Goal: Task Accomplishment & Management: Manage account settings

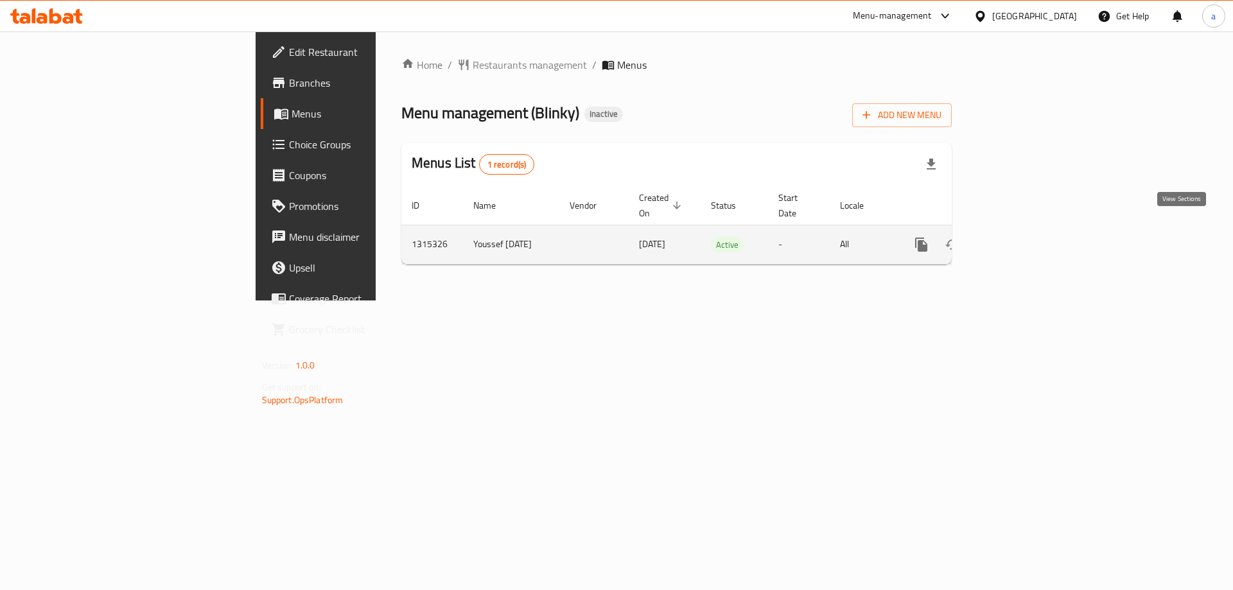
click at [1020, 239] on icon "enhanced table" at bounding box center [1015, 245] width 12 height 12
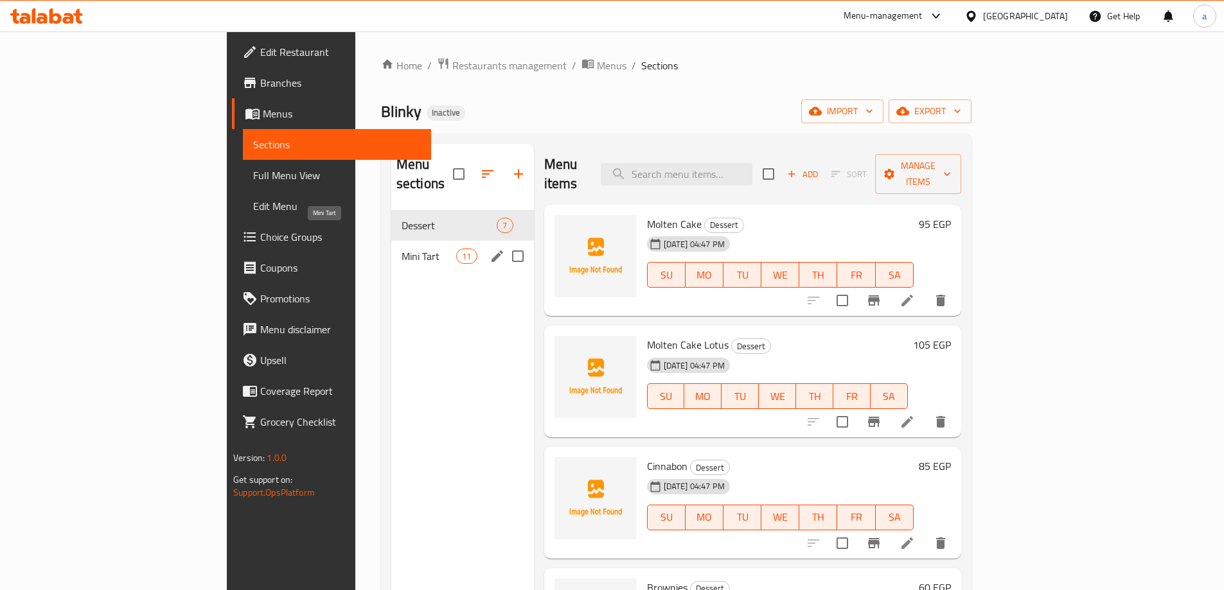
click at [402, 249] on span "Mini Tart" at bounding box center [429, 256] width 55 height 15
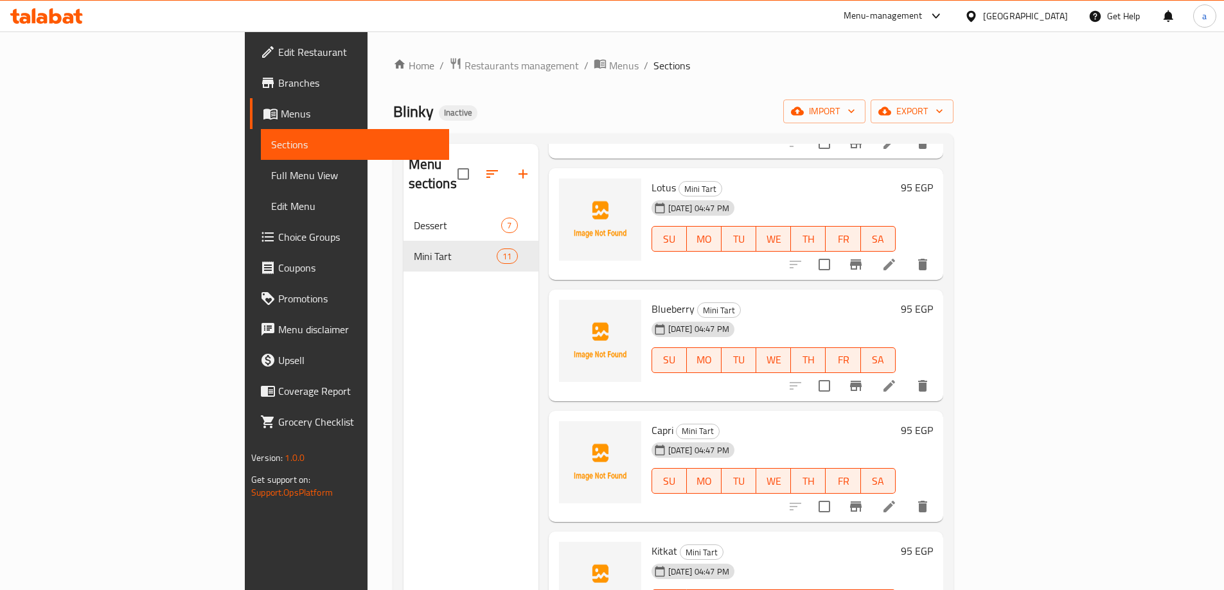
scroll to position [774, 0]
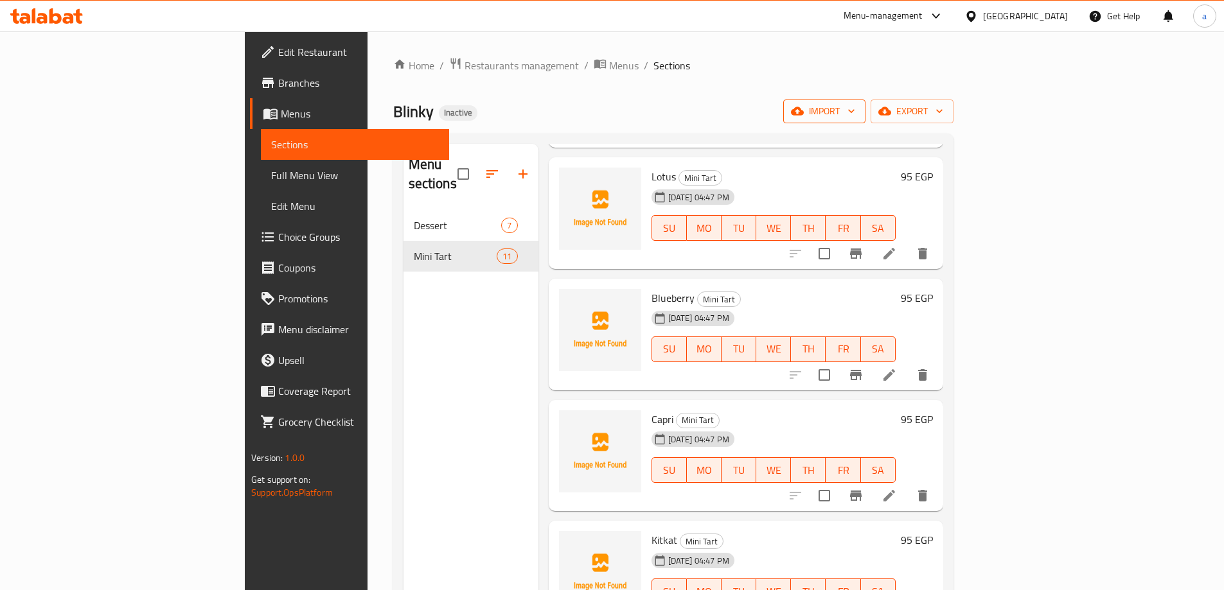
click at [855, 114] on span "import" at bounding box center [824, 111] width 62 height 16
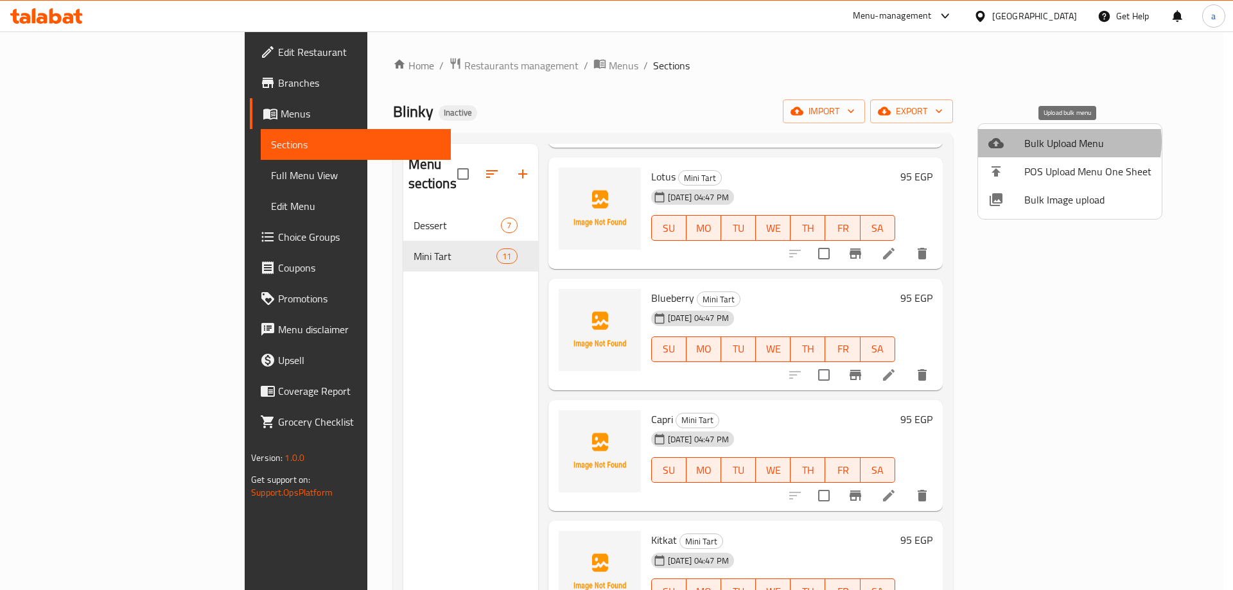
click at [1066, 142] on span "Bulk Upload Menu" at bounding box center [1088, 143] width 127 height 15
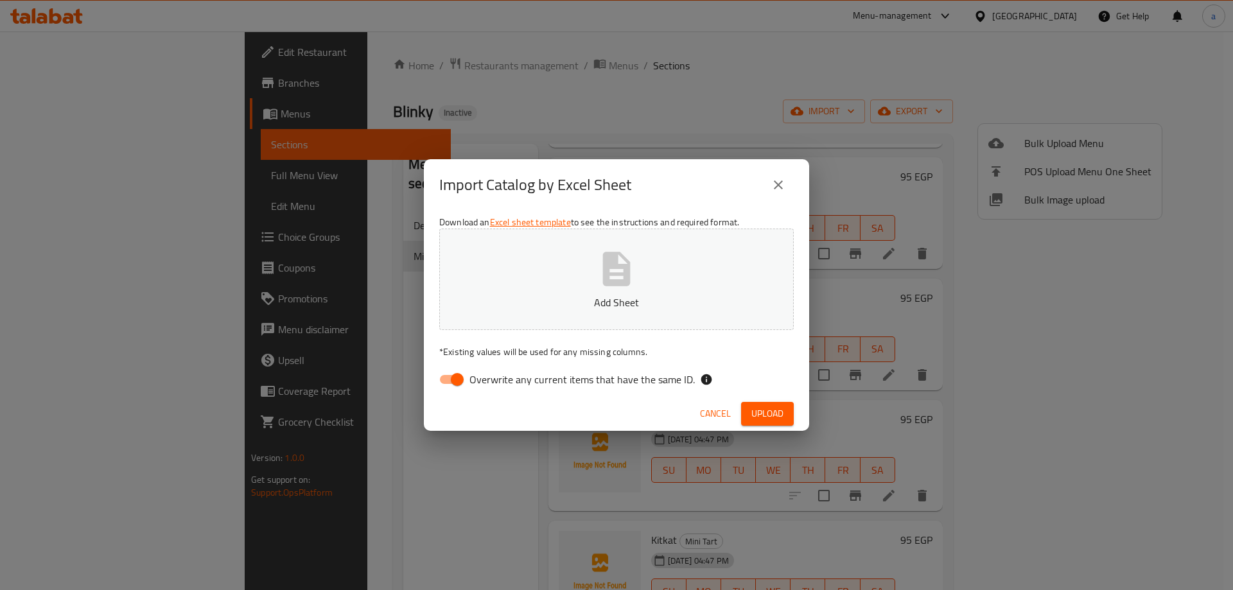
click at [504, 383] on span "Overwrite any current items that have the same ID." at bounding box center [582, 379] width 225 height 15
click at [494, 383] on input "Overwrite any current items that have the same ID." at bounding box center [457, 379] width 73 height 24
checkbox input "false"
click at [768, 410] on span "Upload" at bounding box center [768, 414] width 32 height 16
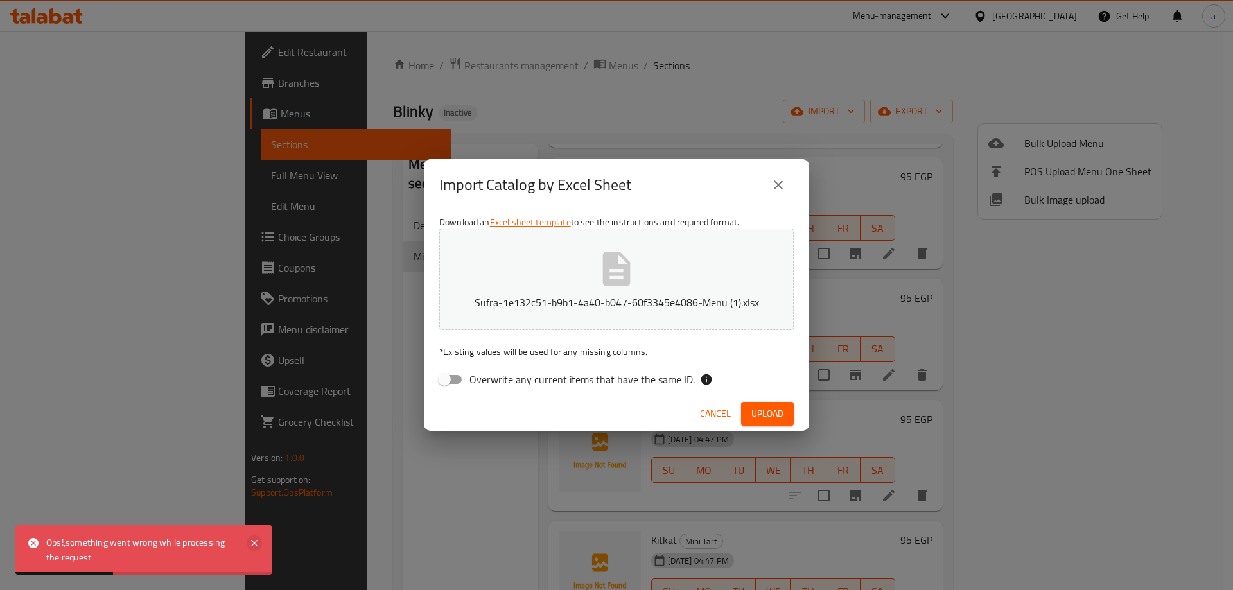
click at [254, 544] on icon at bounding box center [254, 543] width 6 height 6
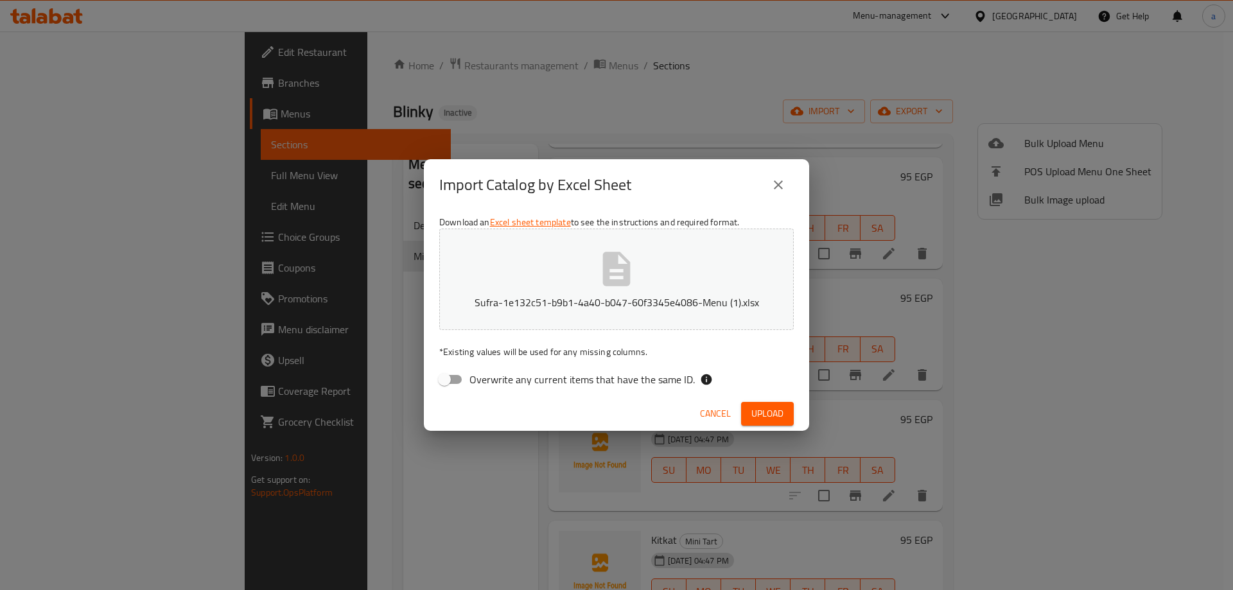
click at [771, 416] on span "Upload" at bounding box center [768, 414] width 32 height 16
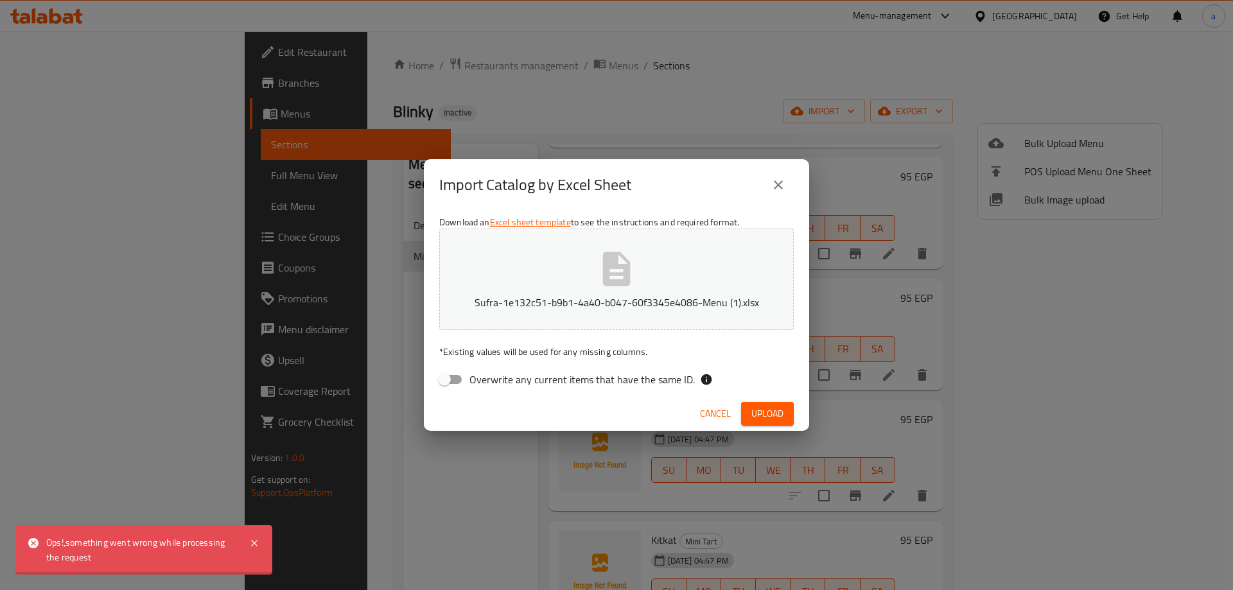
click at [778, 181] on icon "close" at bounding box center [778, 184] width 15 height 15
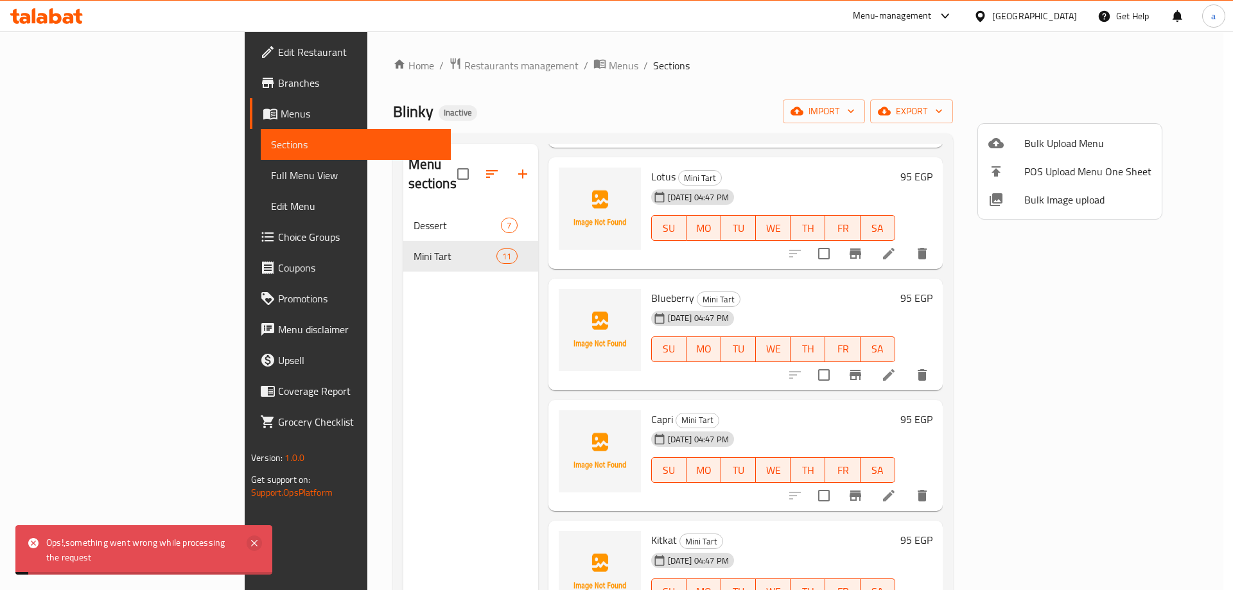
click at [255, 545] on icon at bounding box center [254, 543] width 15 height 15
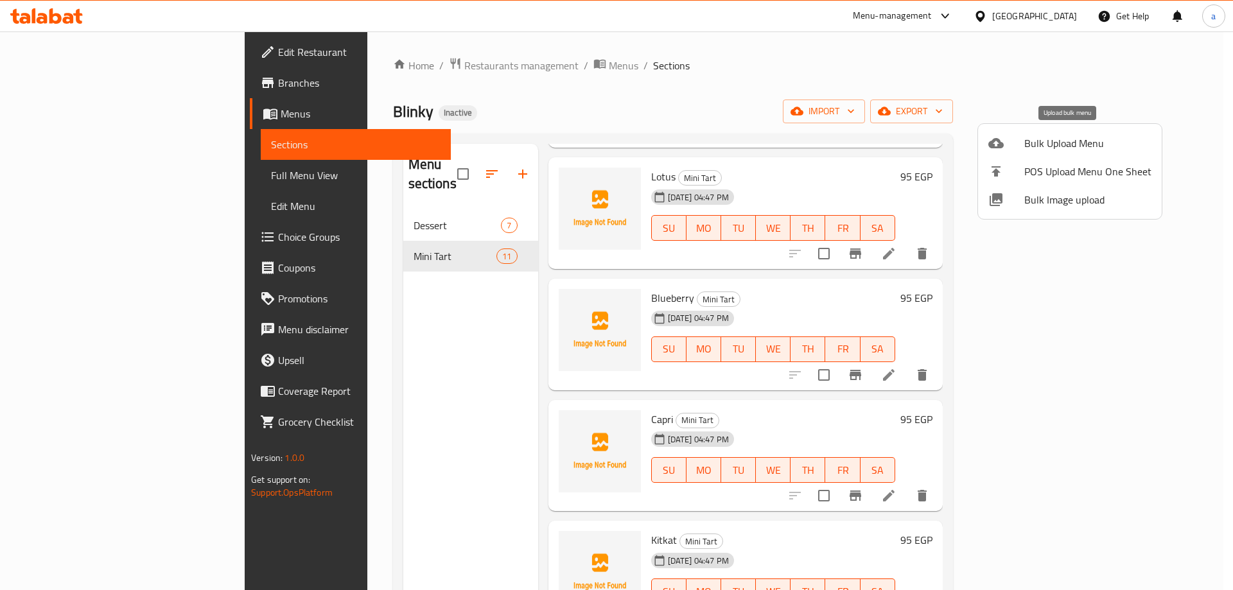
click at [1058, 147] on span "Bulk Upload Menu" at bounding box center [1088, 143] width 127 height 15
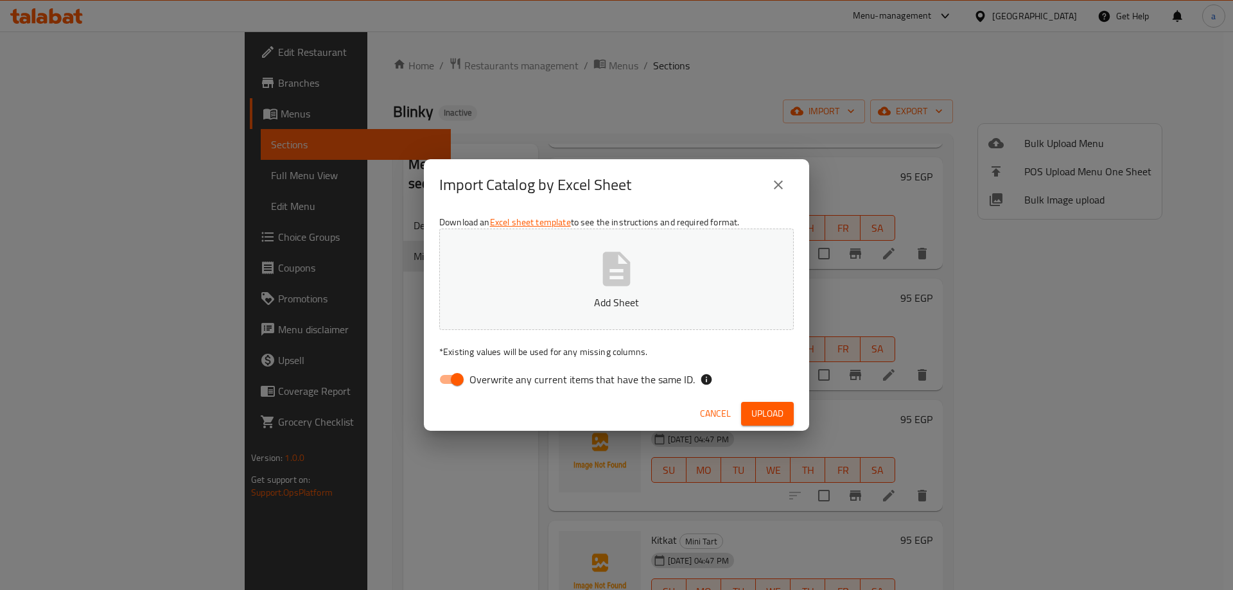
click at [444, 383] on input "Overwrite any current items that have the same ID." at bounding box center [457, 379] width 73 height 24
checkbox input "false"
click at [786, 415] on button "Upload" at bounding box center [767, 414] width 53 height 24
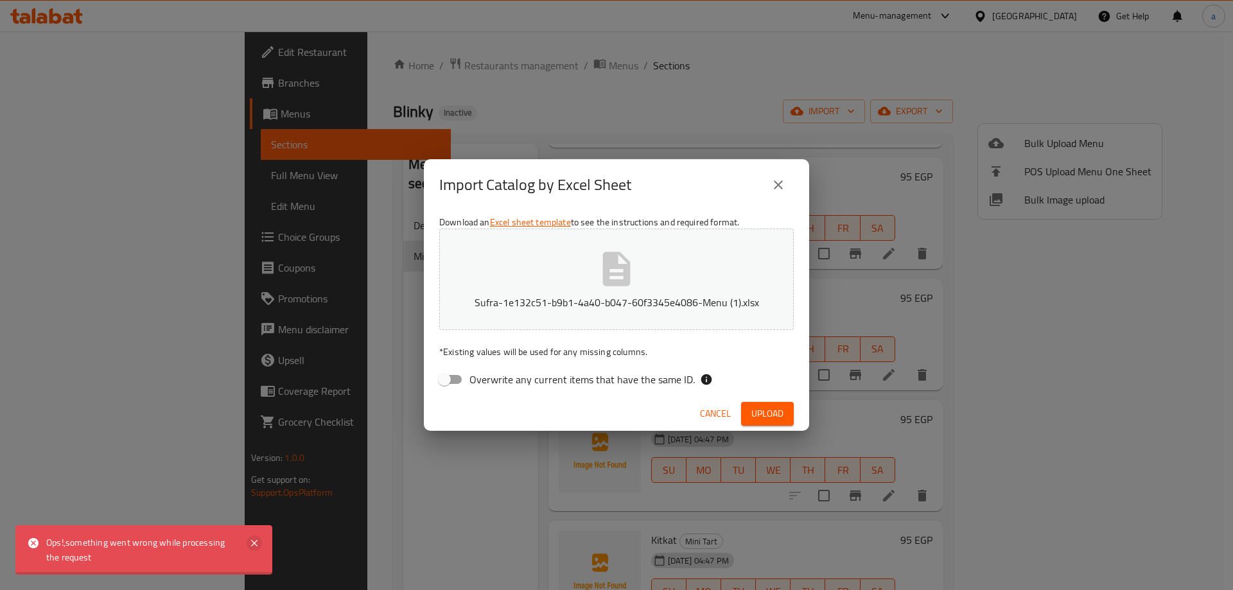
click at [253, 544] on icon at bounding box center [254, 543] width 6 height 6
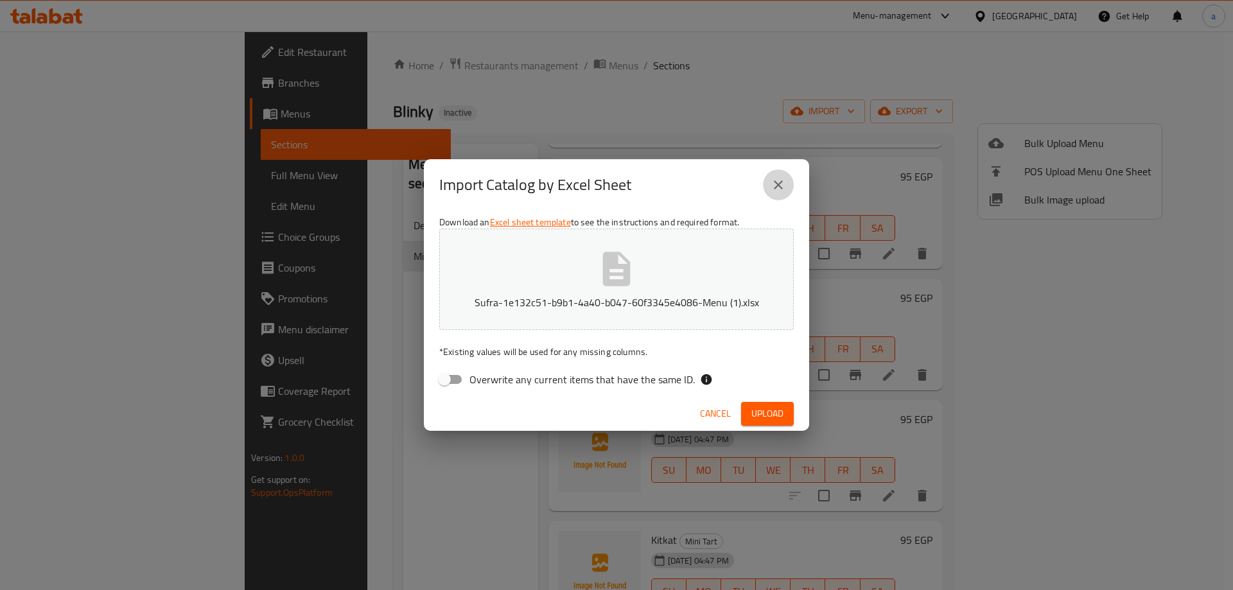
click at [779, 179] on icon "close" at bounding box center [778, 184] width 15 height 15
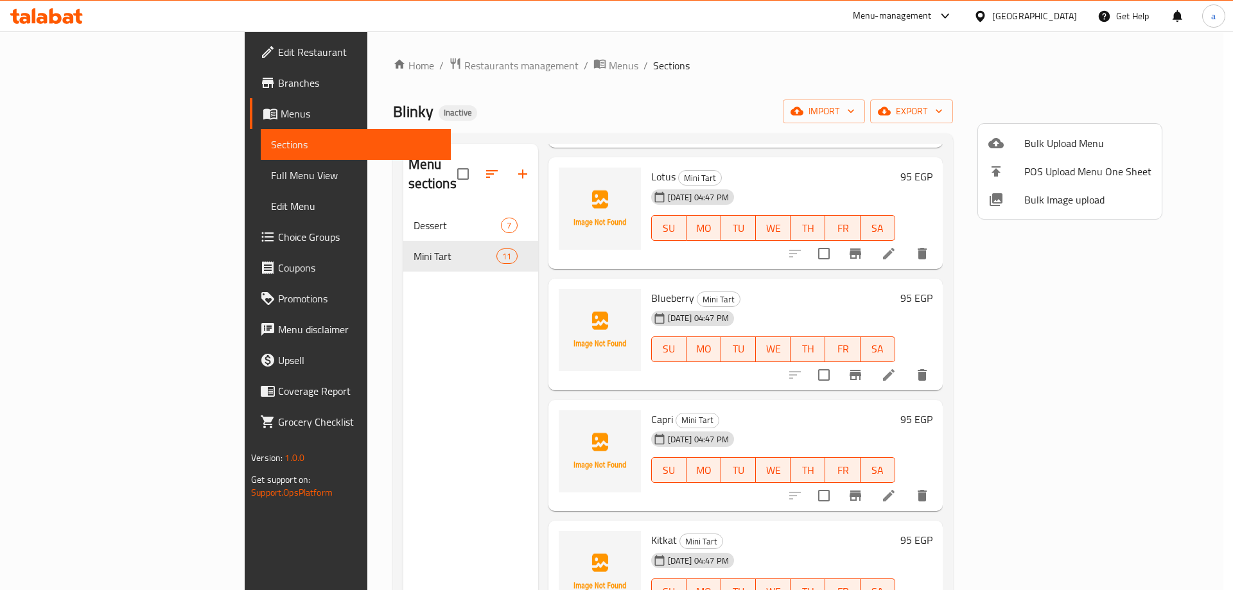
click at [845, 101] on div at bounding box center [616, 295] width 1233 height 590
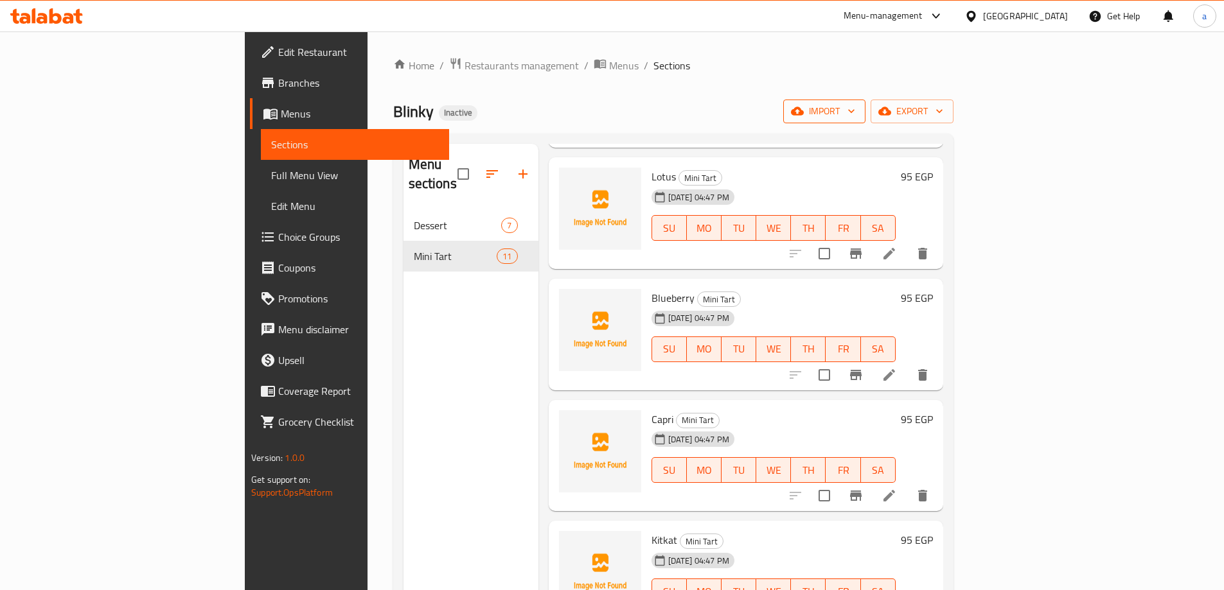
click at [855, 109] on span "import" at bounding box center [824, 111] width 62 height 16
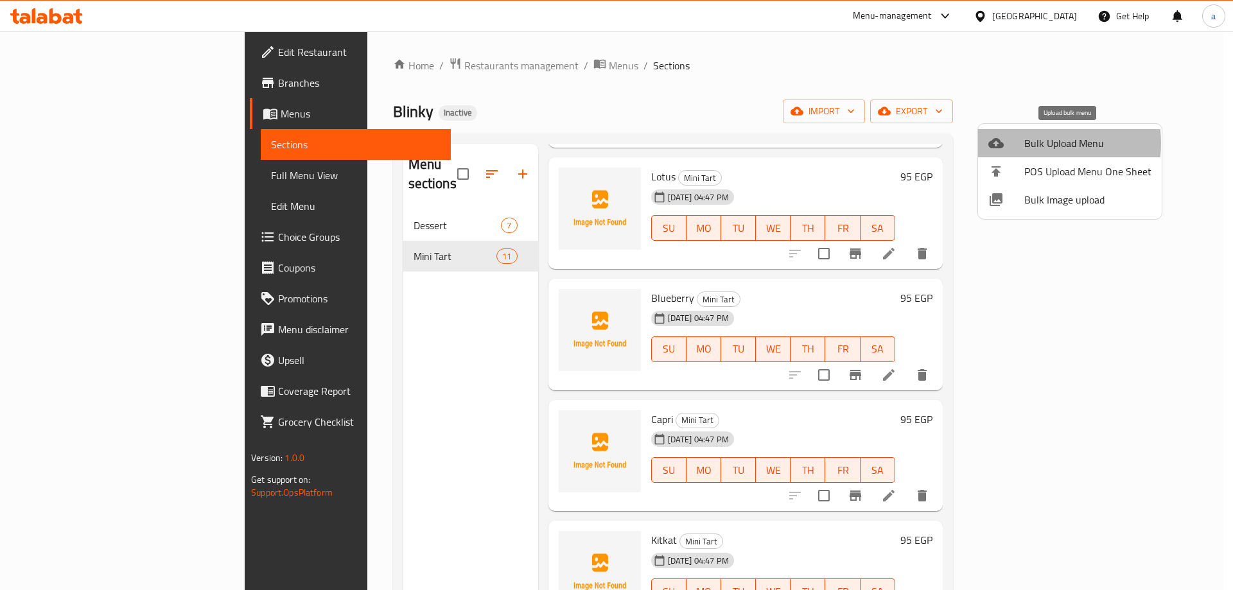
click at [1036, 143] on span "Bulk Upload Menu" at bounding box center [1088, 143] width 127 height 15
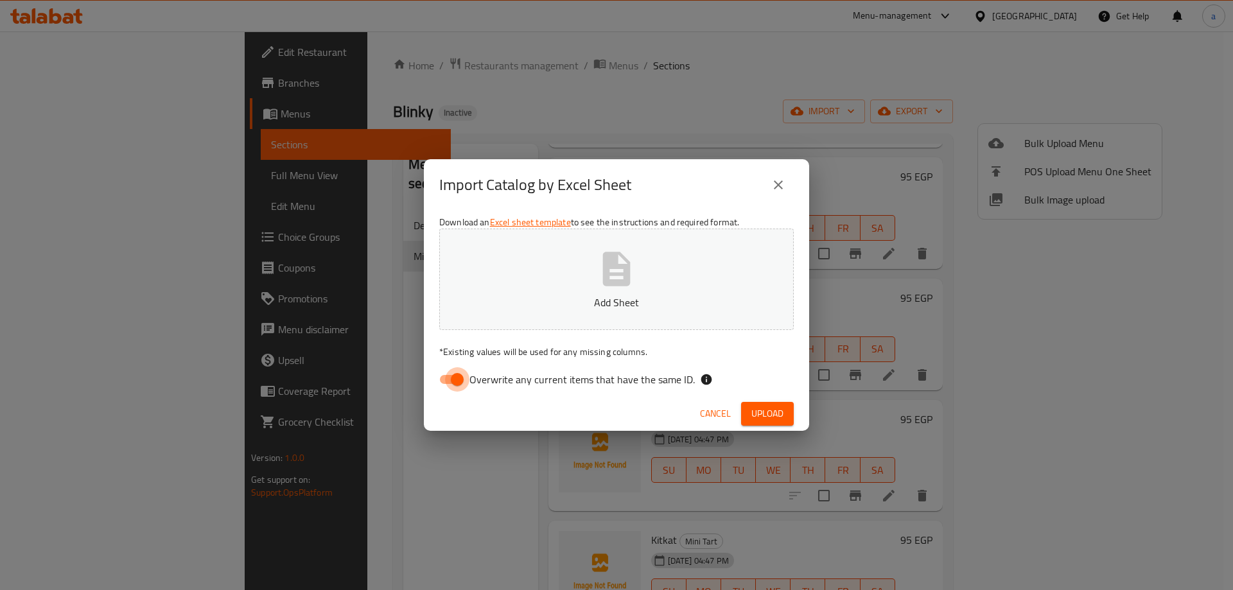
click at [464, 381] on input "Overwrite any current items that have the same ID." at bounding box center [457, 379] width 73 height 24
checkbox input "false"
click at [552, 292] on button "Add Sheet" at bounding box center [616, 280] width 355 height 102
click at [763, 405] on button "Upload" at bounding box center [767, 414] width 53 height 24
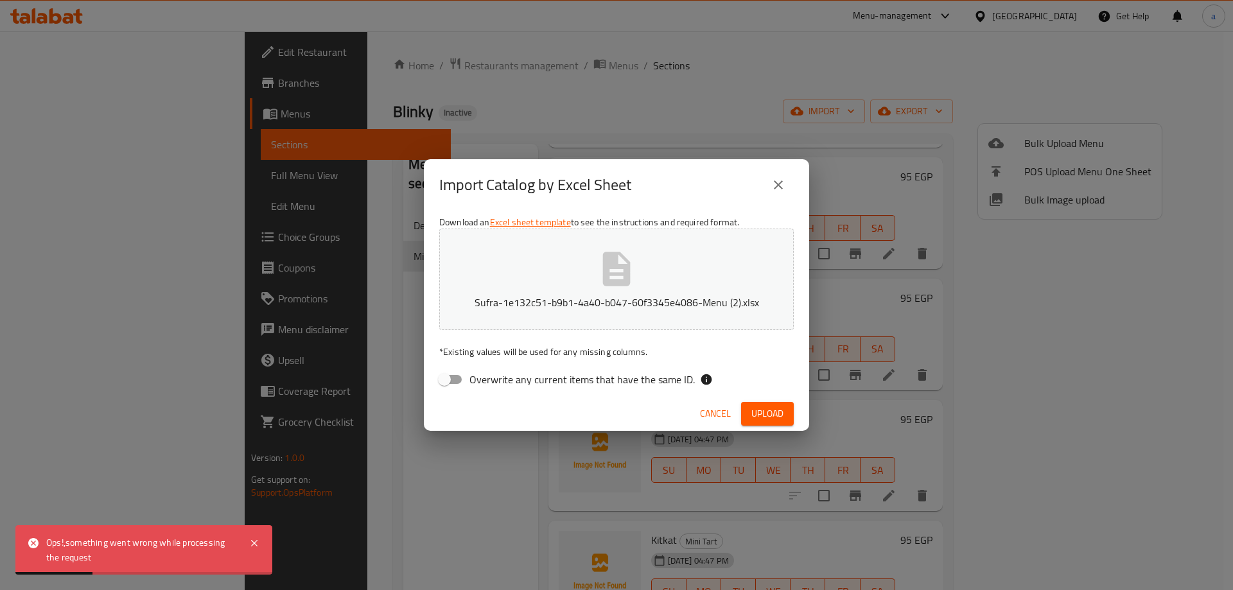
click at [754, 411] on span "Upload" at bounding box center [768, 414] width 32 height 16
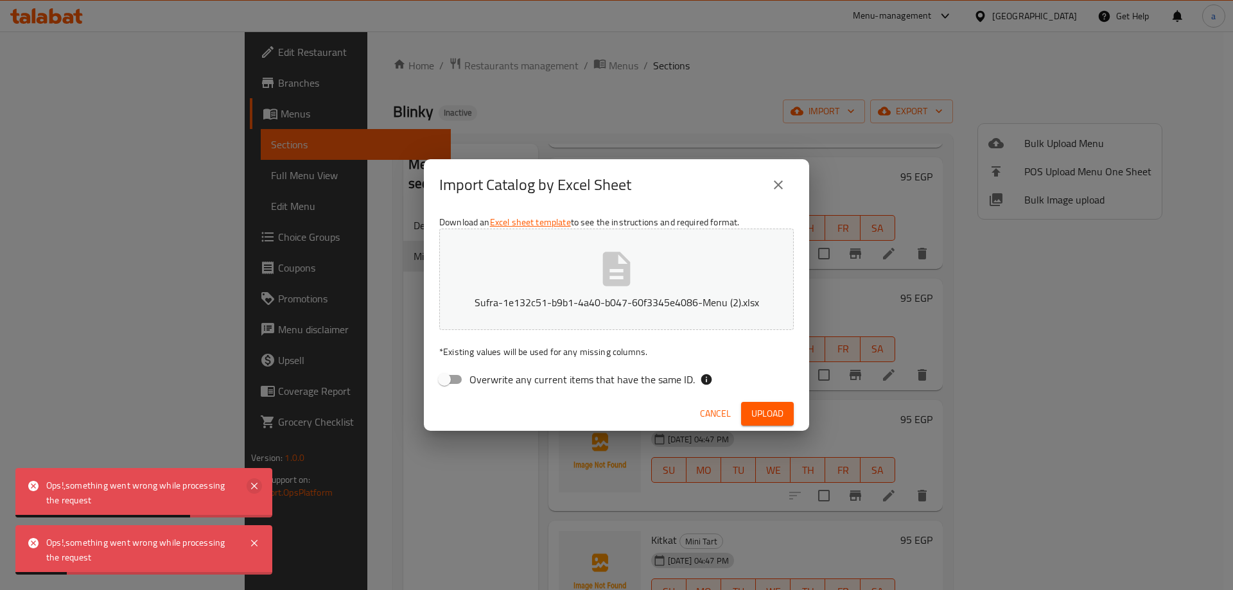
click at [250, 489] on icon at bounding box center [254, 486] width 15 height 15
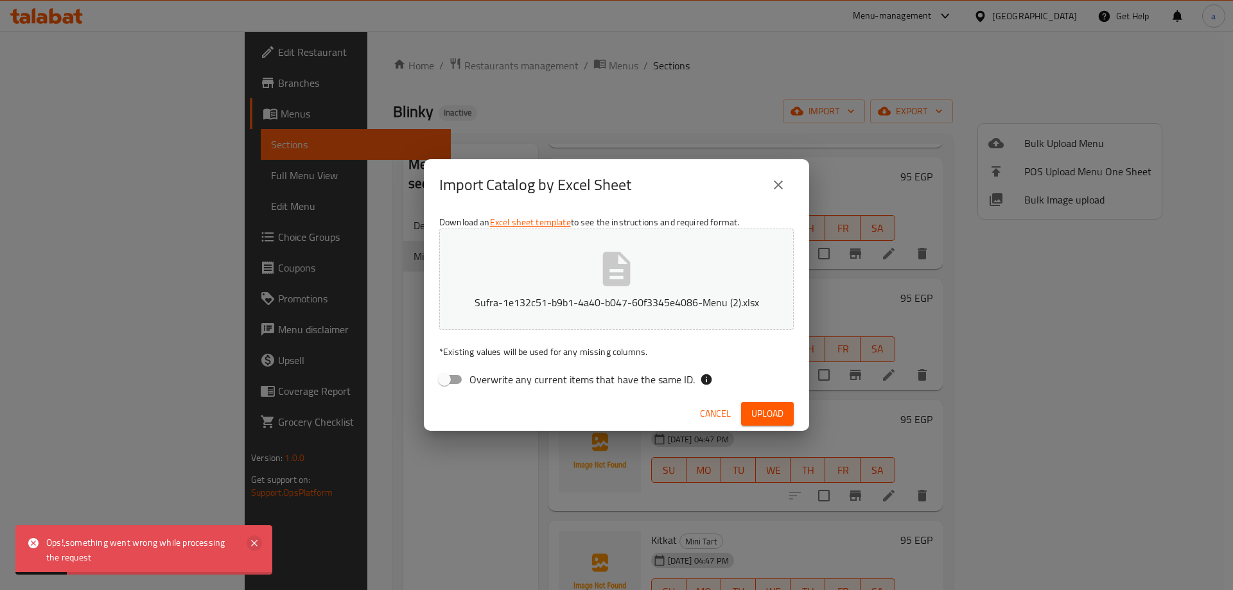
click at [260, 543] on icon at bounding box center [254, 543] width 15 height 15
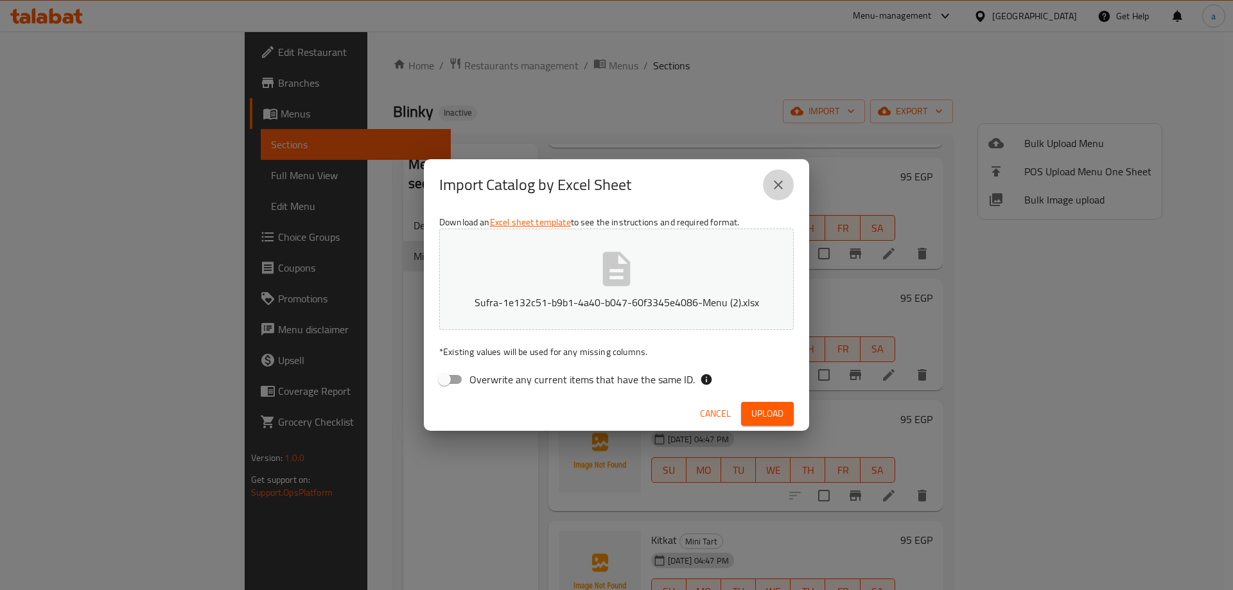
click at [779, 182] on icon "close" at bounding box center [778, 184] width 15 height 15
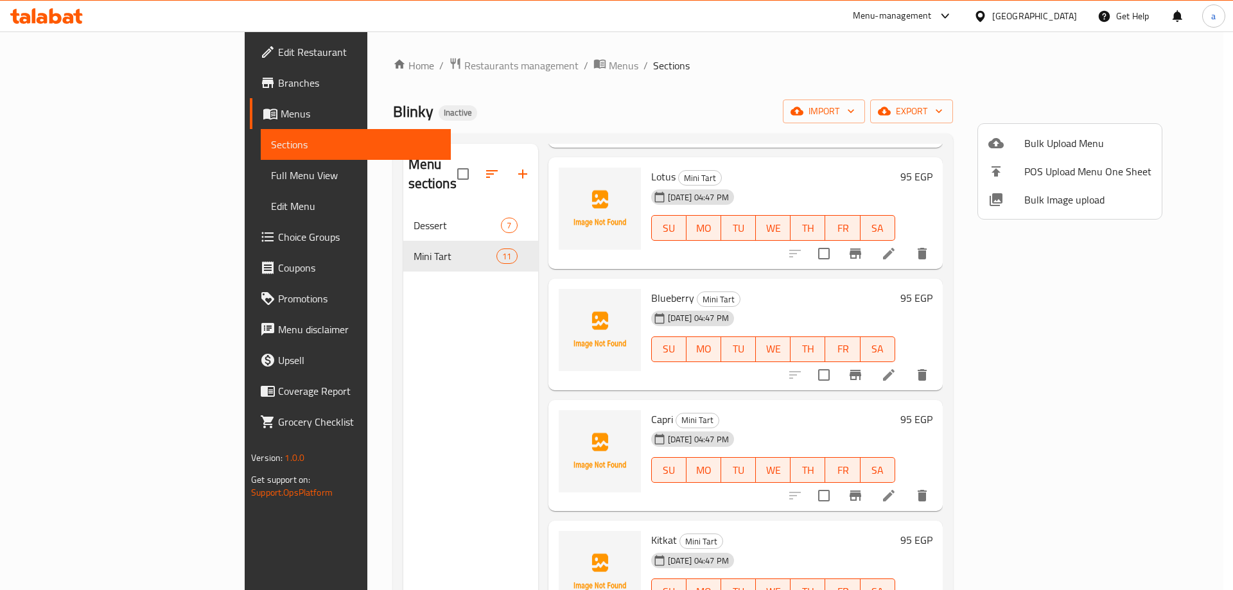
click at [1068, 113] on div at bounding box center [616, 295] width 1233 height 590
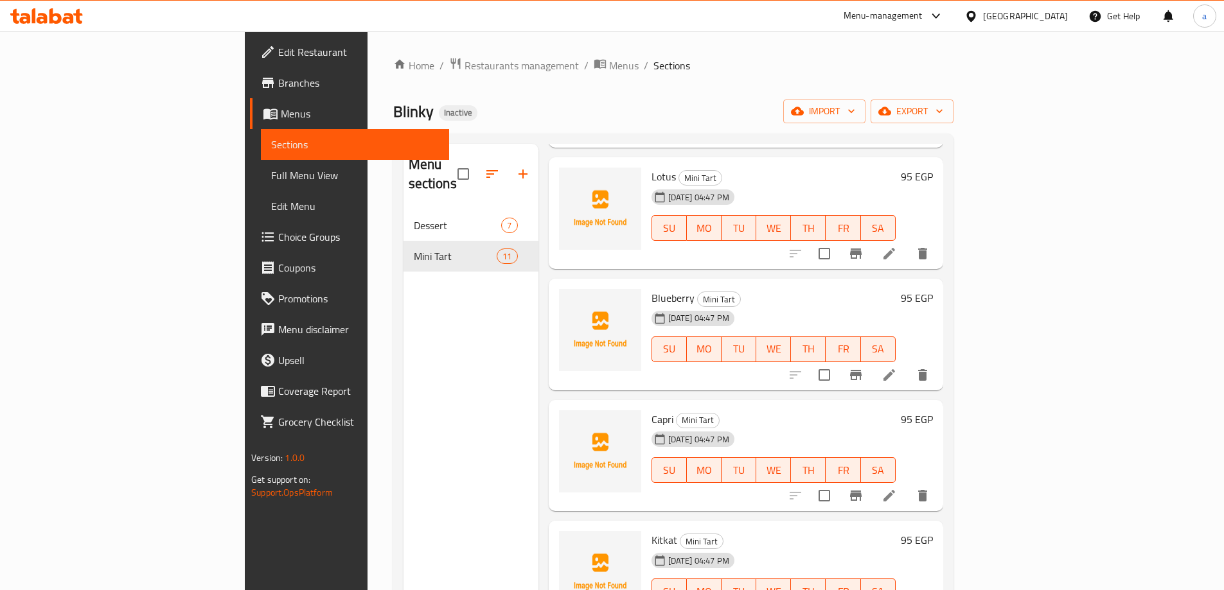
click at [855, 113] on span "import" at bounding box center [824, 111] width 62 height 16
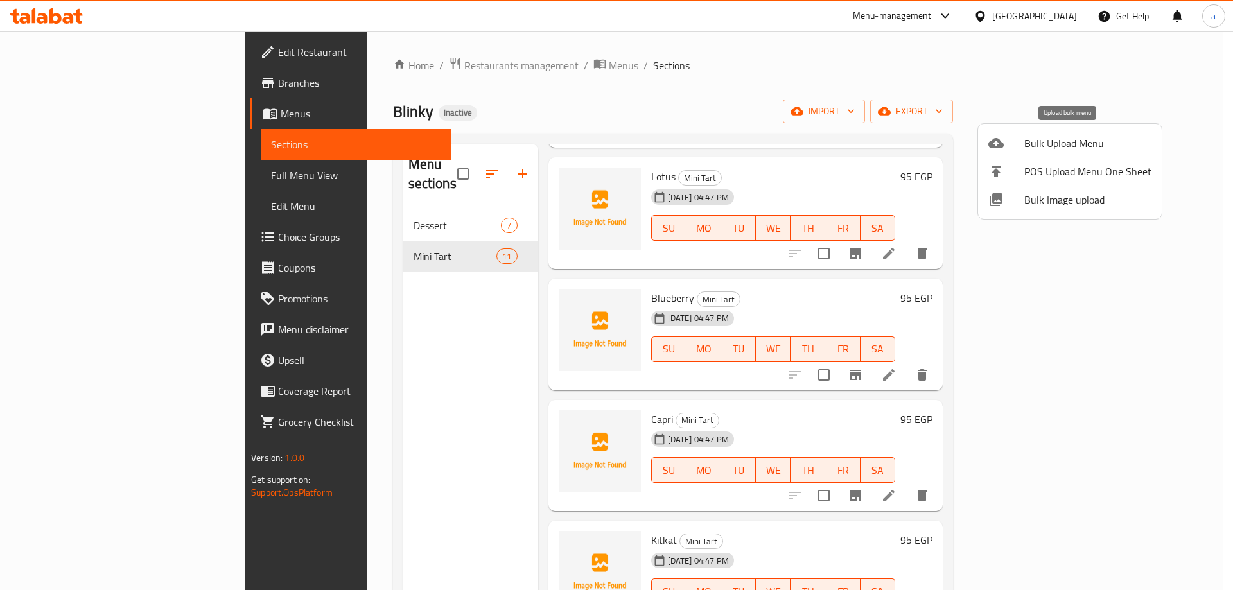
click at [1069, 139] on span "Bulk Upload Menu" at bounding box center [1088, 143] width 127 height 15
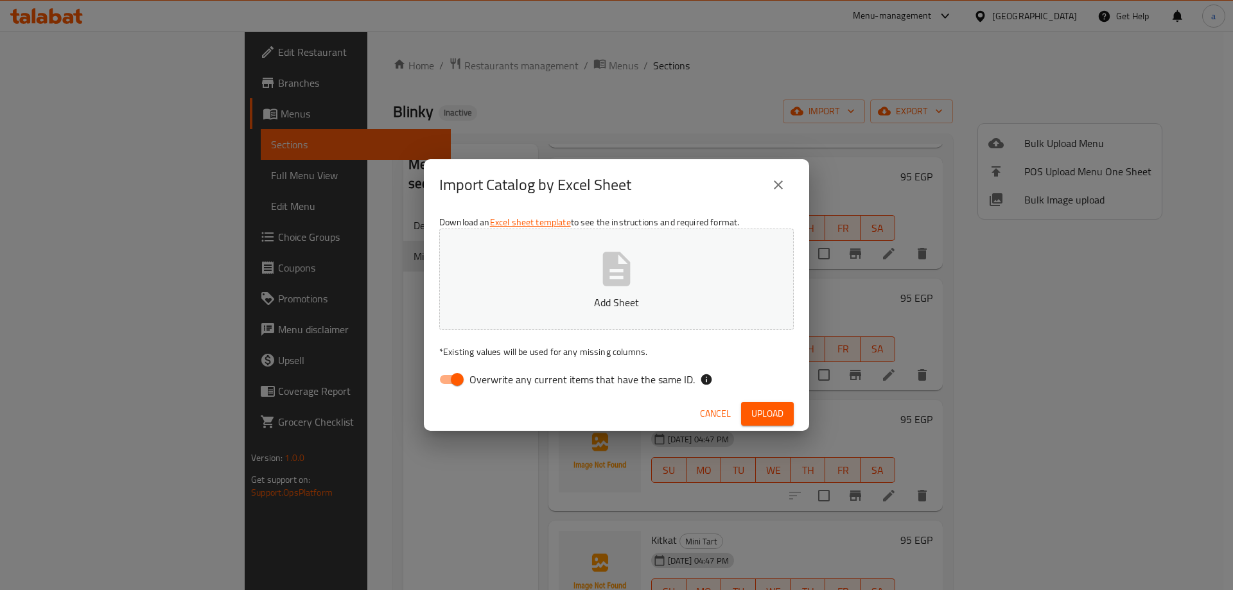
click at [514, 386] on span "Overwrite any current items that have the same ID." at bounding box center [582, 379] width 225 height 15
click at [494, 386] on input "Overwrite any current items that have the same ID." at bounding box center [457, 379] width 73 height 24
checkbox input "false"
click at [782, 410] on span "Upload" at bounding box center [768, 414] width 32 height 16
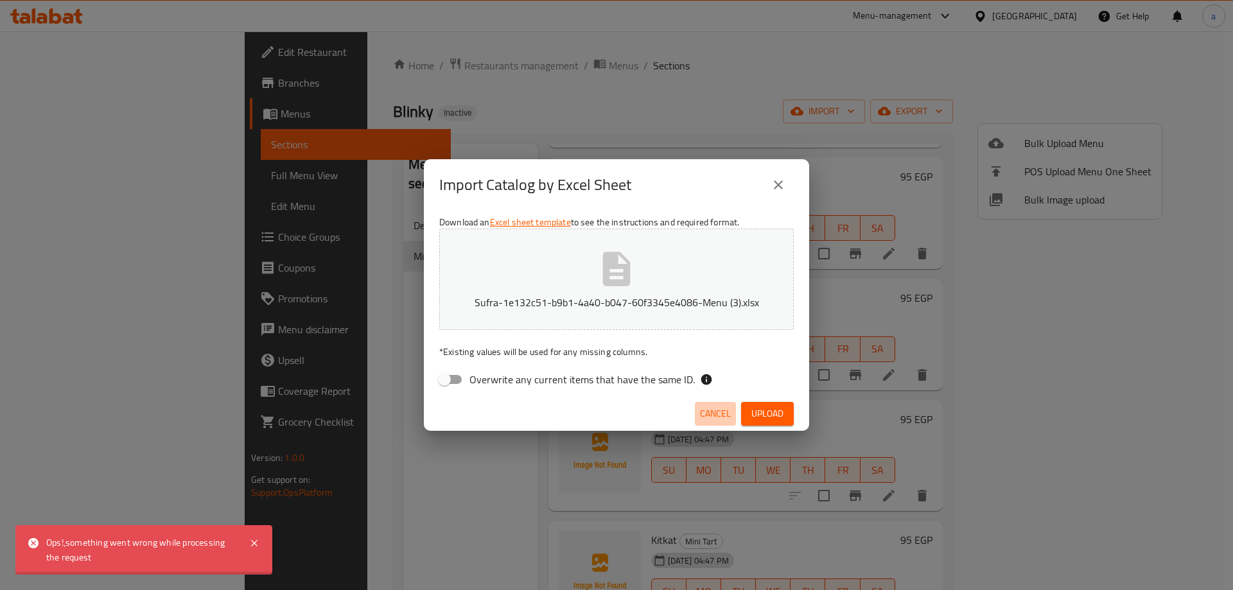
click at [730, 416] on span "Cancel" at bounding box center [715, 414] width 31 height 16
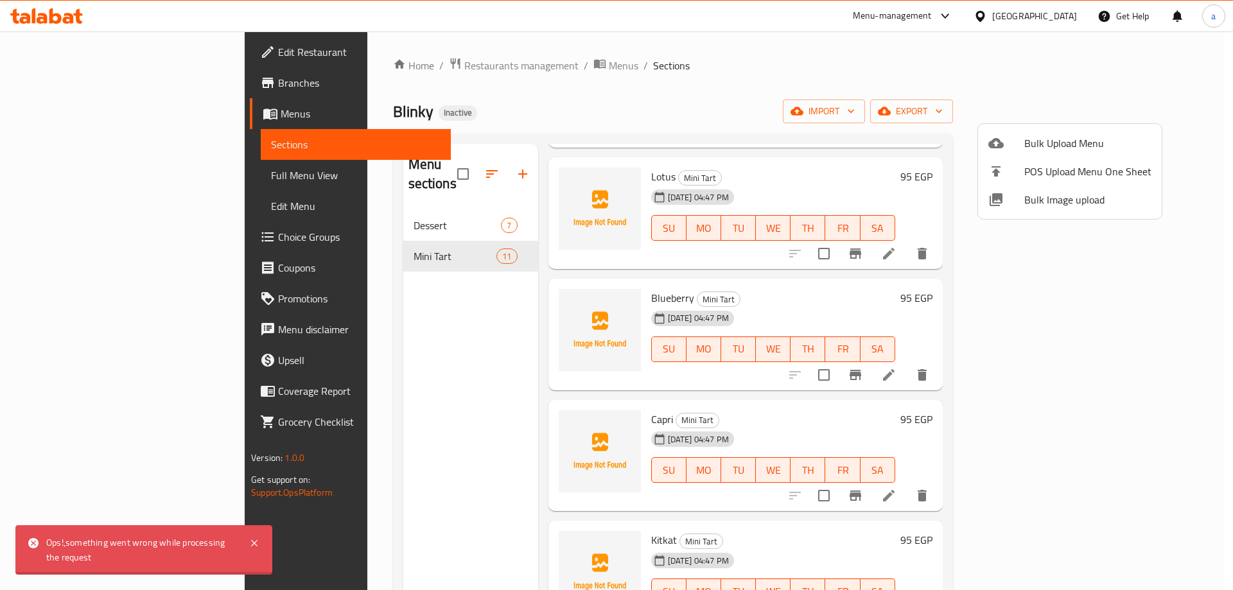
click at [1070, 114] on div at bounding box center [616, 295] width 1233 height 590
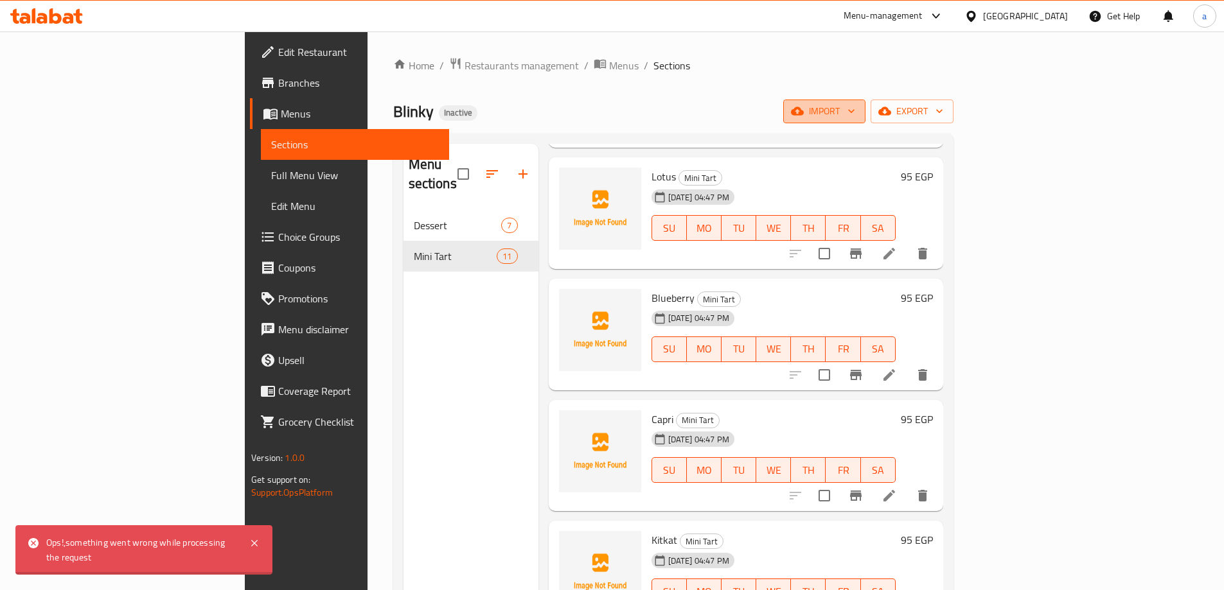
click at [855, 116] on span "import" at bounding box center [824, 111] width 62 height 16
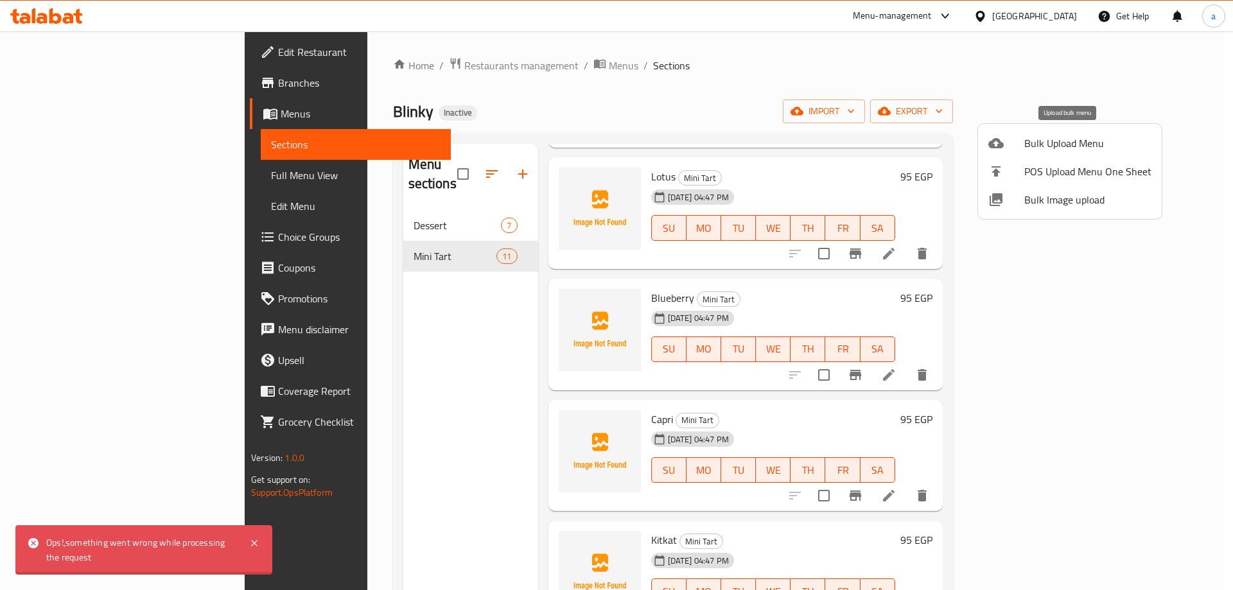
click at [1054, 145] on span "Bulk Upload Menu" at bounding box center [1088, 143] width 127 height 15
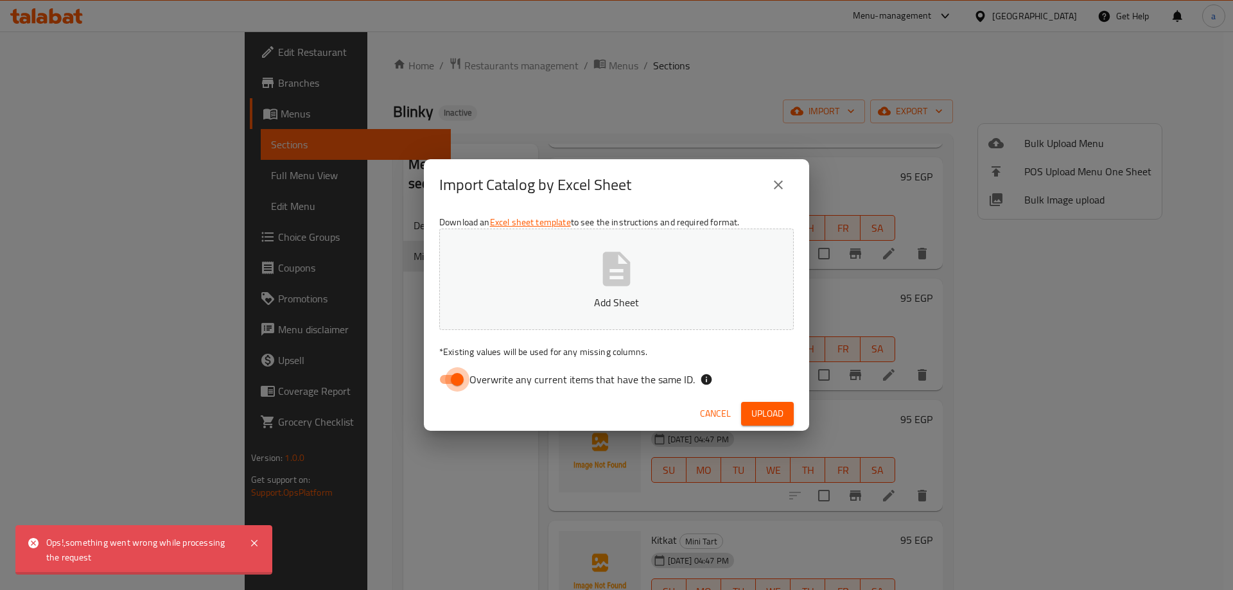
click at [457, 380] on input "Overwrite any current items that have the same ID." at bounding box center [457, 379] width 73 height 24
checkbox input "false"
click at [786, 411] on button "Upload" at bounding box center [767, 414] width 53 height 24
click at [252, 544] on icon at bounding box center [254, 543] width 15 height 15
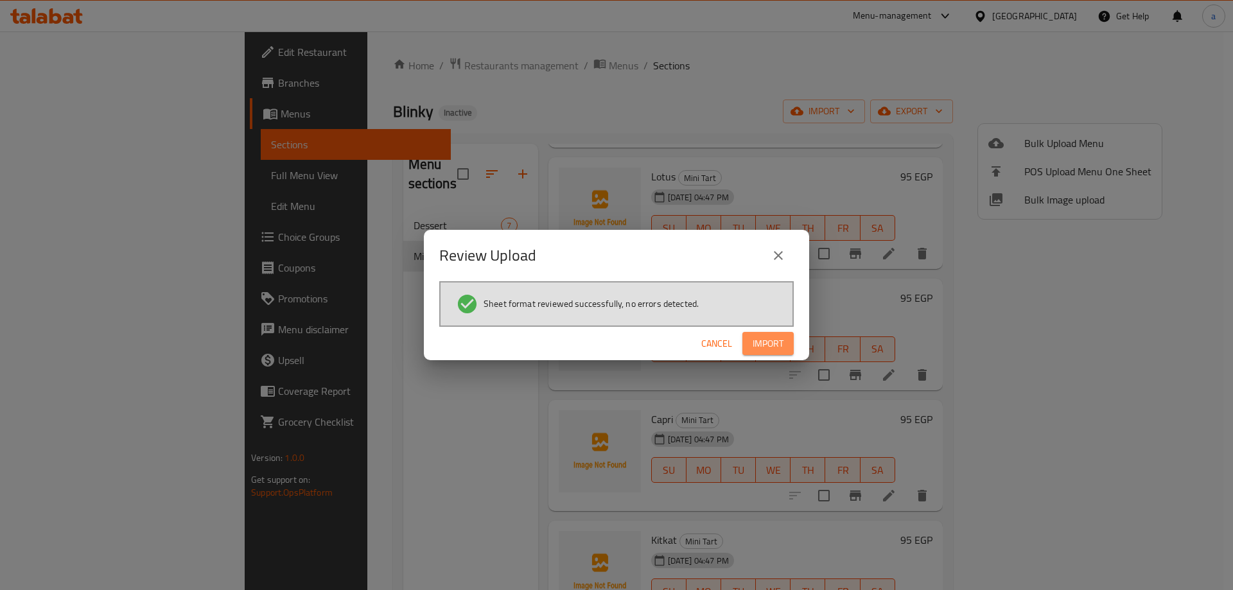
click at [771, 348] on span "Import" at bounding box center [768, 344] width 31 height 16
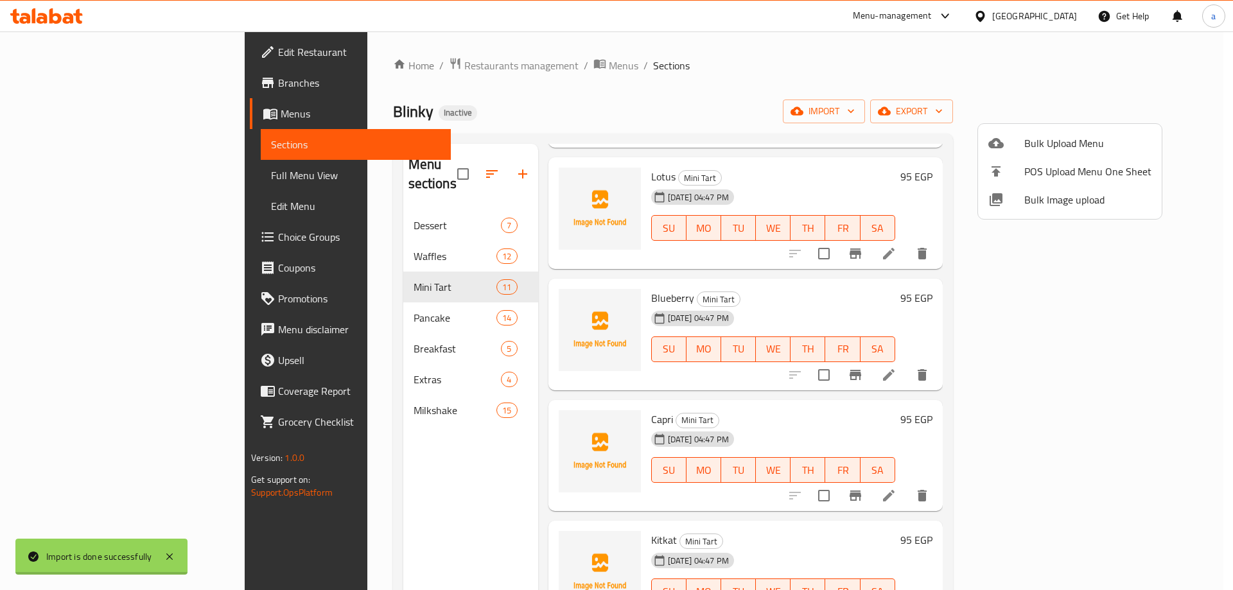
click at [130, 177] on div at bounding box center [616, 295] width 1233 height 590
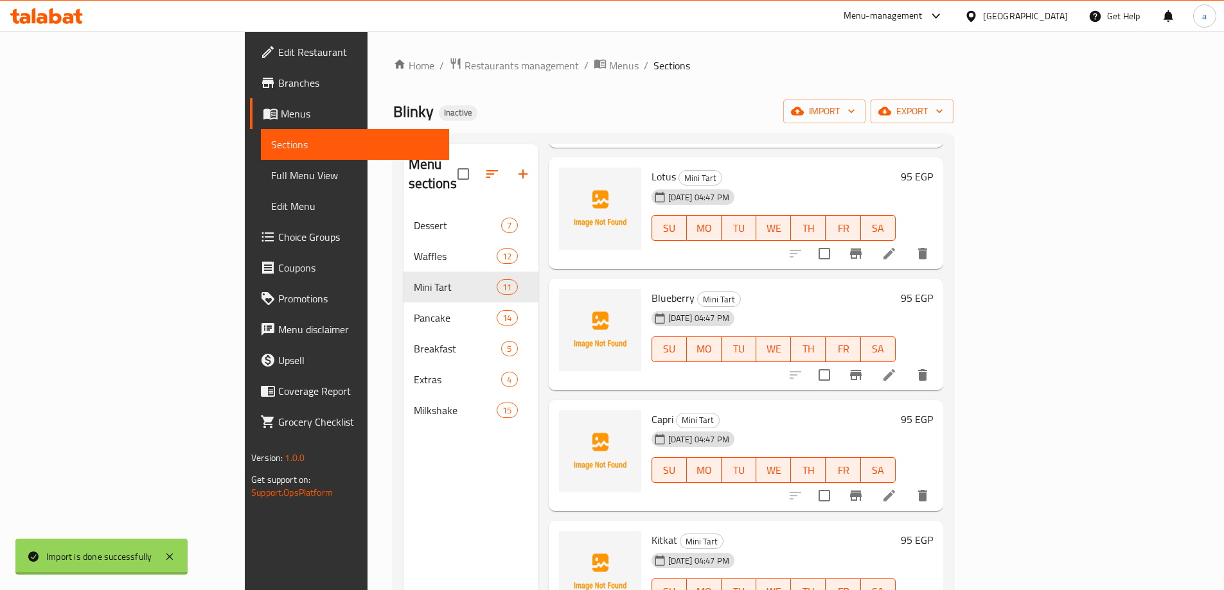
click at [271, 174] on span "Full Menu View" at bounding box center [355, 175] width 168 height 15
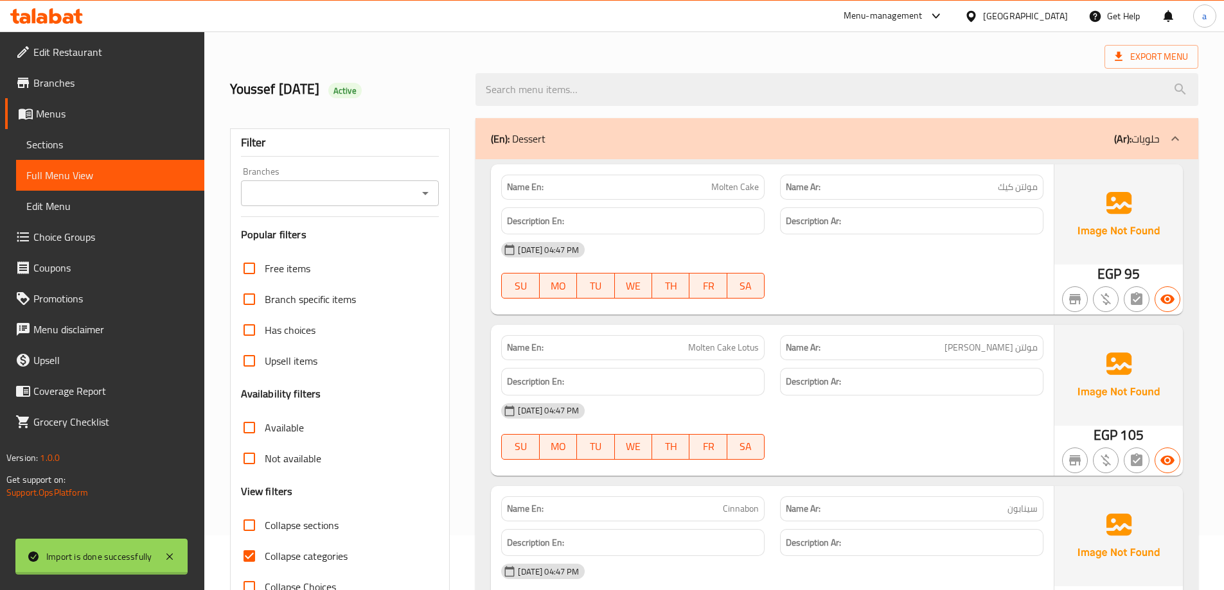
scroll to position [257, 0]
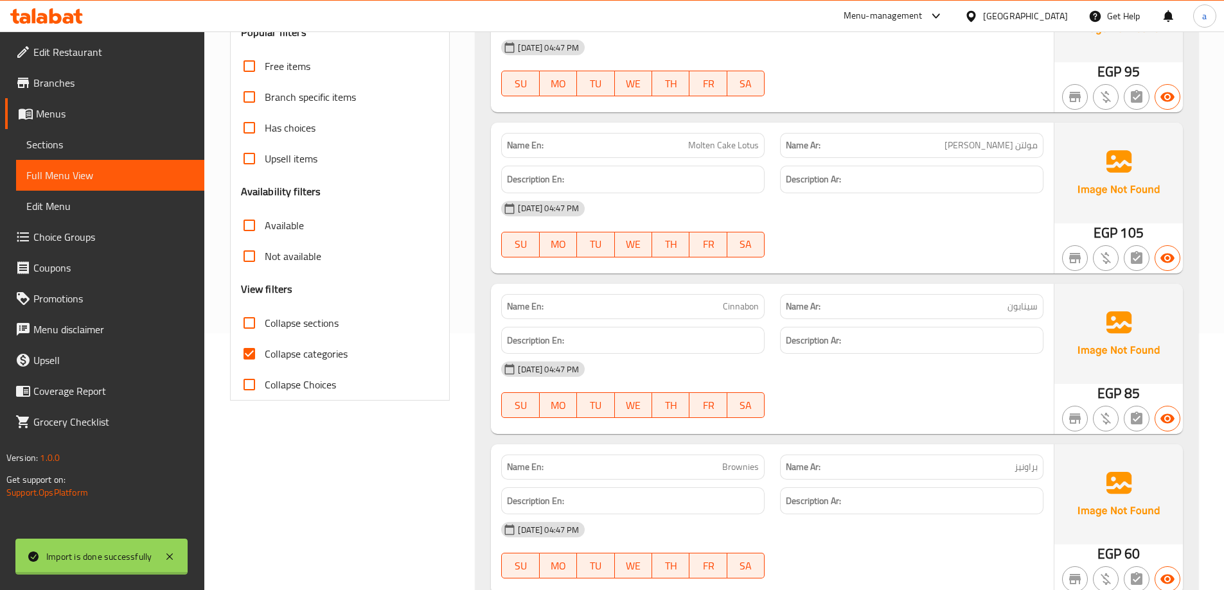
click at [247, 357] on input "Collapse categories" at bounding box center [249, 354] width 31 height 31
checkbox input "false"
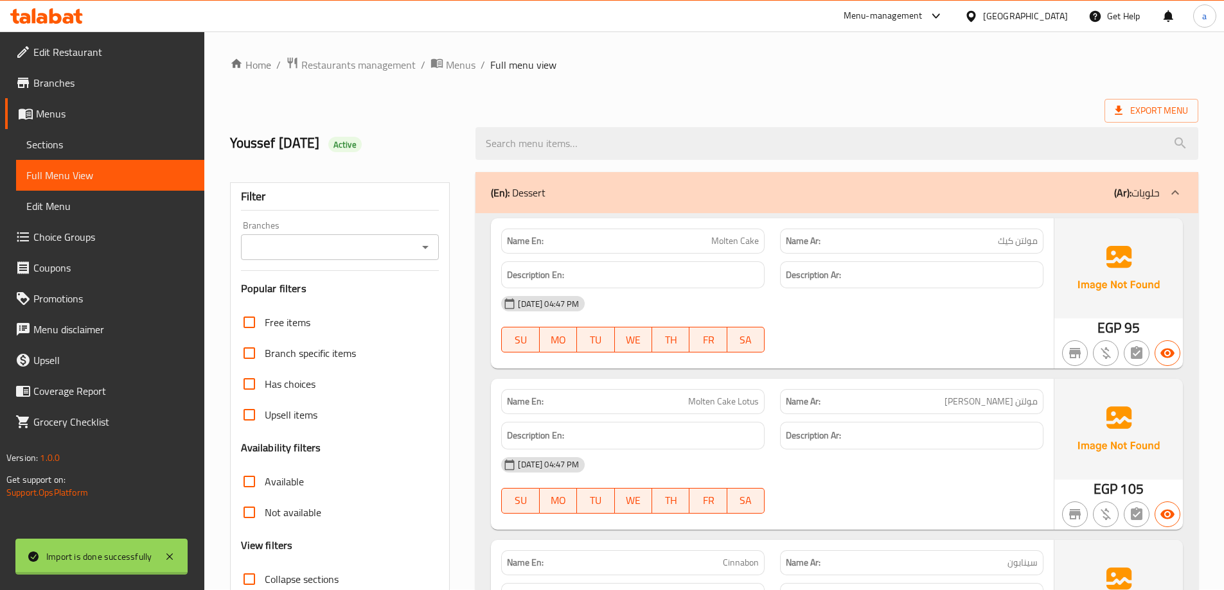
scroll to position [0, 0]
click at [1172, 190] on icon at bounding box center [1174, 193] width 15 height 15
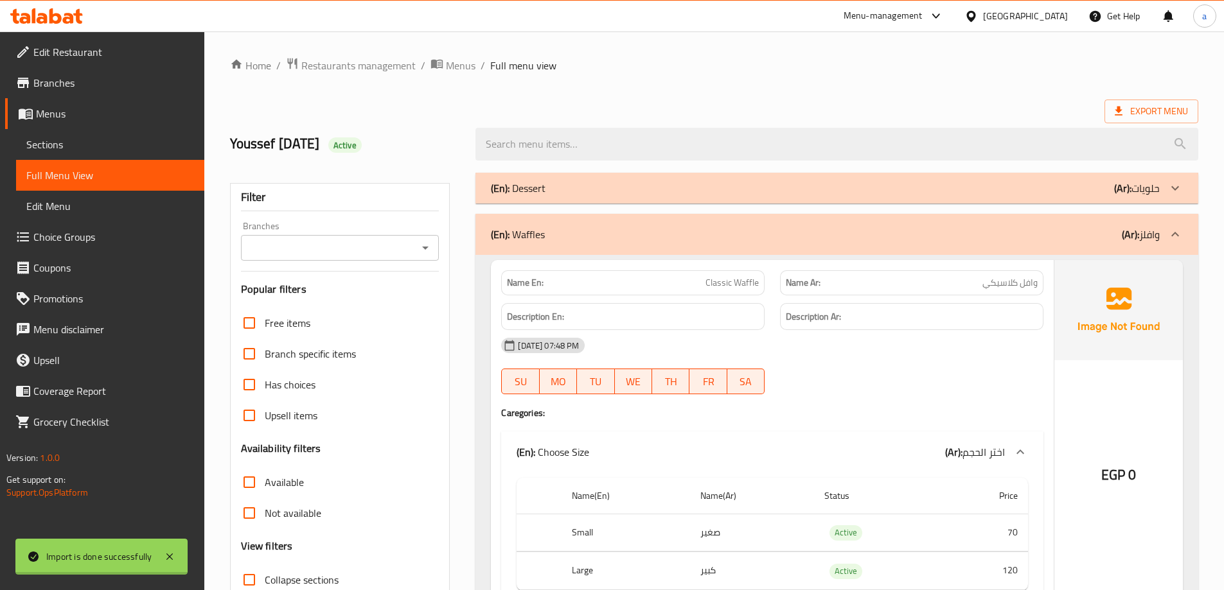
click at [1169, 240] on icon at bounding box center [1174, 234] width 15 height 15
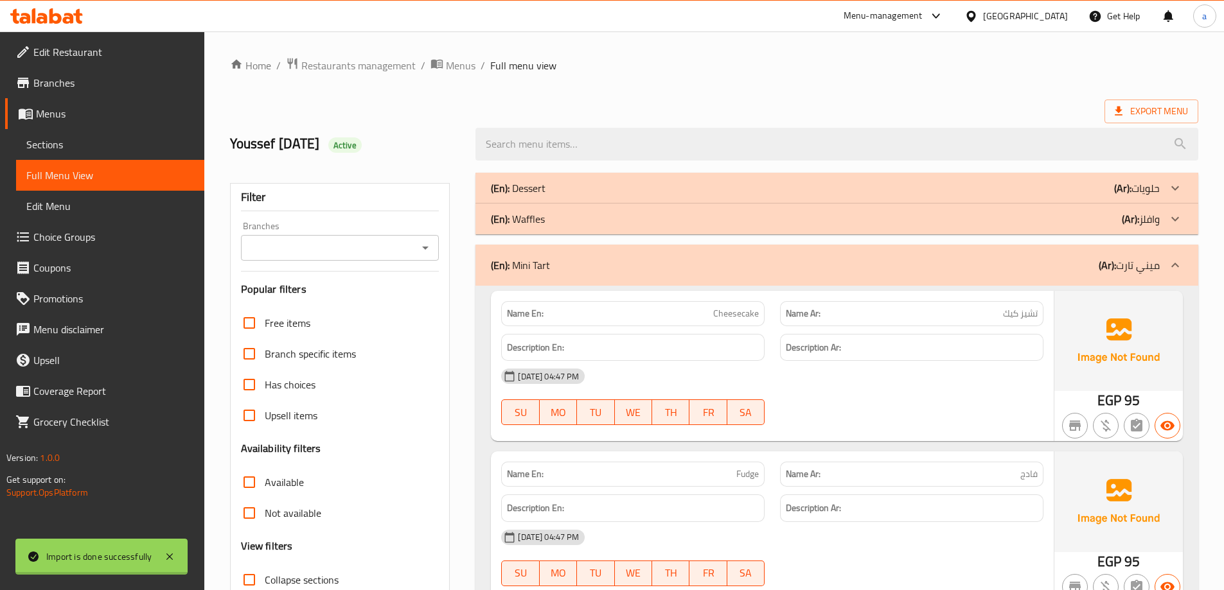
click at [1173, 264] on icon at bounding box center [1174, 265] width 15 height 15
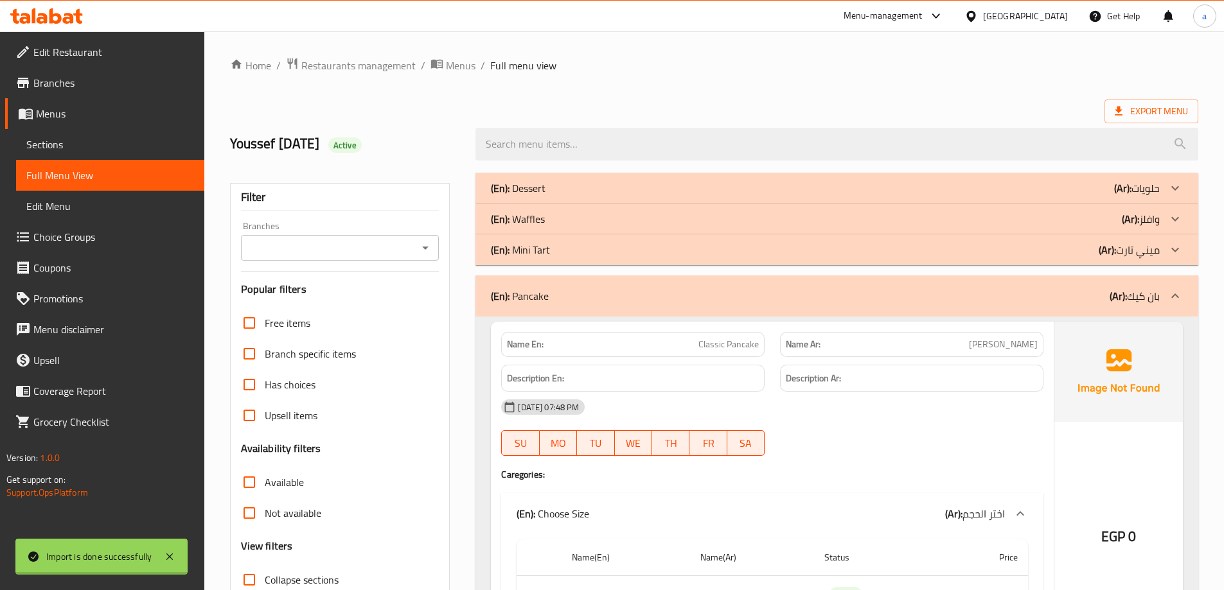
click at [1174, 219] on icon at bounding box center [1174, 218] width 15 height 15
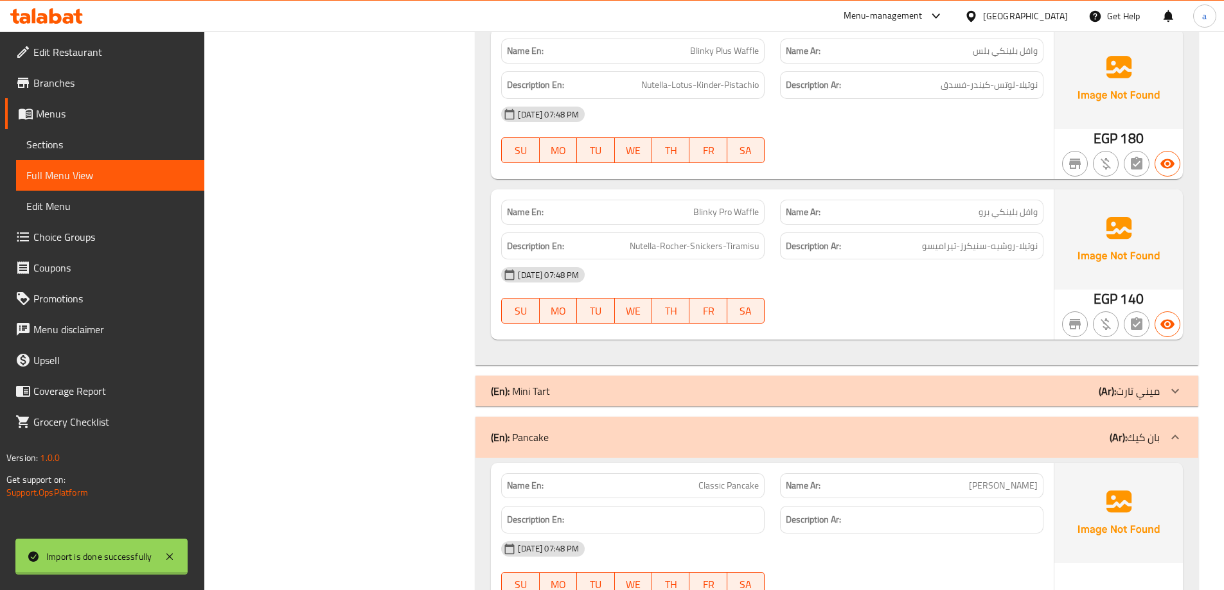
scroll to position [3533, 0]
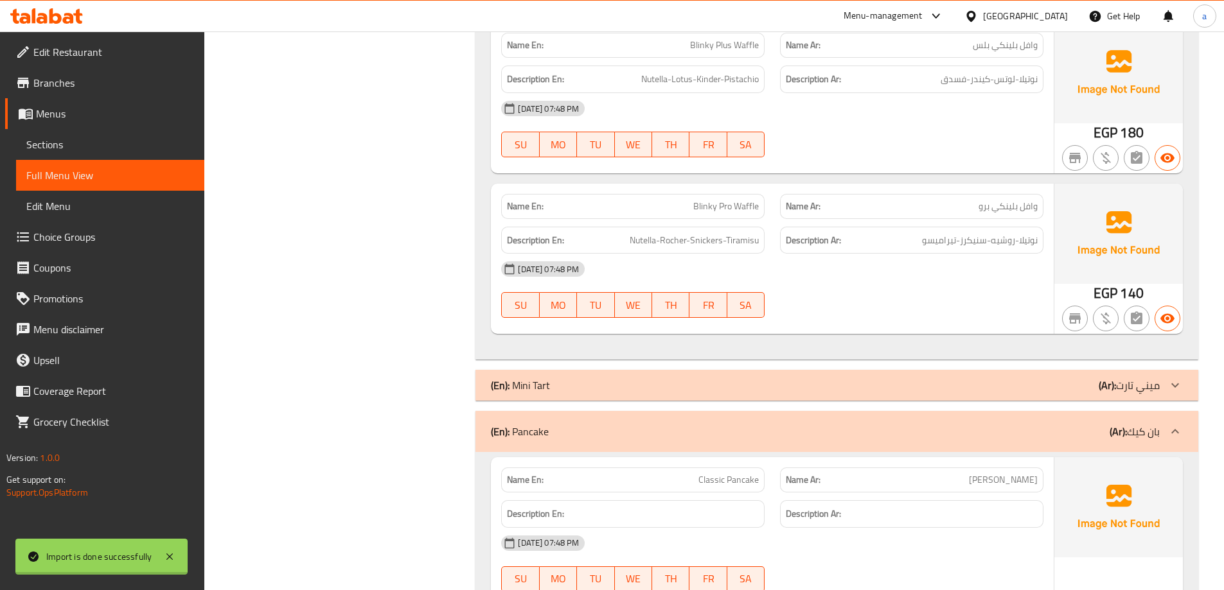
click at [1039, 398] on div "(En): Mini Tart (Ar): ميني تارت" at bounding box center [836, 385] width 723 height 31
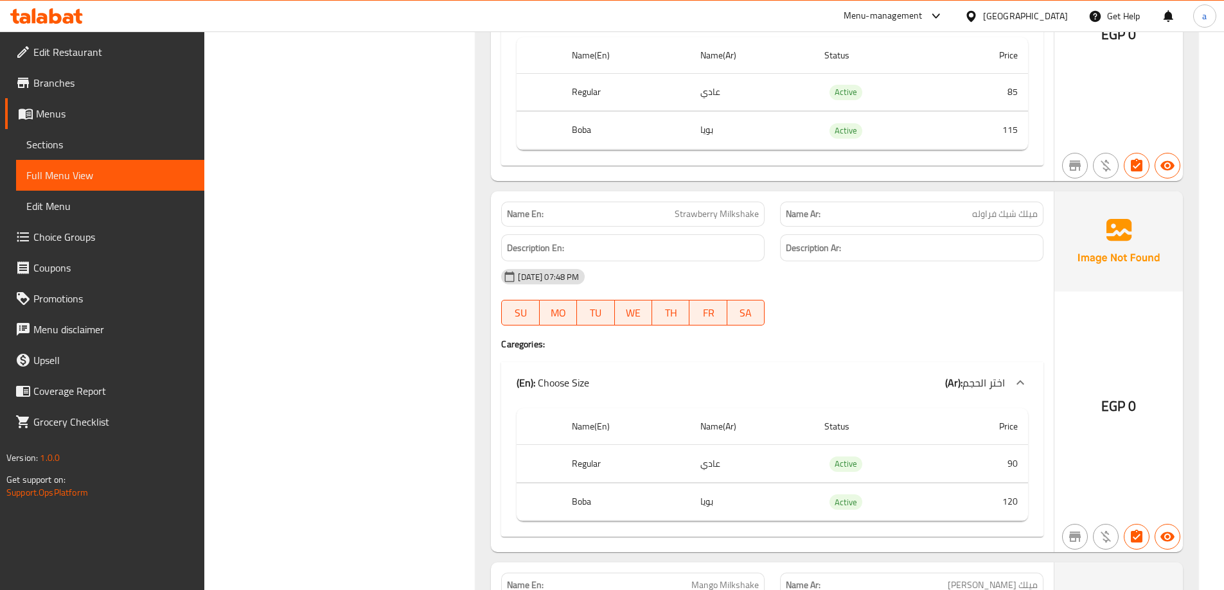
scroll to position [13427, 0]
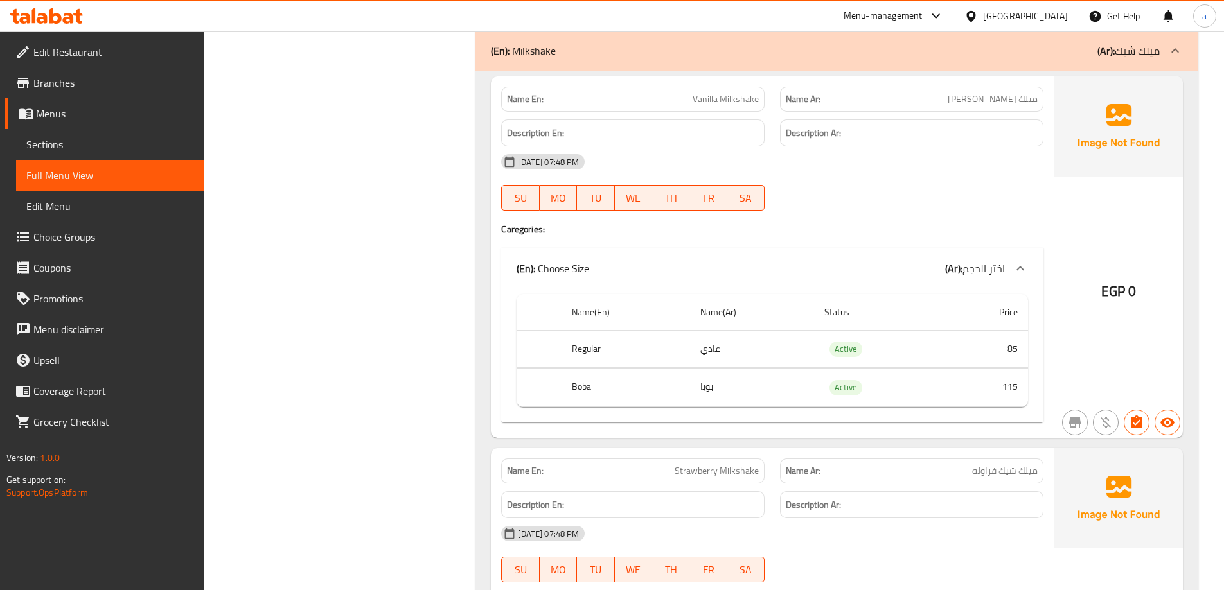
click at [102, 144] on span "Sections" at bounding box center [110, 144] width 168 height 15
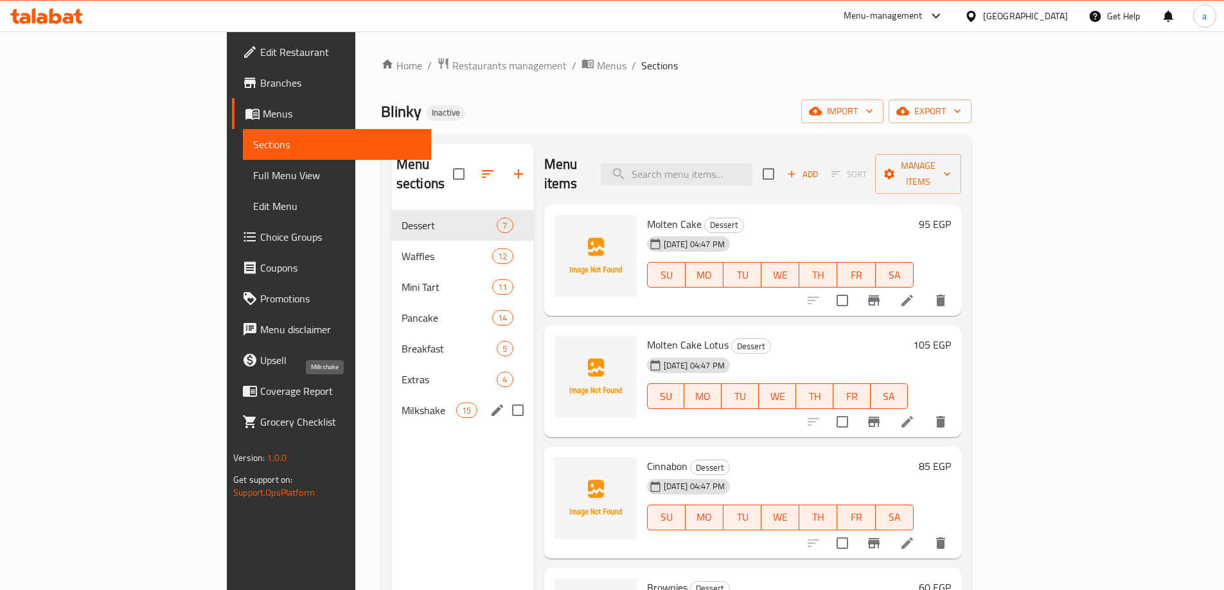
click at [402, 403] on span "Milkshake" at bounding box center [429, 410] width 55 height 15
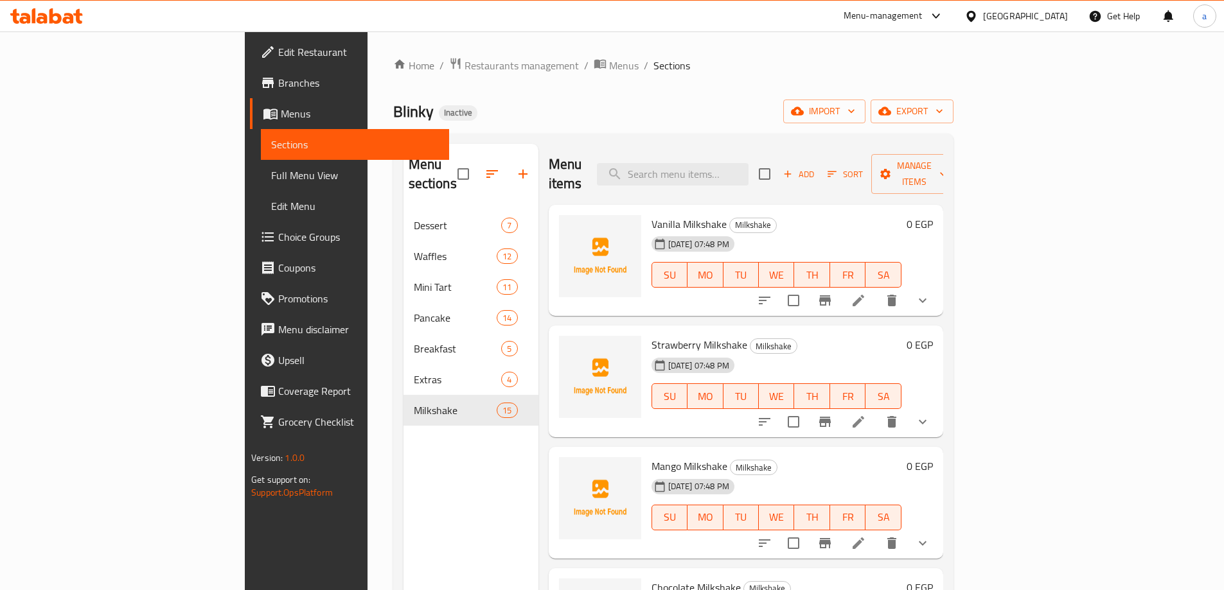
click at [876, 290] on li at bounding box center [858, 300] width 36 height 23
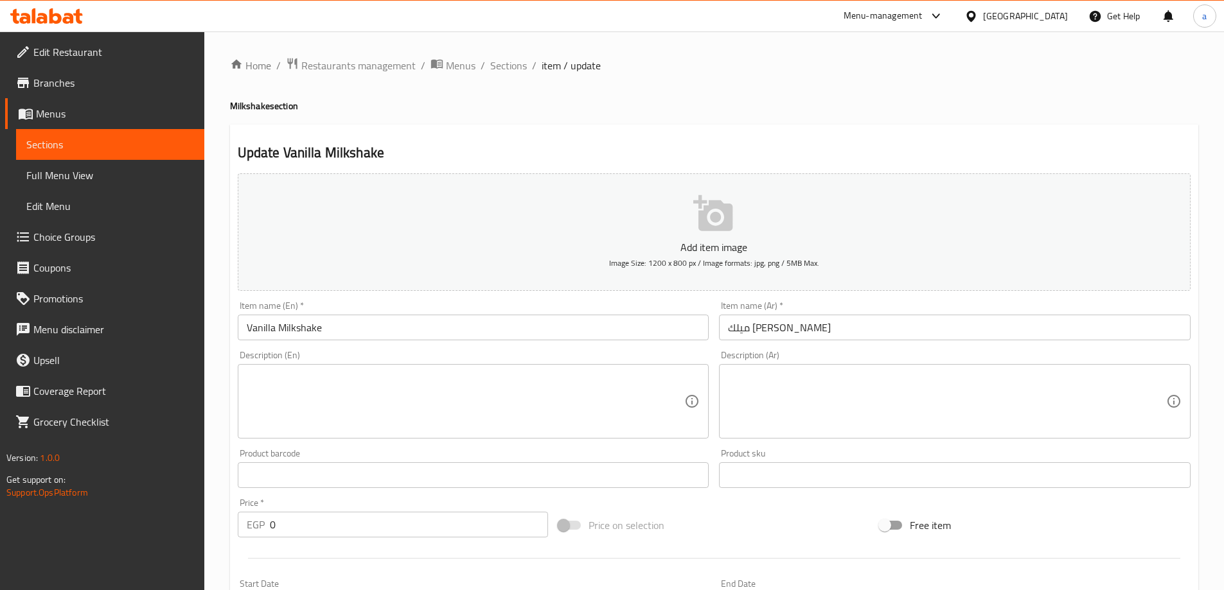
click at [821, 416] on textarea at bounding box center [947, 401] width 438 height 61
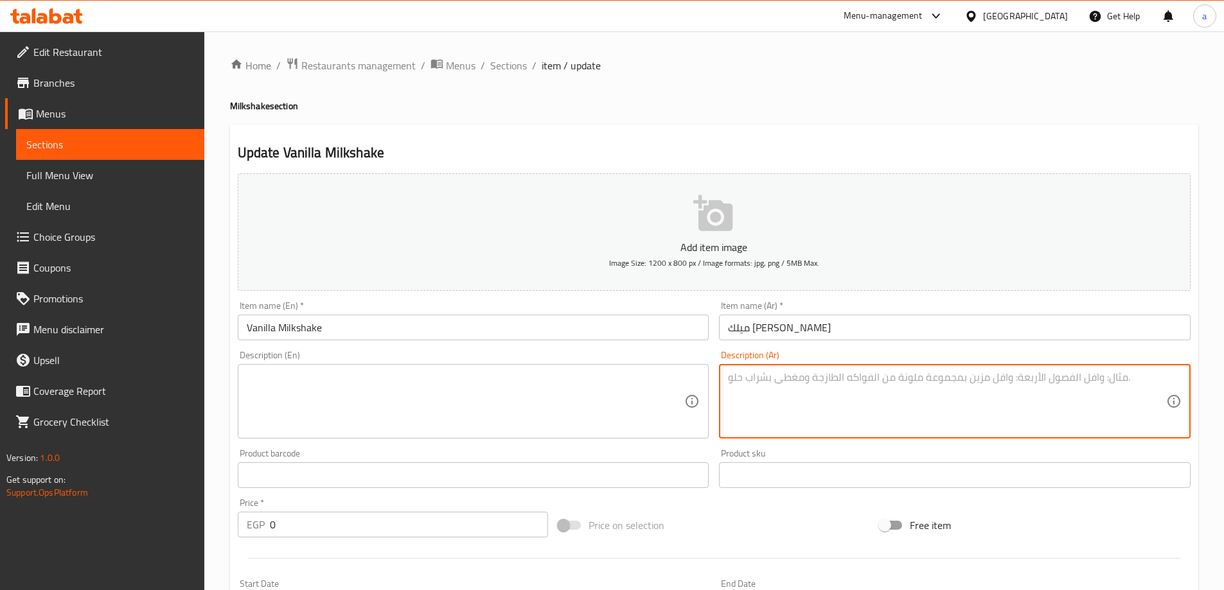
paste textarea "ميلك [PERSON_NAME] بنكهة الفانيليا الناعمة. مشروب كلاسيكي يمنحك طعماً حلواً ومن…"
click at [915, 380] on textarea "ميلك [PERSON_NAME] بنكهة الفانيليا الناعمة. مشروب كلاسيكي يمنحك طعماً حلواً ومن…" at bounding box center [947, 401] width 438 height 61
click at [912, 377] on textarea "ميلك [PERSON_NAME] بنكهة الفانيليا الناعمة. مشروب كلاسيكي يمنحك طعماً حلواً ومن…" at bounding box center [947, 401] width 438 height 61
click at [921, 390] on textarea "ميلك [PERSON_NAME] بنكهة الفانيليا الناعمة مشروب كلاسيكي يمنحك طعماً حلواً ومنع…" at bounding box center [947, 401] width 438 height 61
type textarea "ميلك [PERSON_NAME] بنكهة الفانيليا الناعمة مشروب كلاسيكي يمنحك طعماً حلواً ومنع…"
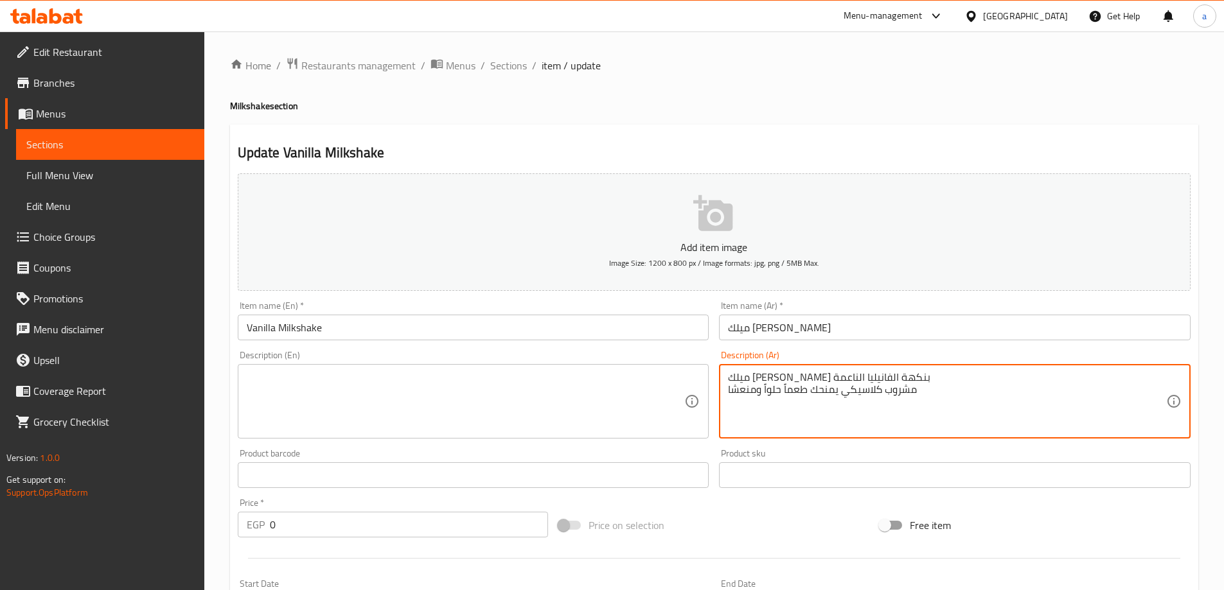
click at [504, 410] on textarea at bounding box center [466, 401] width 438 height 61
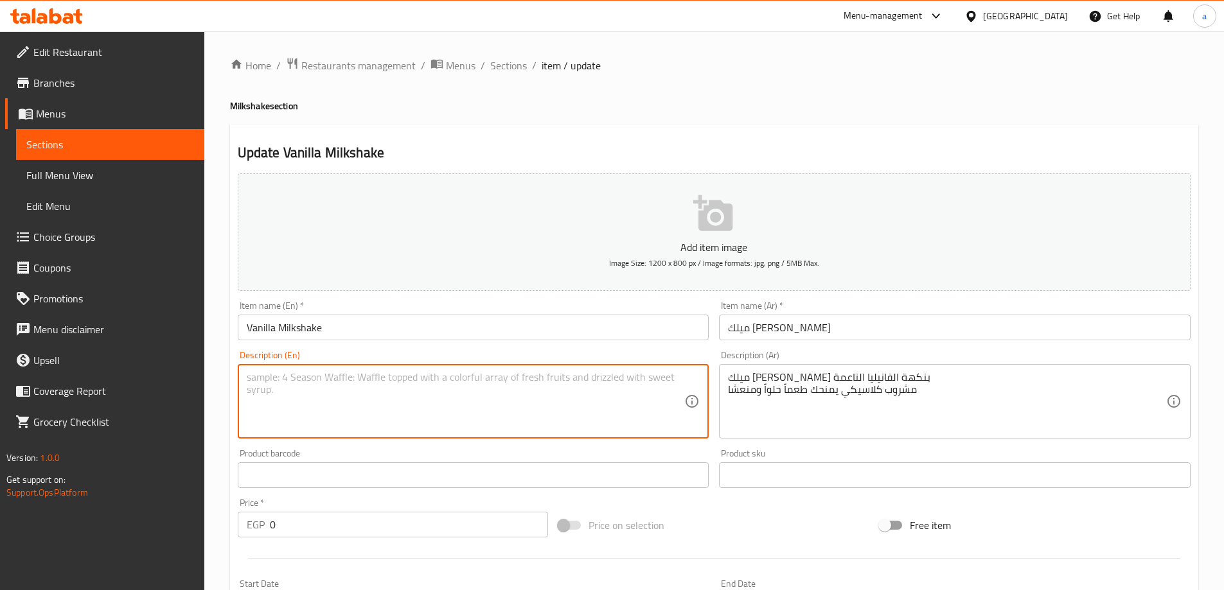
paste textarea "A creamy milkshake with a smooth vanilla flavor. A classic drink that gives you…"
click at [397, 380] on textarea "A creamy milkshake with a smooth vanilla flavor. A classic drink that gives you…" at bounding box center [466, 401] width 438 height 61
click at [396, 378] on textarea "A creamy milkshake with a smooth vanilla flavor. A classic drink that gives you…" at bounding box center [466, 401] width 438 height 61
click at [471, 393] on textarea "A creamy milkshake with a soft vanilla flavor. A classic drink that gives you a…" at bounding box center [466, 401] width 438 height 61
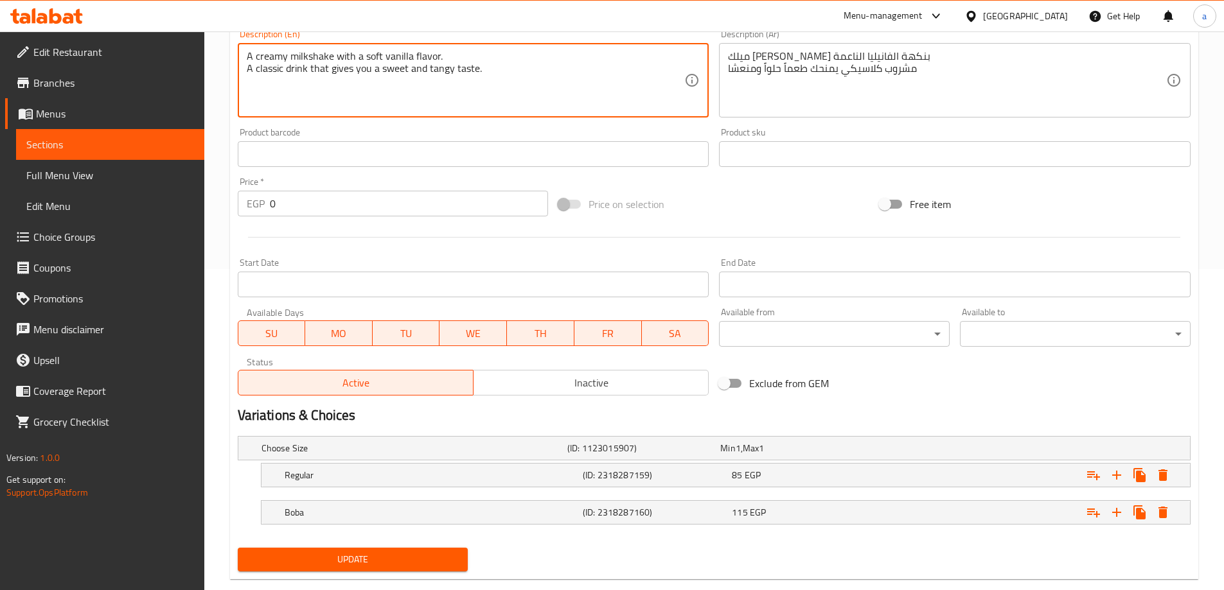
scroll to position [346, 0]
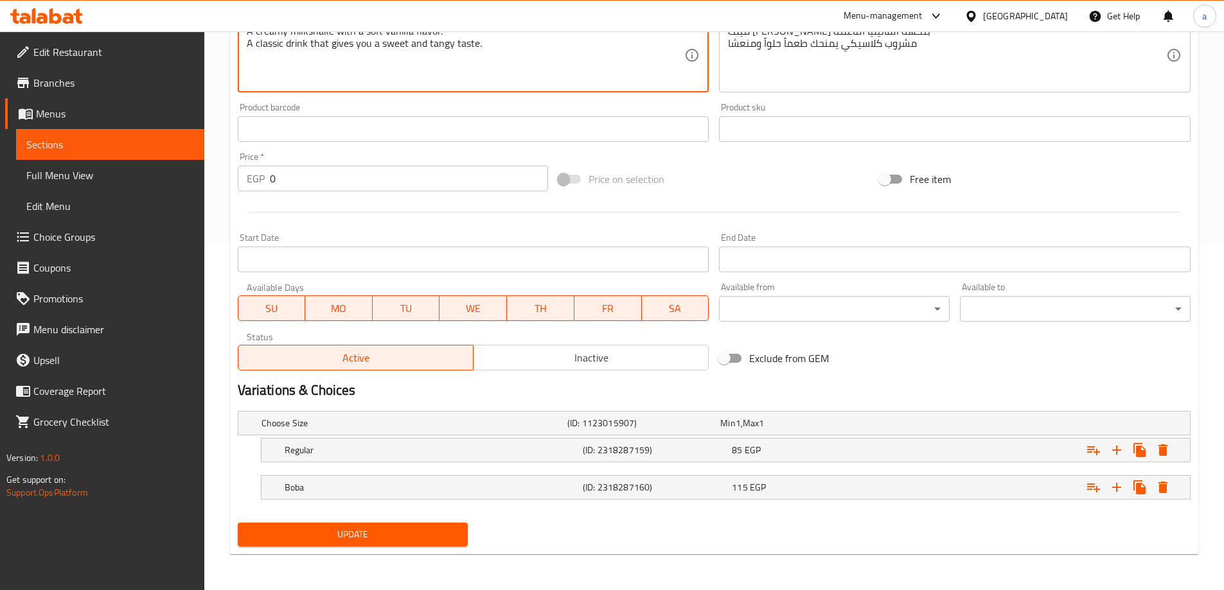
type textarea "A creamy milkshake with a soft vanilla flavor. A classic drink that gives you a…"
click at [344, 527] on span "Update" at bounding box center [353, 535] width 210 height 16
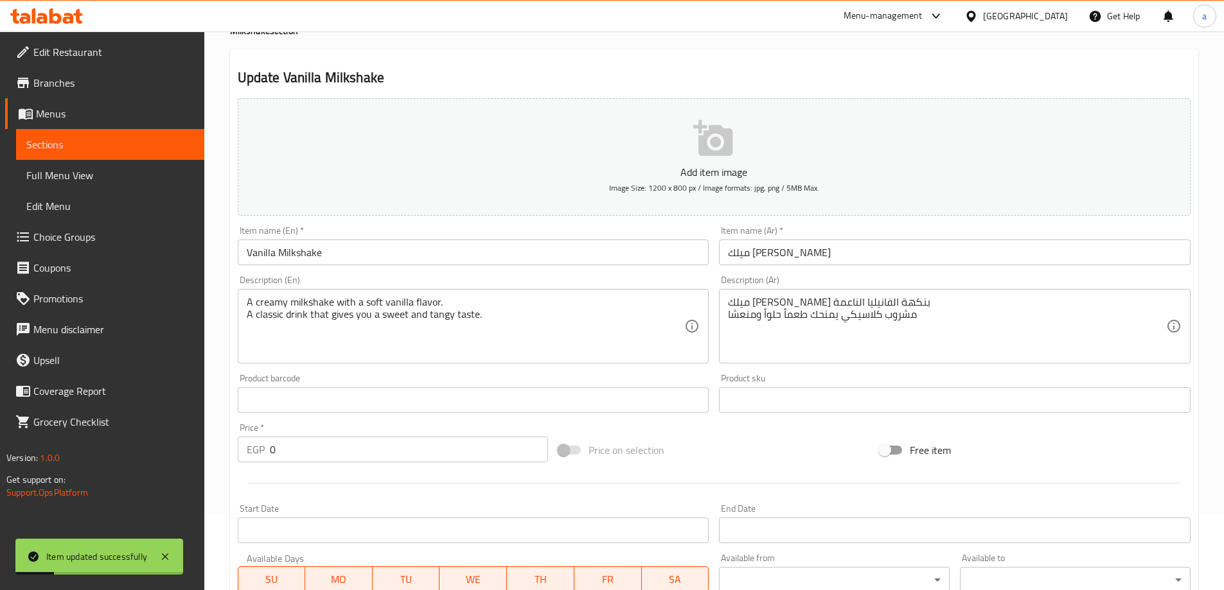
scroll to position [25, 0]
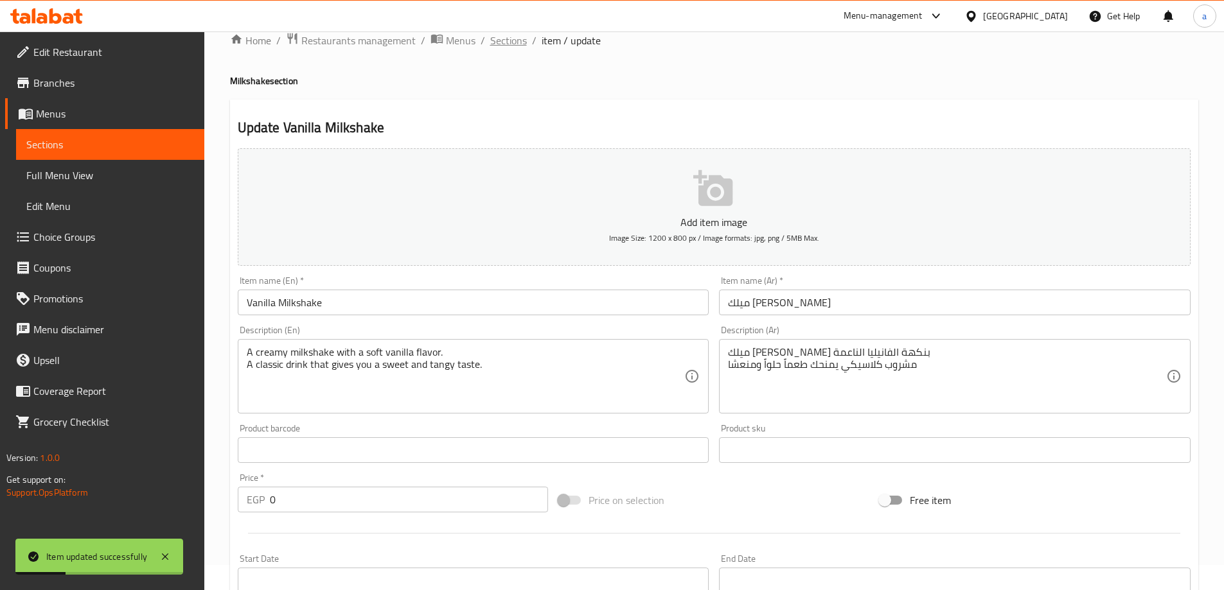
click at [511, 47] on span "Sections" at bounding box center [508, 40] width 37 height 15
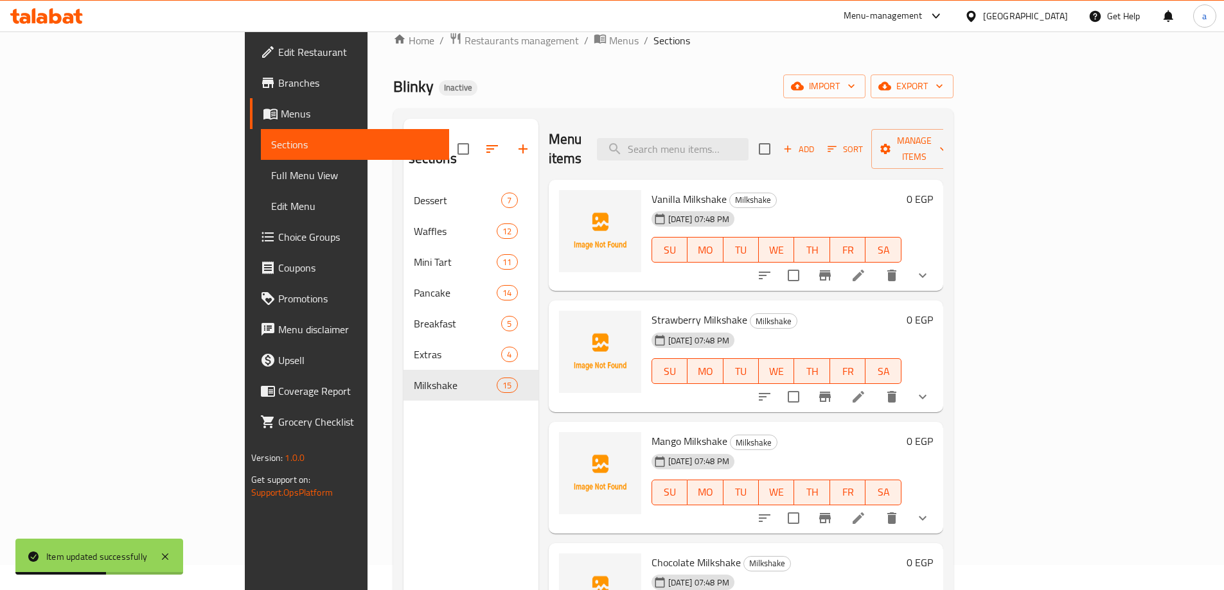
click at [876, 385] on li at bounding box center [858, 396] width 36 height 23
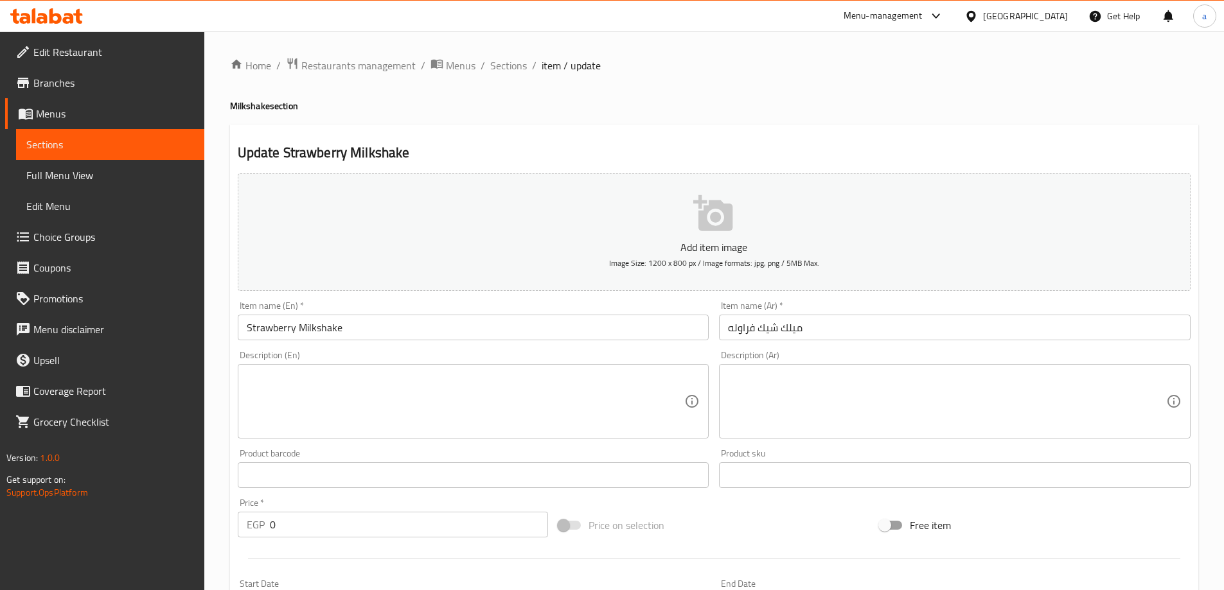
click at [877, 400] on textarea at bounding box center [947, 401] width 438 height 61
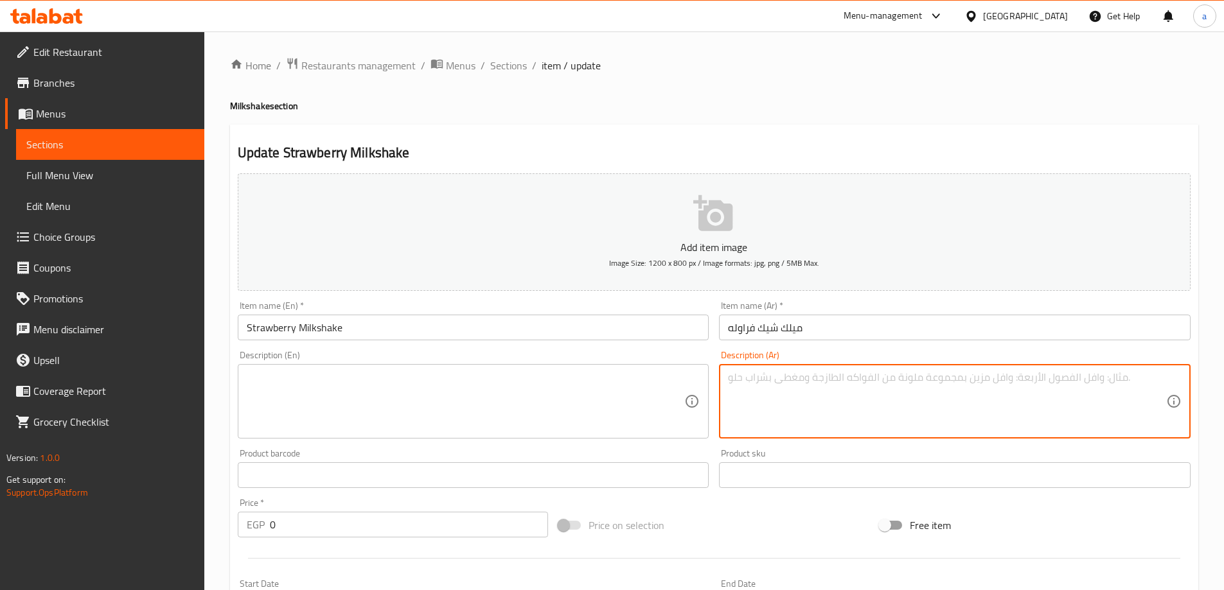
paste textarea "ميلك شيك بالفراولة الطبيعية بطعمها المنعش. مزيج كريمي غني يذوب في الفم."
type textarea "ميلك شيك بالفراولة الطبيعية بطعمها المنعش. مزيج كريمي غني يذوب في الفم."
click at [511, 414] on textarea at bounding box center [466, 401] width 438 height 61
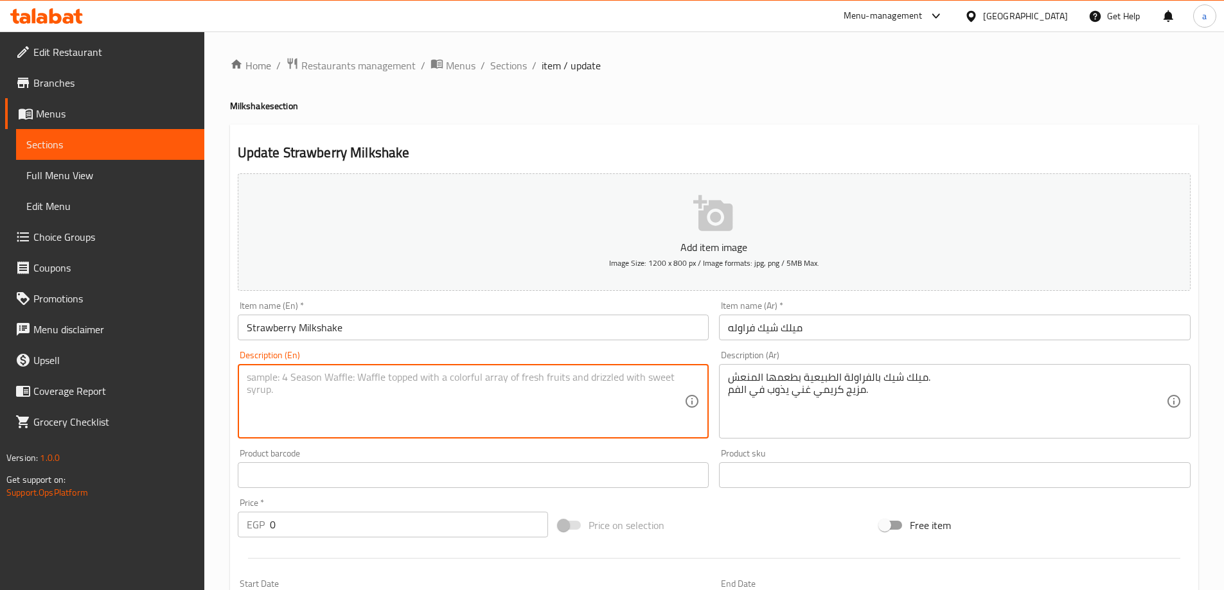
paste textarea "A refreshing, natural strawberry milkshake. A rich, creamy blend that melts in …"
click at [301, 378] on textarea "A refreshing, natural strawberry milkshake. A rich, creamy blend that melts in …" at bounding box center [466, 401] width 438 height 61
click at [389, 376] on textarea "natural strawberry milkshake. A rich, creamy blend that melts in the mouth." at bounding box center [466, 401] width 438 height 61
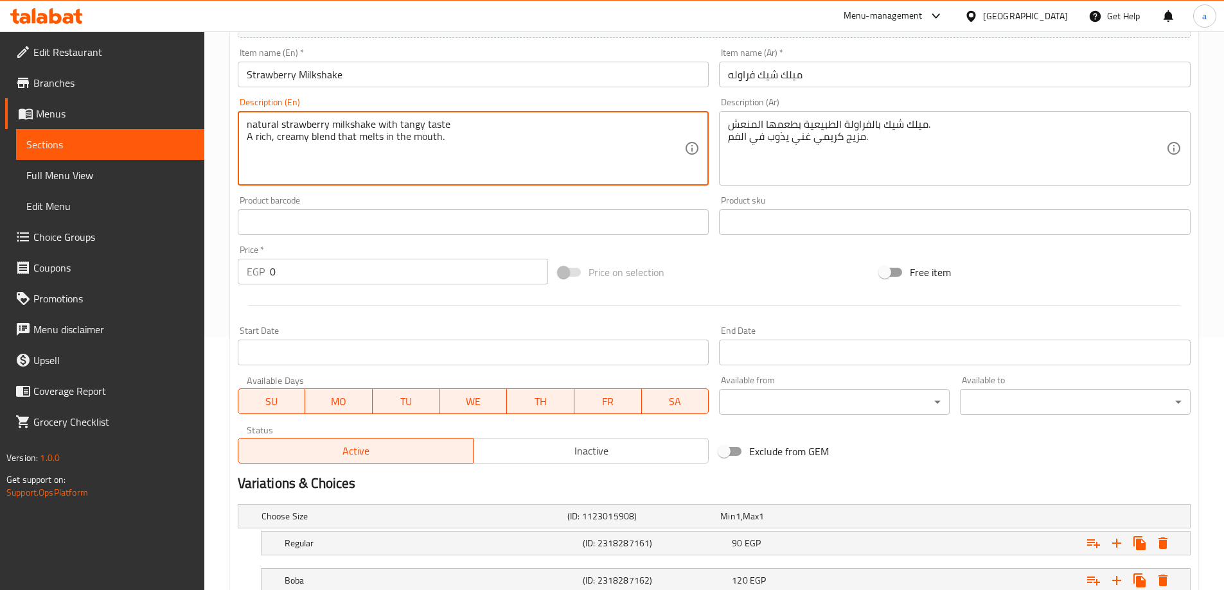
scroll to position [346, 0]
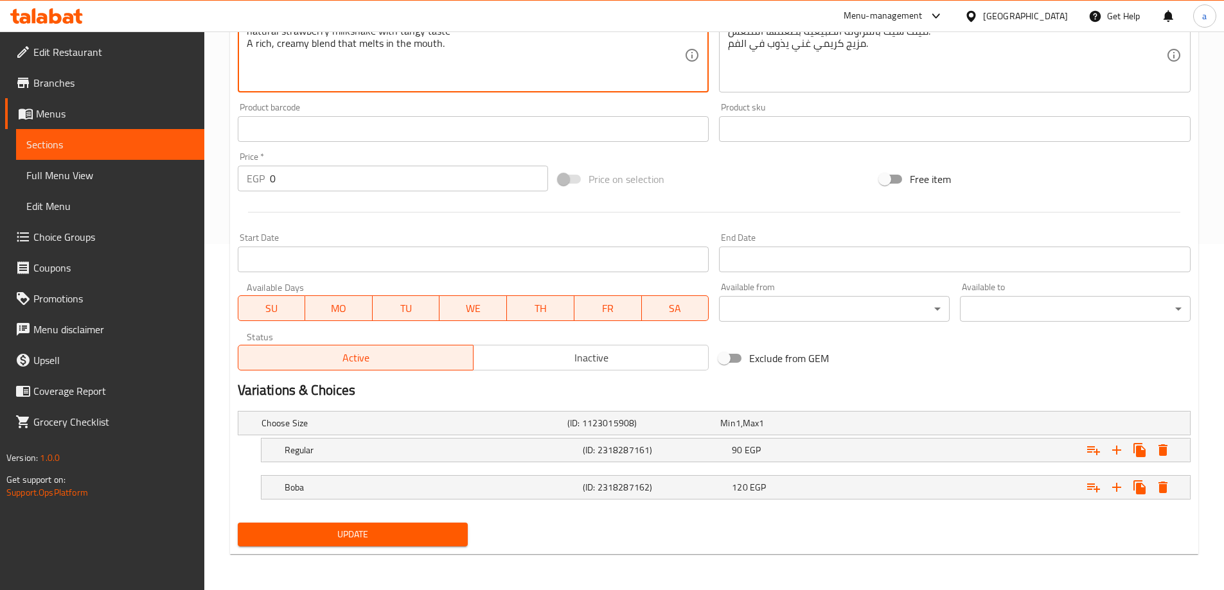
type textarea "natural strawberry milkshake with tangy taste A rich, creamy blend that melts i…"
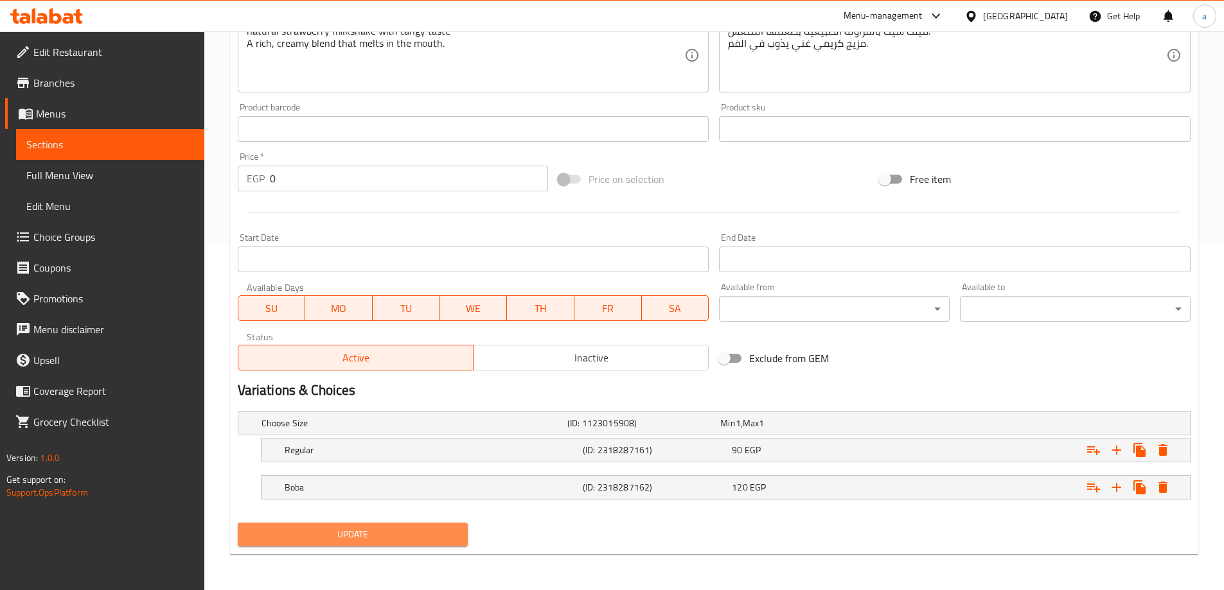
click at [376, 531] on span "Update" at bounding box center [353, 535] width 210 height 16
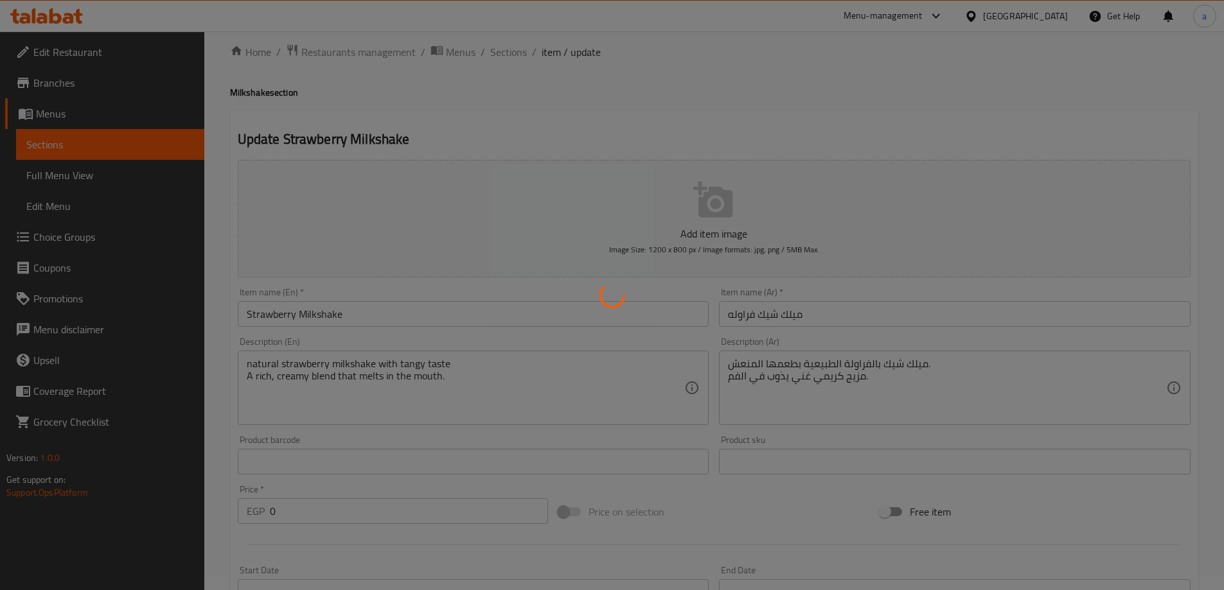
scroll to position [0, 0]
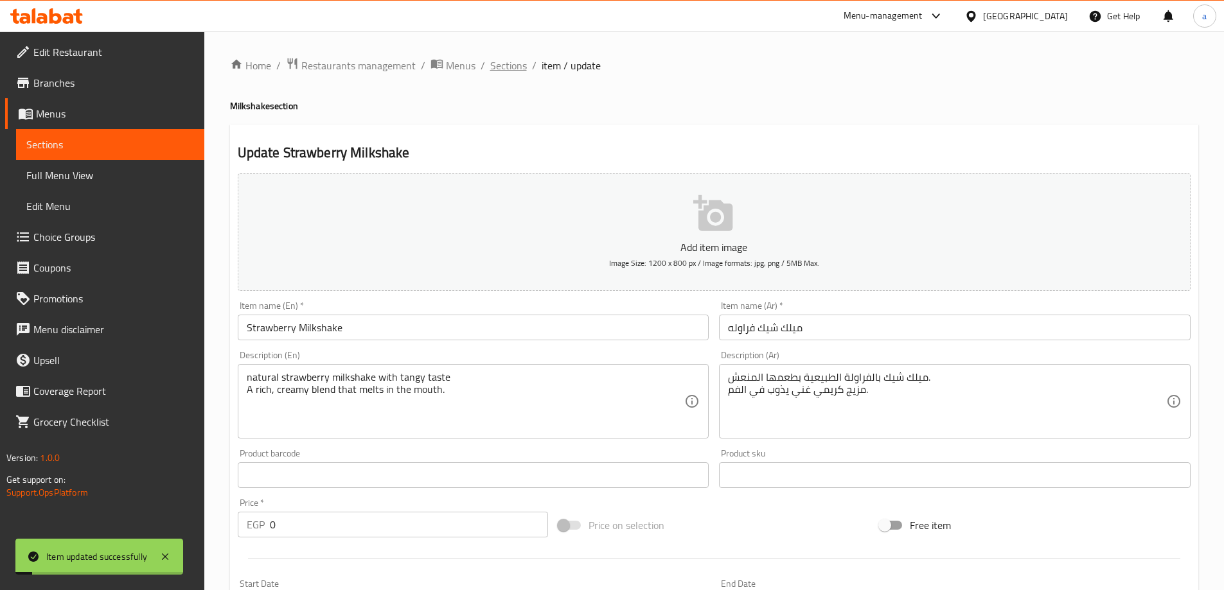
click at [517, 62] on span "Sections" at bounding box center [508, 65] width 37 height 15
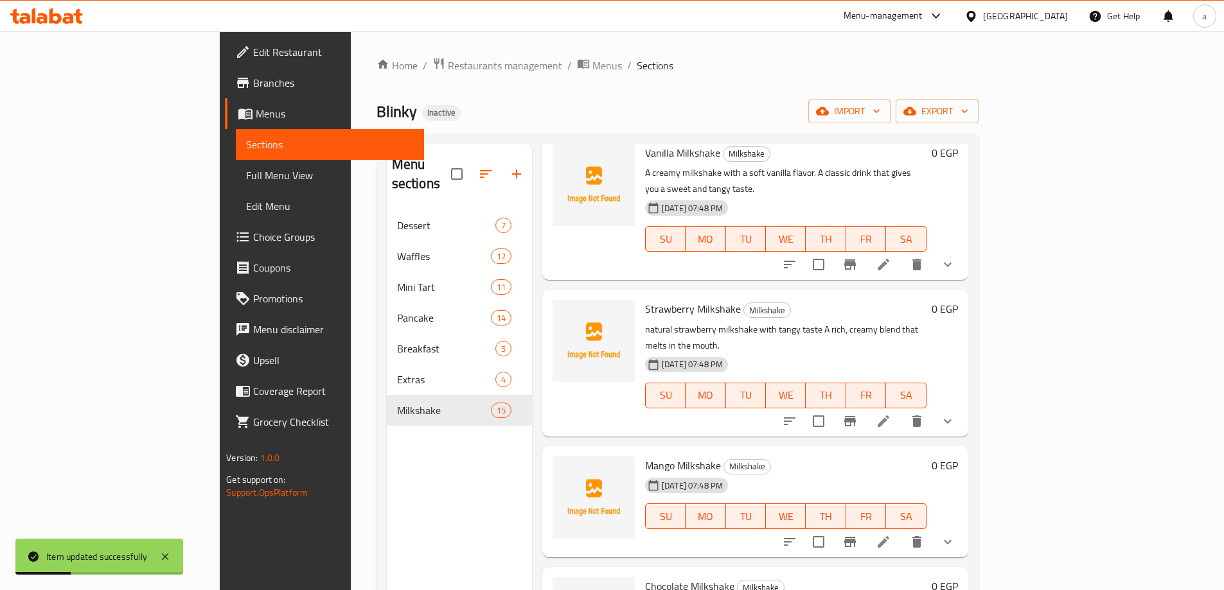
scroll to position [128, 0]
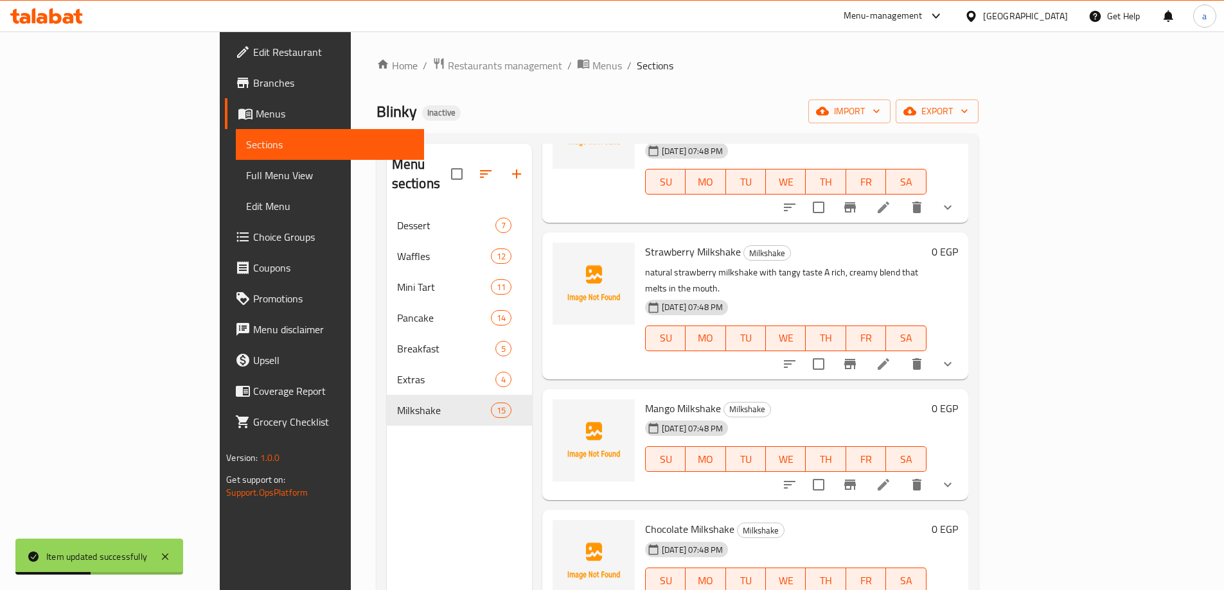
click at [891, 477] on icon at bounding box center [883, 484] width 15 height 15
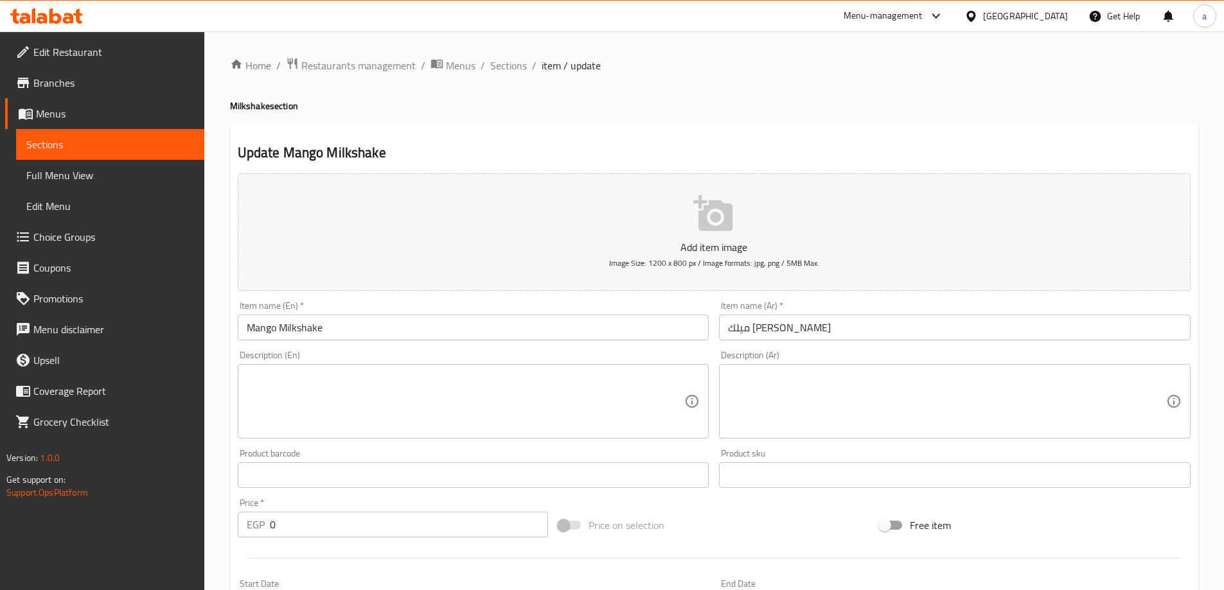
click at [815, 398] on textarea at bounding box center [947, 401] width 438 height 61
paste textarea "ميلك شيك مانجو استوائي بطعم فاكهة طازجة. مشروب مثالي لعشاق النكهات الصيفية."
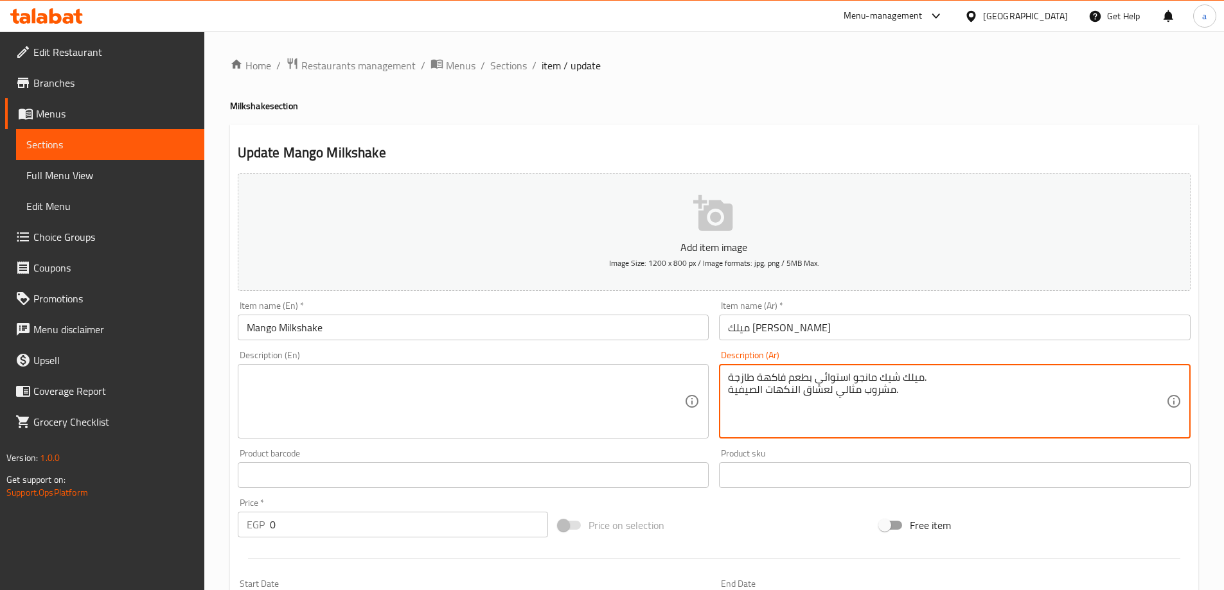
type textarea "ميلك شيك مانجو استوائي بطعم فاكهة طازجة. مشروب مثالي لعشاق النكهات الصيفية."
click at [494, 384] on textarea at bounding box center [466, 401] width 438 height 61
paste textarea "A tropical mango milkshake with a fresh fruit flavor. The perfect drink for sum…"
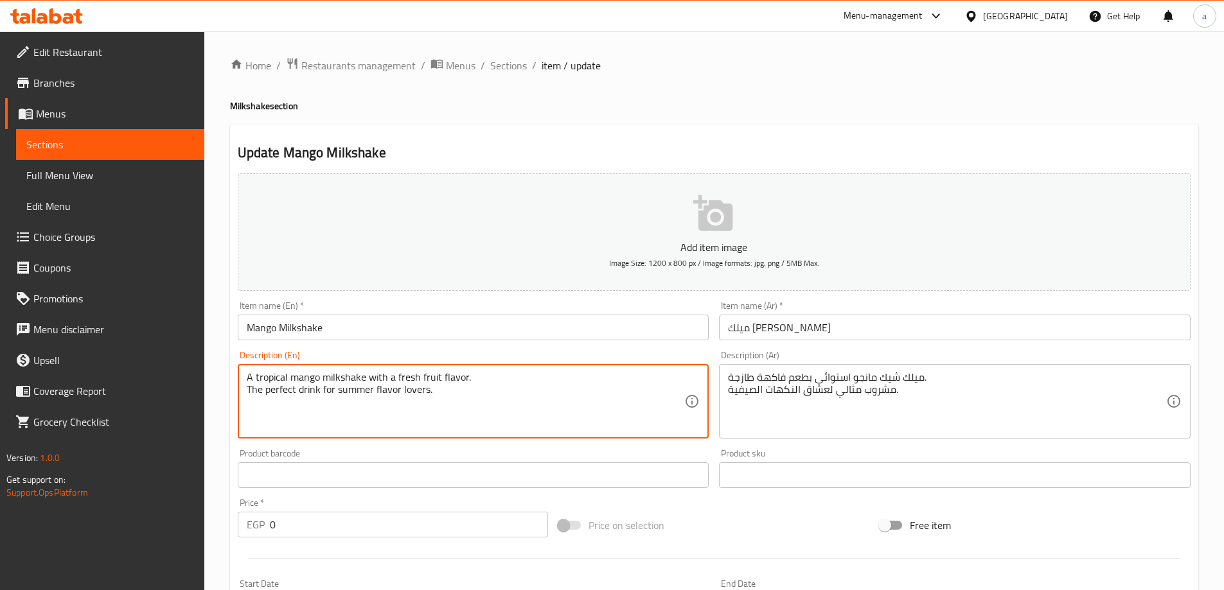
click at [479, 388] on textarea "A tropical mango milkshake with a fresh fruit flavor. The perfect drink for sum…" at bounding box center [466, 401] width 438 height 61
click at [486, 370] on div "A tropical mango milkshake with a fresh fruit flavor. The perfect drink for sum…" at bounding box center [474, 401] width 472 height 75
click at [481, 383] on textarea "A tropical mango milkshake with a fresh fruit flavor. The perfect drink for sum…" at bounding box center [466, 401] width 438 height 61
type textarea "A tropical mango milkshake with a fresh fruit flavor The perfect drink for summ…"
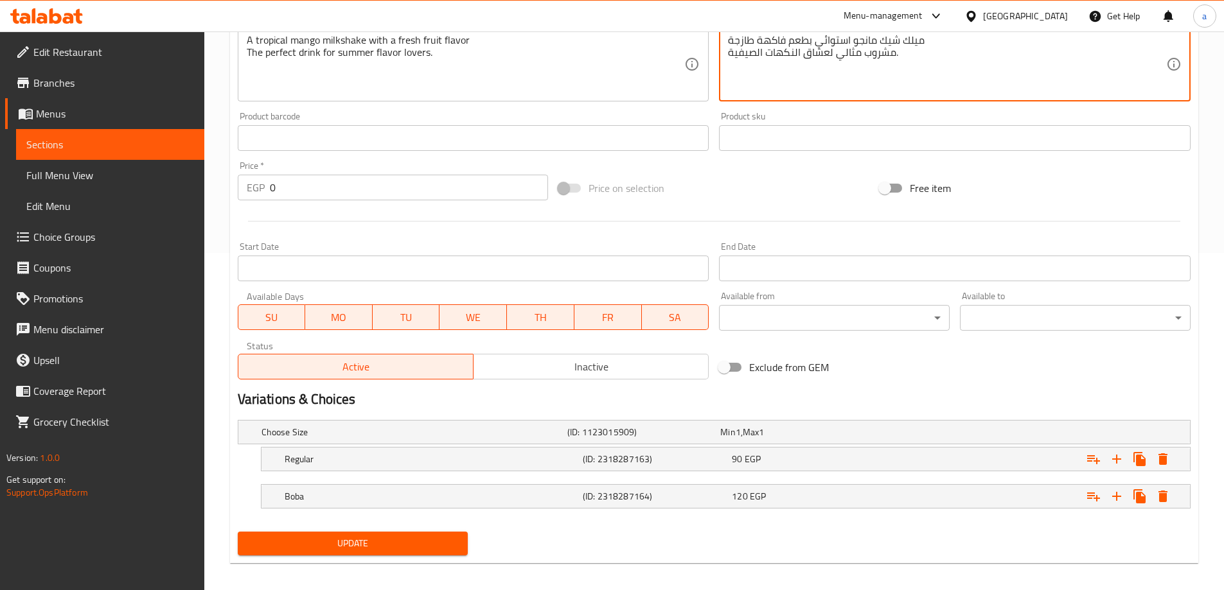
scroll to position [346, 0]
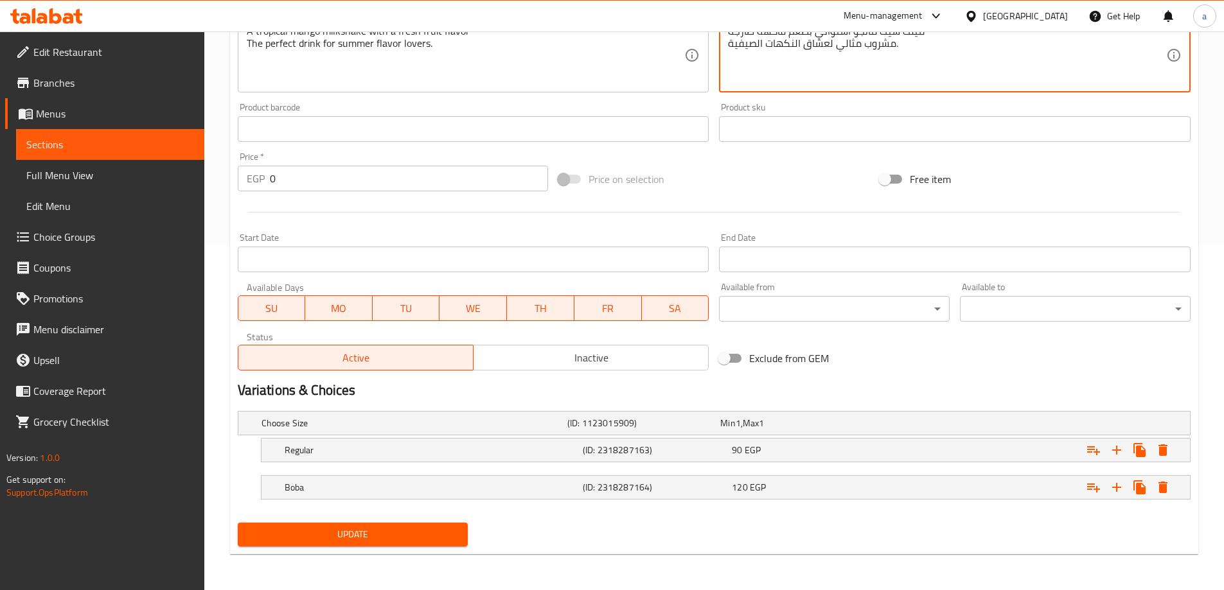
type textarea "ميلك شيك مانجو استوائي بطعم فاكهة طازجة مشروب مثالي لعشاق النكهات الصيفية."
click at [351, 540] on span "Update" at bounding box center [353, 535] width 210 height 16
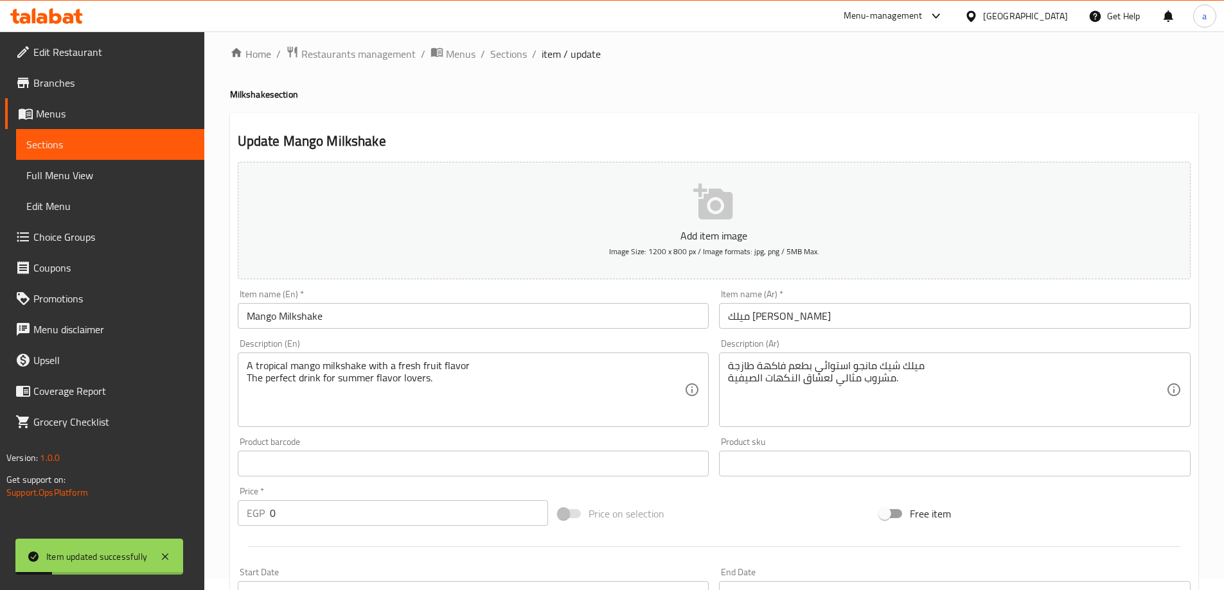
scroll to position [0, 0]
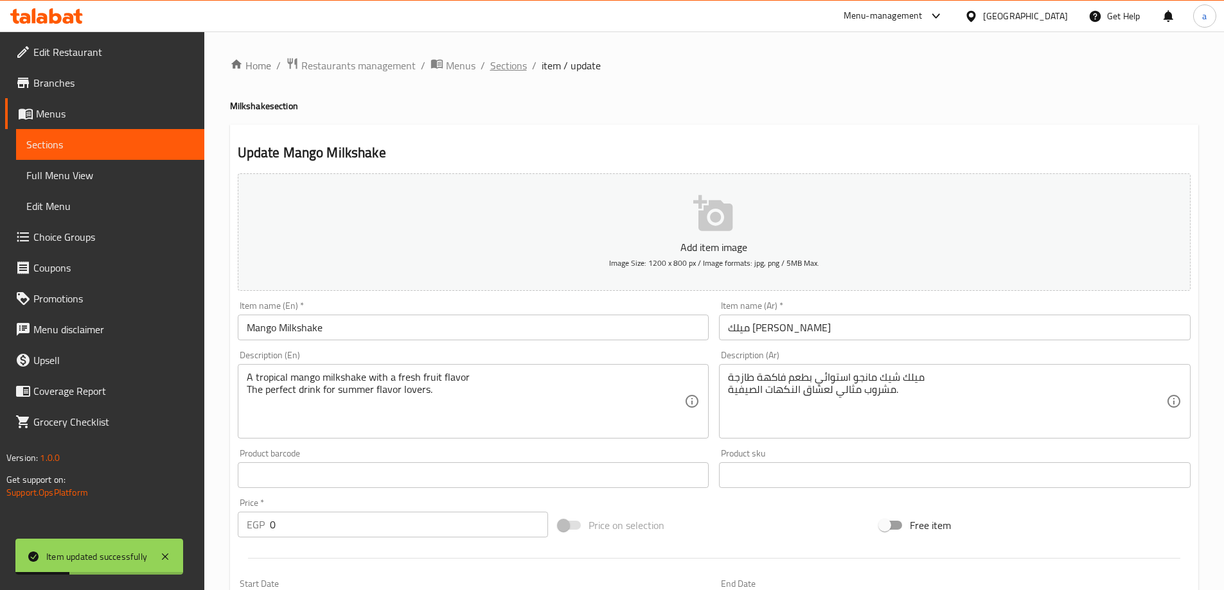
click at [509, 64] on span "Sections" at bounding box center [508, 65] width 37 height 15
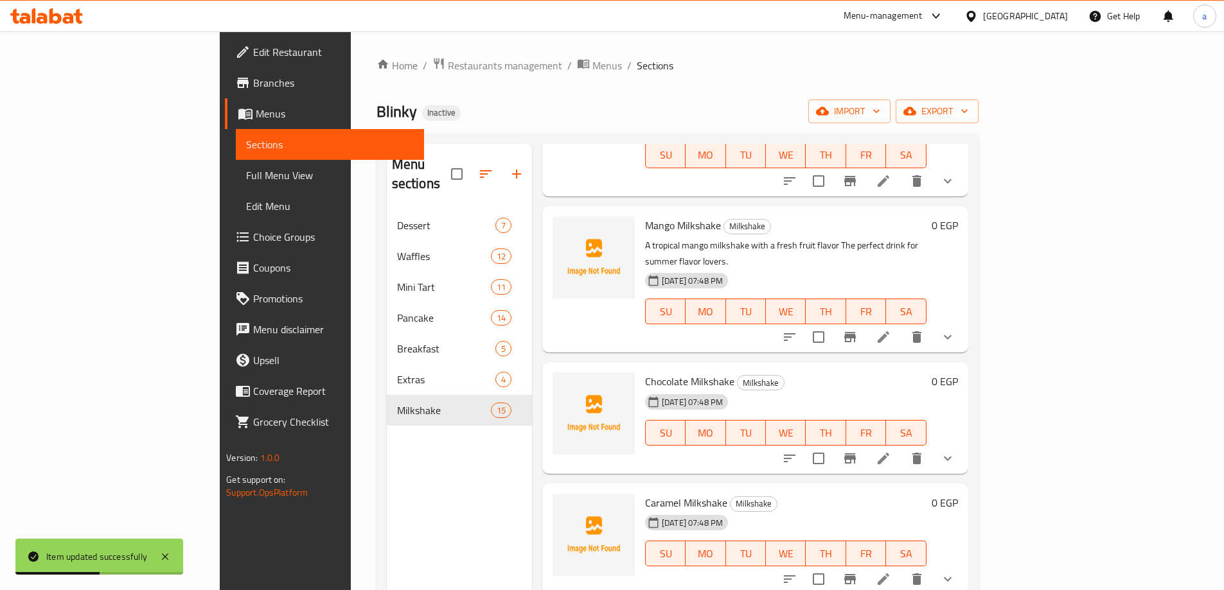
scroll to position [321, 0]
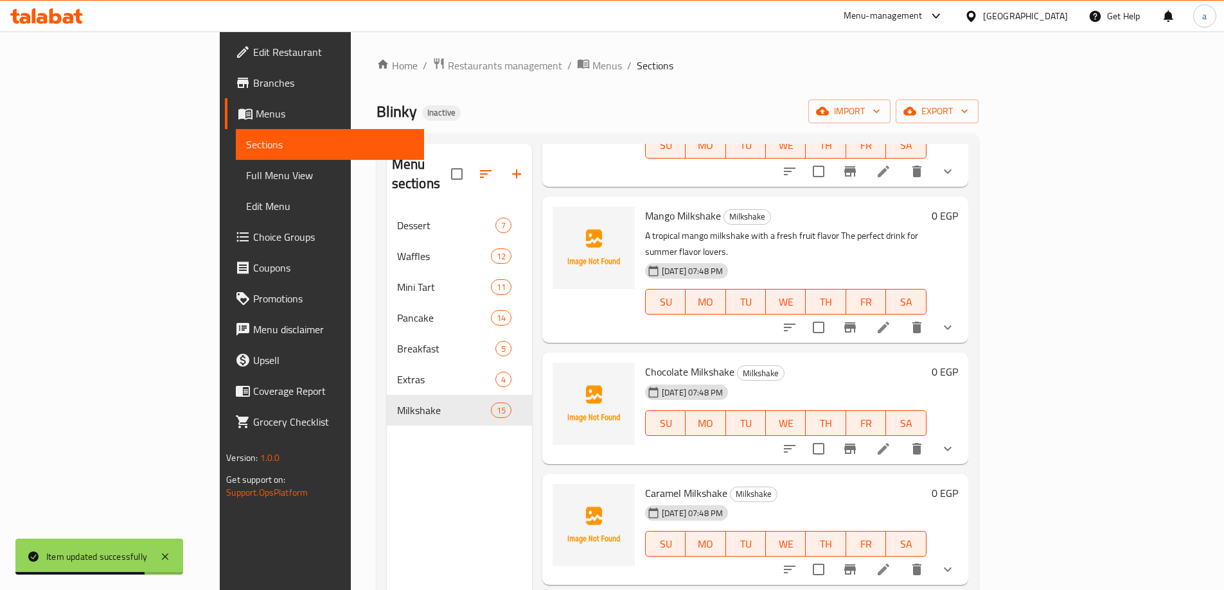
click at [891, 441] on icon at bounding box center [883, 448] width 15 height 15
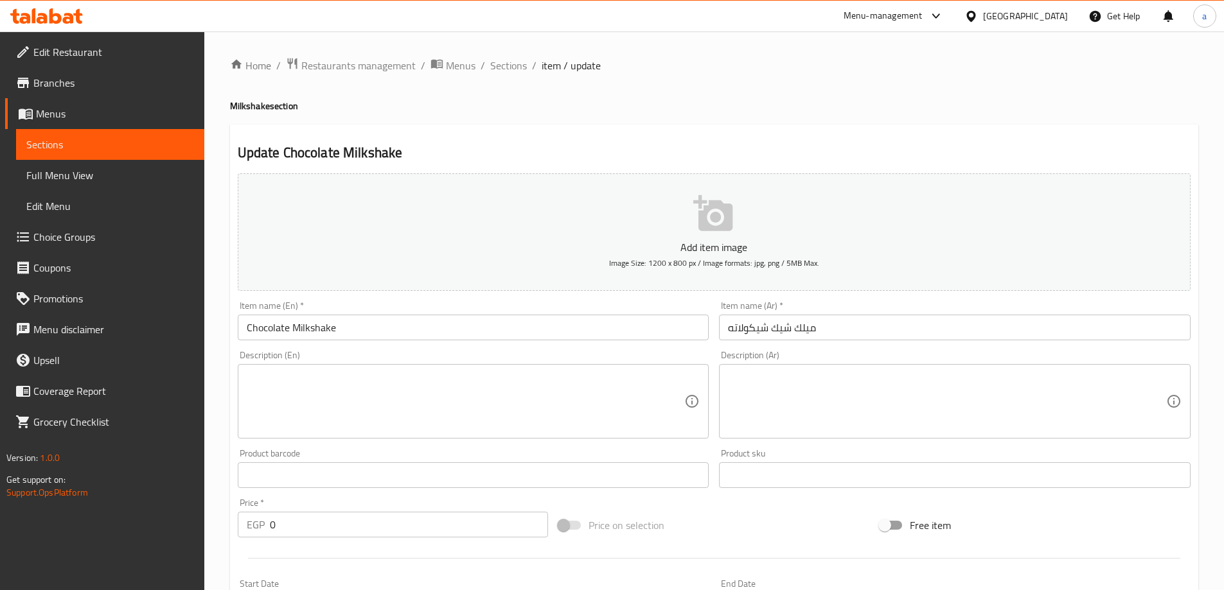
click at [804, 414] on textarea at bounding box center [947, 401] width 438 height 61
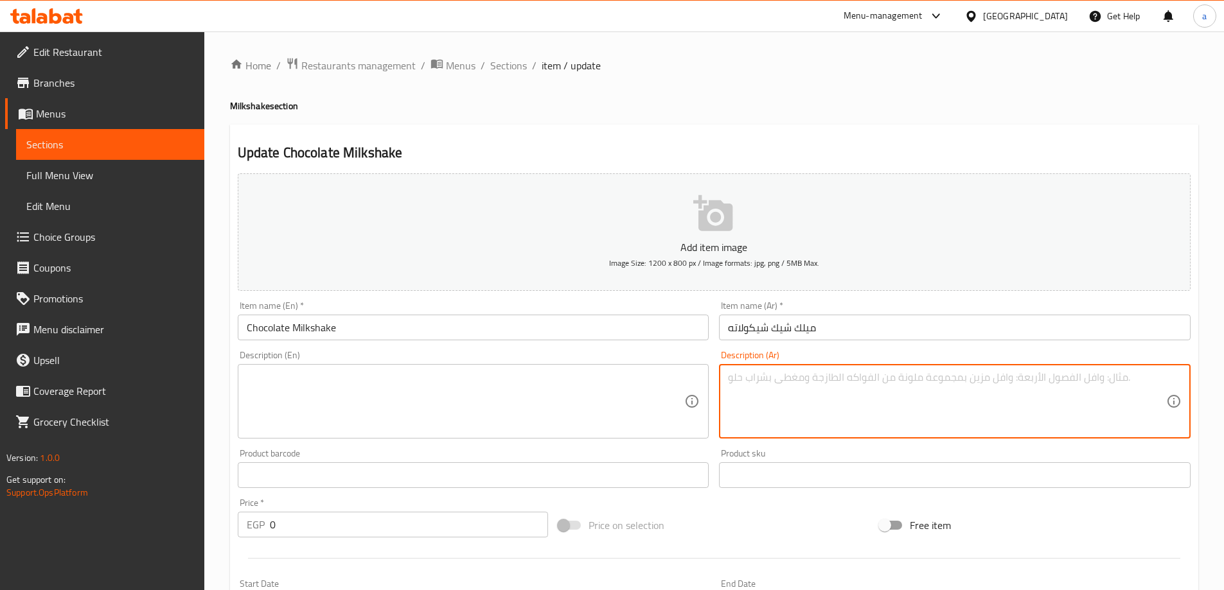
paste textarea "ميلك شيك غني بالشيكولاتة الكريمية. طعمه لذيذ يشبع رغبتك في الحلاوة."
type textarea "ميلك شيك غني بالشيكولاتة الكريمية. طعمه لذيذ يشبع رغبتك في الحلاوة."
click at [491, 397] on textarea at bounding box center [466, 401] width 438 height 61
paste textarea "A rich, creamy chocolate milkshake. It tastes delicious and satisfies your swee…"
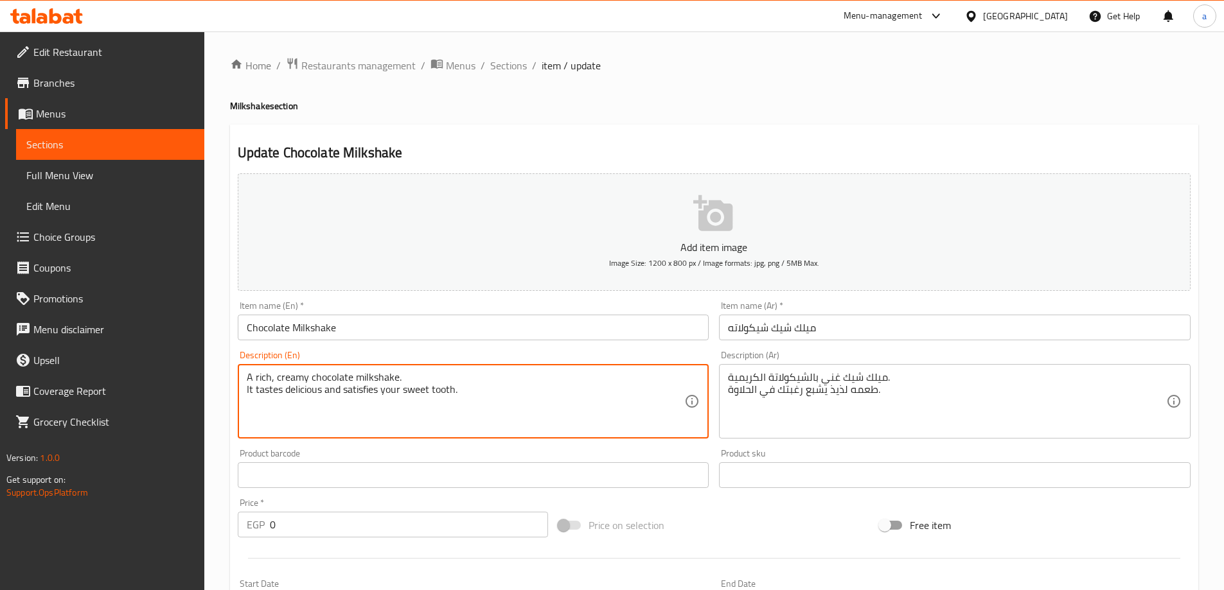
click at [436, 367] on div "A rich, creamy chocolate milkshake. It tastes delicious and satisfies your swee…" at bounding box center [474, 401] width 472 height 75
click at [415, 377] on textarea "A rich, creamy chocolate milkshake. It tastes delicious and satisfies your swee…" at bounding box center [466, 401] width 438 height 61
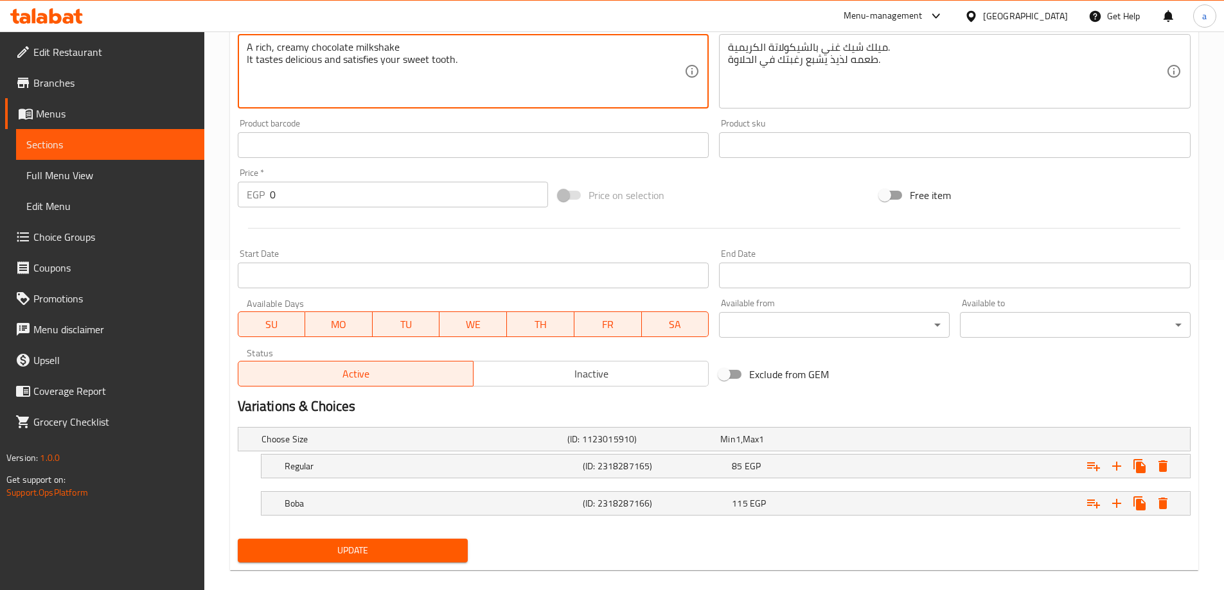
scroll to position [346, 0]
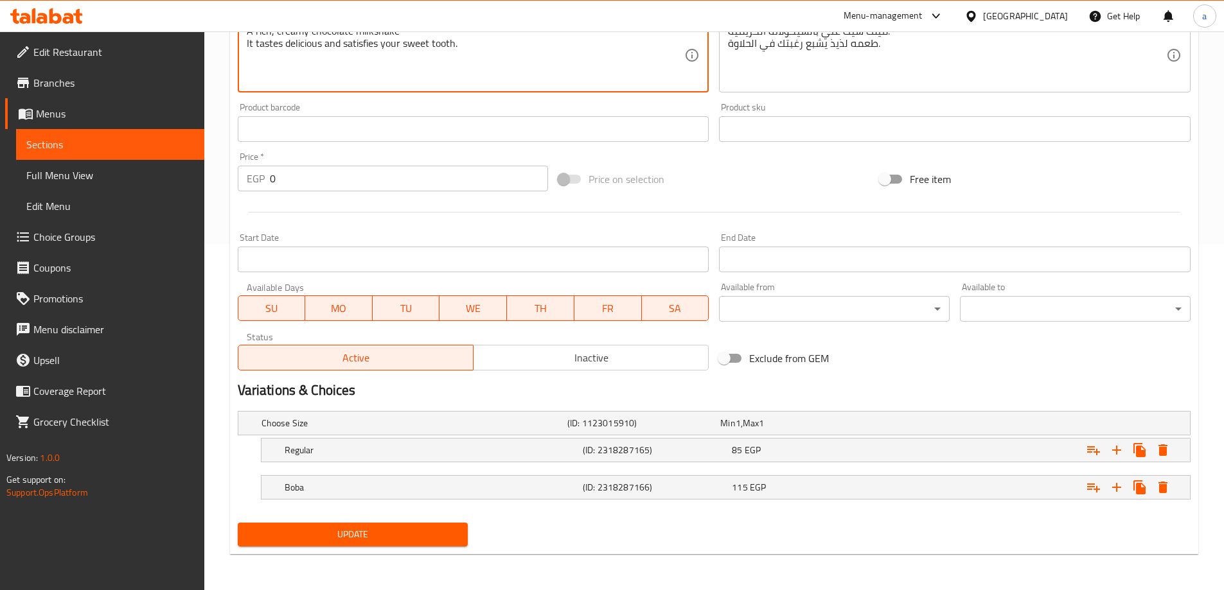
type textarea "A rich, creamy chocolate milkshake It tastes delicious and satisfies your sweet…"
click at [372, 529] on span "Update" at bounding box center [353, 535] width 210 height 16
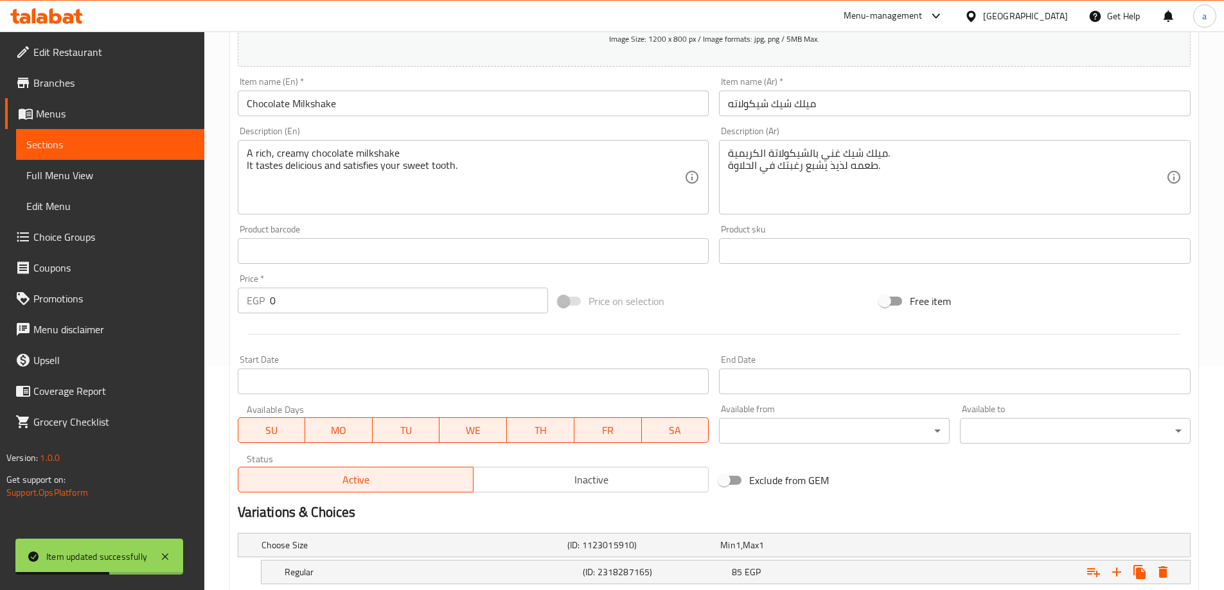
scroll to position [0, 0]
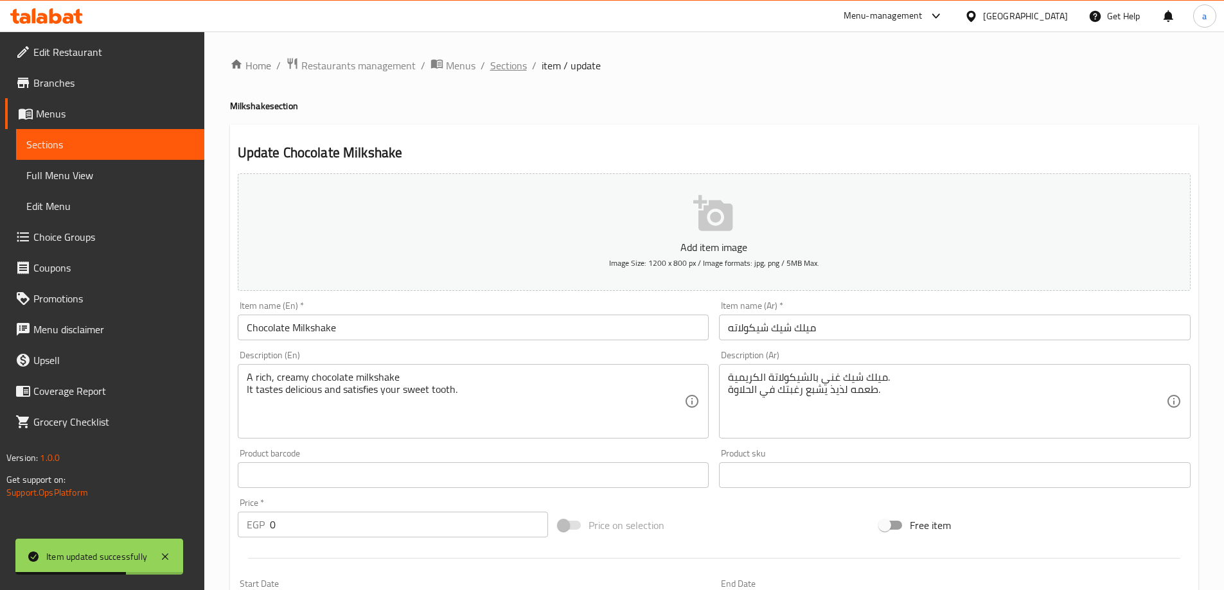
click at [506, 67] on span "Sections" at bounding box center [508, 65] width 37 height 15
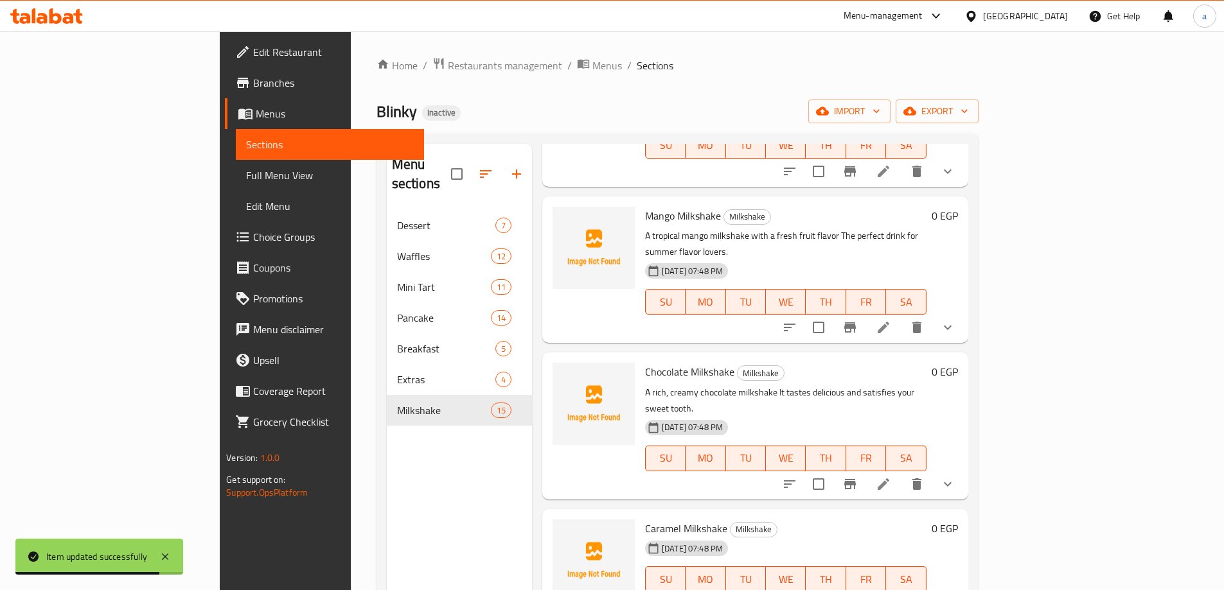
scroll to position [385, 0]
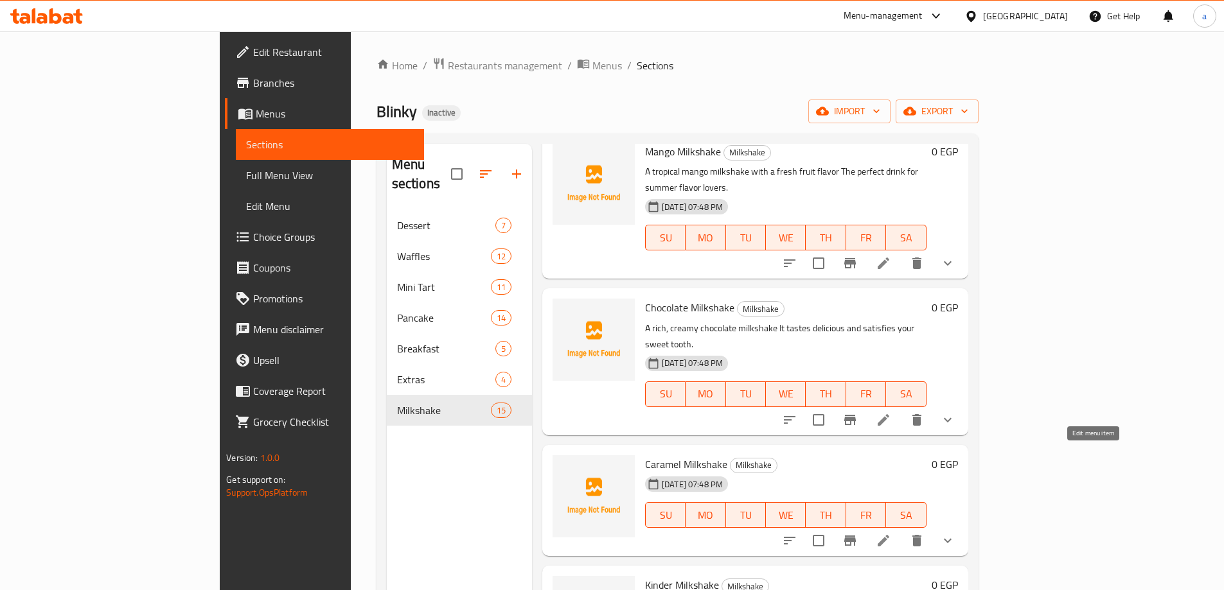
click at [891, 533] on icon at bounding box center [883, 540] width 15 height 15
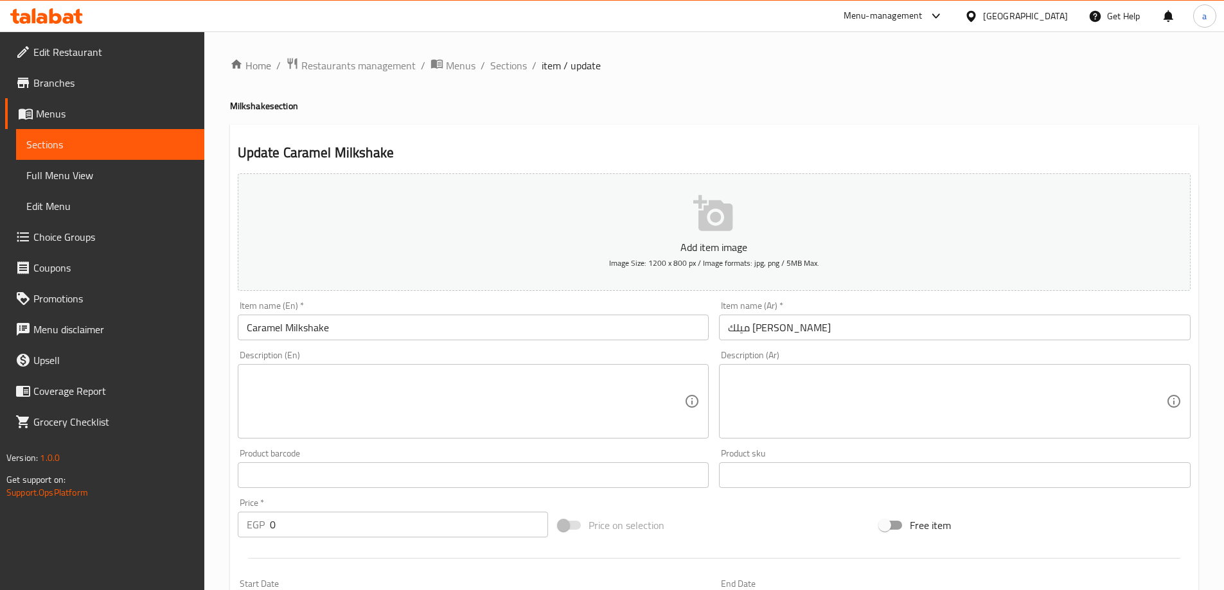
click at [834, 417] on textarea at bounding box center [947, 401] width 438 height 61
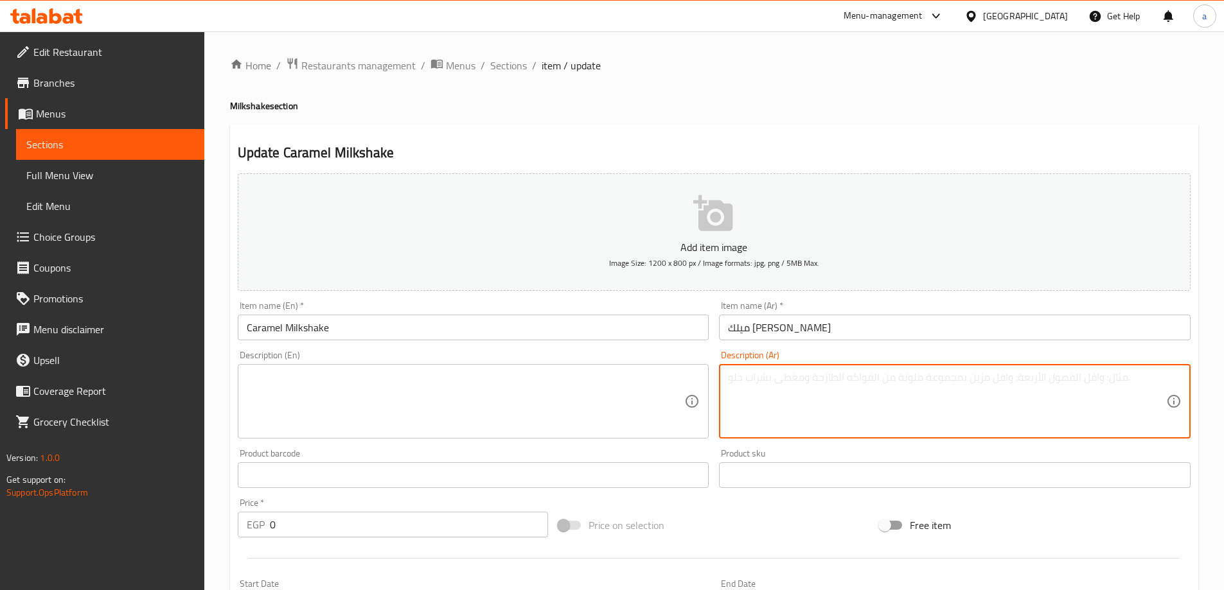
paste textarea "ميلك شيك ممزوج بصلصة الكراميل الذهبية. نكهة حلوة وناعمة تذوب مع كل رشفة."
type textarea "ميلك شيك ممزوج بصلصة الكراميل الذهبية. نكهة حلوة وناعمة تذوب مع كل رشفة."
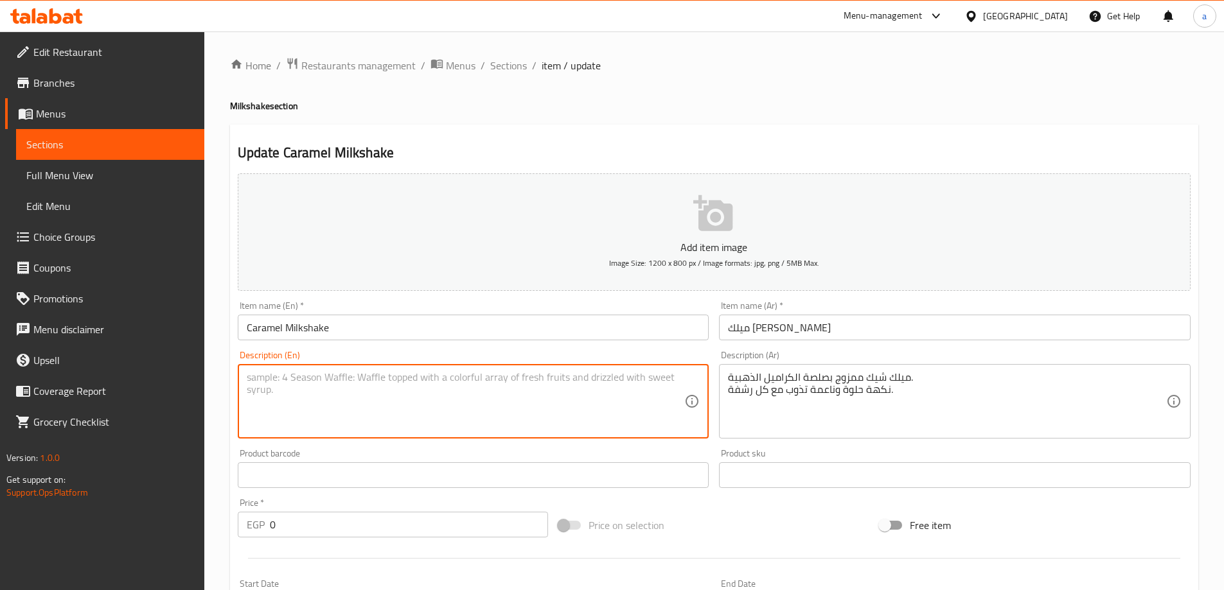
click at [488, 405] on textarea at bounding box center [466, 401] width 438 height 61
paste textarea "Milkshake blended with golden caramel sauce. A sweet and smooth flavor that mel…"
click at [337, 389] on textarea "Milkshake blended with golden caramel sauce. A sweet and smooth flavor that mel…" at bounding box center [466, 401] width 438 height 61
click at [336, 391] on textarea "Milkshake blended with golden caramel sauce. A sweet and smooth flavor that mel…" at bounding box center [466, 401] width 438 height 61
type textarea "Milkshake blended with golden caramel sauce. A sweet and soft flavor that melts…"
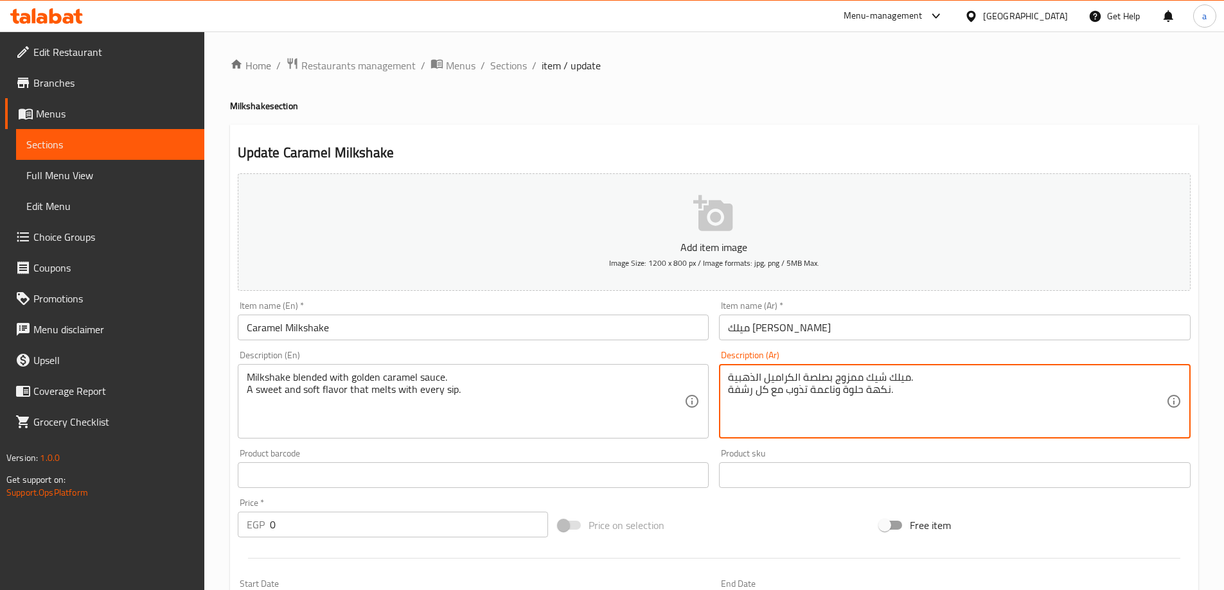
click at [734, 391] on textarea "ميلك شيك ممزوج بصلصة الكراميل الذهبية. نكهة حلوة وناعمة تذوب مع كل رشفة." at bounding box center [947, 401] width 438 height 61
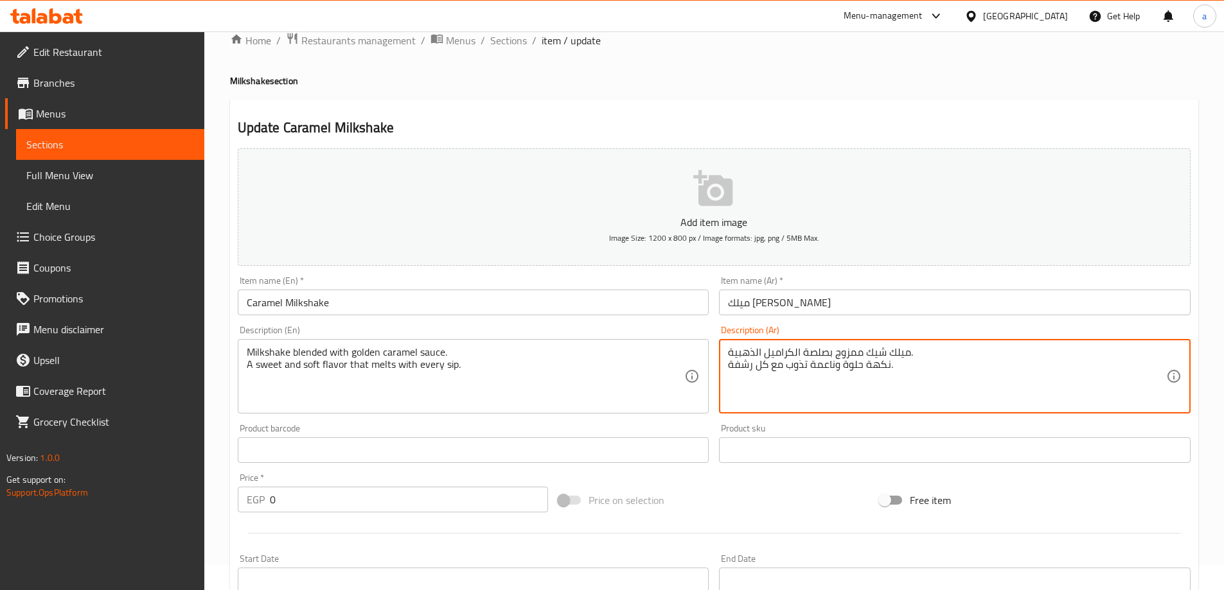
scroll to position [346, 0]
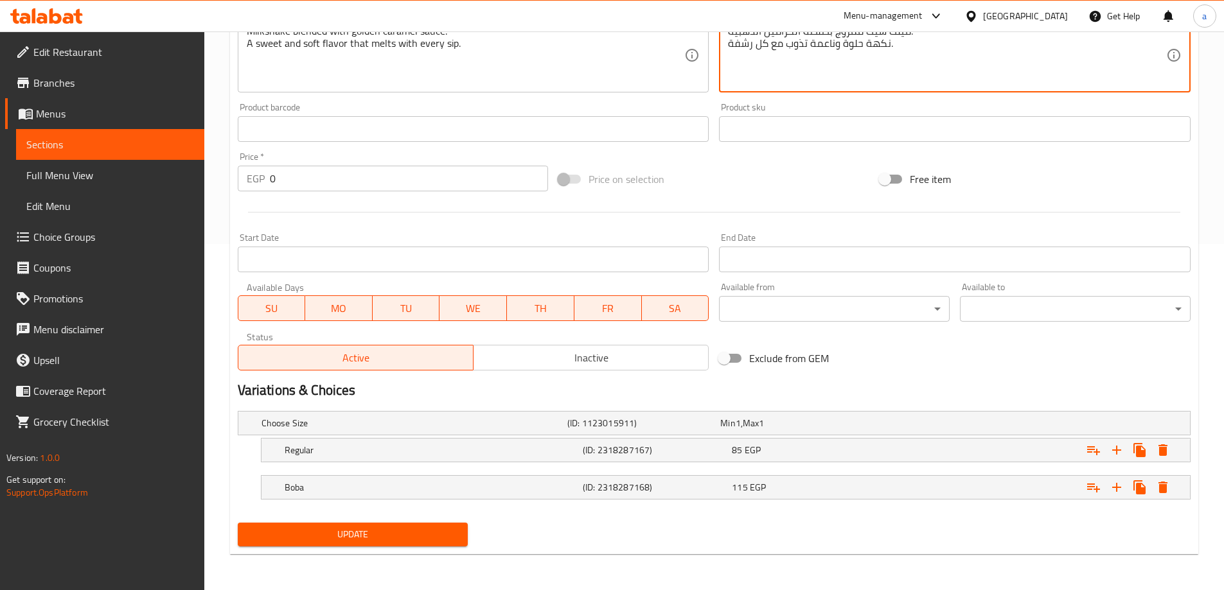
click at [395, 536] on span "Update" at bounding box center [353, 535] width 210 height 16
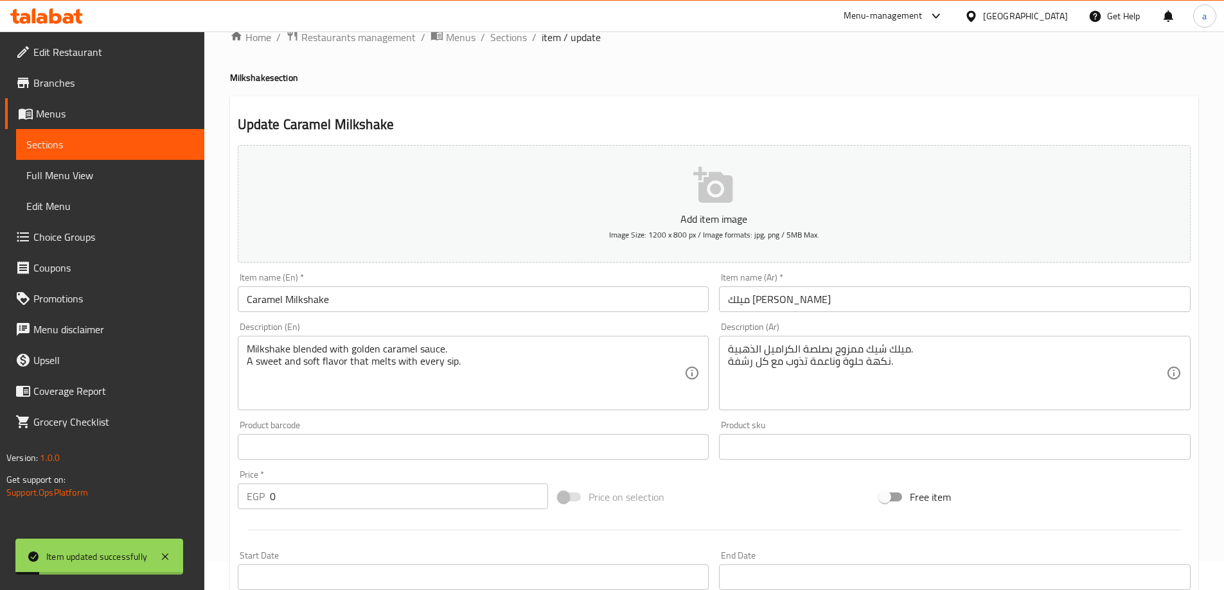
scroll to position [0, 0]
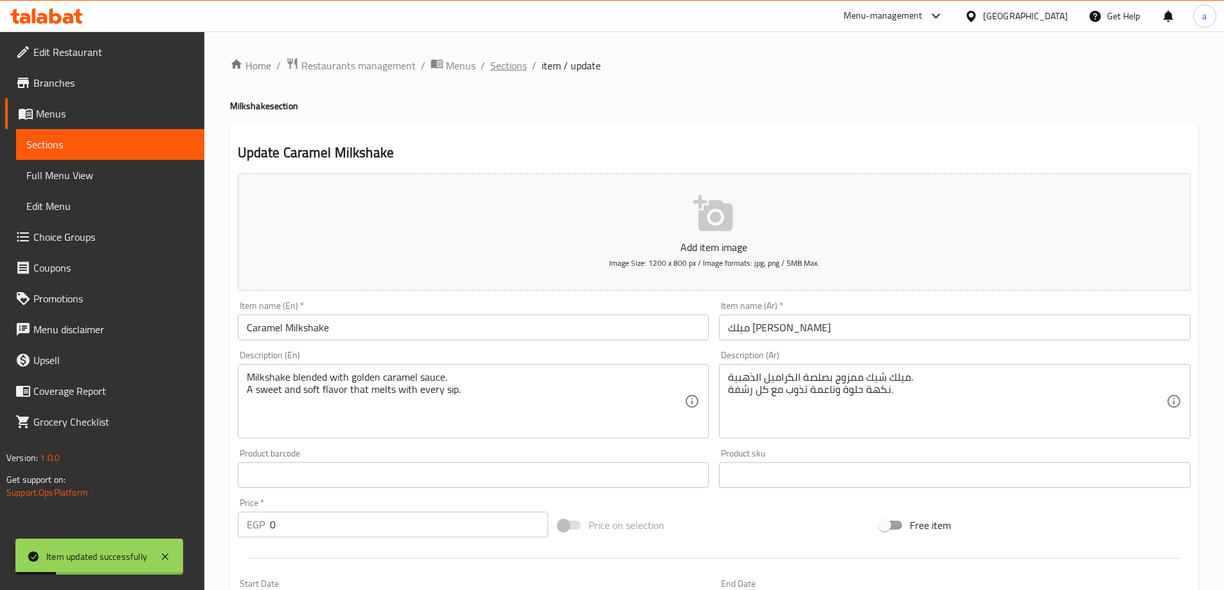
click at [509, 59] on span "Sections" at bounding box center [508, 65] width 37 height 15
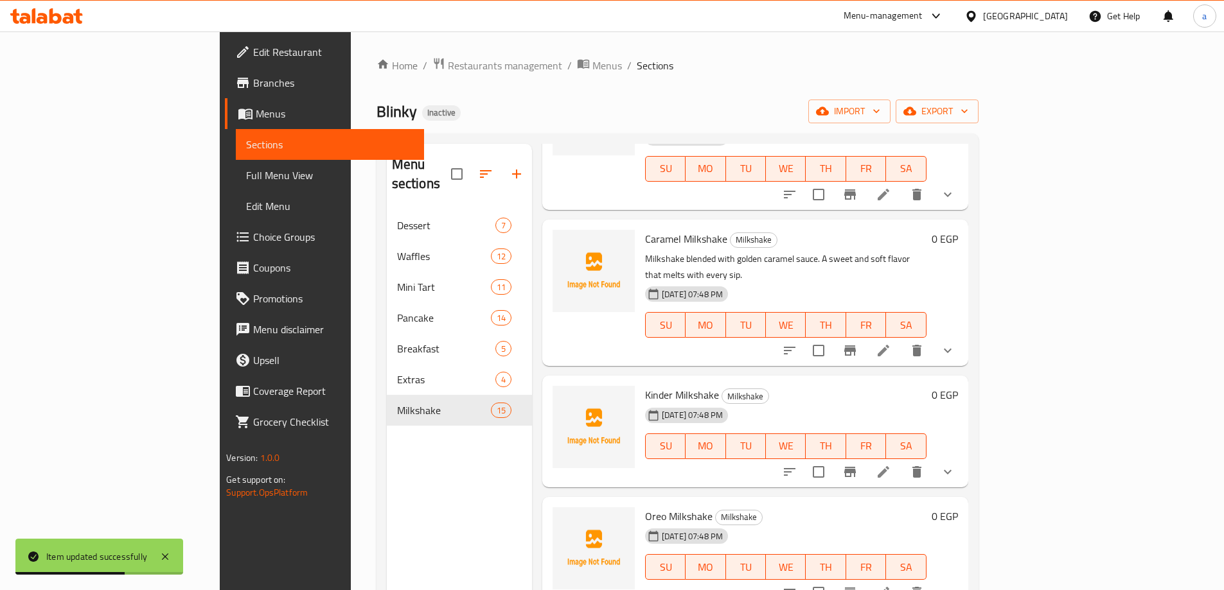
scroll to position [642, 0]
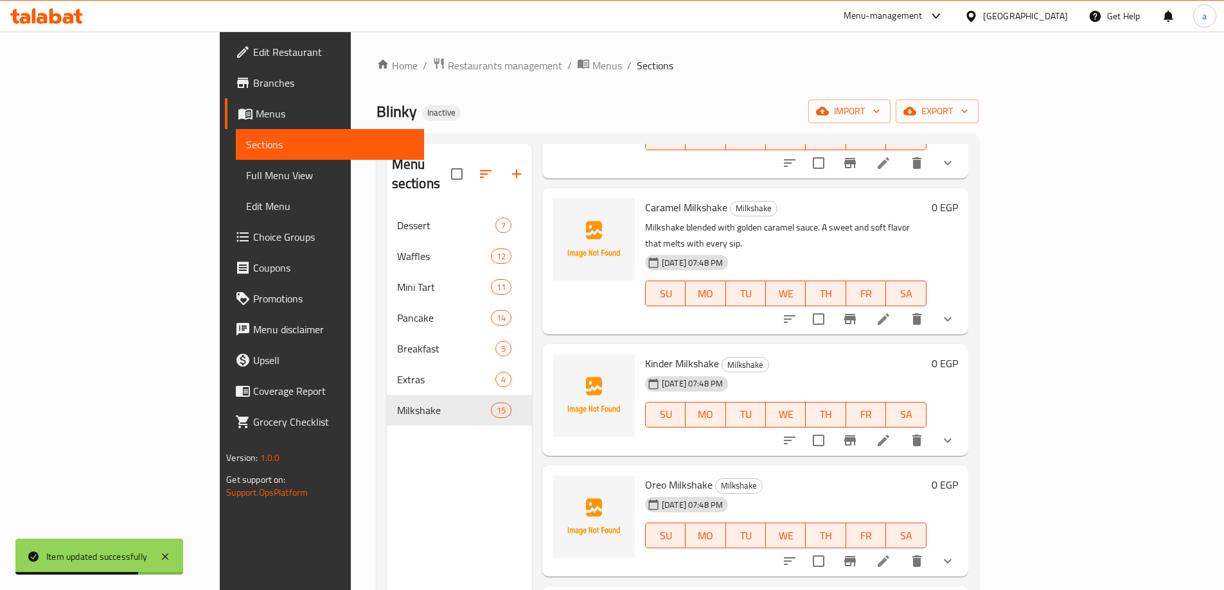
click at [891, 433] on icon at bounding box center [883, 440] width 15 height 15
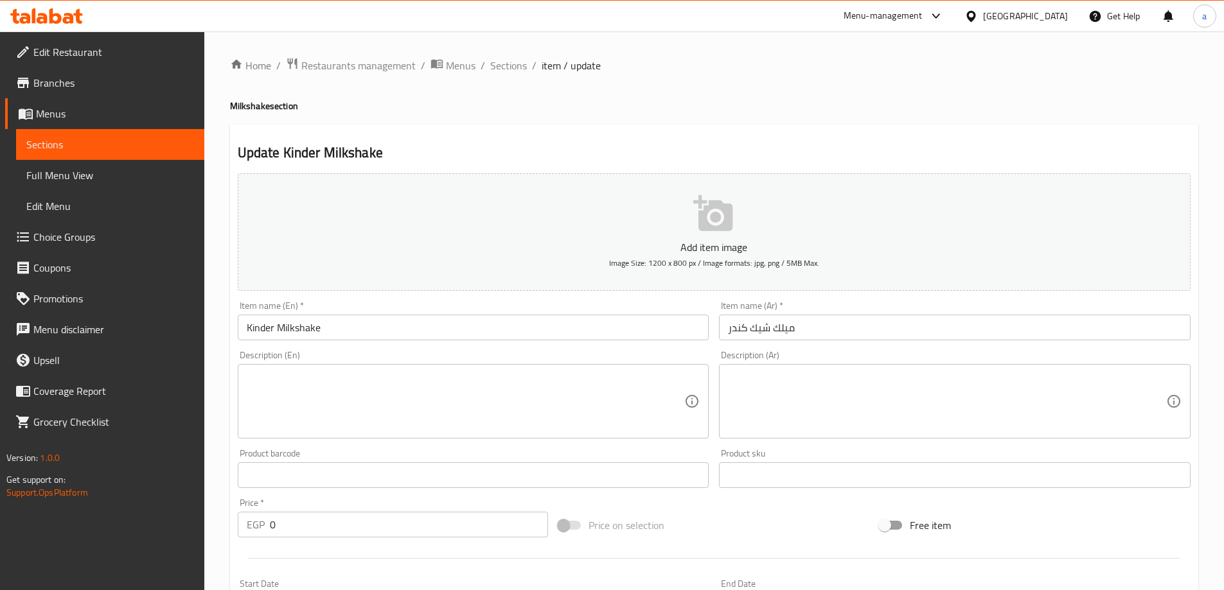
click at [782, 396] on textarea at bounding box center [947, 401] width 438 height 61
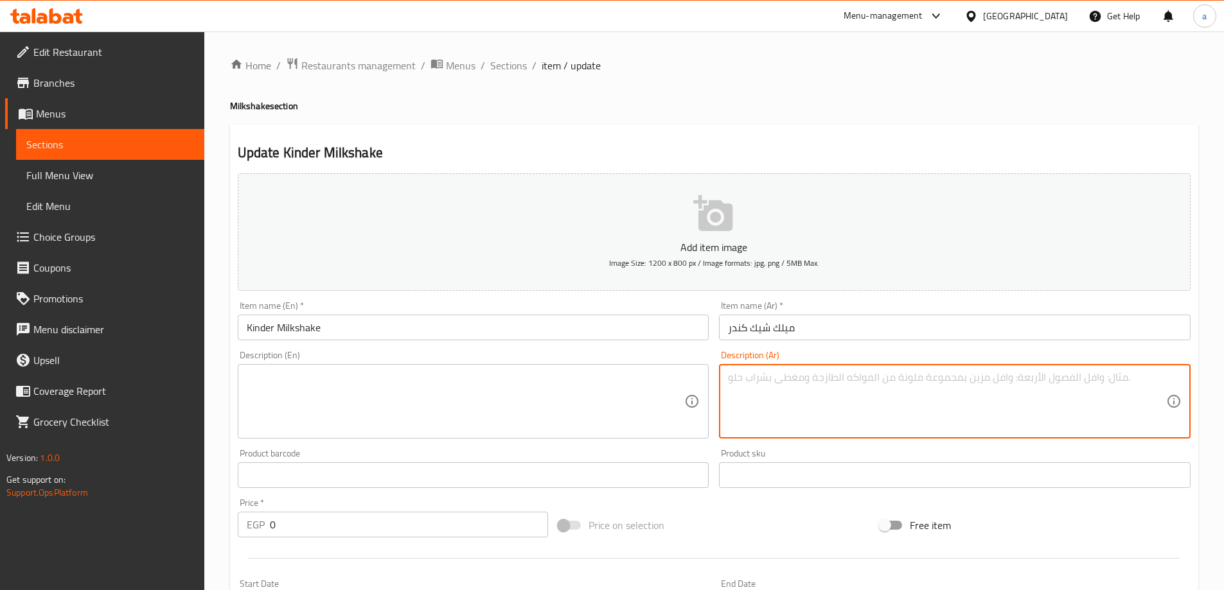
paste textarea "ميلك شيك بنكهة الكندر الشهية المفضلة للجميع. قوام كريمي بطعم الشيكولاتة والحليب…"
type textarea "ميلك شيك بنكهة الكندر الشهية المفضلة للجميع. قوام كريمي بطعم الشيكولاتة والحليب…"
click at [554, 369] on div "Description (En)" at bounding box center [474, 401] width 472 height 75
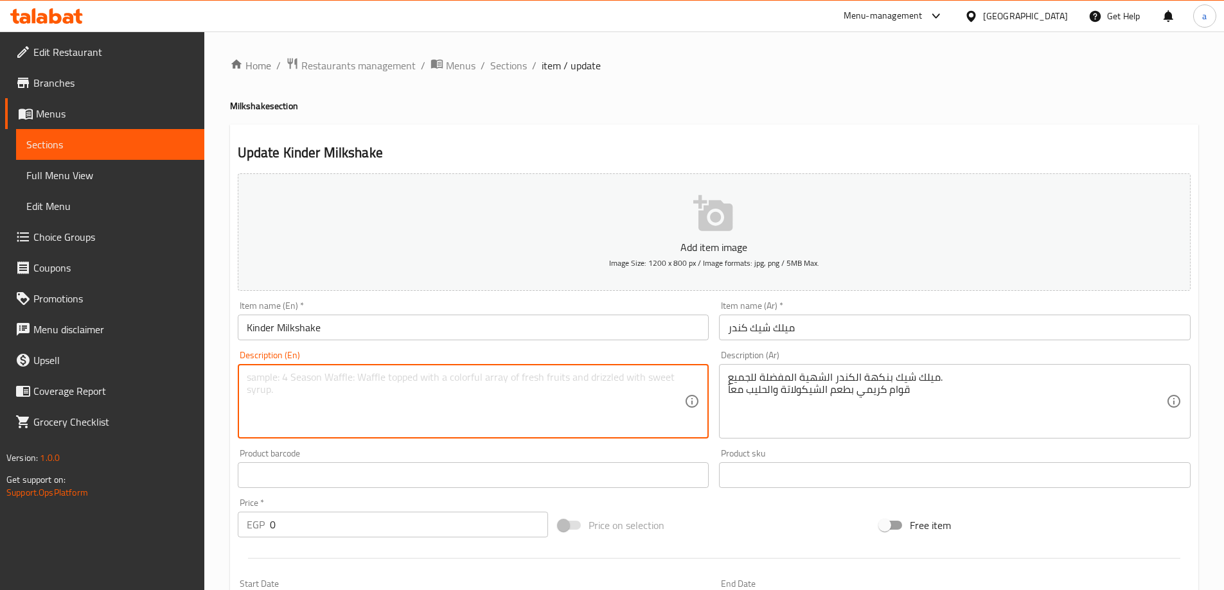
paste textarea "Everyone's favorite delicious Kinder flavored milkshake. A creamy texture with …"
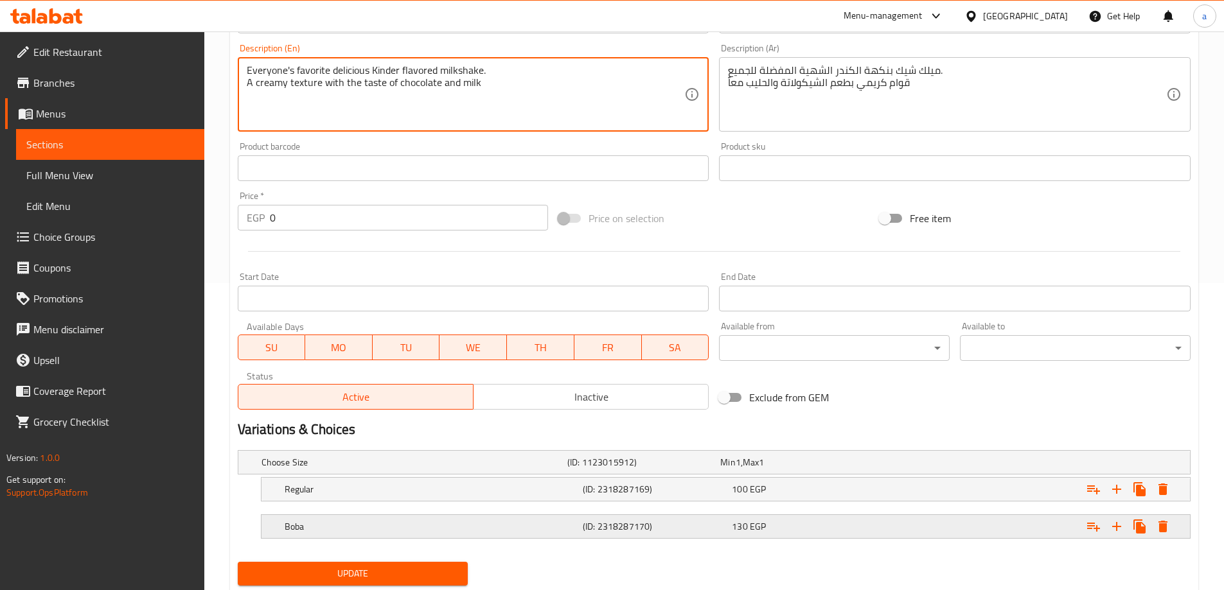
scroll to position [346, 0]
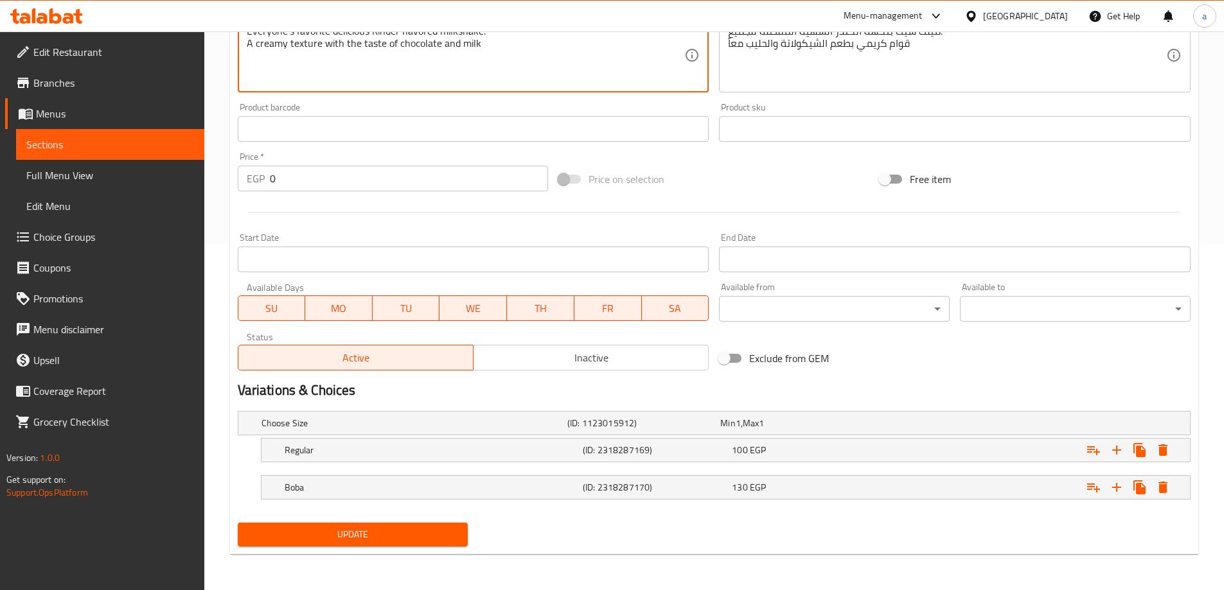
type textarea "Everyone's favorite delicious Kinder flavored milkshake. A creamy texture with …"
click at [428, 542] on span "Update" at bounding box center [353, 535] width 210 height 16
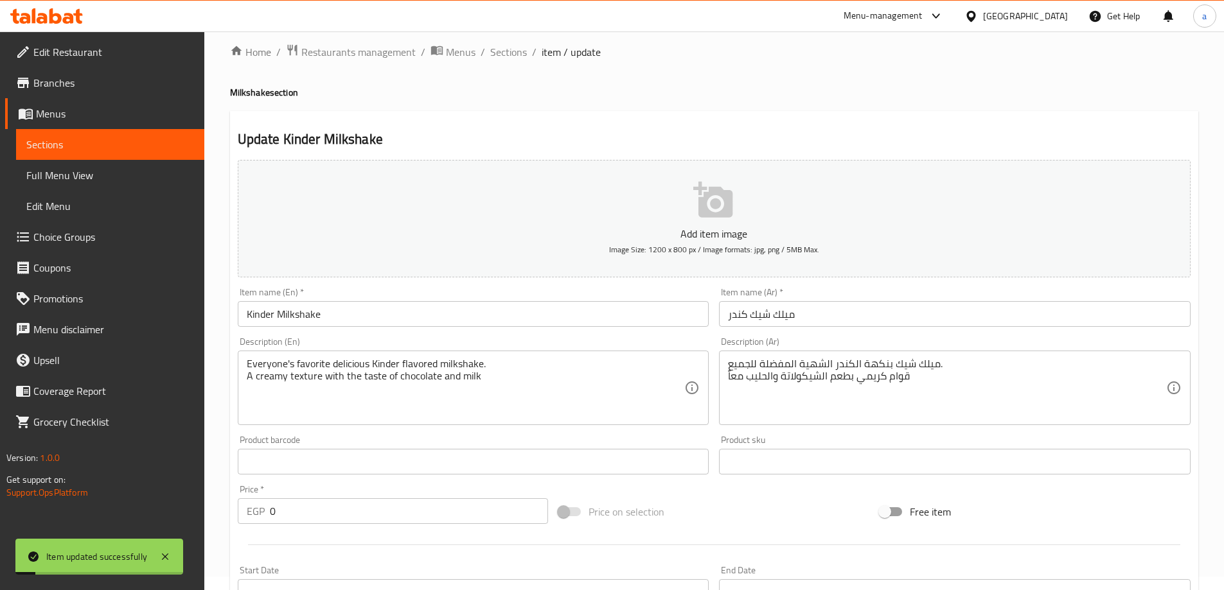
scroll to position [0, 0]
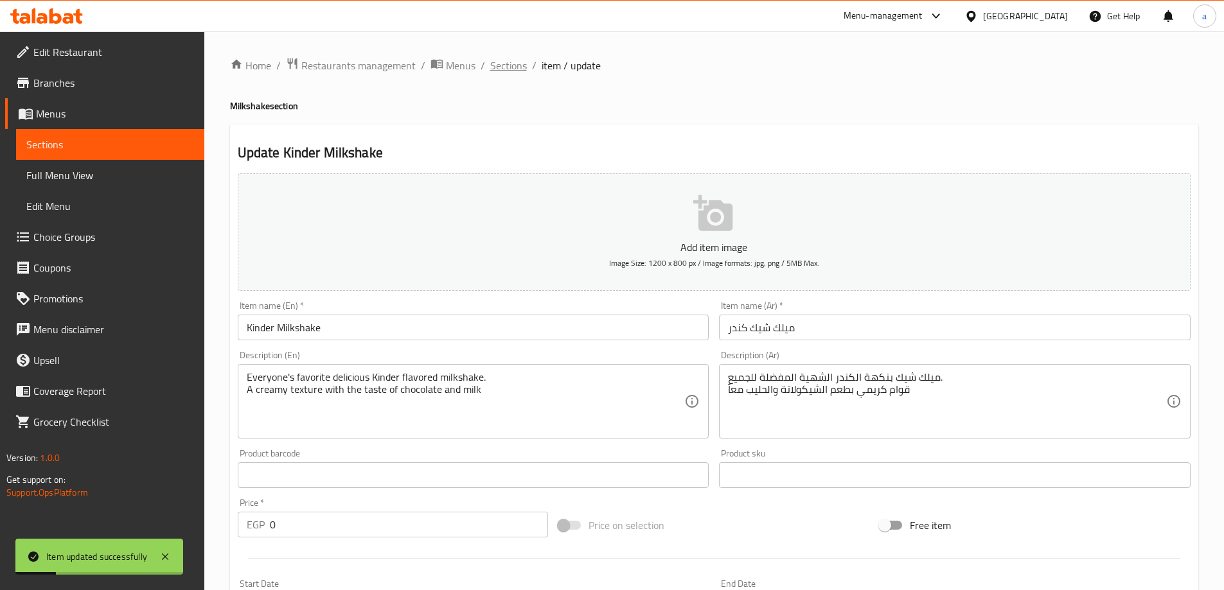
click at [500, 63] on span "Sections" at bounding box center [508, 65] width 37 height 15
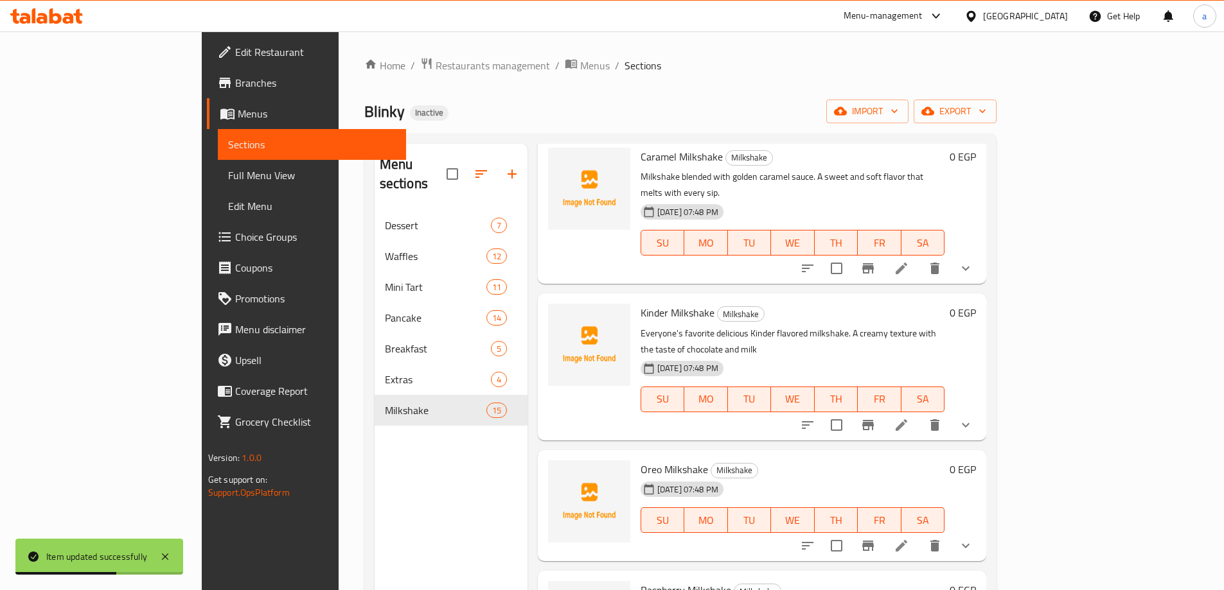
scroll to position [707, 0]
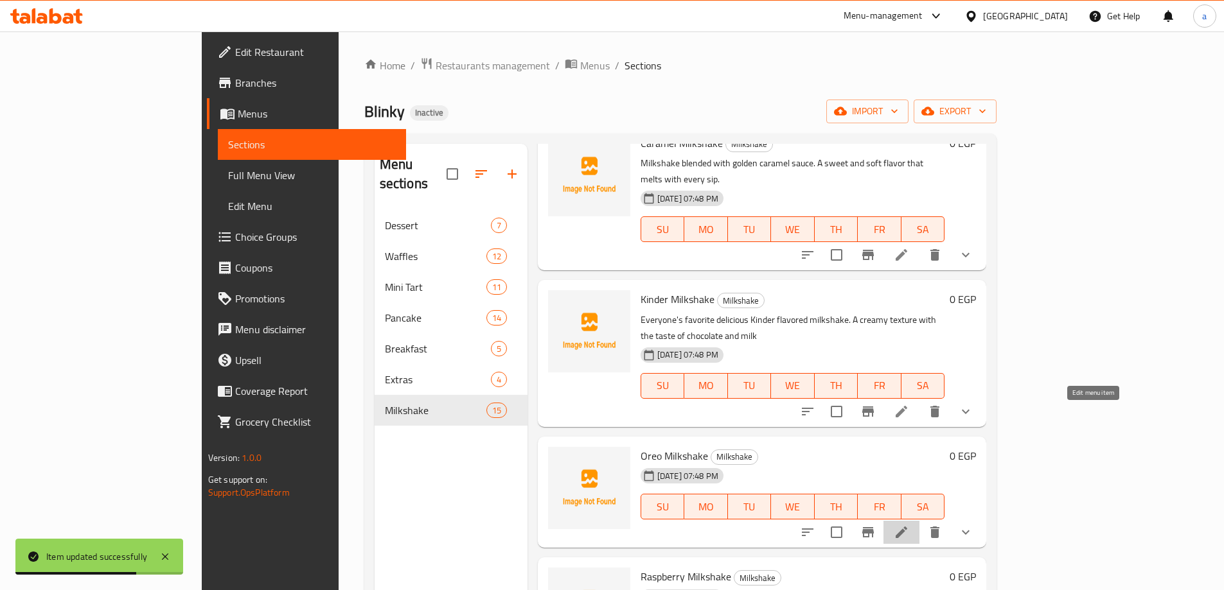
click at [909, 525] on icon at bounding box center [901, 532] width 15 height 15
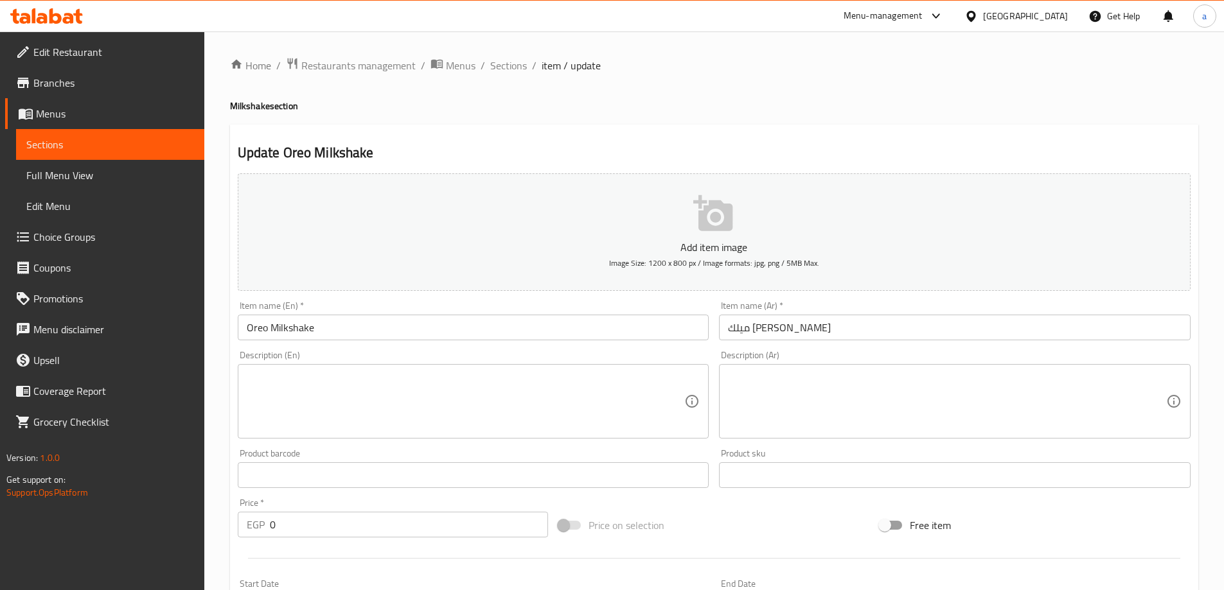
click at [826, 385] on textarea at bounding box center [947, 401] width 438 height 61
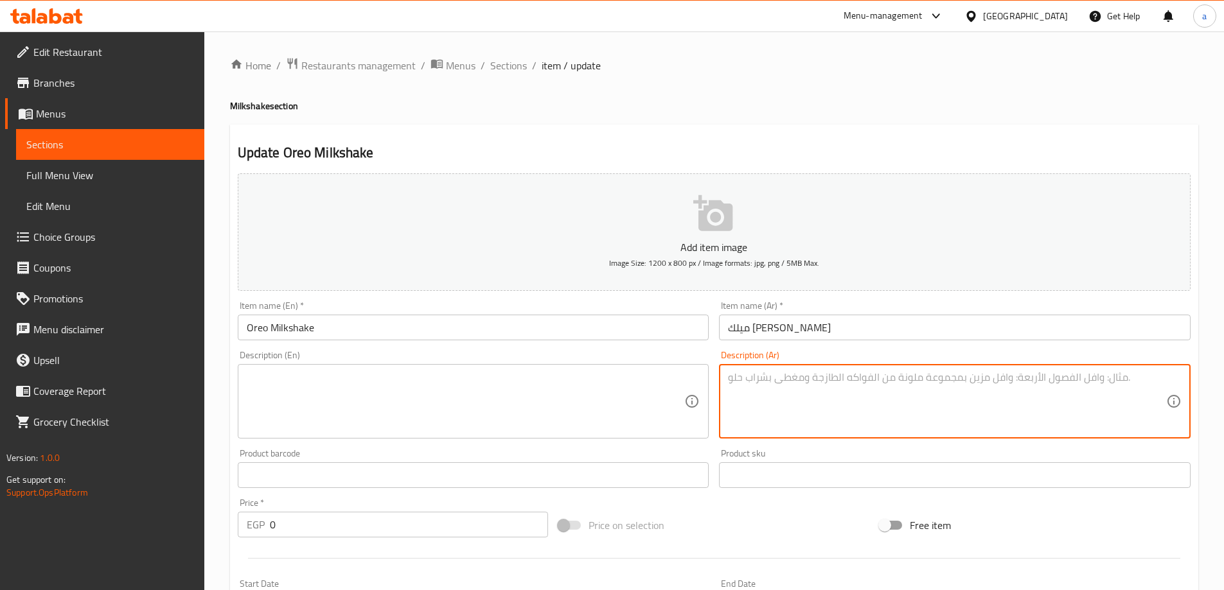
paste textarea "ميلك شيك ممزوج بقطع الأوريو المقرمشة. تجربة غنية بطعم البسكويت والشيكولاتة."
type textarea "ميلك شيك ممزوج بقطع الأوريو المقرمشة. تجربة غنية بطعم البسكويت والشيكولاتة."
click at [452, 389] on textarea at bounding box center [466, 401] width 438 height 61
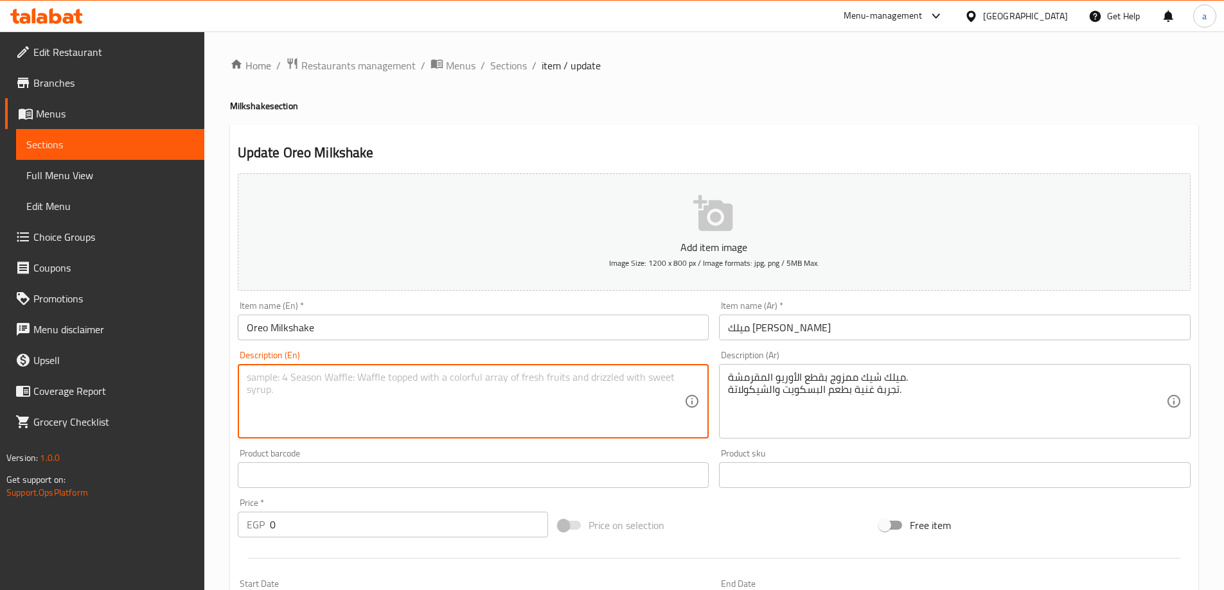
paste textarea "Milkshake blended with crunchy Oreo pieces. A rich experience with the taste of…"
click at [383, 378] on textarea "Milkshake blended with crunchy Oreo pieces. A rich experience with the taste of…" at bounding box center [466, 401] width 438 height 61
click at [364, 371] on textarea "Milkshake blended with crispe Oreo pieces. A rich experience with the taste of …" at bounding box center [466, 401] width 438 height 61
click at [364, 376] on textarea "Milkshake blended with crispe Oreo pieces. A rich experience with the taste of …" at bounding box center [466, 401] width 438 height 61
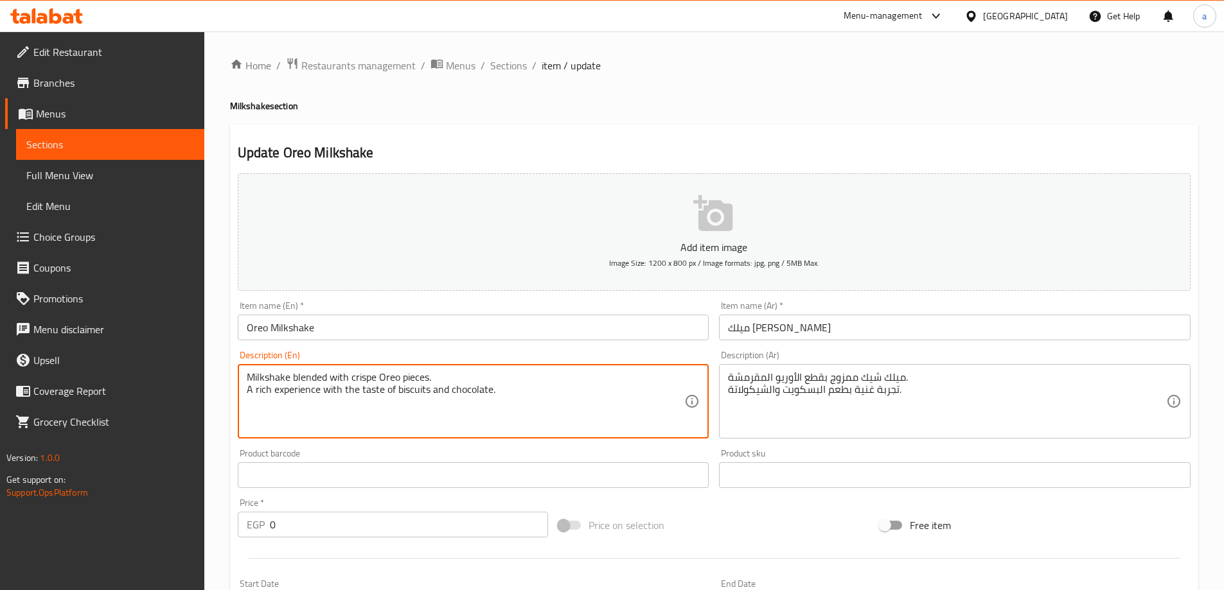
paste textarea "y"
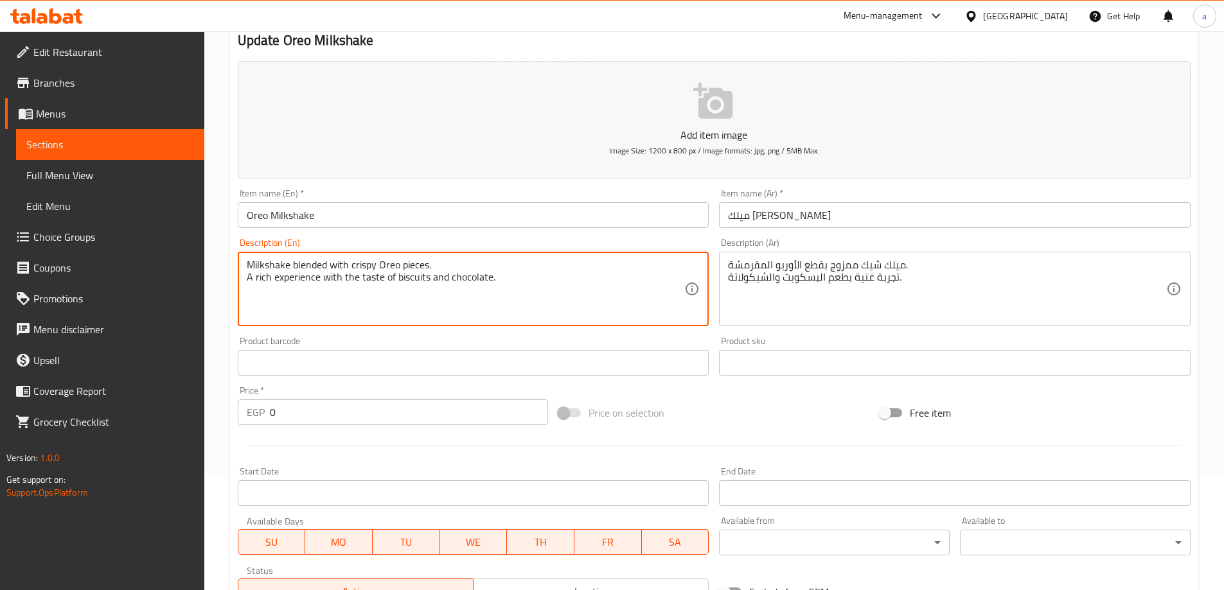
scroll to position [346, 0]
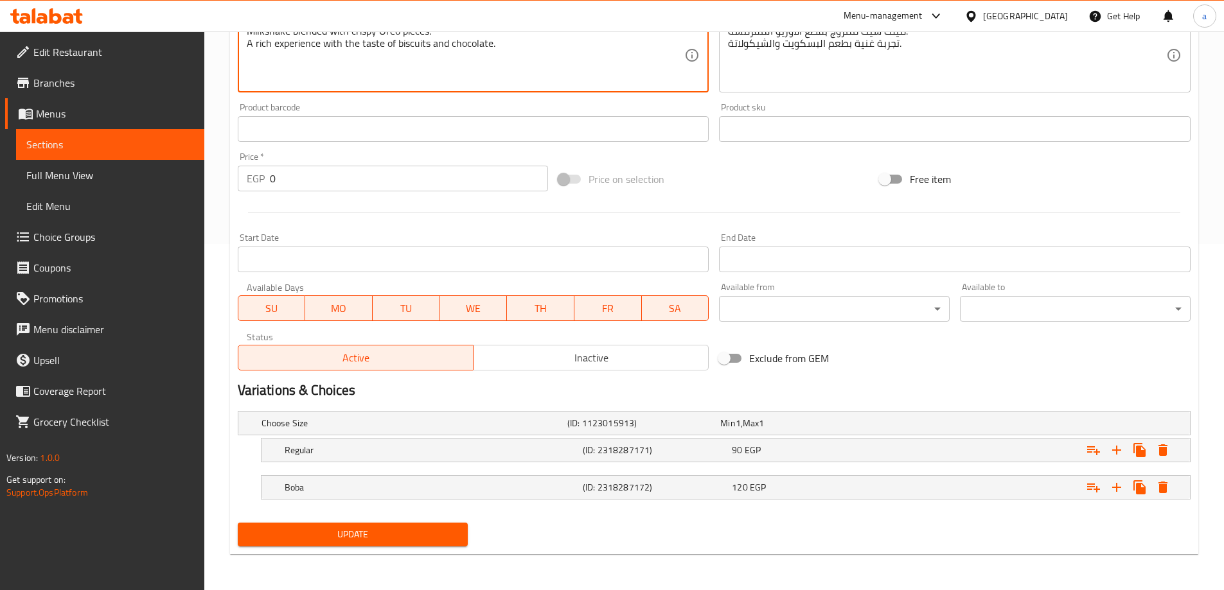
type textarea "Milkshake blended with crispy Oreo pieces. A rich experience with the taste of …"
click at [405, 535] on span "Update" at bounding box center [353, 535] width 210 height 16
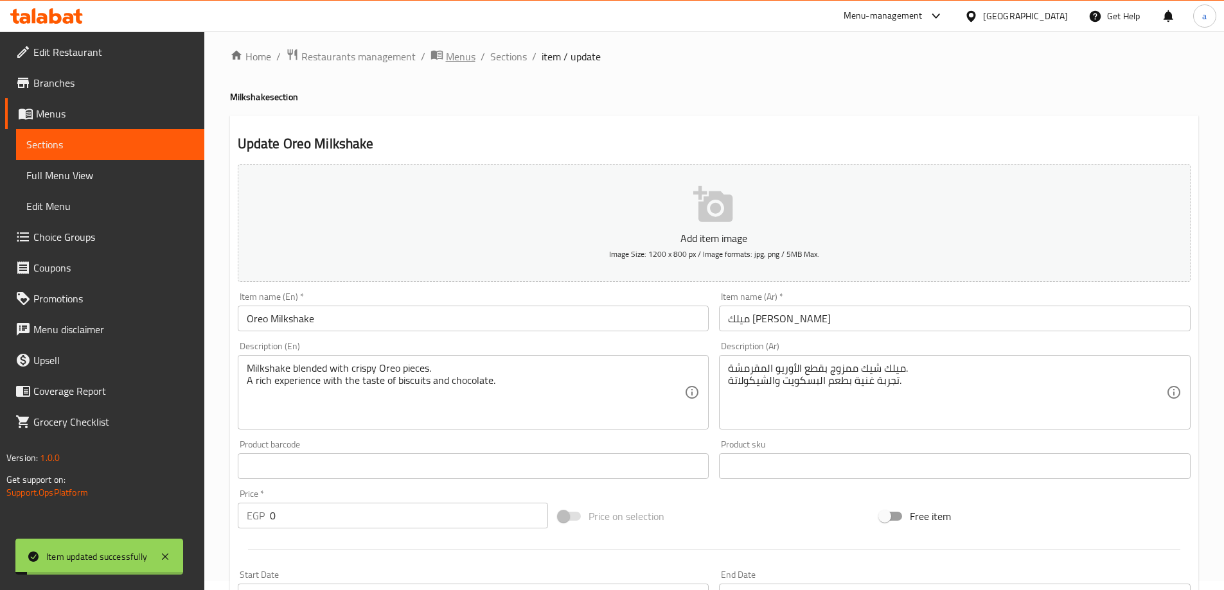
scroll to position [0, 0]
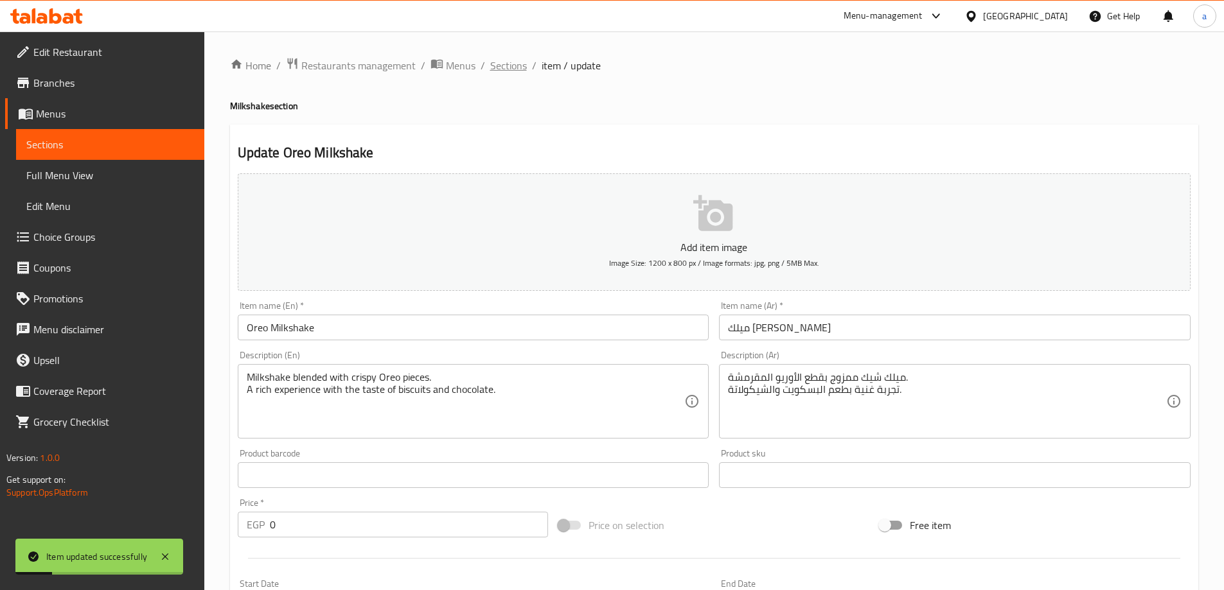
click at [513, 71] on span "Sections" at bounding box center [508, 65] width 37 height 15
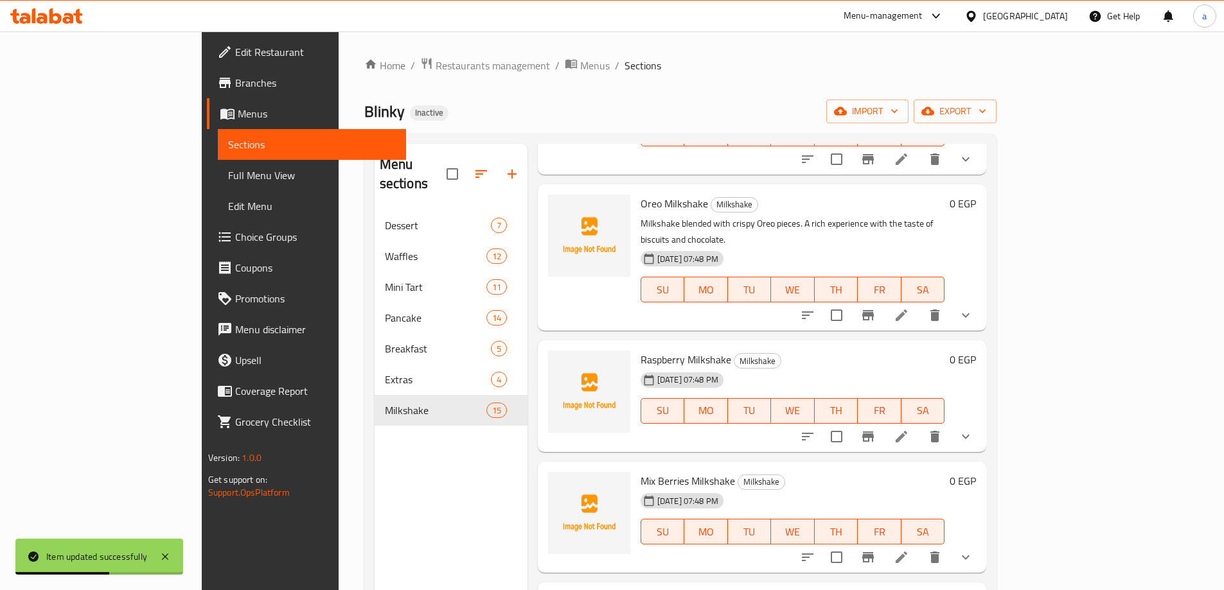
scroll to position [964, 0]
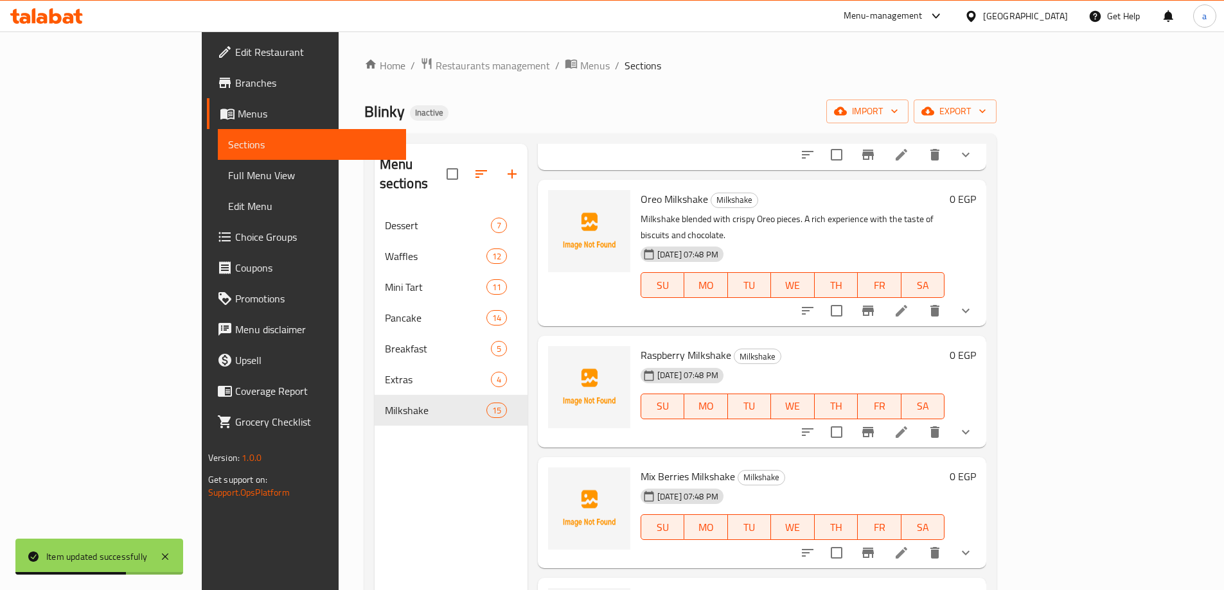
click at [909, 425] on icon at bounding box center [901, 432] width 15 height 15
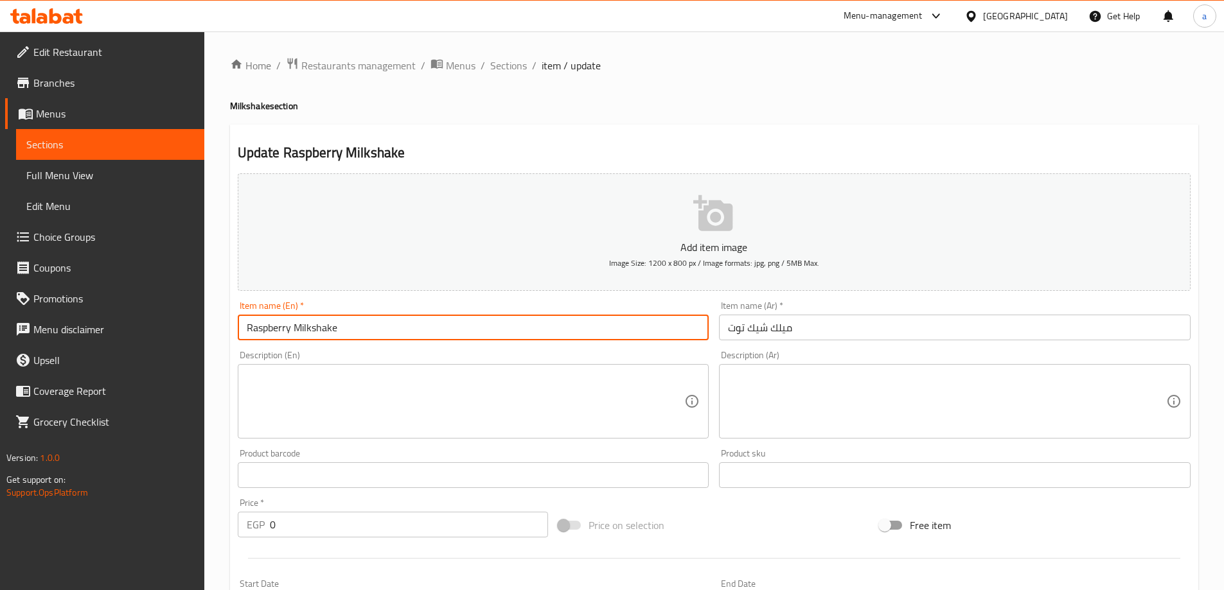
drag, startPoint x: 290, startPoint y: 328, endPoint x: 213, endPoint y: 330, distance: 76.5
click at [213, 330] on div "Home / Restaurants management / Menus / Sections / item / update Milkshake sect…" at bounding box center [714, 483] width 1020 height 905
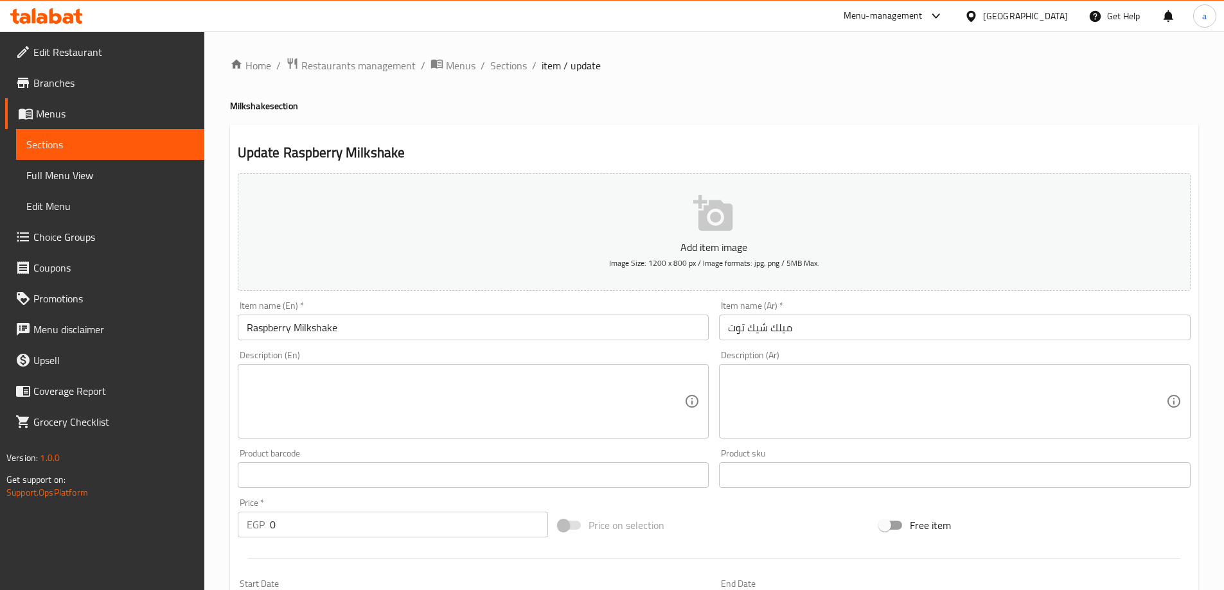
click at [728, 325] on input "ميلك شيك توت" at bounding box center [955, 328] width 472 height 26
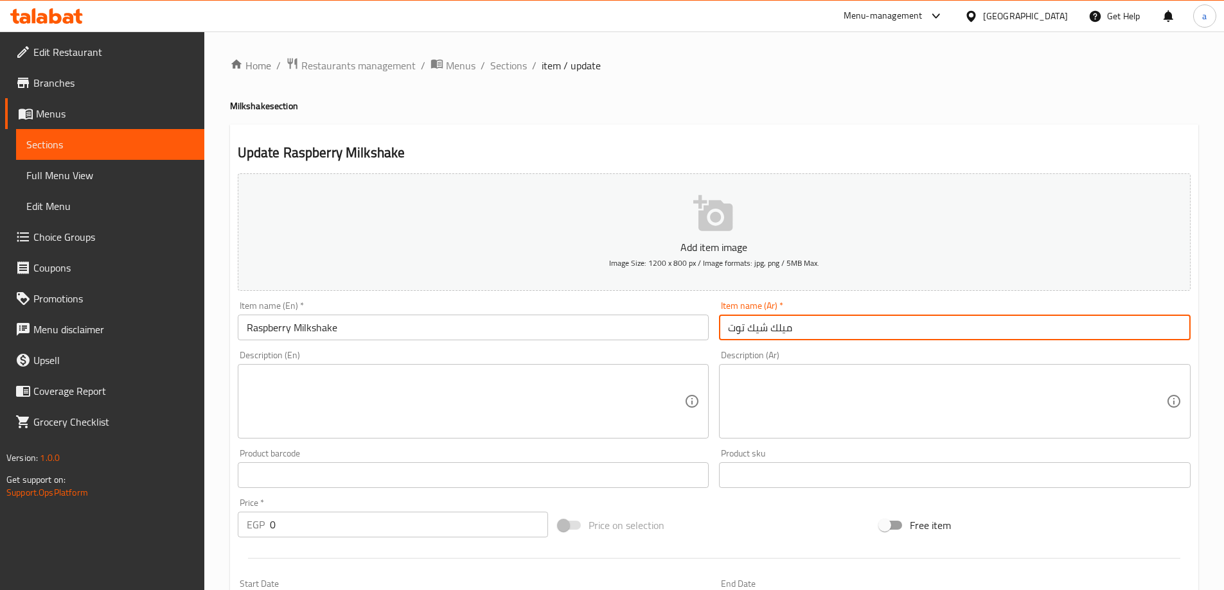
click at [831, 324] on input "ميلك شيك توت" at bounding box center [955, 328] width 472 height 26
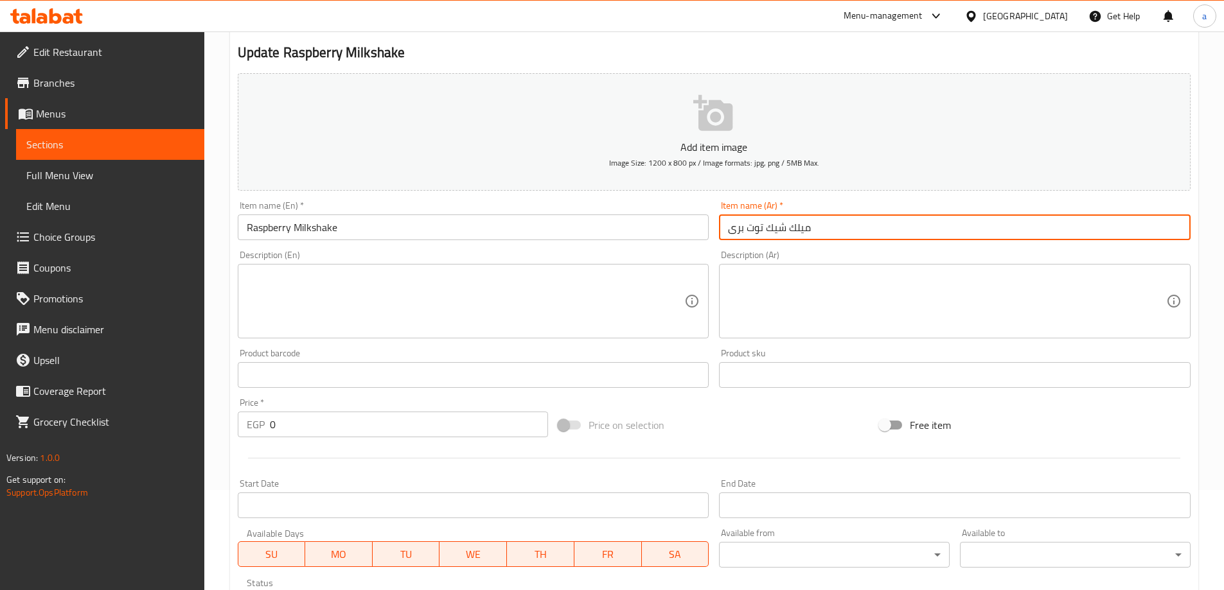
scroll to position [89, 0]
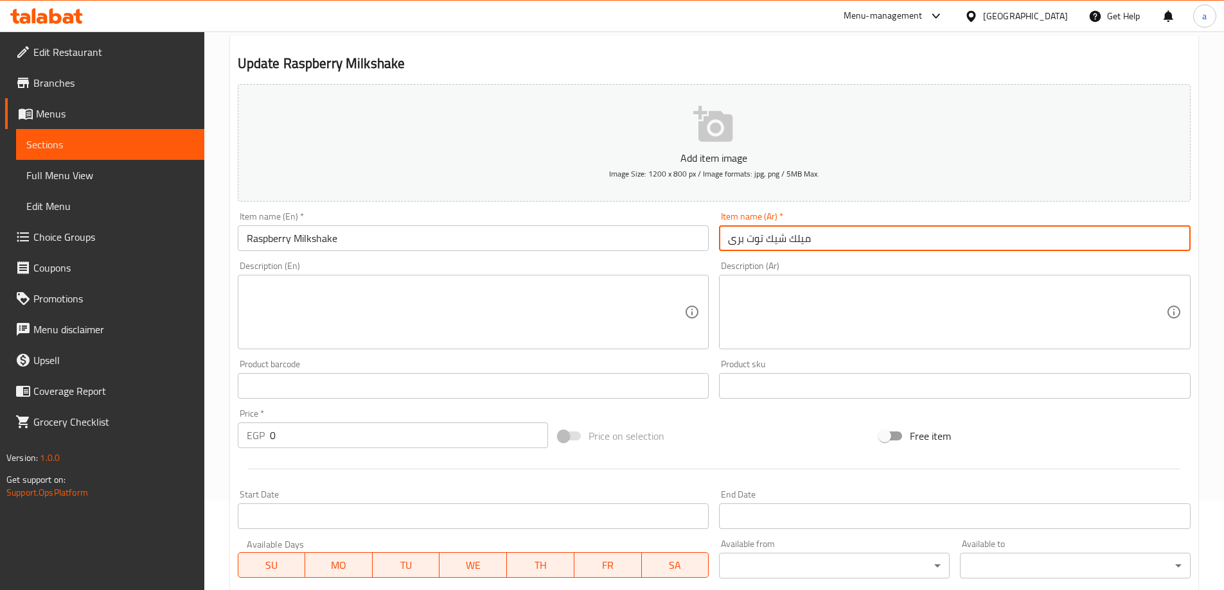
type input "ميلك شيك توت برى"
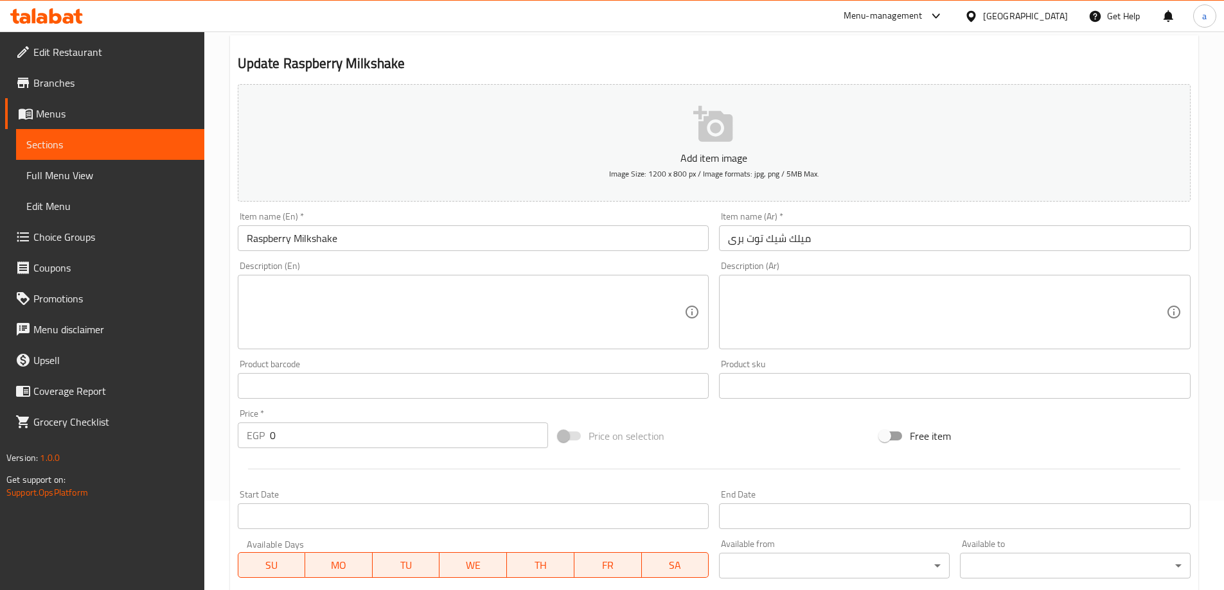
click at [793, 312] on textarea at bounding box center [947, 312] width 438 height 61
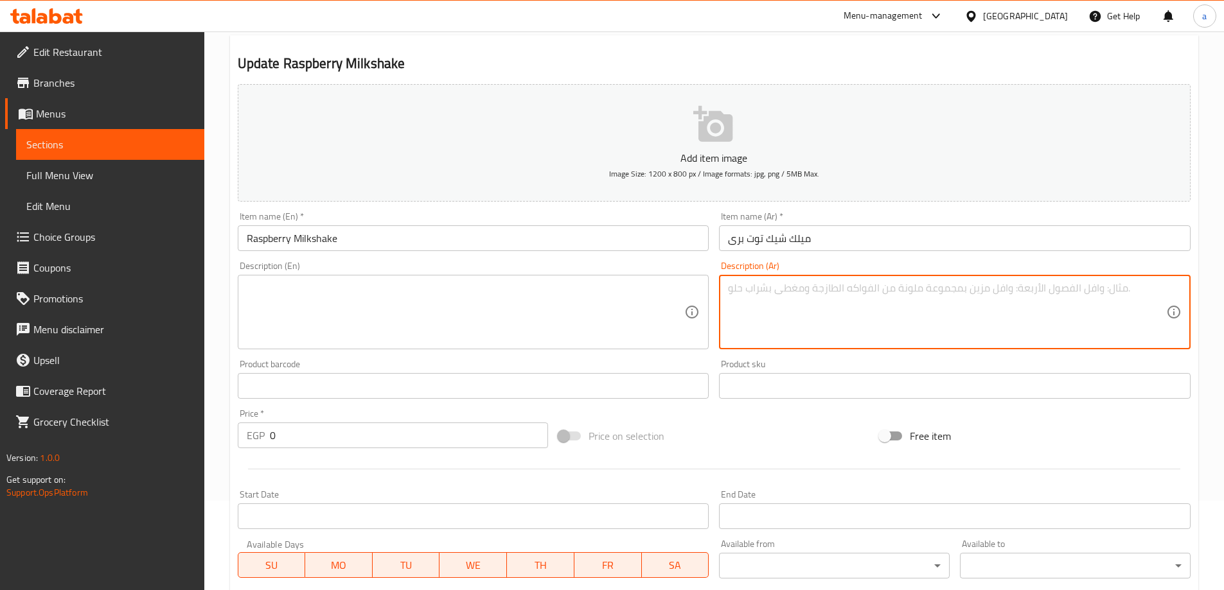
paste textarea "ميلك شيك بالتوت الأحمر الطازج المنعش. نكهة فاكهية مليئة بالحيوية والطاقة."
type textarea "ميلك شيك بالتوت الأحمر الطازج المنعش. نكهة فاكهية مليئة بالحيوية والطاقة."
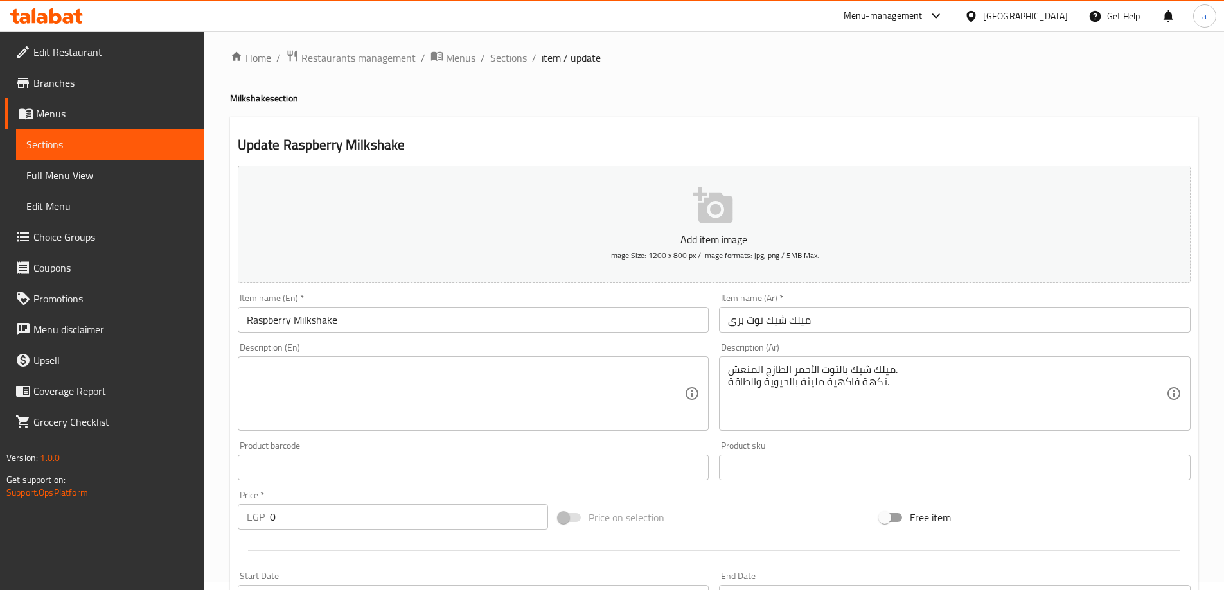
scroll to position [0, 0]
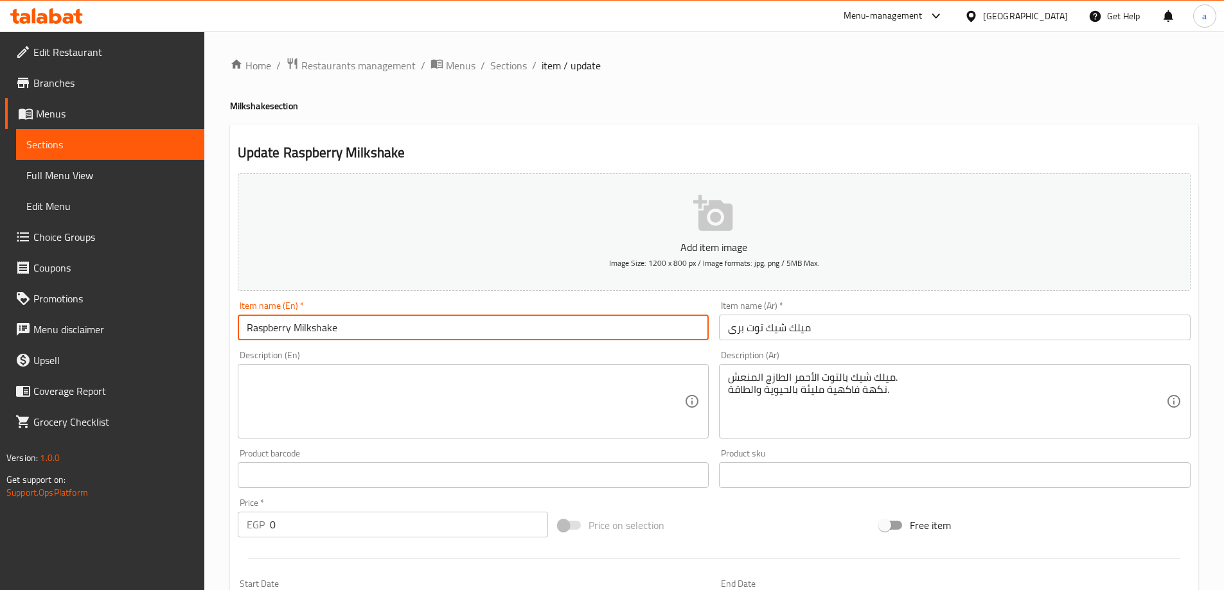
drag, startPoint x: 349, startPoint y: 331, endPoint x: 208, endPoint y: 333, distance: 141.4
click at [208, 333] on div "Home / Restaurants management / Menus / Sections / item / update Milkshake sect…" at bounding box center [714, 483] width 1020 height 905
click at [572, 393] on textarea at bounding box center [466, 401] width 438 height 61
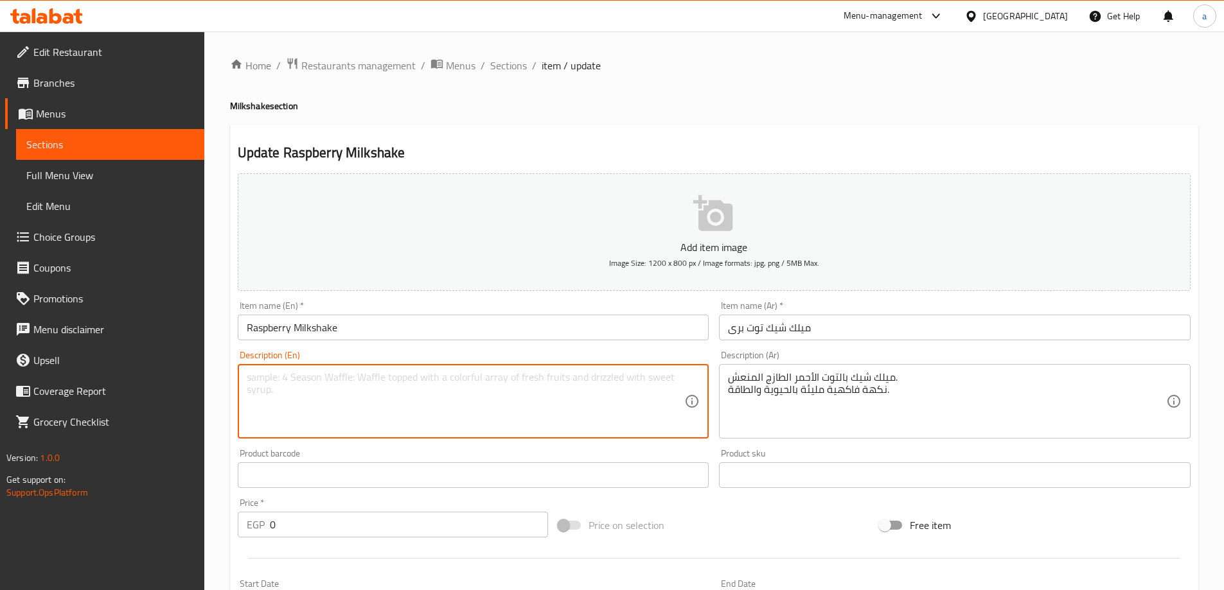
paste textarea "creamy shake made with ripe raspberries and milk."
type textarea "creamy shake made with ripe raspberries and milk."
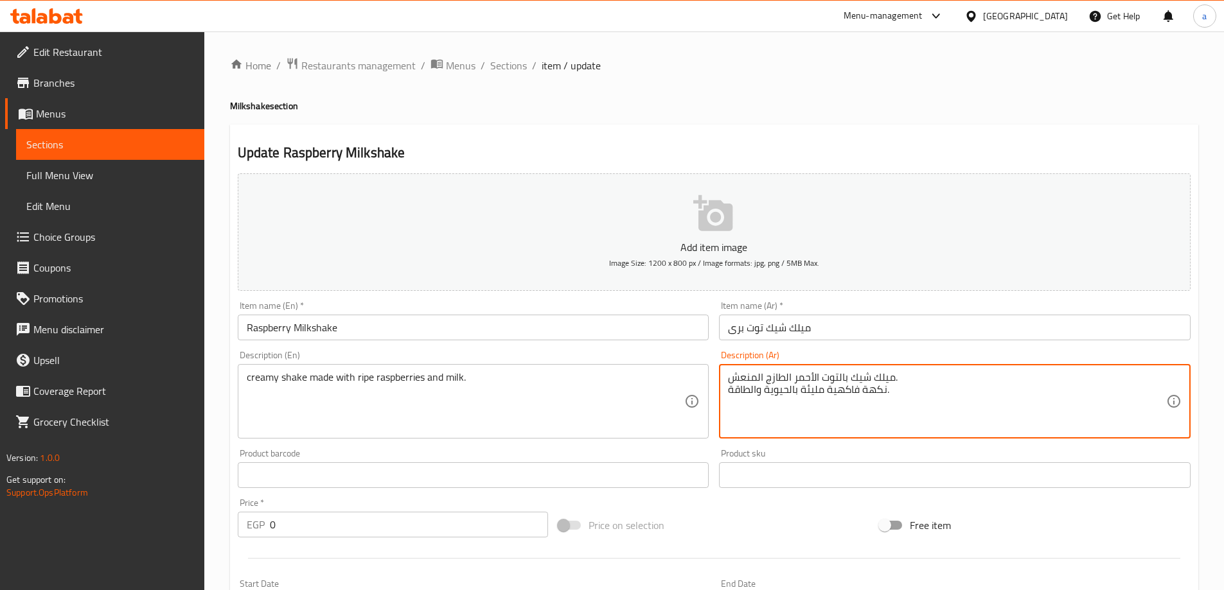
drag, startPoint x: 895, startPoint y: 376, endPoint x: 748, endPoint y: 400, distance: 148.3
click at [838, 397] on textarea "ميلك شيك بالتوت الأحمر الطازج المنعش. نكهة فاكهية مليئة بالحيوية والطاقة." at bounding box center [947, 401] width 438 height 61
drag, startPoint x: 898, startPoint y: 375, endPoint x: 752, endPoint y: 382, distance: 146.7
click at [752, 382] on textarea "ميلك شيك بالتوت الأحمر الطازج المنعش. نكهة فاكهية مليئة بالحيوية والطاقة." at bounding box center [947, 401] width 438 height 61
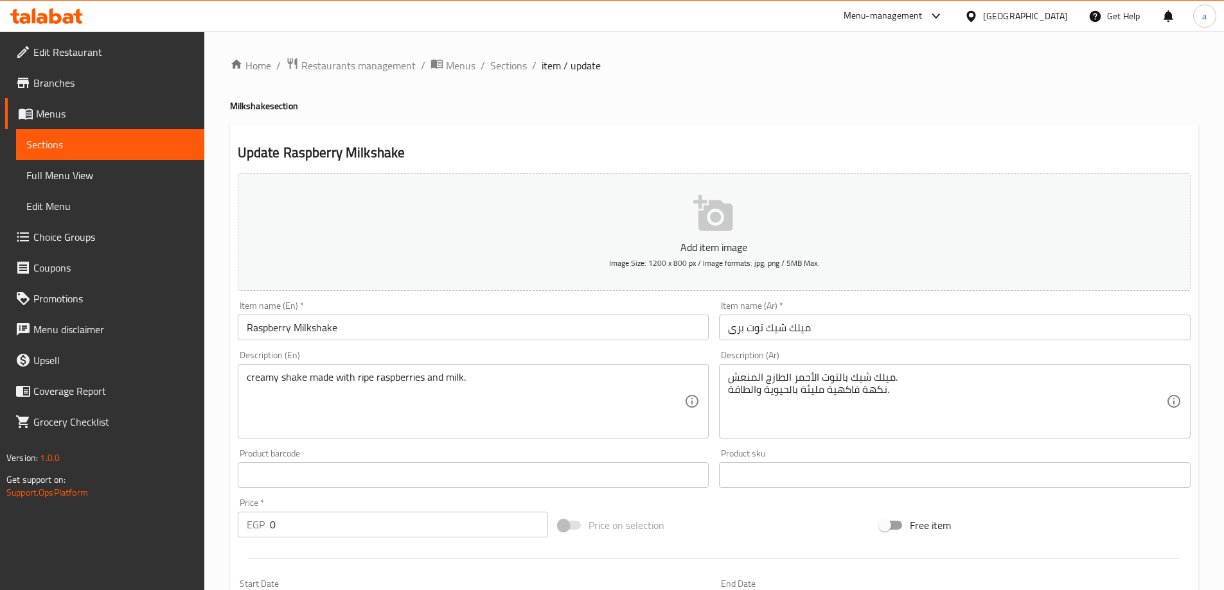
drag, startPoint x: 724, startPoint y: 374, endPoint x: 863, endPoint y: 396, distance: 140.6
click at [863, 396] on div "ميلك شيك بالتوت الأحمر الطازج المنعش. نكهة فاكهية مليئة بالحيوية والطاقة. Descr…" at bounding box center [955, 401] width 472 height 75
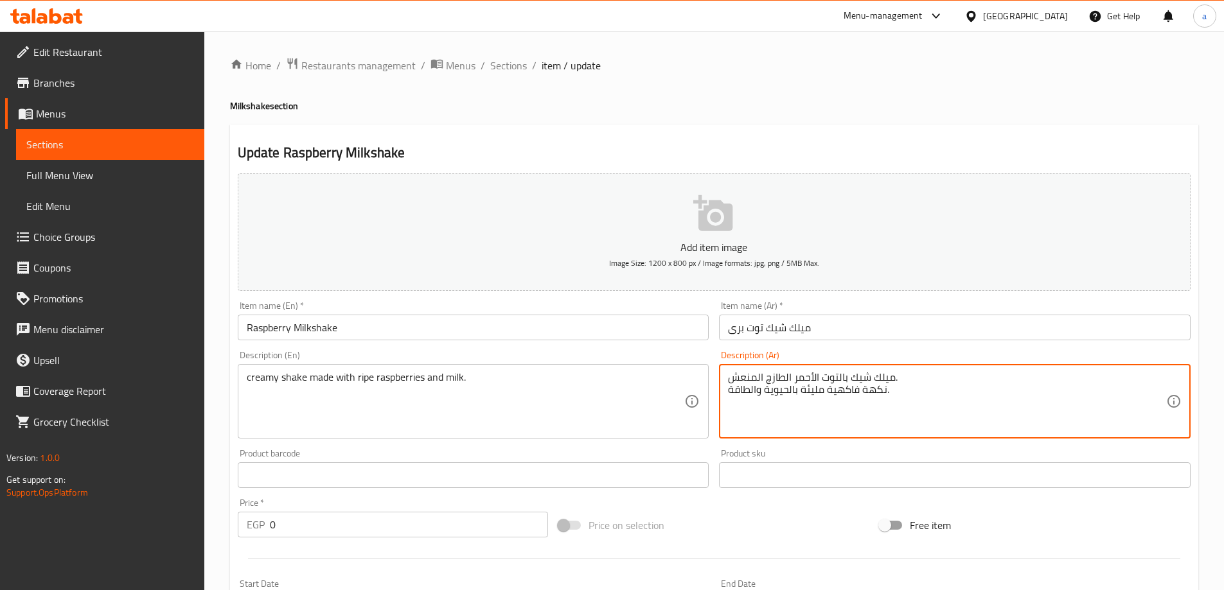
drag, startPoint x: 729, startPoint y: 375, endPoint x: 871, endPoint y: 402, distance: 144.4
click at [871, 402] on textarea "ميلك شيك بالتوت الأحمر الطازج المنعش. نكهة فاكهية مليئة بالحيوية والطاقة." at bounding box center [947, 401] width 438 height 61
paste textarea "شيك كريمي مصنوع من توت بري الناضج والحليب."
click at [928, 377] on textarea "شيك كريمي مصنوع من توت بري الناضج والحليب." at bounding box center [947, 401] width 438 height 61
click at [956, 378] on textarea "شيك كريمي مصنوع من توت بري الناضج والحليب." at bounding box center [947, 401] width 438 height 61
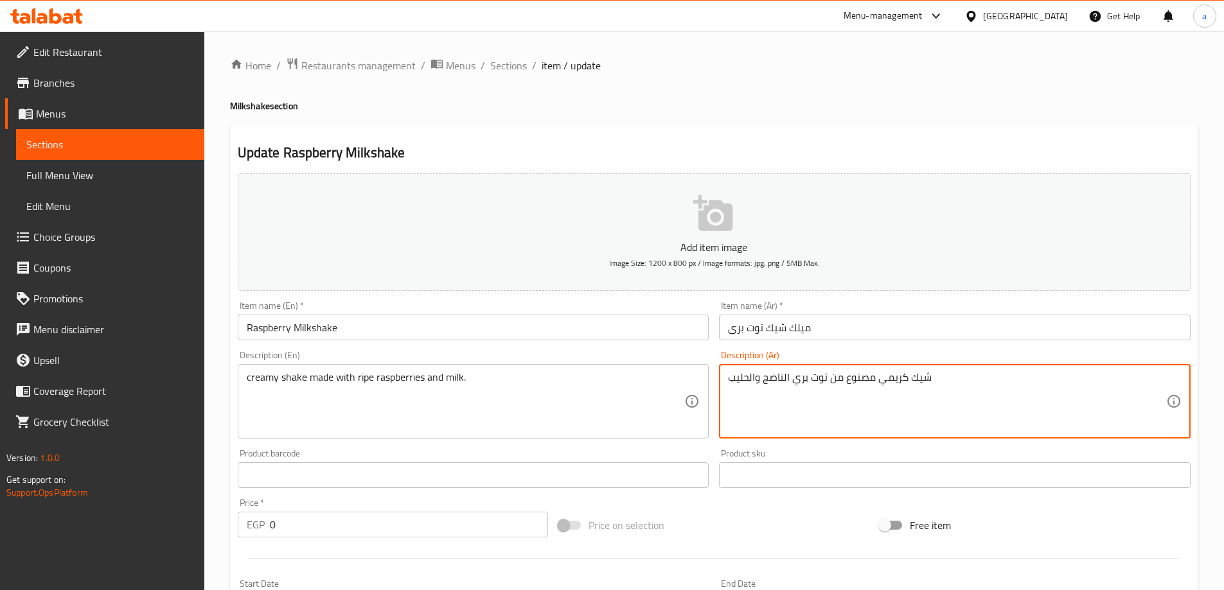
type textarea "شيك كريمي مصنوع من توت بري الناضج والحليب"
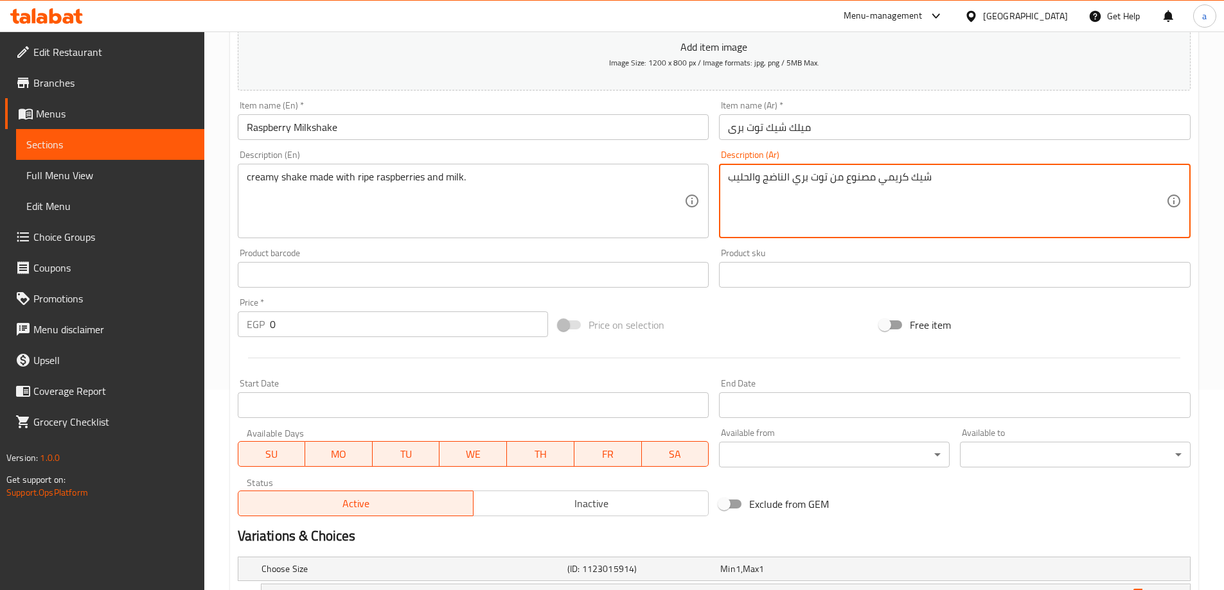
scroll to position [346, 0]
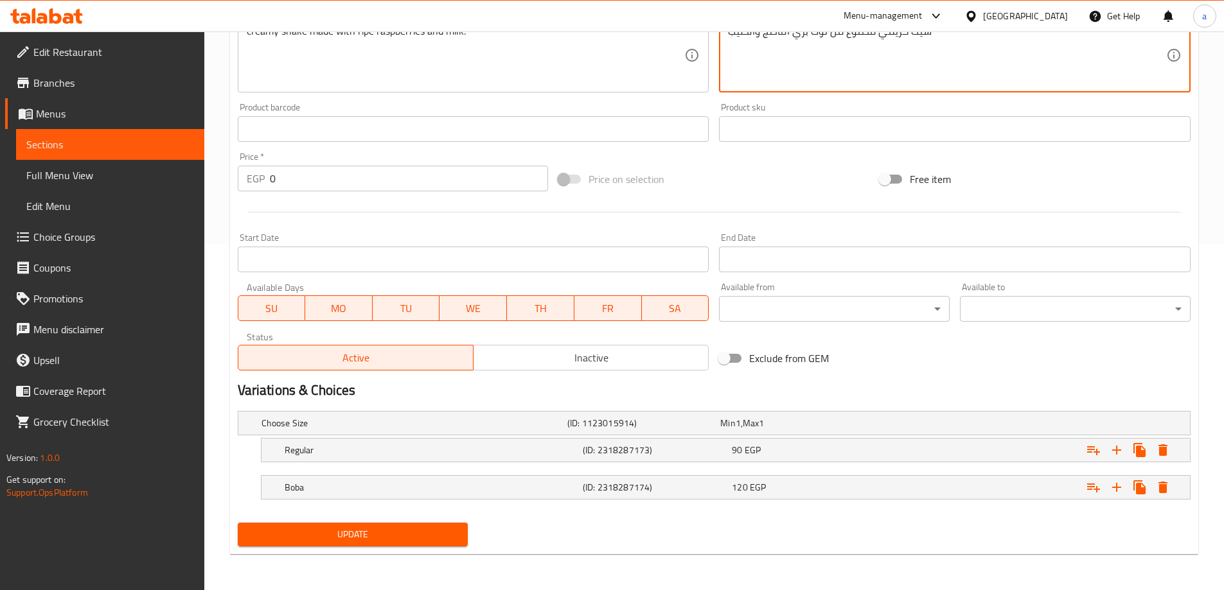
click at [343, 532] on span "Update" at bounding box center [353, 535] width 210 height 16
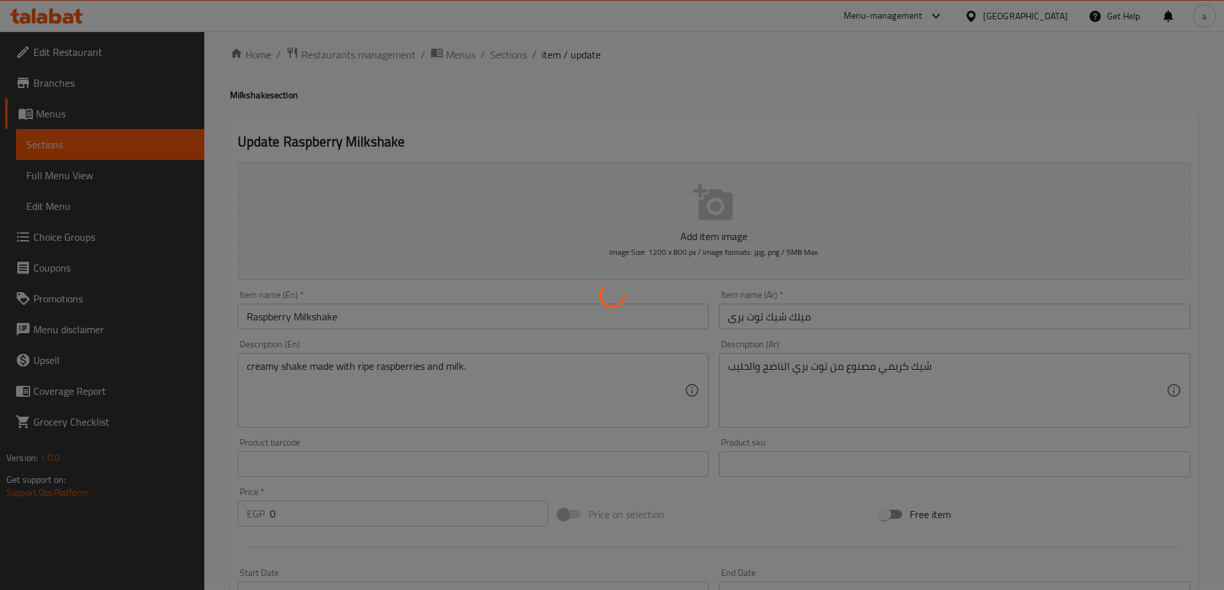
scroll to position [0, 0]
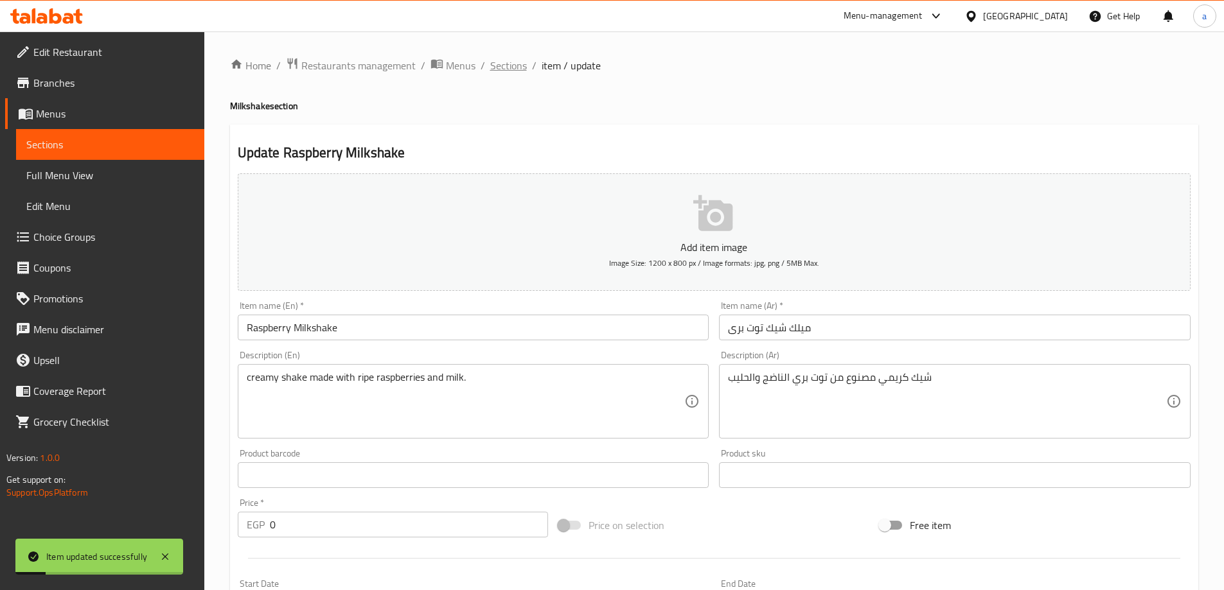
click at [522, 67] on span "Sections" at bounding box center [508, 65] width 37 height 15
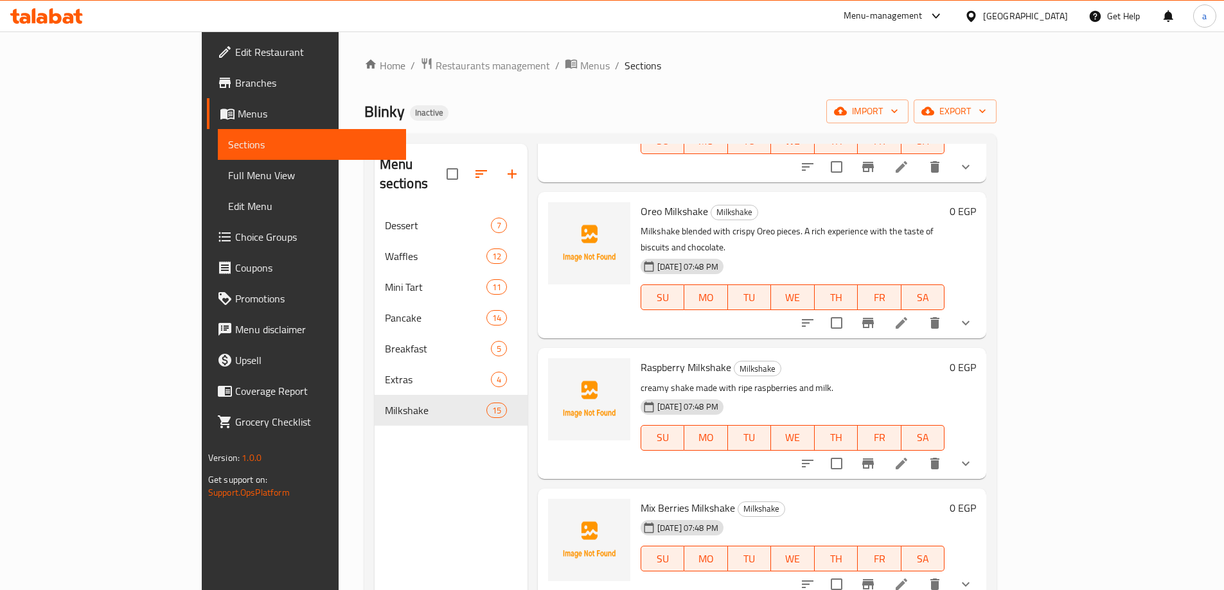
scroll to position [964, 0]
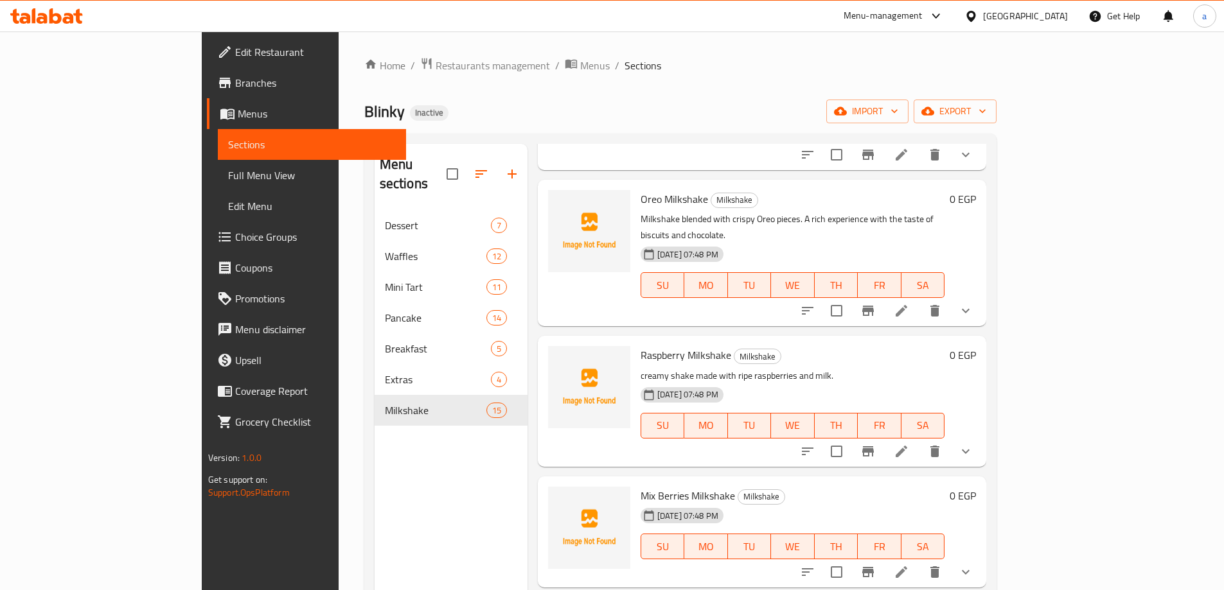
click at [919, 561] on li at bounding box center [901, 572] width 36 height 23
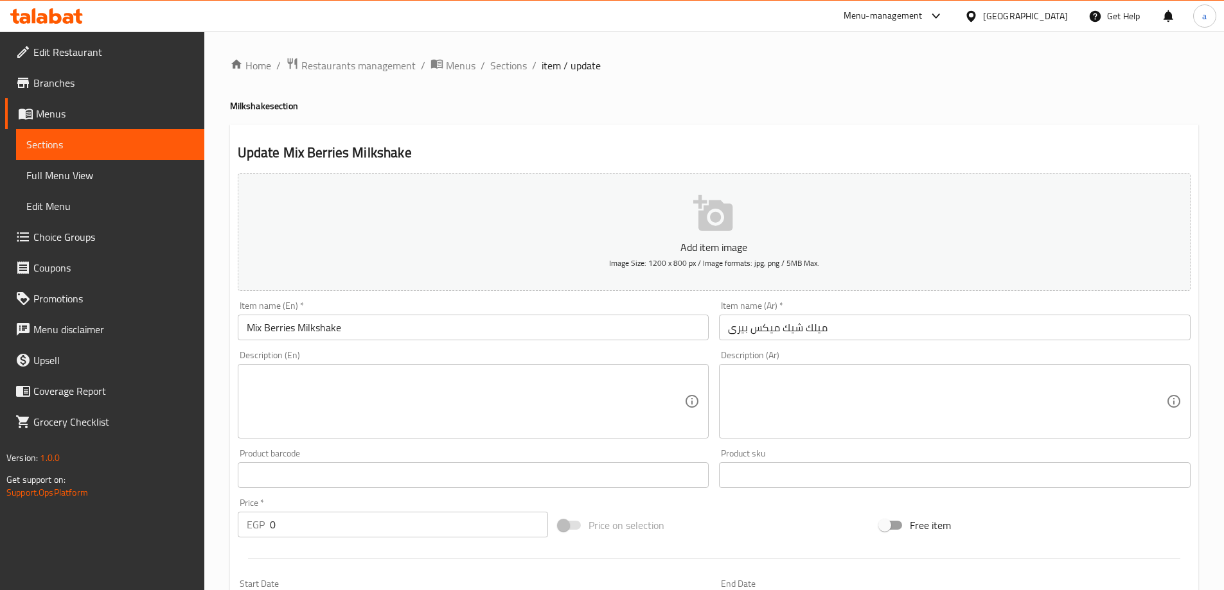
click at [853, 395] on textarea at bounding box center [947, 401] width 438 height 61
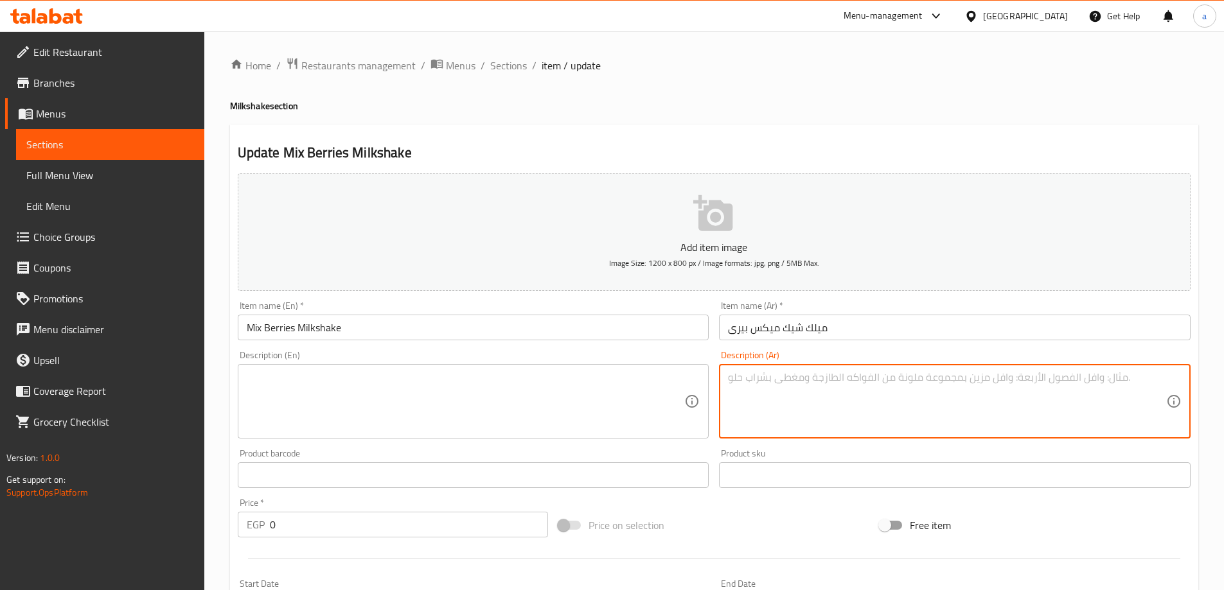
paste textarea "ميلك شيك غني بمزيج من التوت المتنوع. طعم فاكهي لذيذ يفيض بالانتعاش."
type textarea "ميلك شيك غني بمزيج من التوت المتنوع. طعم فاكهي لذيذ يفيض بالانتعاش."
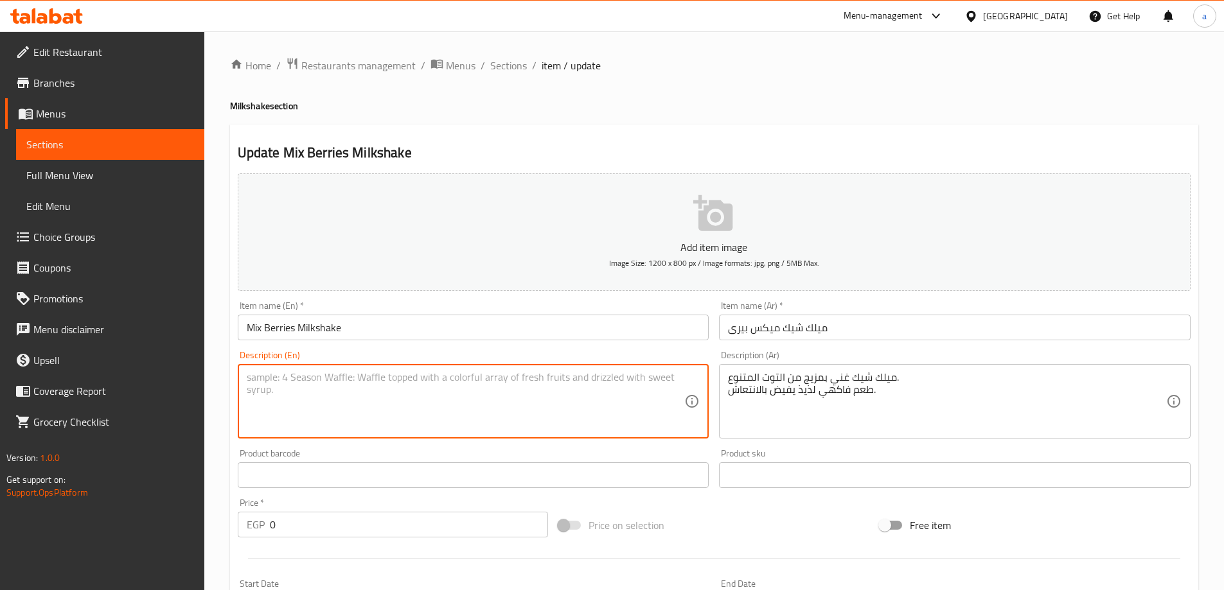
click at [441, 393] on textarea at bounding box center [466, 401] width 438 height 61
paste textarea "A milkshake enriched with a blend of assorted berries. A delicious, fruity tast…"
click at [337, 376] on textarea "A milkshake enriched with a blend of assorted berries. A delicious, fruity tast…" at bounding box center [466, 401] width 438 height 61
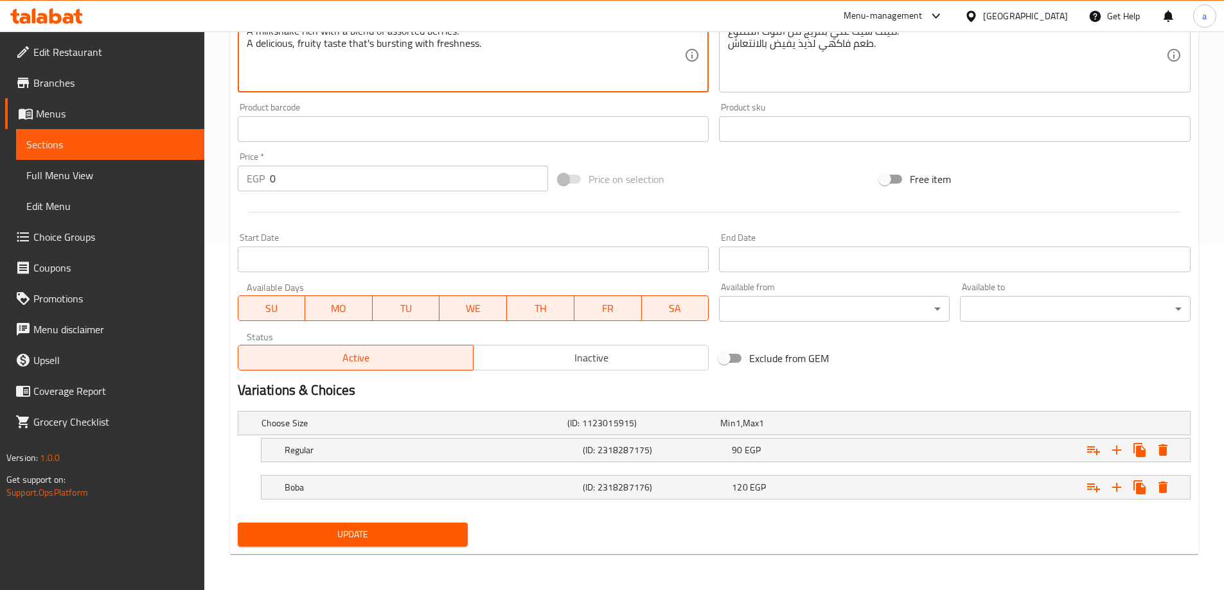
type textarea "A milkshake rich with a blend of assorted berries. A delicious, fruity taste th…"
click at [403, 531] on span "Update" at bounding box center [353, 535] width 210 height 16
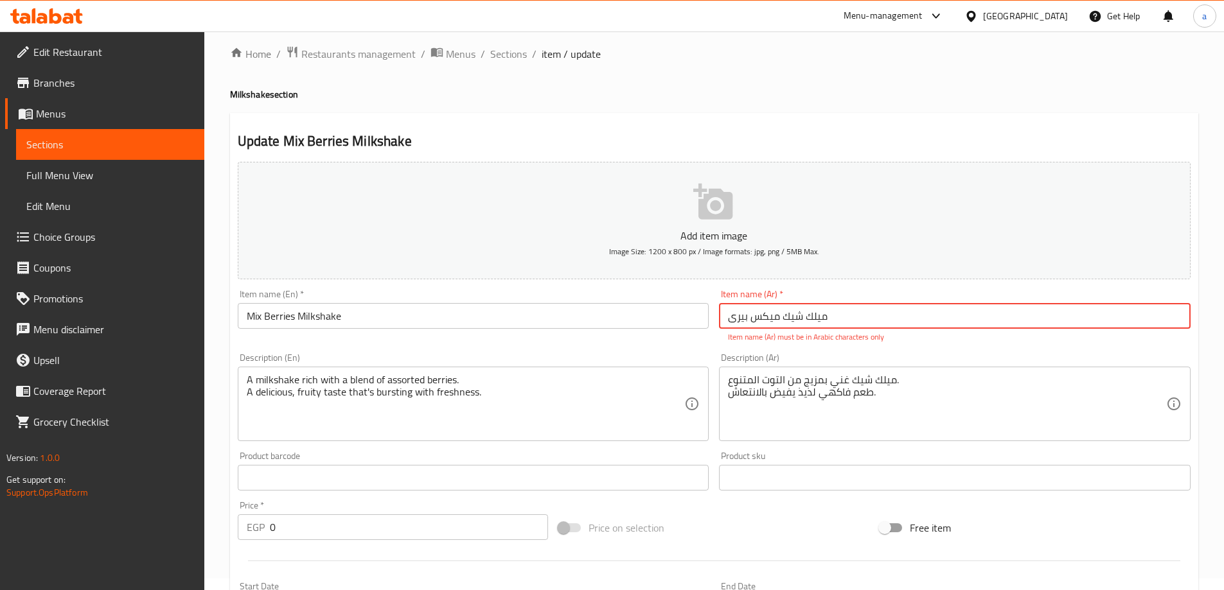
scroll to position [0, 0]
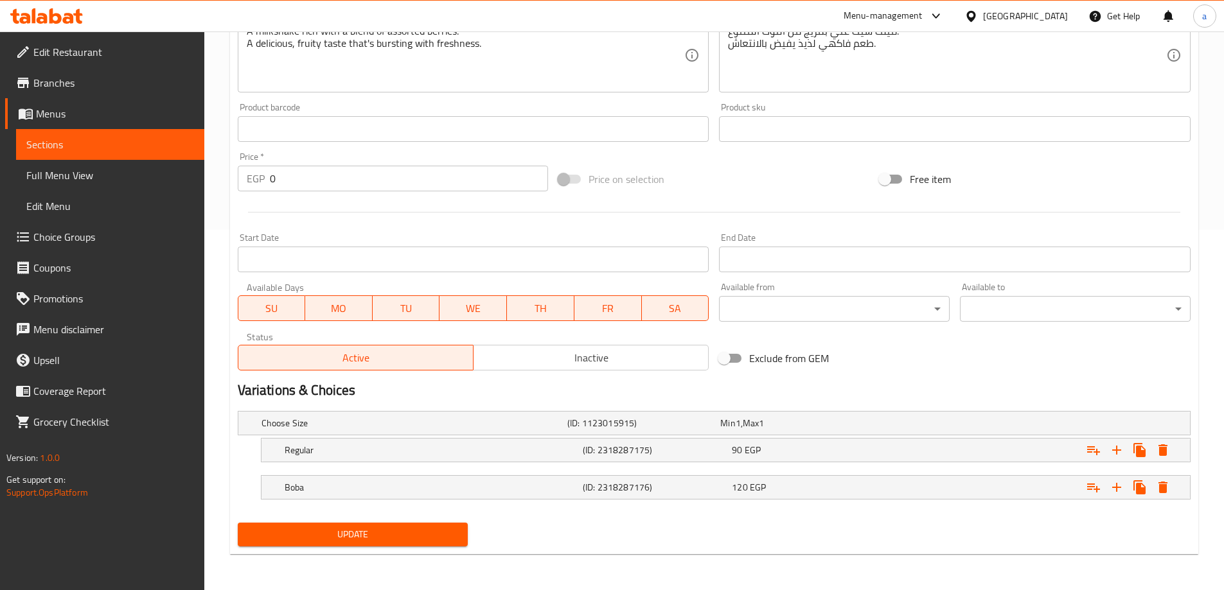
click at [392, 529] on span "Update" at bounding box center [353, 535] width 210 height 16
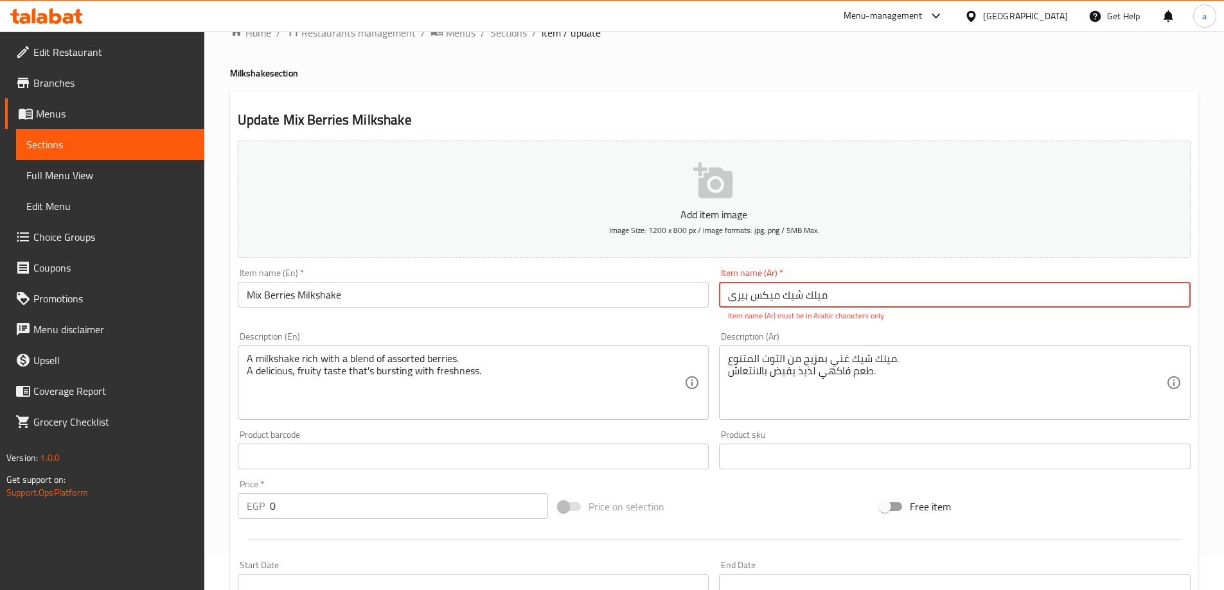
click at [726, 297] on input "ميلك شيك ميكس بیری" at bounding box center [955, 295] width 472 height 26
click at [863, 294] on input "ميلك شيك ميكس بیری" at bounding box center [955, 295] width 472 height 26
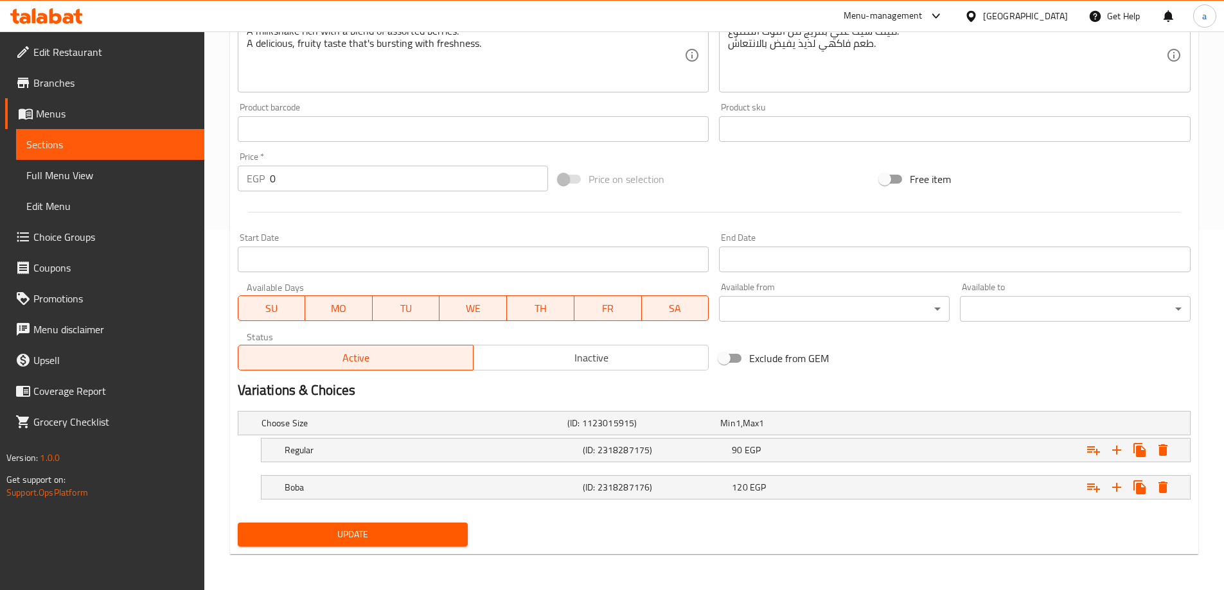
click at [303, 541] on span "Update" at bounding box center [353, 535] width 210 height 16
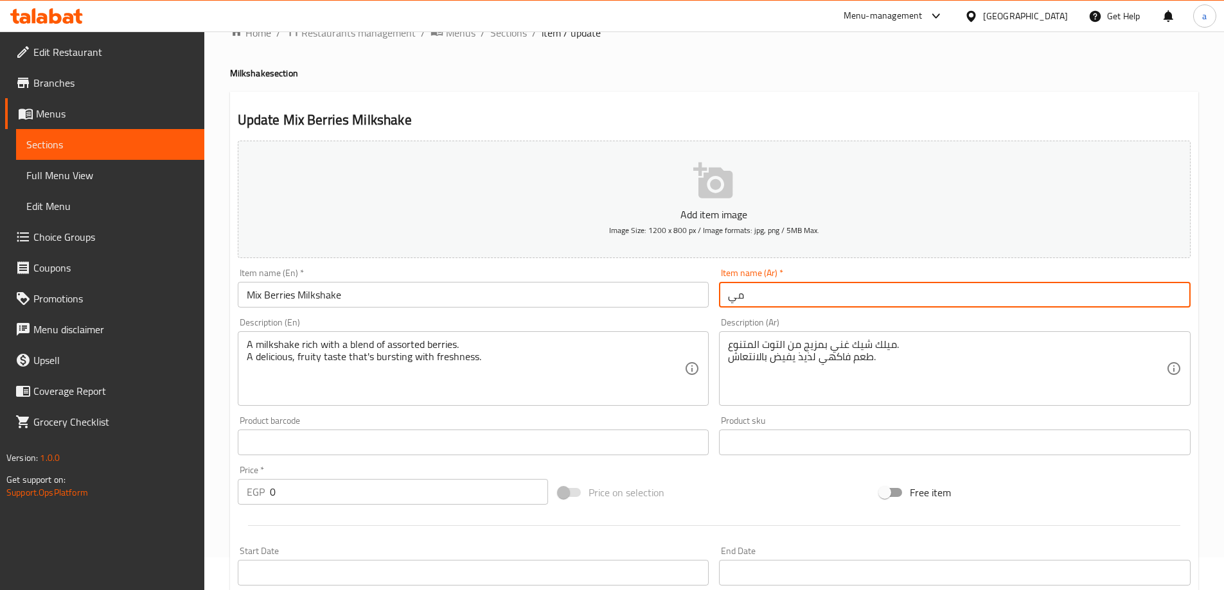
type input "م"
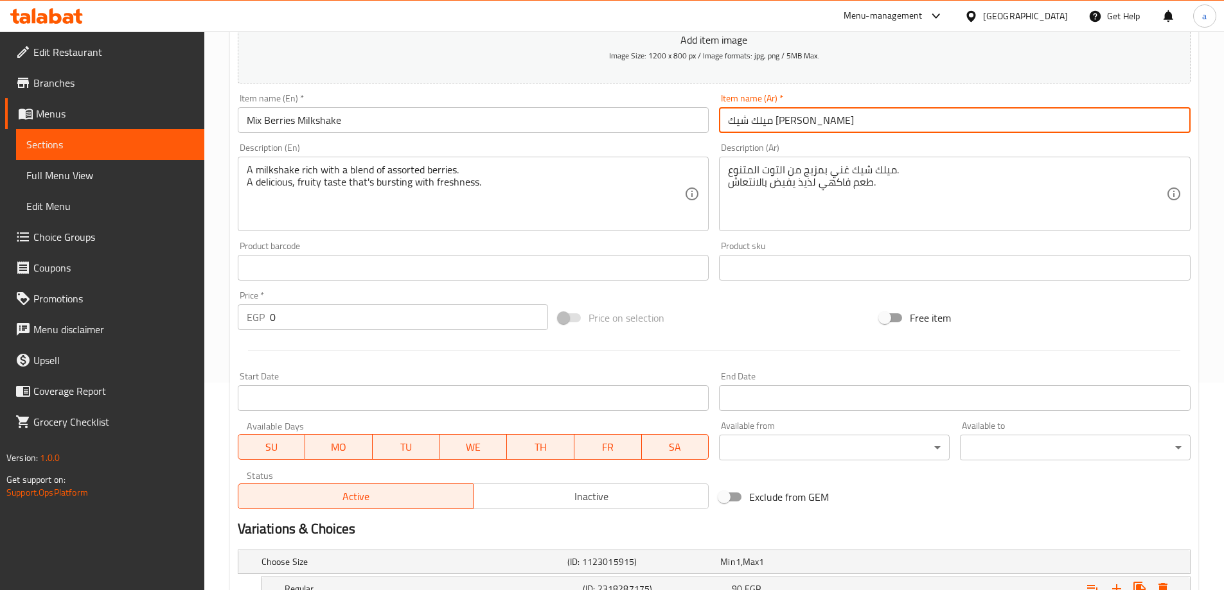
scroll to position [346, 0]
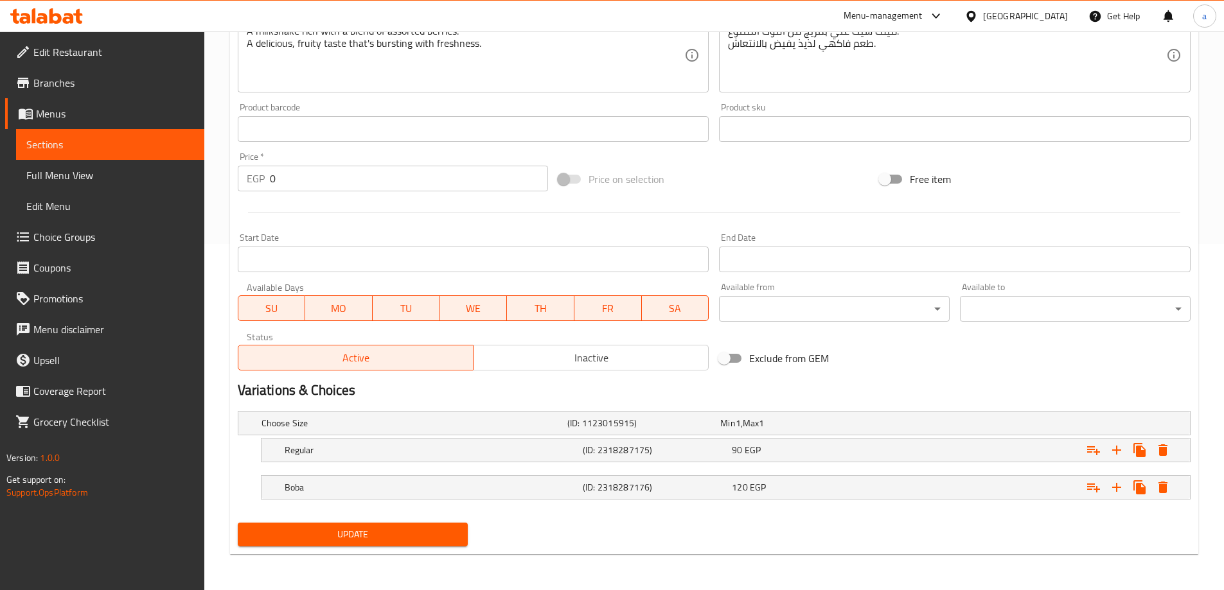
type input "ميلك شيك [PERSON_NAME]"
click at [365, 520] on div "Update" at bounding box center [353, 535] width 241 height 34
click at [364, 529] on span "Update" at bounding box center [353, 535] width 210 height 16
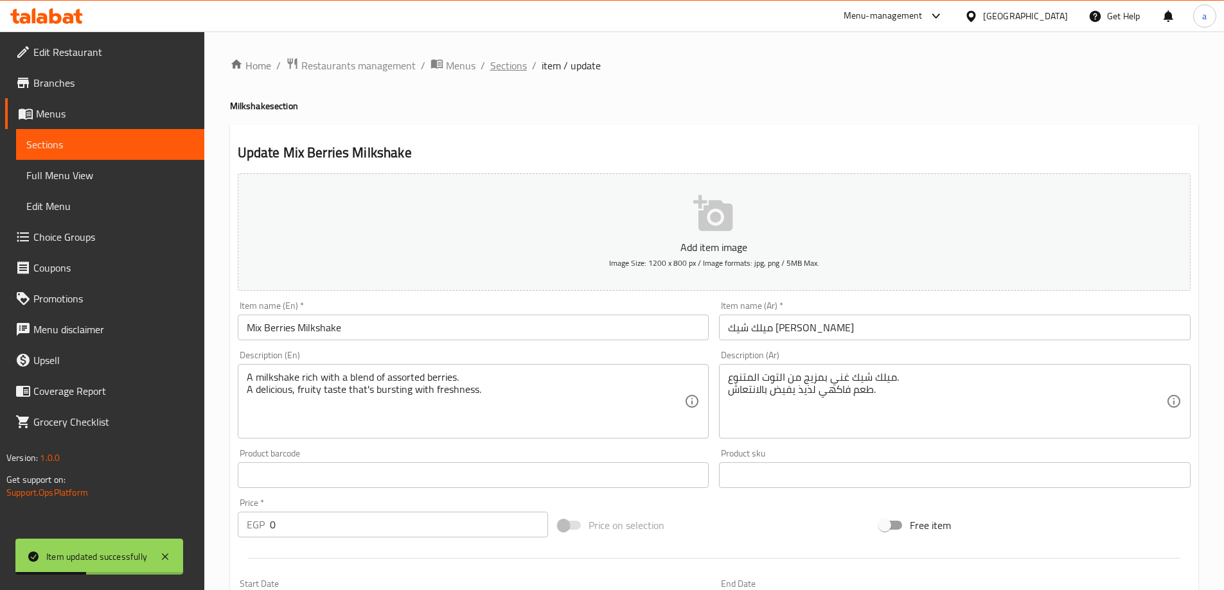
click at [500, 58] on span "Sections" at bounding box center [508, 65] width 37 height 15
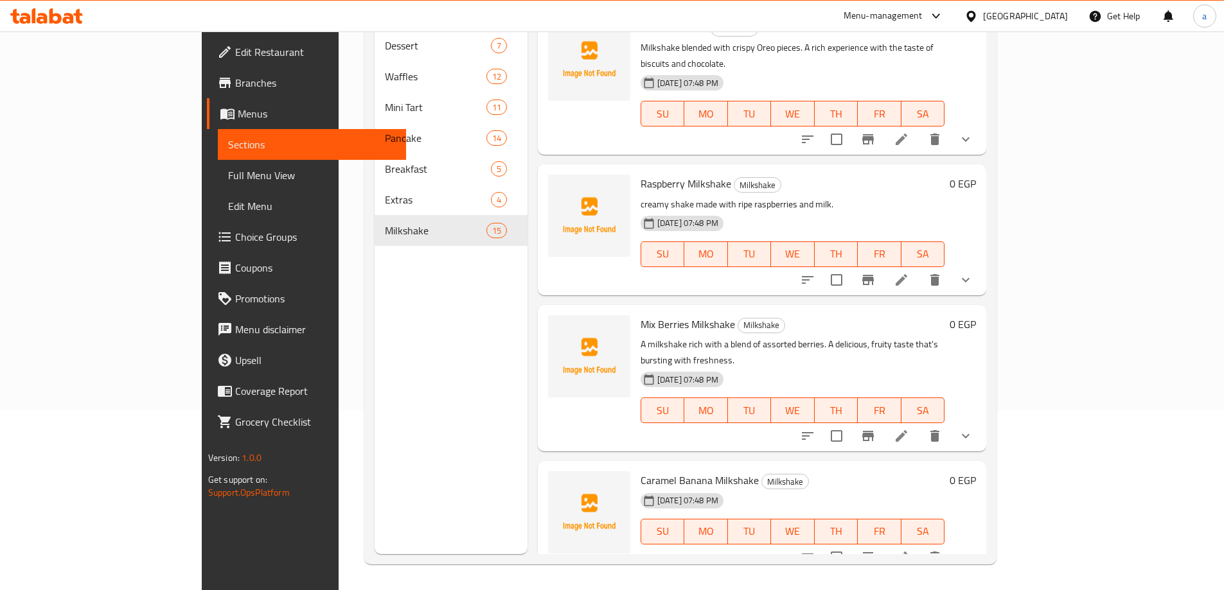
scroll to position [1028, 0]
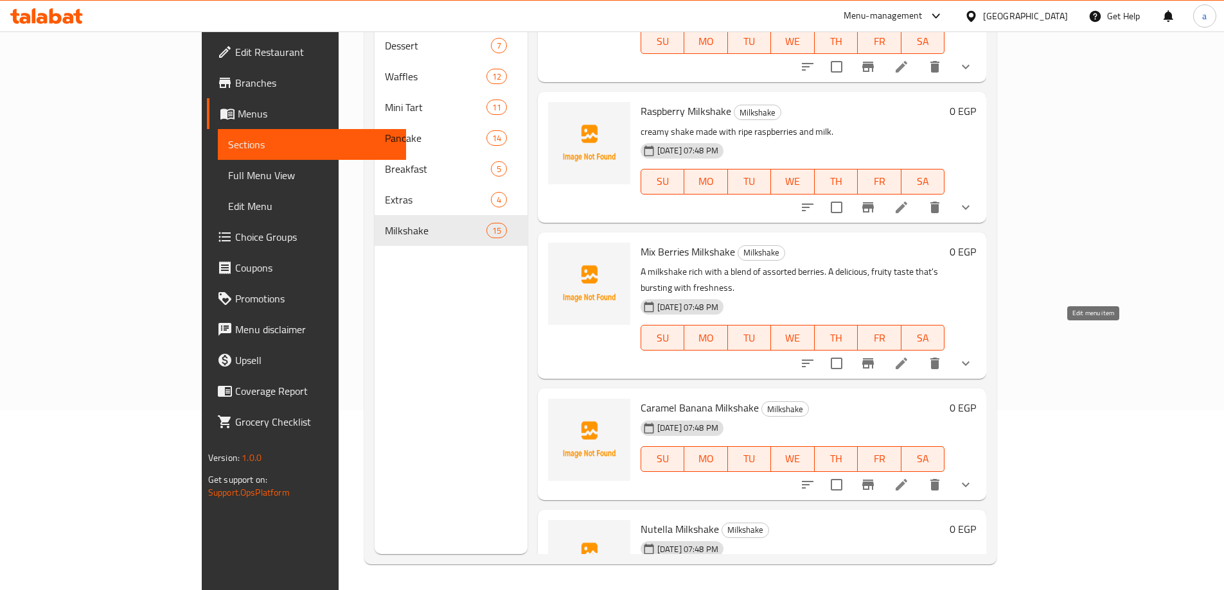
click at [909, 477] on icon at bounding box center [901, 484] width 15 height 15
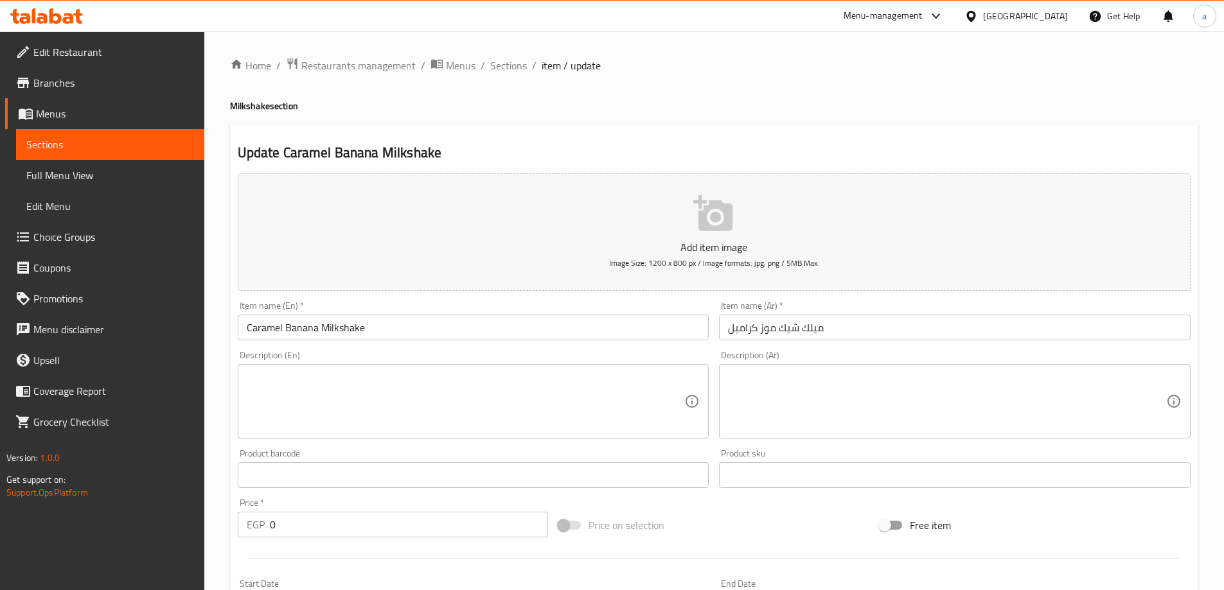
click at [780, 372] on textarea at bounding box center [947, 401] width 438 height 61
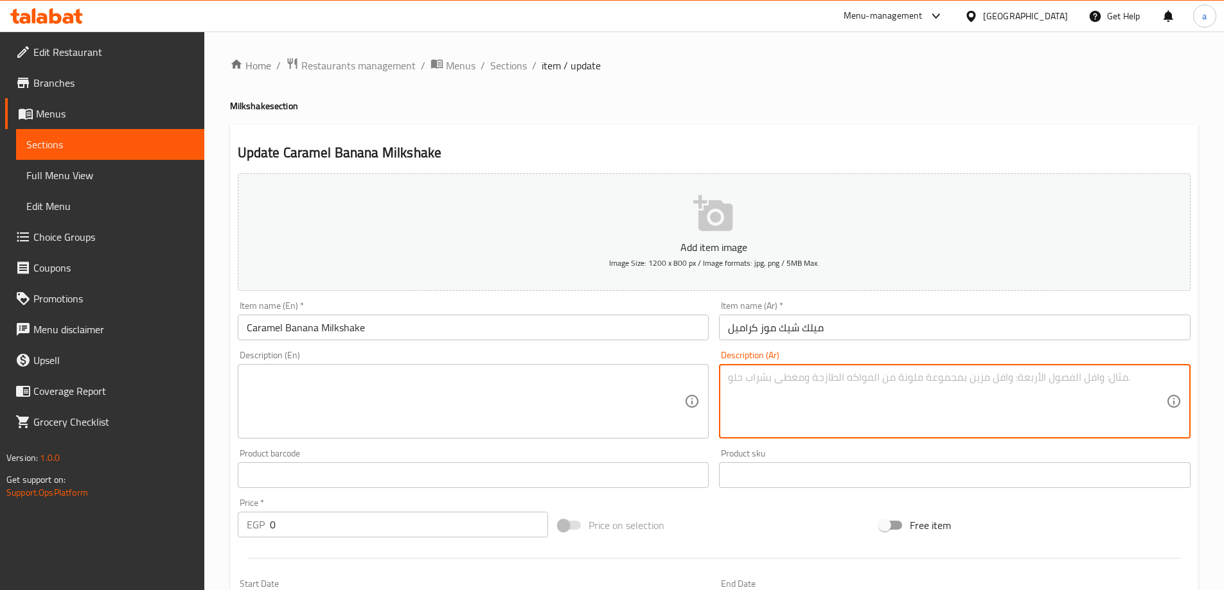
paste textarea "ميلك شيك يجمع بين حلاوة الموز وكراميل ناعم. مزيج متناغم يمنحك مذاقاً مميزاً."
type textarea "ميلك شيك يجمع بين حلاوة الموز وكراميل ناعم. مزيج متناغم يمنحك مذاقاً مميزاً."
click at [598, 403] on textarea at bounding box center [466, 401] width 438 height 61
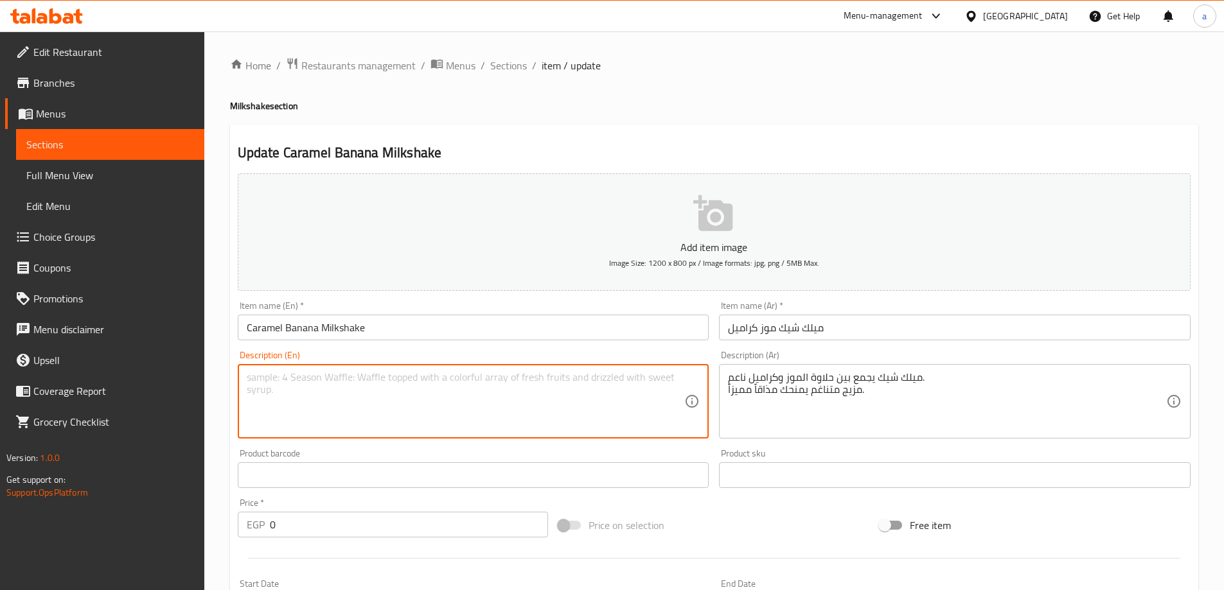
paste textarea "A milkshake that combines the sweetness of bananas with smooth caramel. A harmo…"
click at [533, 380] on textarea "A milkshake that combines the sweetness of bananas with smooth caramel. A harmo…" at bounding box center [466, 401] width 438 height 61
type textarea "A milkshake that combines the sweetness of bananas with soft caramel. A harmoni…"
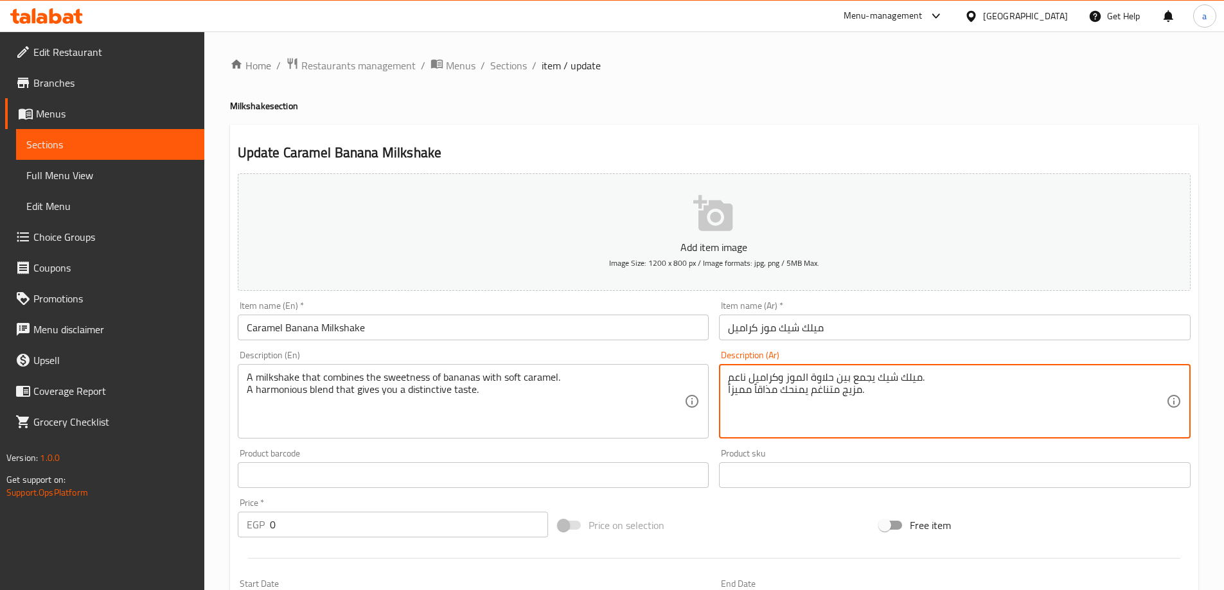
click at [767, 391] on textarea "ميلك شيك يجمع بين حلاوة الموز وكراميل ناعم. مزيج متناغم يمنحك مذاقاً مميزاً." at bounding box center [947, 401] width 438 height 61
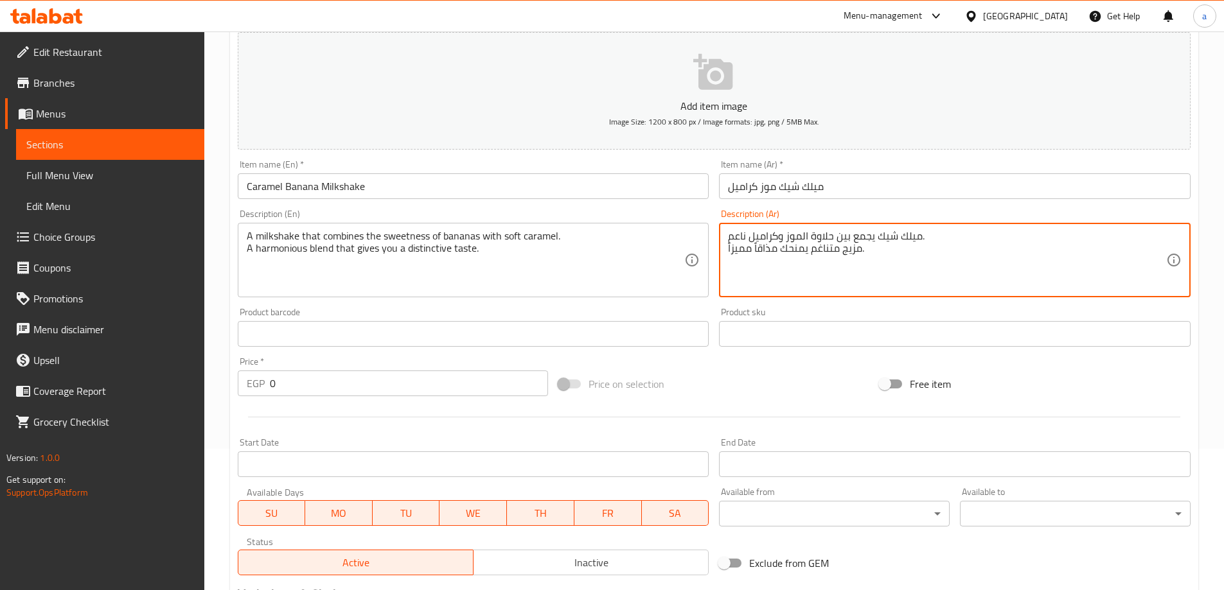
scroll to position [346, 0]
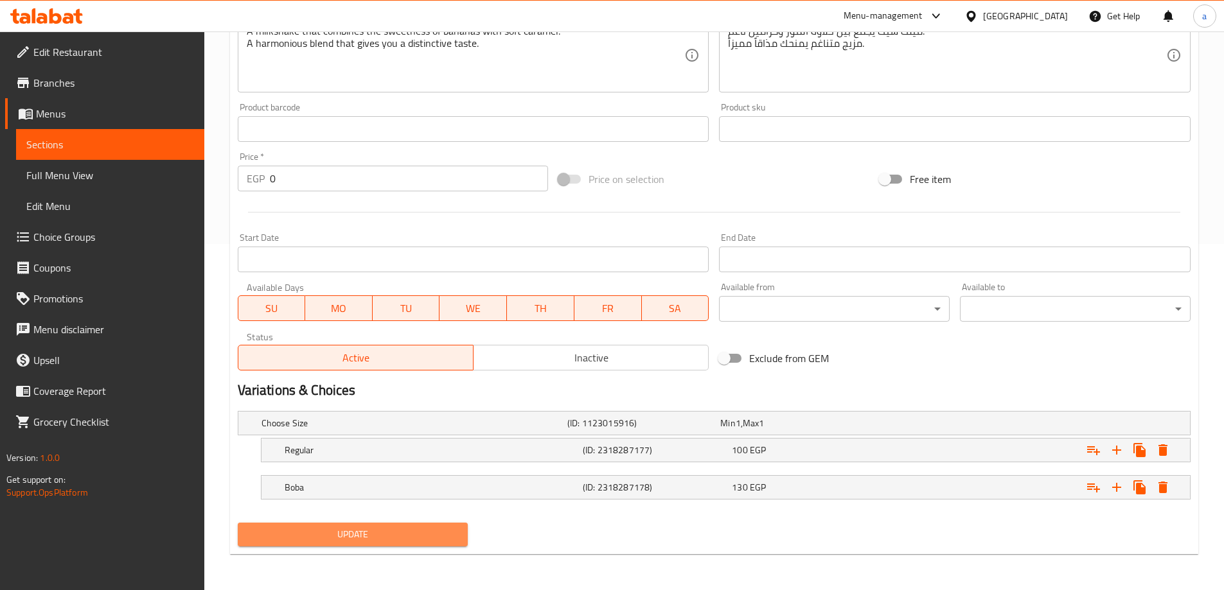
click at [393, 544] on button "Update" at bounding box center [353, 535] width 231 height 24
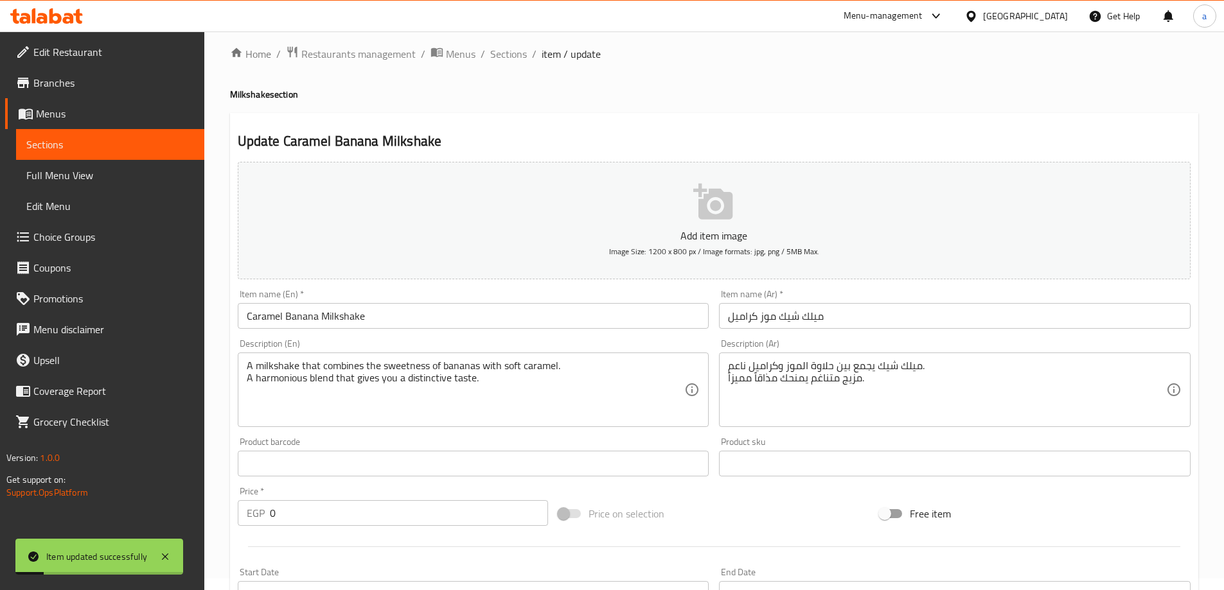
scroll to position [0, 0]
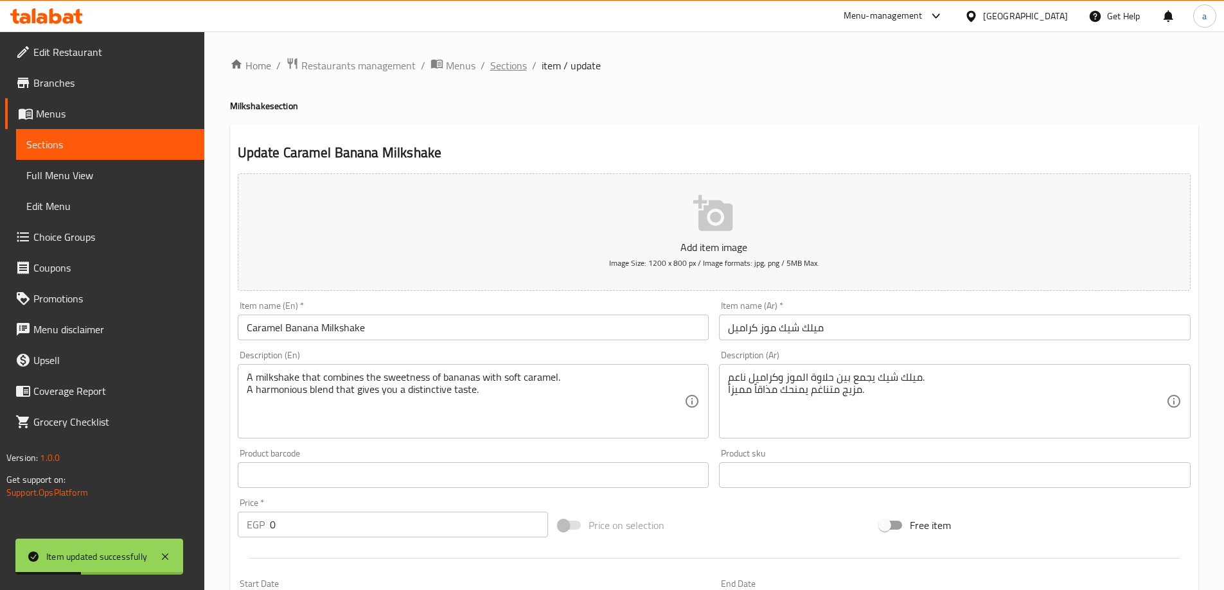
click at [505, 65] on span "Sections" at bounding box center [508, 65] width 37 height 15
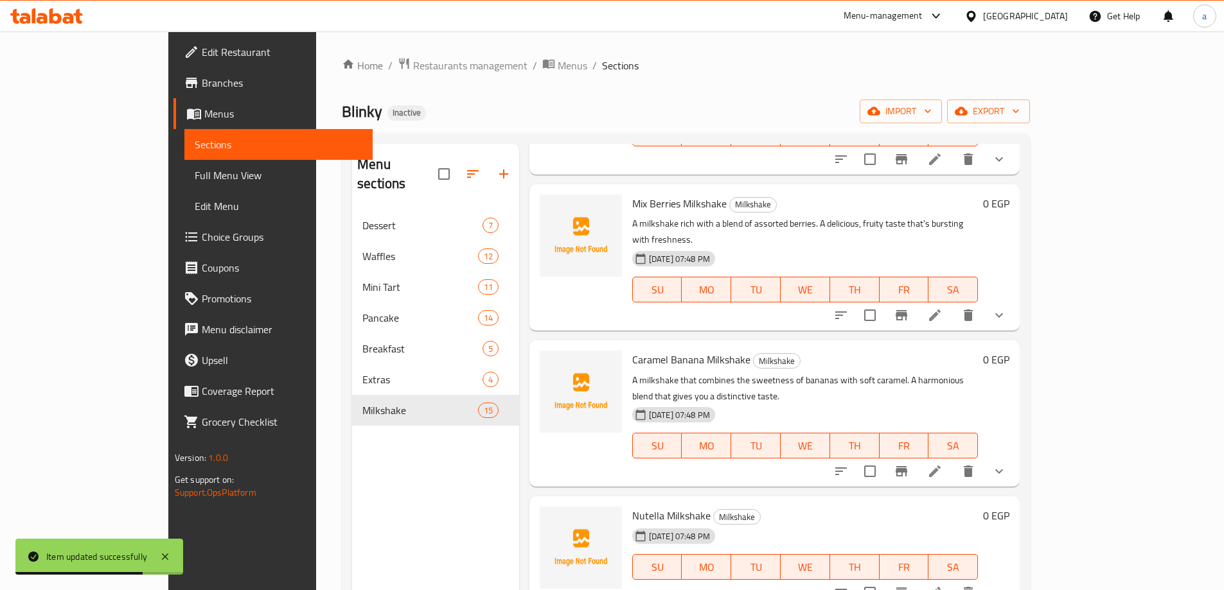
scroll to position [1285, 0]
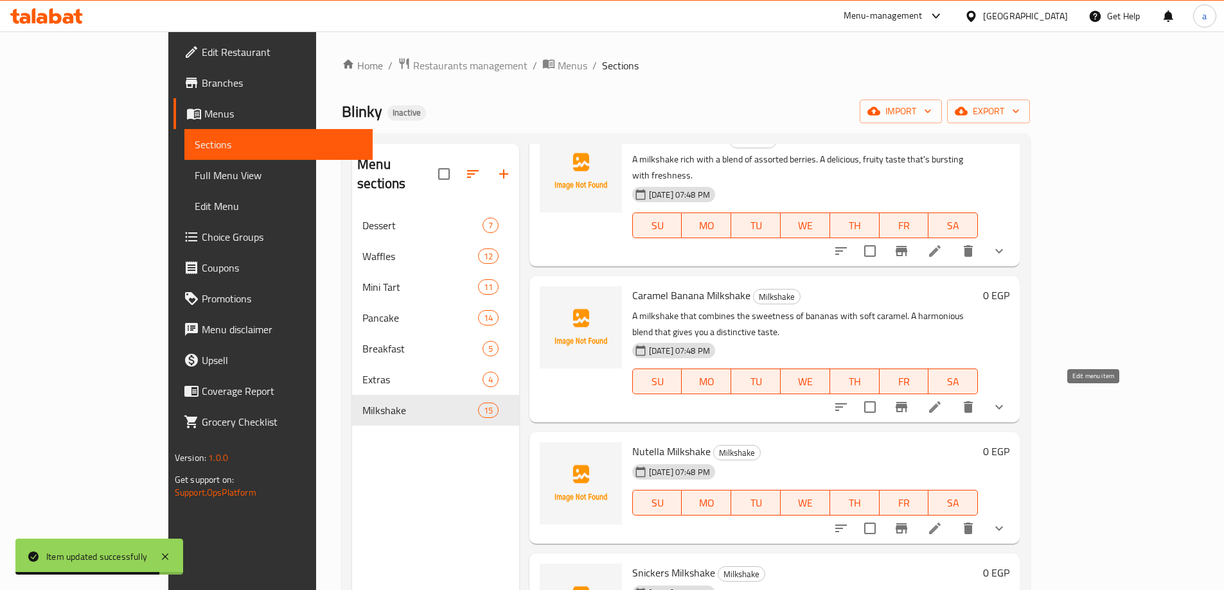
click at [942, 521] on icon at bounding box center [934, 528] width 15 height 15
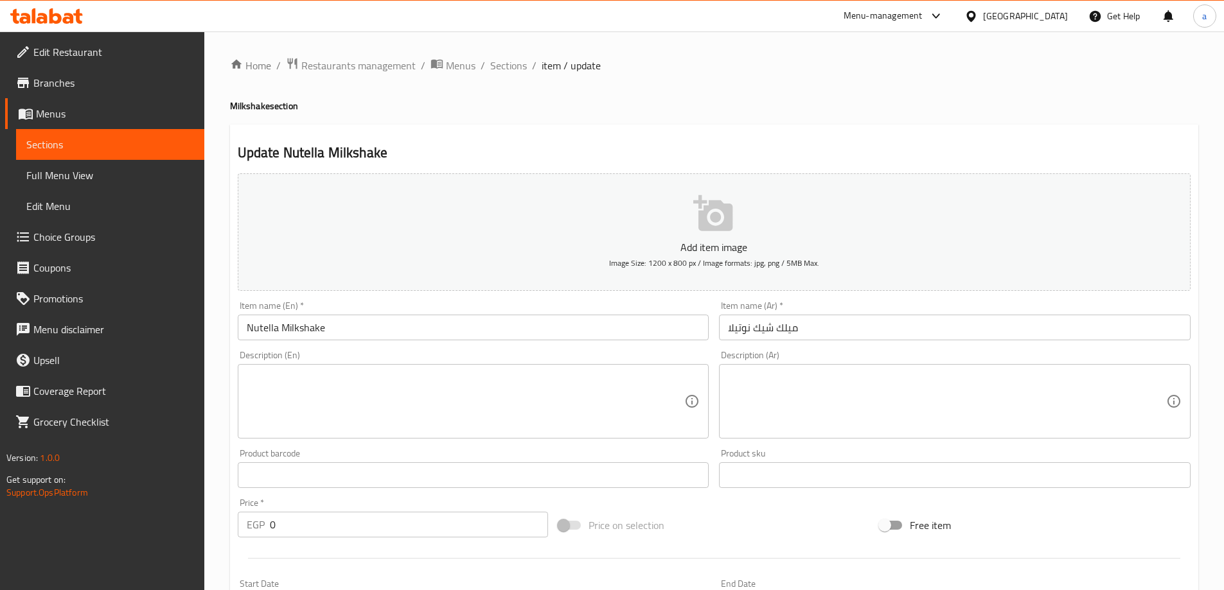
click at [814, 394] on textarea at bounding box center [947, 401] width 438 height 61
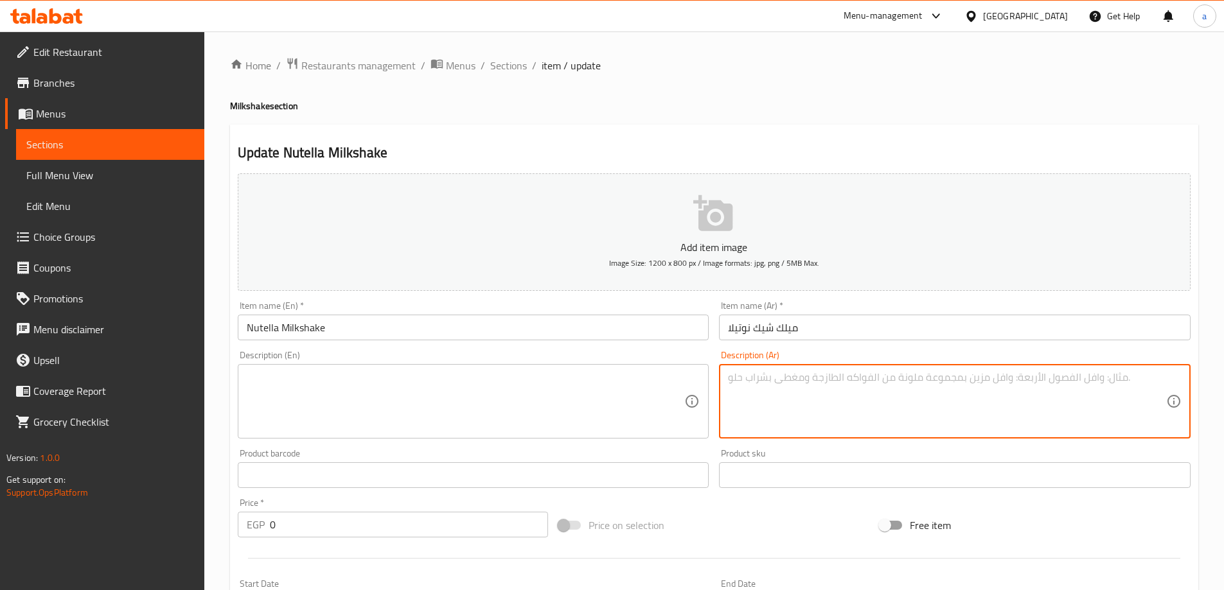
paste textarea "ميلك شيك بنكهة نوتيلا الغنية بالشيكولاتة والبندق. مشروب فاخر لعشاق الطعم الكريم…"
type textarea "ميلك شيك بنكهة نوتيلا الغنية بالشيكولاتة والبندق. مشروب فاخر لعشاق الطعم الكريم…"
click at [450, 407] on textarea at bounding box center [466, 401] width 438 height 61
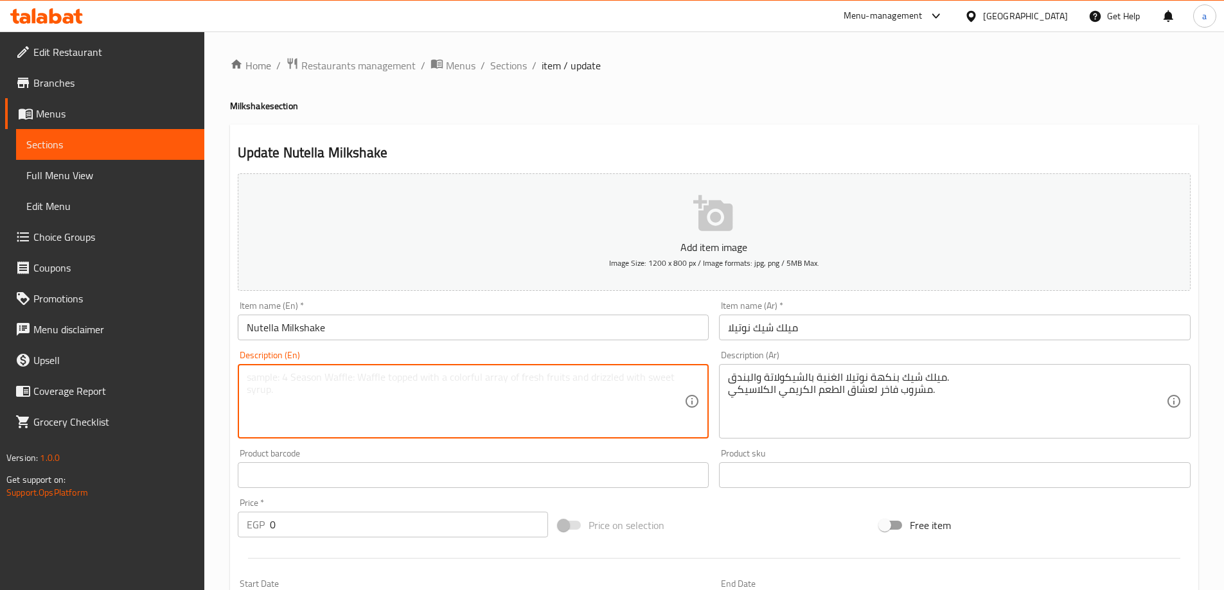
paste textarea "A Nutella-flavored milkshake enriched with chocolate and hazelnut. A luxurious …"
click at [410, 376] on textarea "A Nutella-flavored milkshake enriched with chocolate and hazelnut. A luxurious …" at bounding box center [466, 401] width 438 height 61
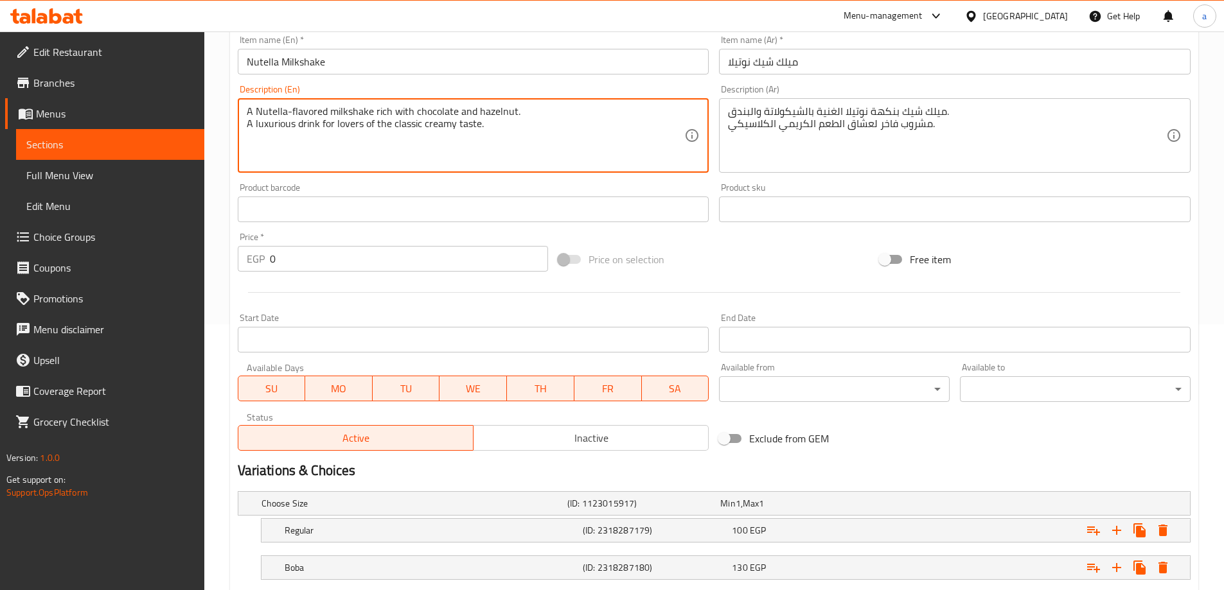
scroll to position [346, 0]
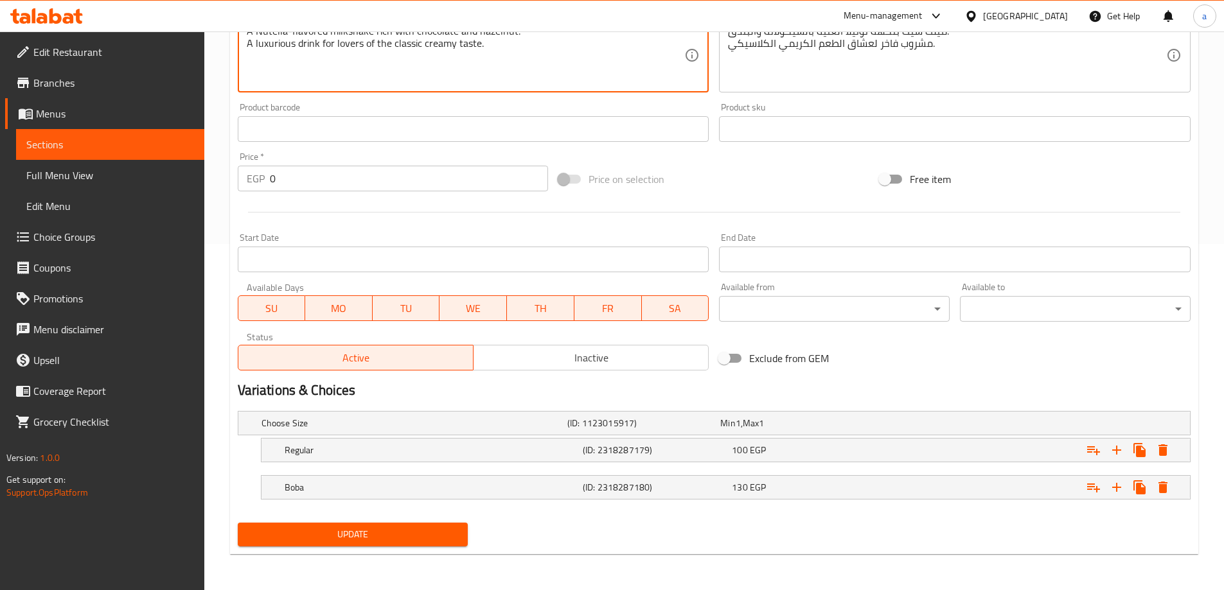
type textarea "A Nutella-flavored milkshake rich with chocolate and hazelnut. A luxurious drin…"
click at [326, 539] on span "Update" at bounding box center [353, 535] width 210 height 16
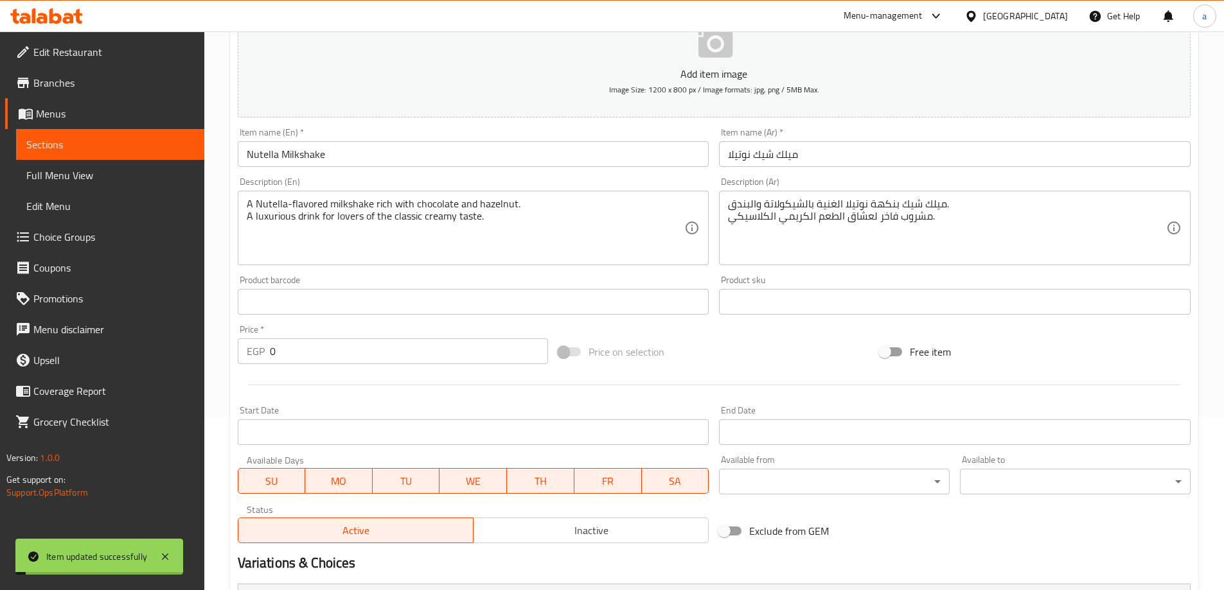
scroll to position [0, 0]
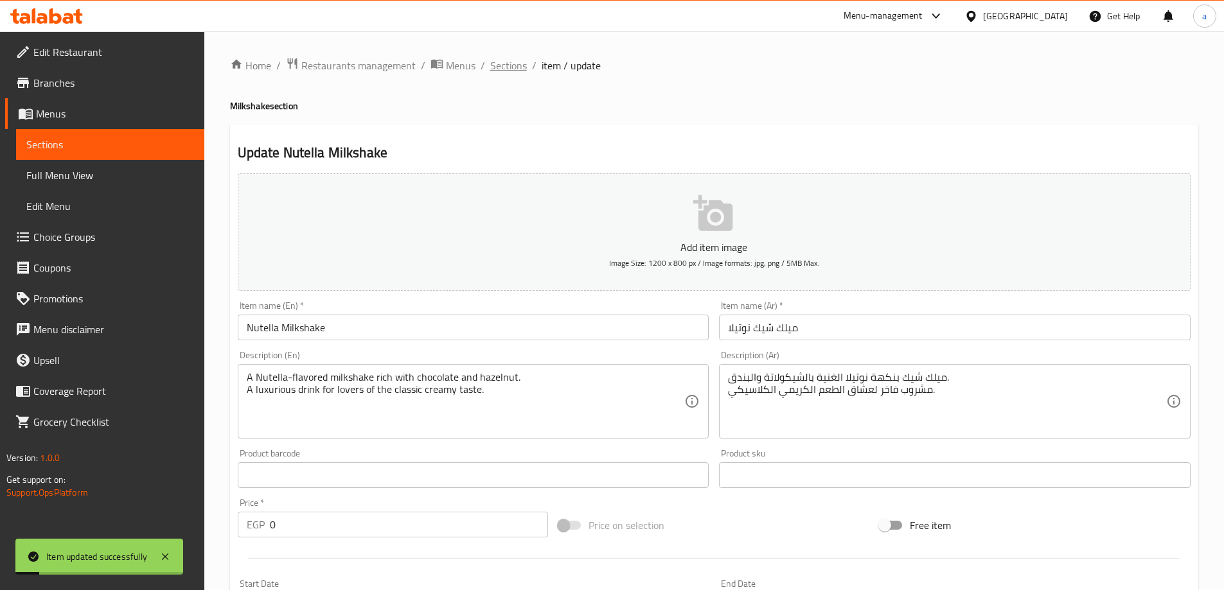
click at [512, 64] on span "Sections" at bounding box center [508, 65] width 37 height 15
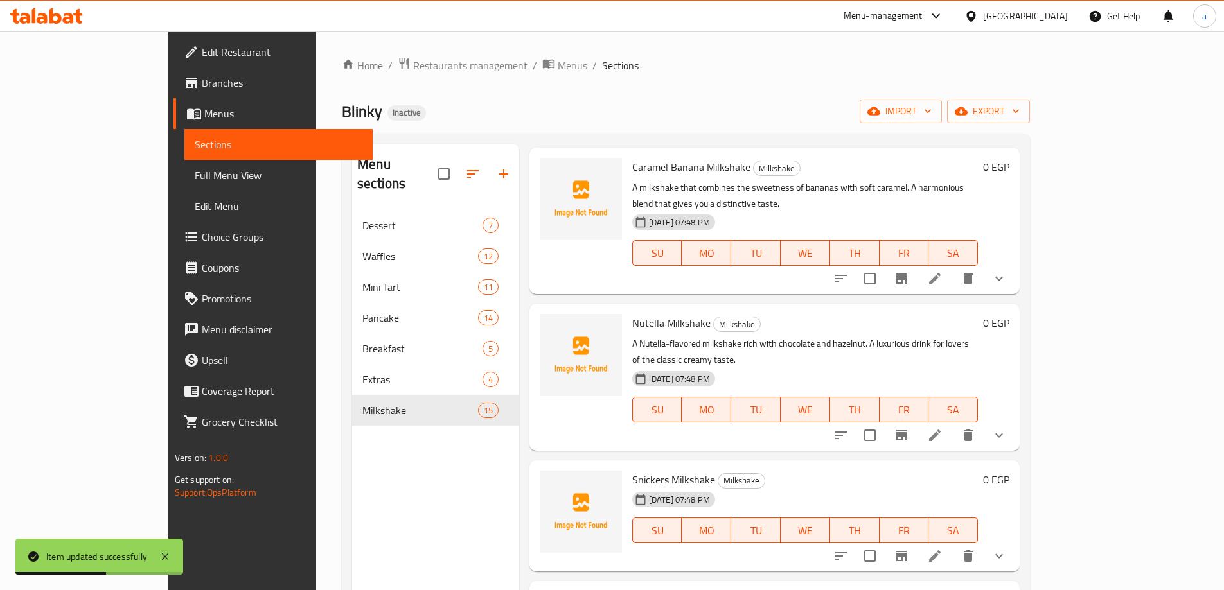
scroll to position [1470, 0]
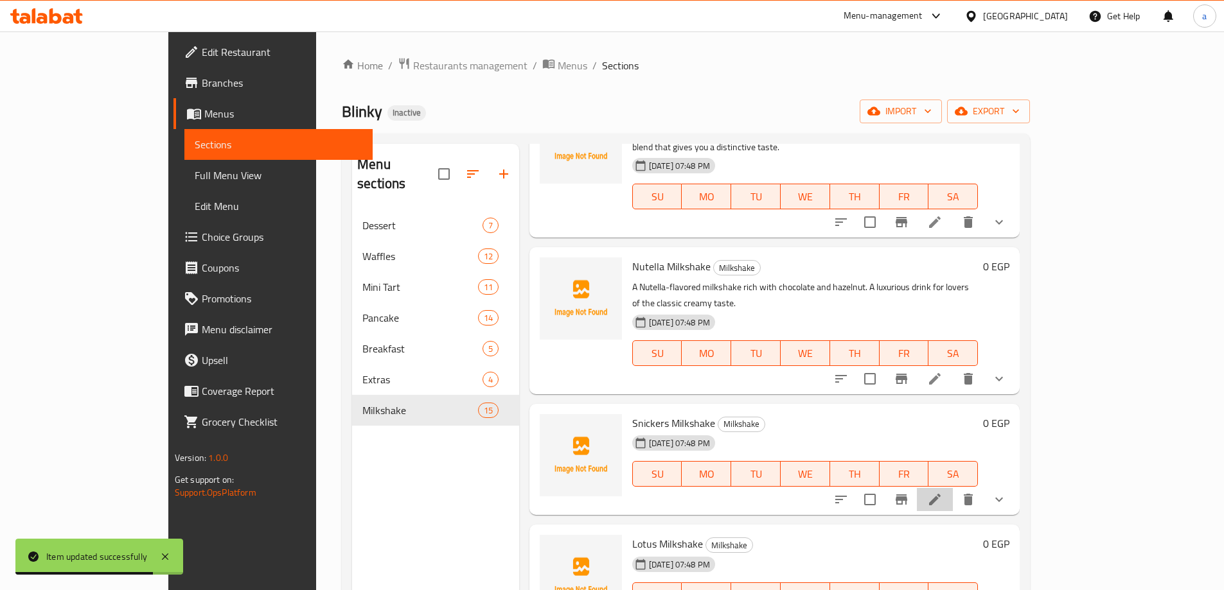
click at [953, 488] on li at bounding box center [935, 499] width 36 height 23
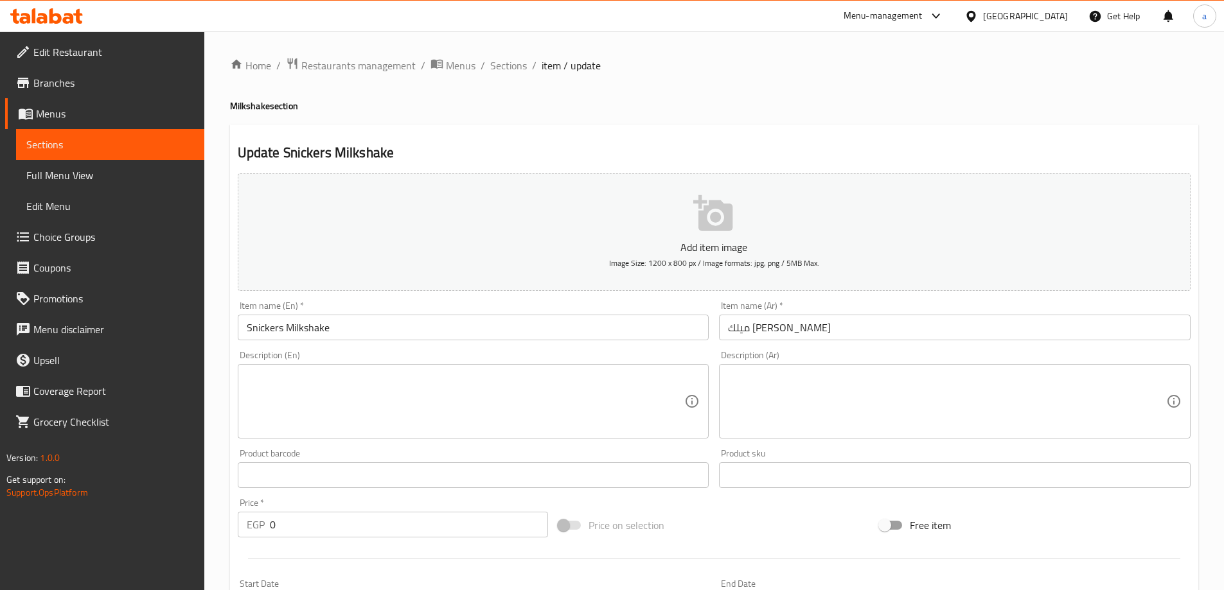
click at [862, 384] on textarea at bounding box center [947, 401] width 438 height 61
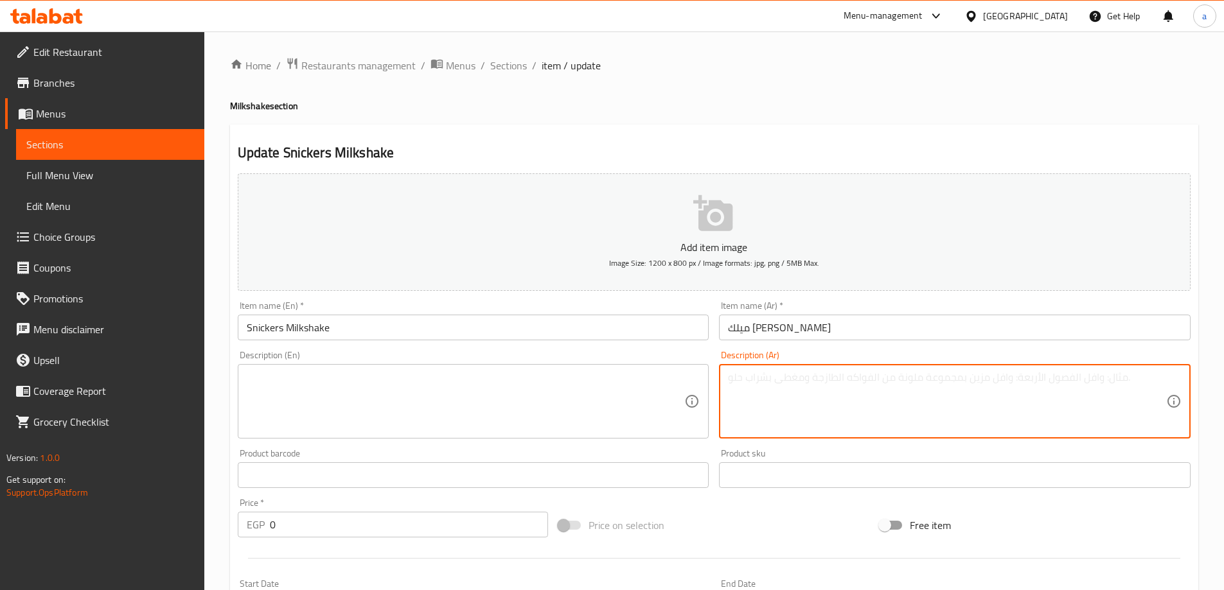
paste textarea "ميلك شيك ممزوج ببار سنيكرز الشهير. طعم غني بالشيكولاتة والفول السوداني والكراميل"
type textarea "ميلك شيك ممزوج ببار سنيكرز الشهير. طعم غني بالشيكولاتة والفول السوداني والكراميل"
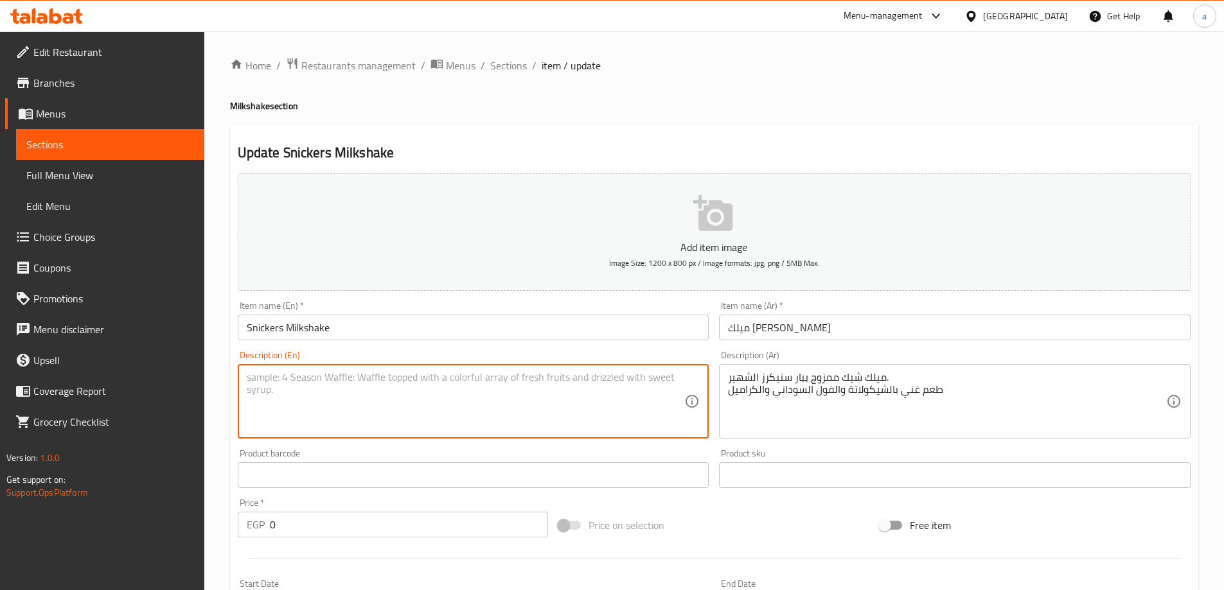
click at [513, 399] on textarea at bounding box center [466, 401] width 438 height 61
paste textarea "A milkshake blended with the famous Snickers bar. A rich taste of chocolate, pe…"
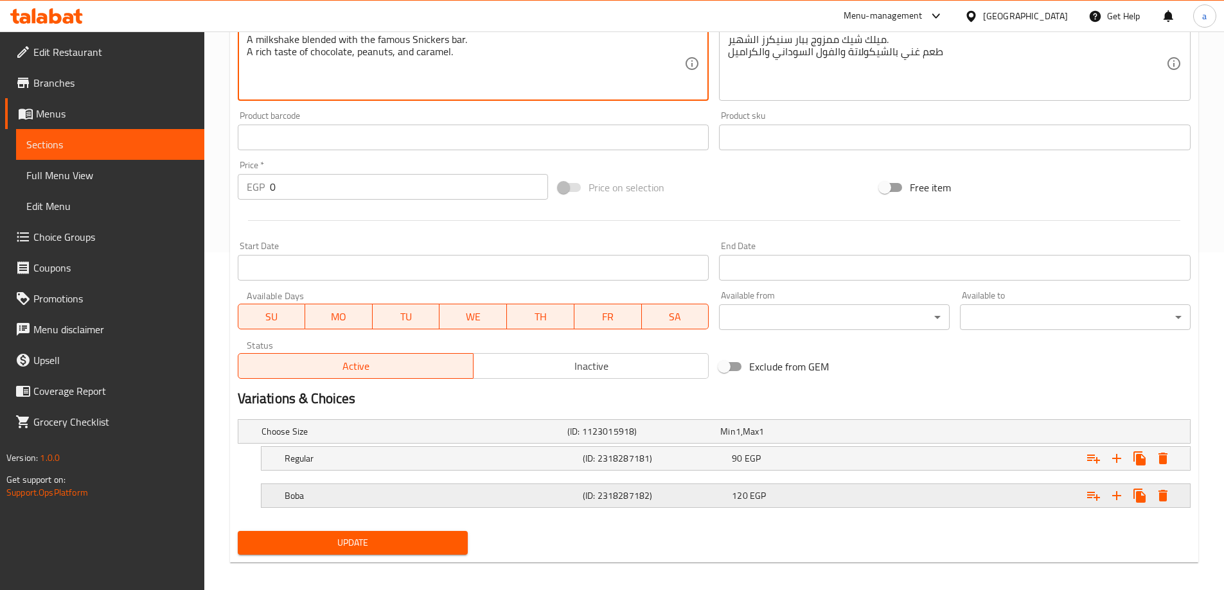
scroll to position [346, 0]
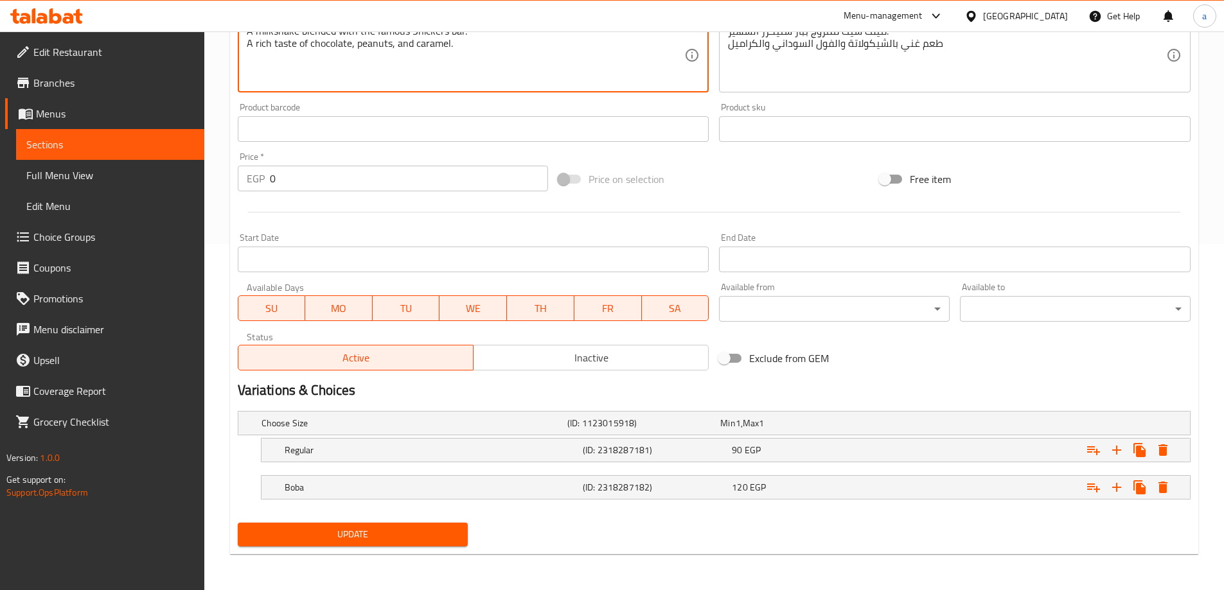
type textarea "A milkshake blended with the famous Snickers bar. A rich taste of chocolate, pe…"
click at [416, 540] on span "Update" at bounding box center [353, 535] width 210 height 16
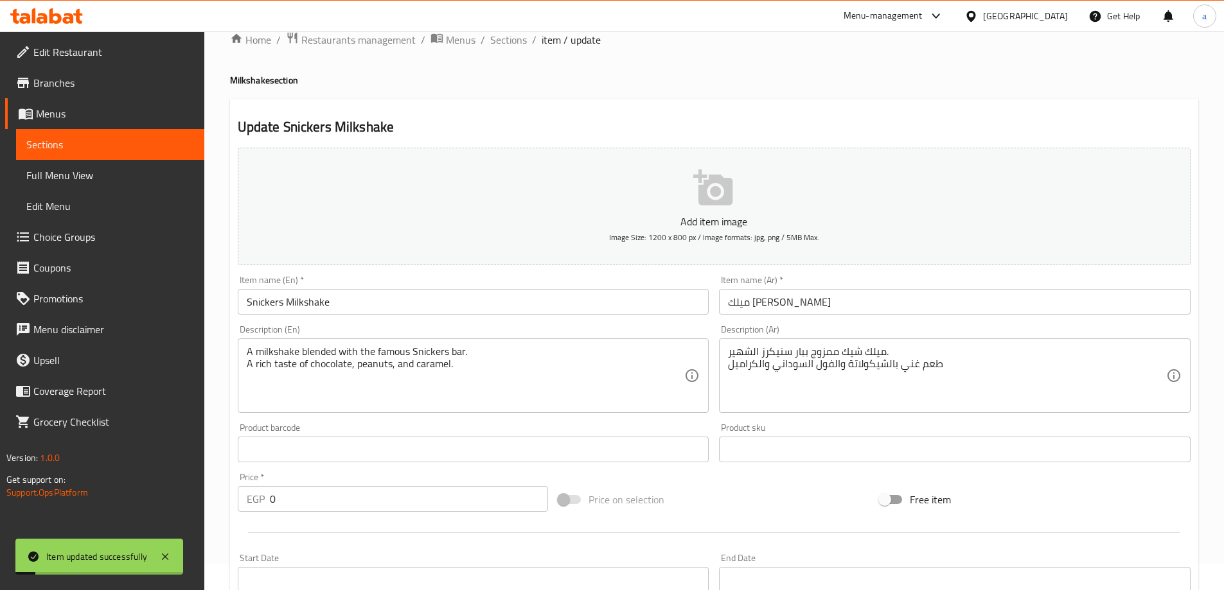
scroll to position [0, 0]
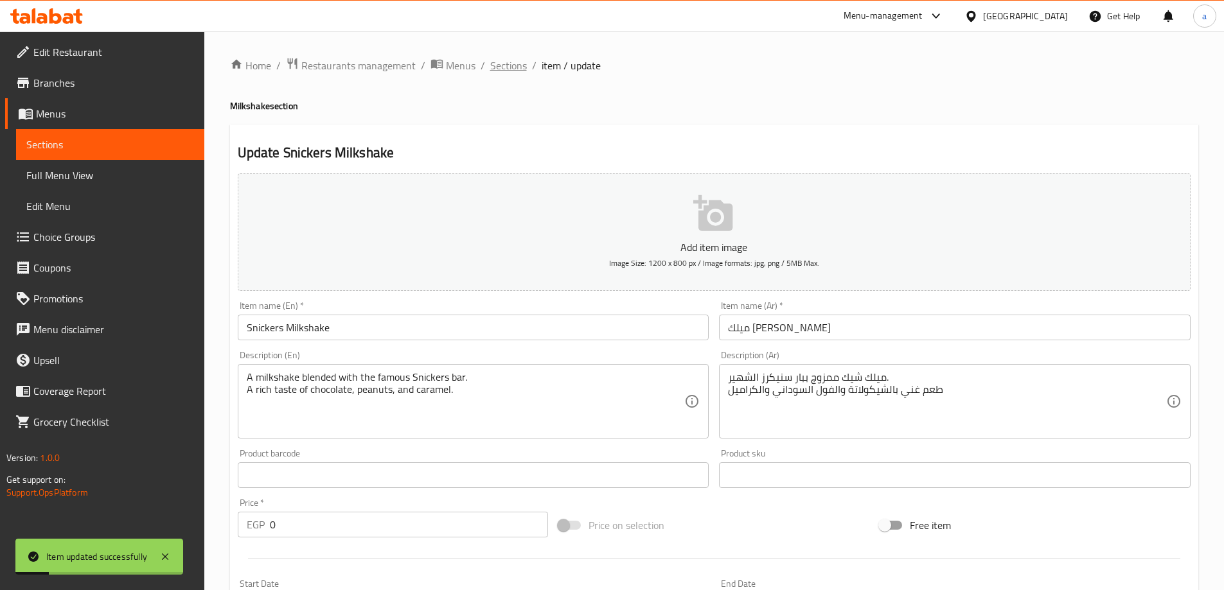
click at [495, 66] on span "Sections" at bounding box center [508, 65] width 37 height 15
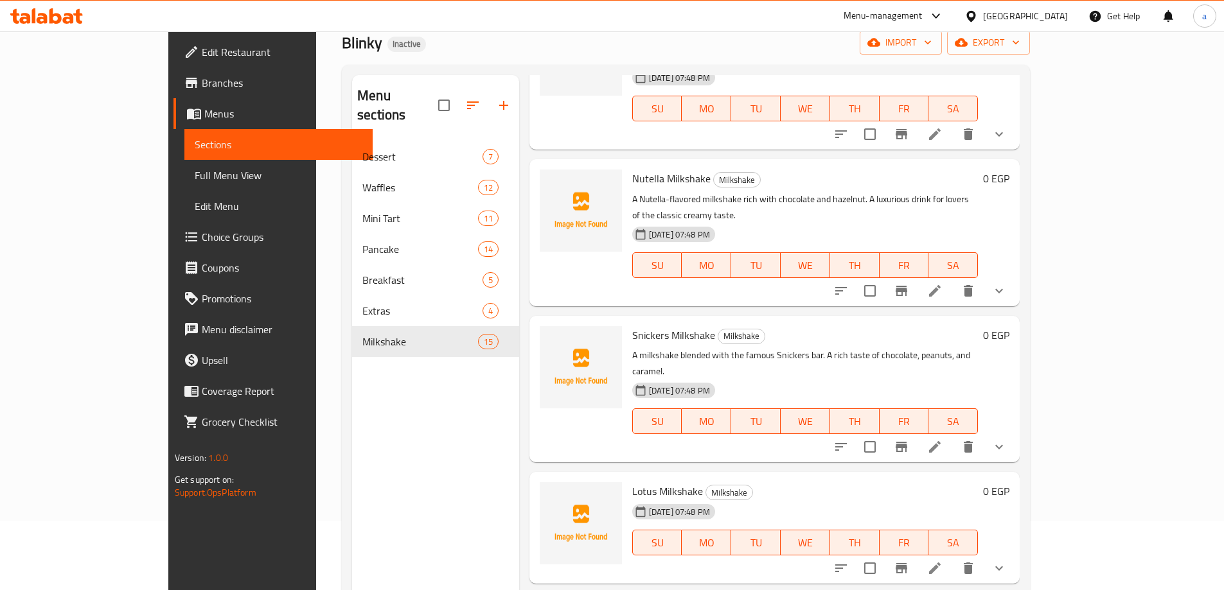
scroll to position [180, 0]
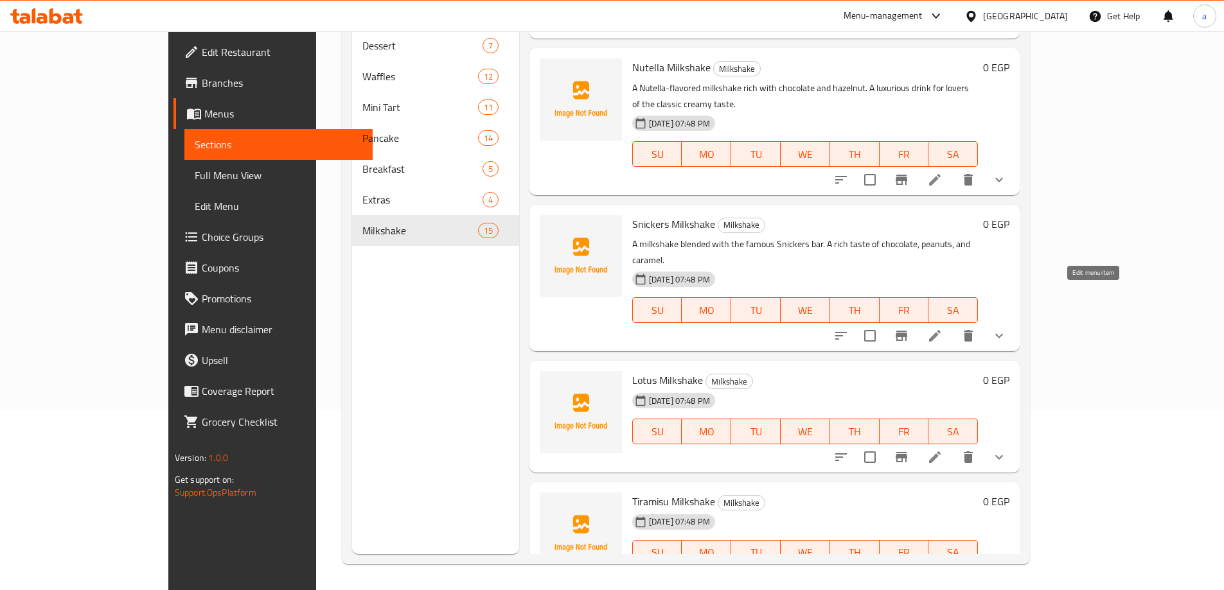
click at [942, 450] on icon at bounding box center [934, 457] width 15 height 15
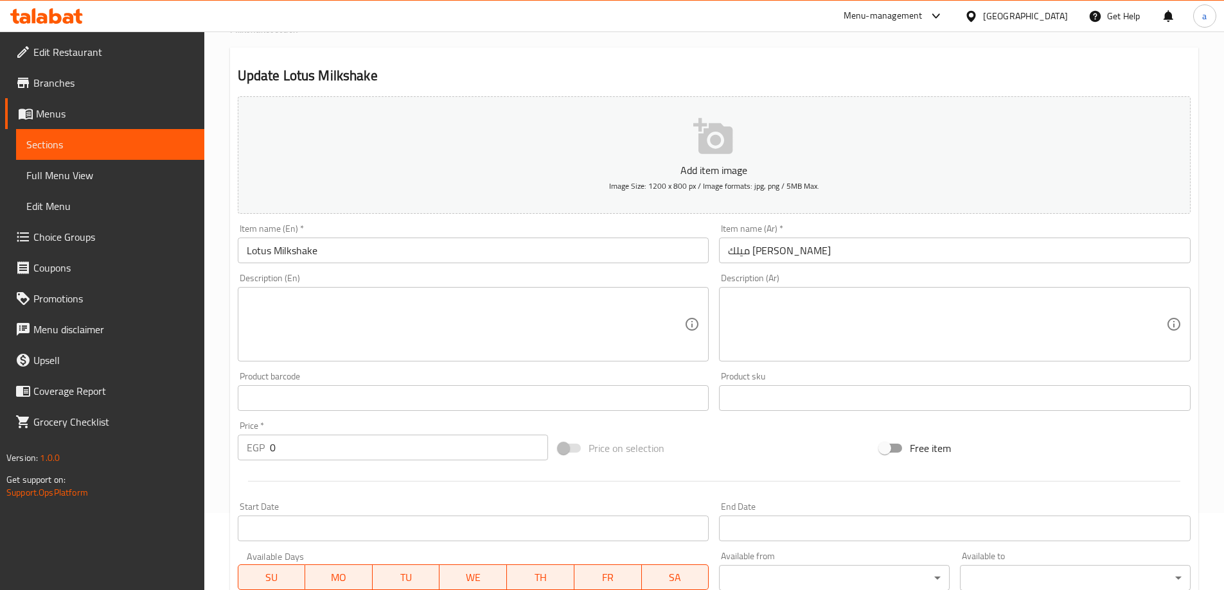
scroll to position [128, 0]
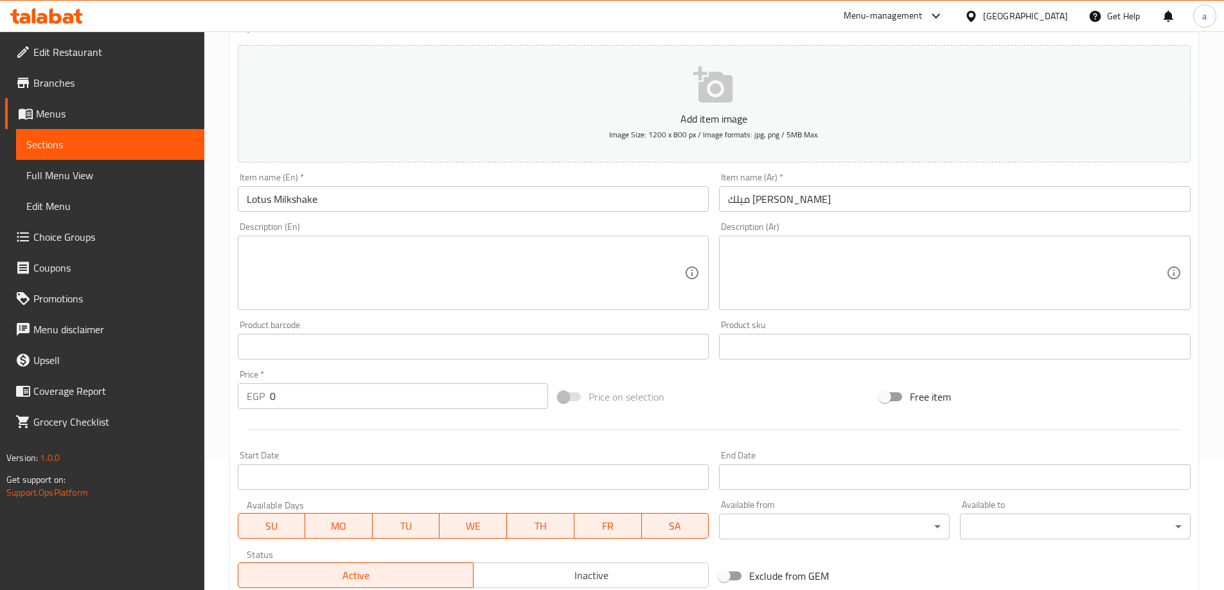
click at [916, 272] on textarea at bounding box center [947, 273] width 438 height 61
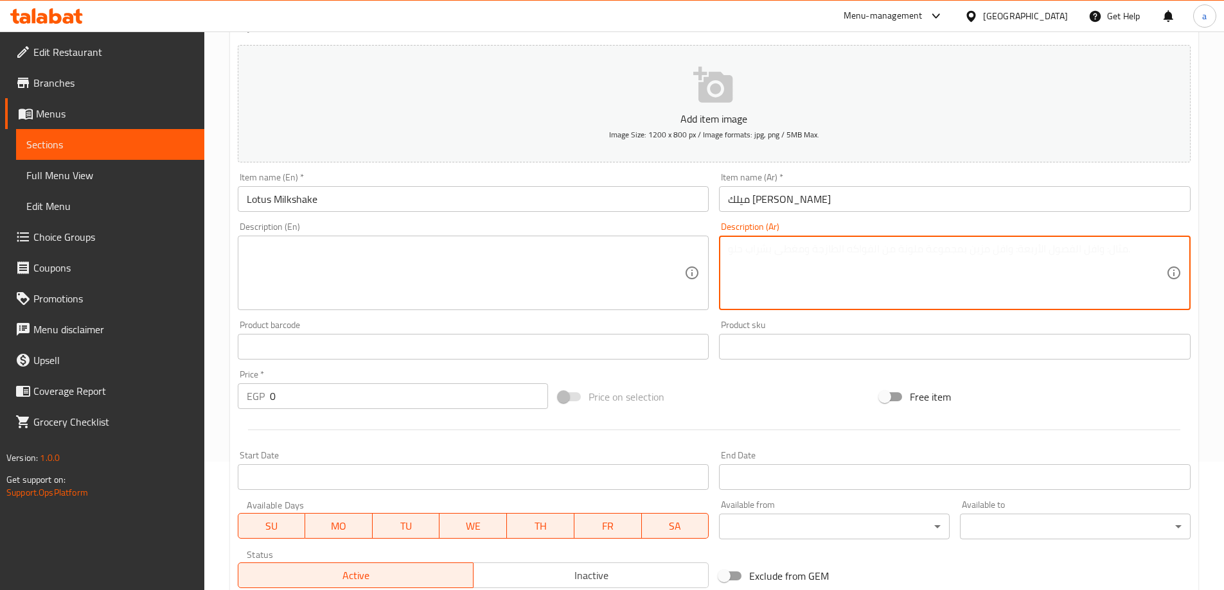
paste textarea "ميلك شيك بنكهة اللوتس الكراميلية المميزة. مذاق فاخر يجمع بين البسكويت والكراميل."
type textarea "ميلك شيك بنكهة اللوتس الكراميلية المميزة. مذاق فاخر يجمع بين البسكويت والكراميل."
click at [497, 251] on textarea at bounding box center [466, 273] width 438 height 61
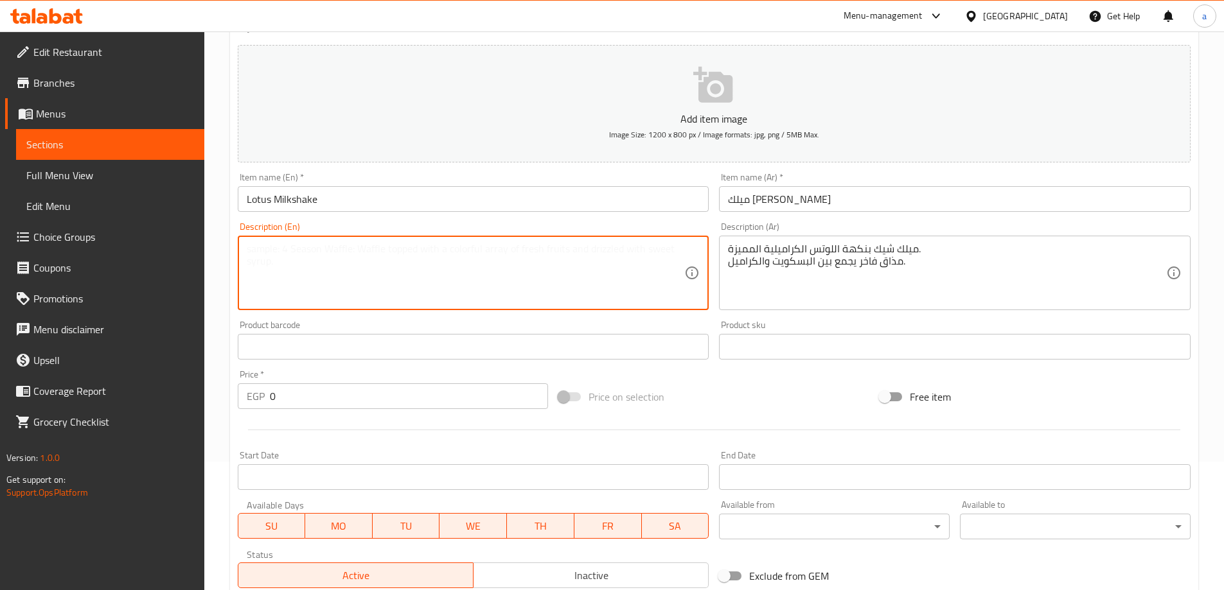
paste textarea "A milkshake with the distinctive Lotus Caramel flavor. A luxurious taste that c…"
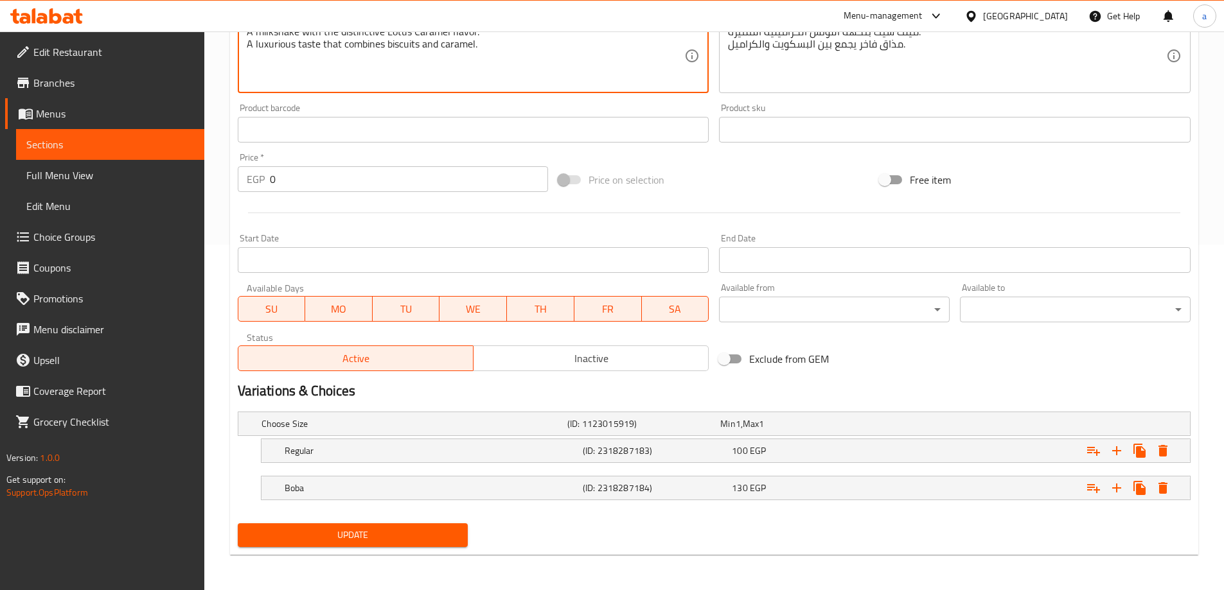
scroll to position [346, 0]
type textarea "A milkshake with the distinctive Lotus Caramel flavor. A luxurious taste that c…"
click at [381, 536] on span "Update" at bounding box center [353, 535] width 210 height 16
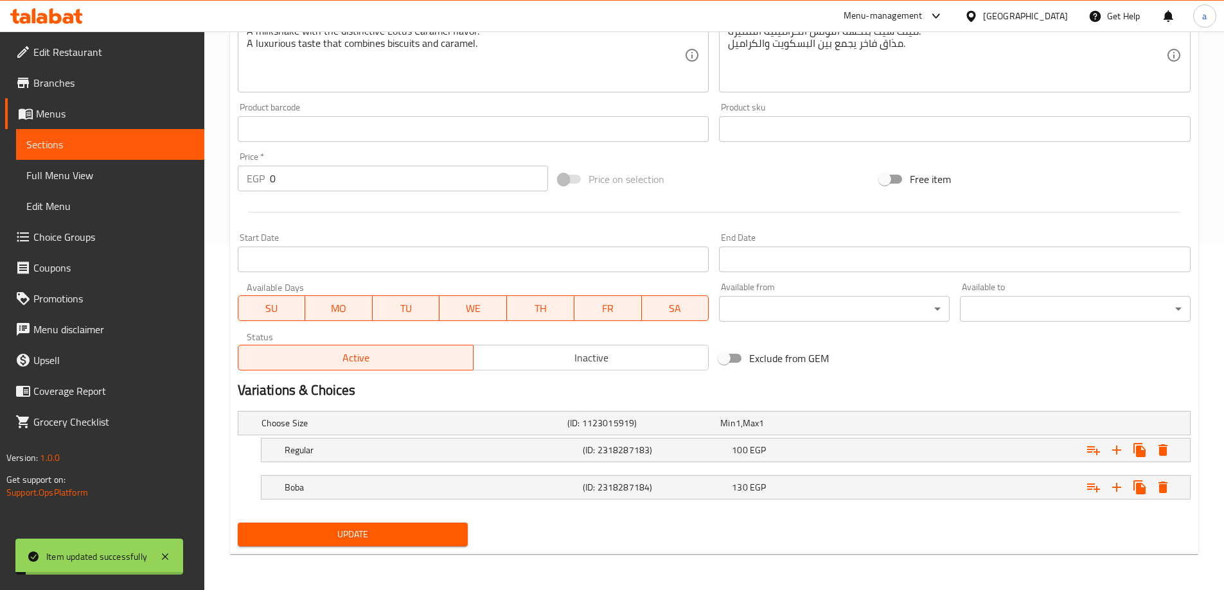
scroll to position [0, 0]
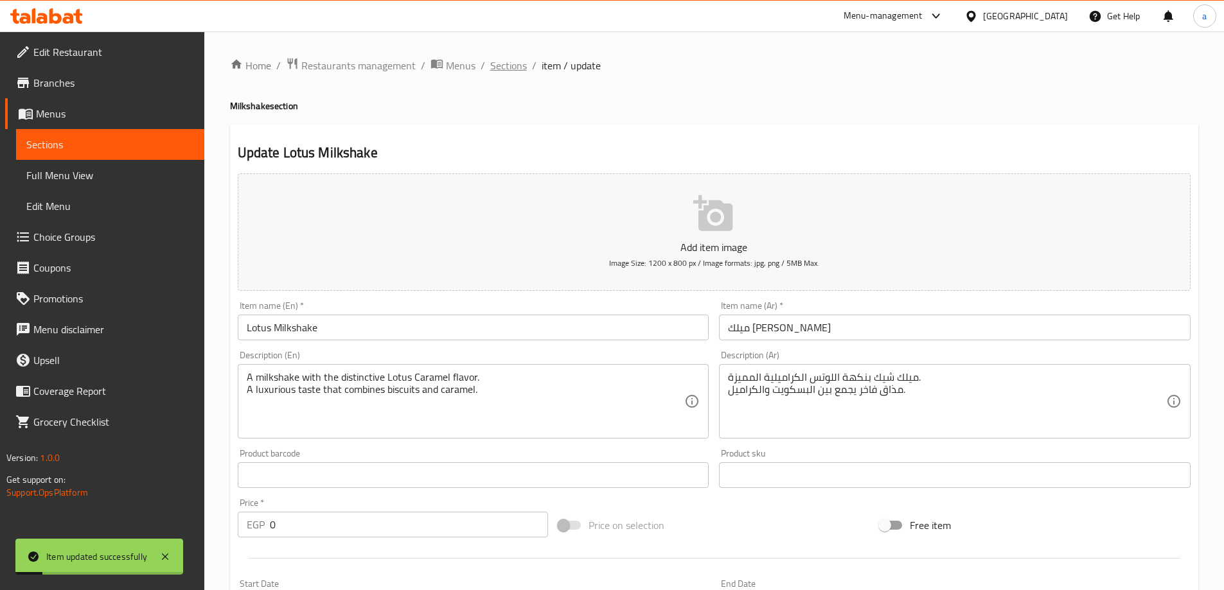
click at [517, 69] on span "Sections" at bounding box center [508, 65] width 37 height 15
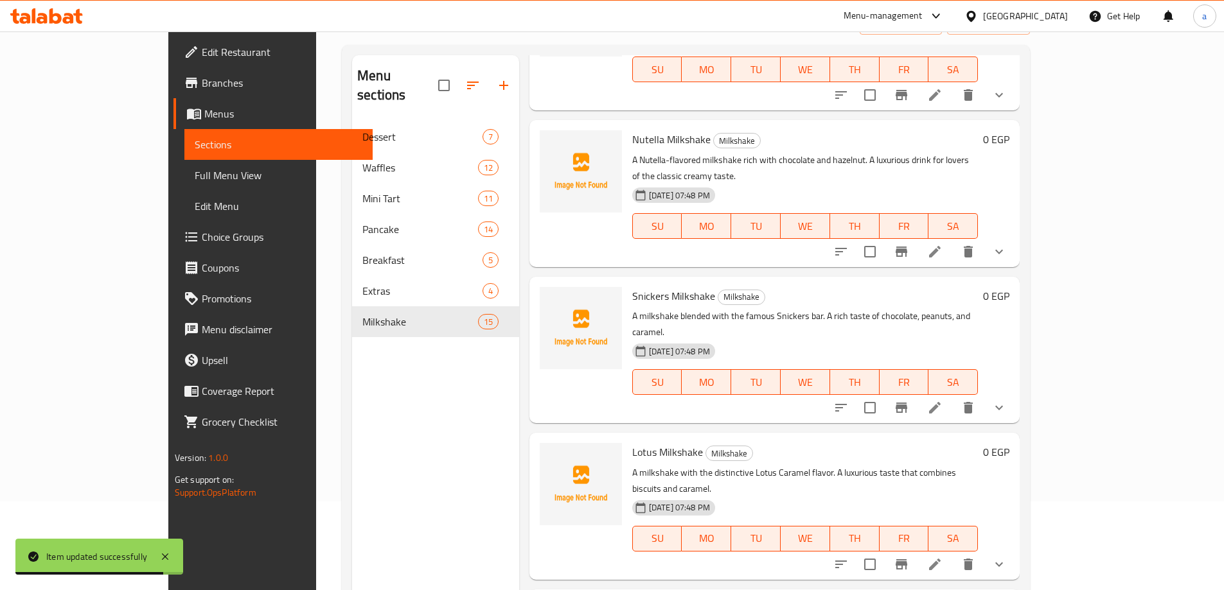
scroll to position [180, 0]
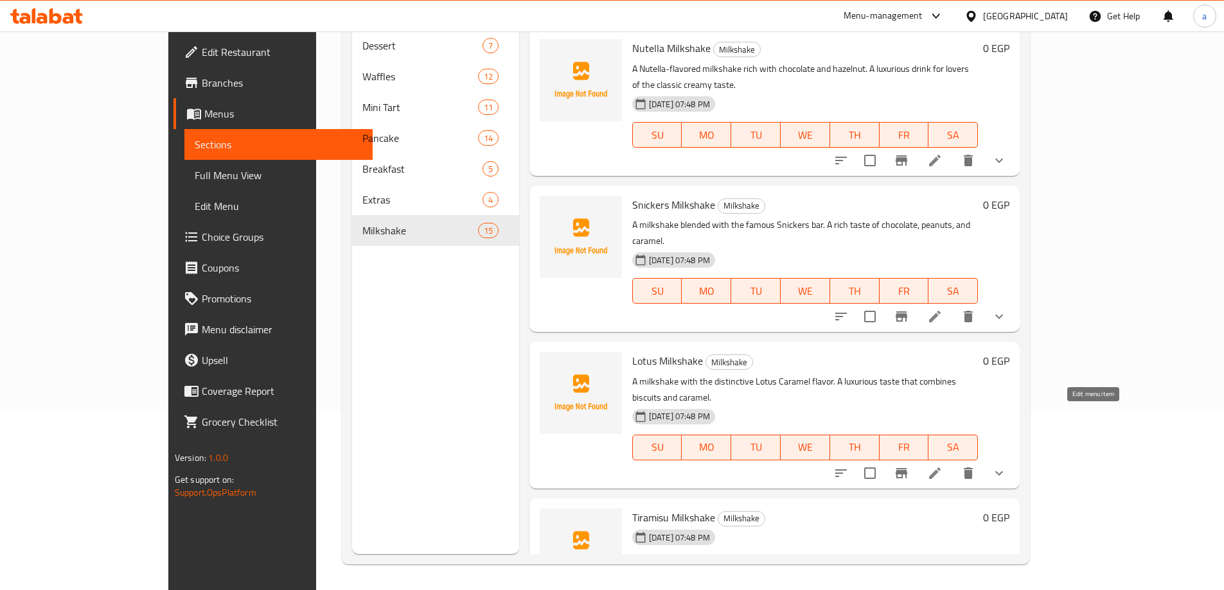
click at [942, 587] on icon at bounding box center [934, 594] width 15 height 15
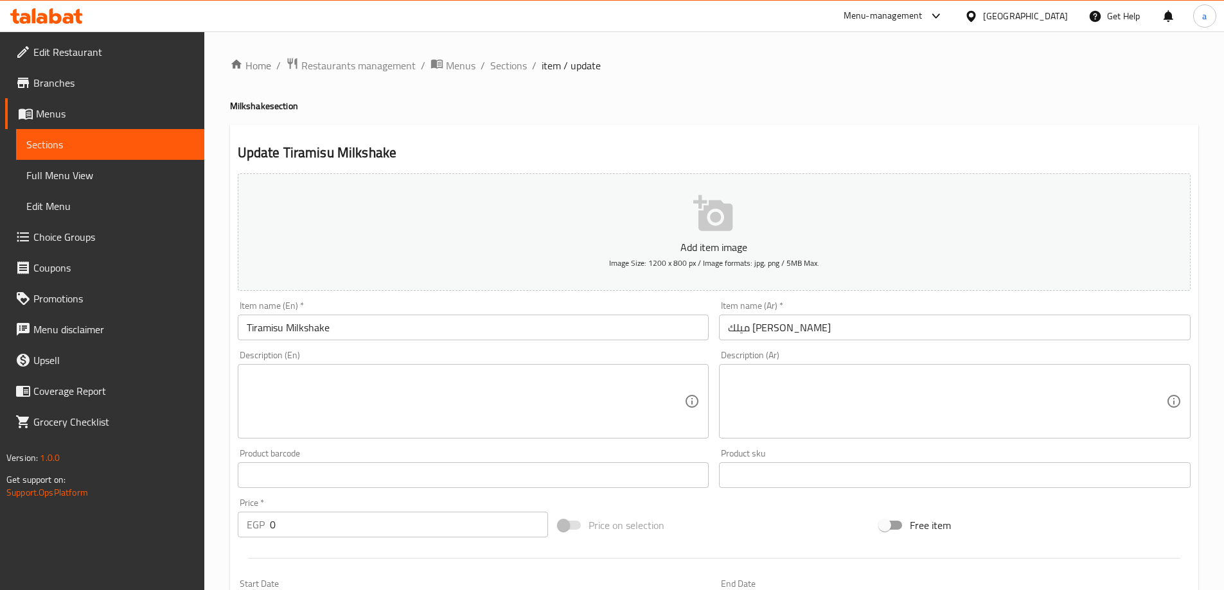
click at [849, 393] on textarea at bounding box center [947, 401] width 438 height 61
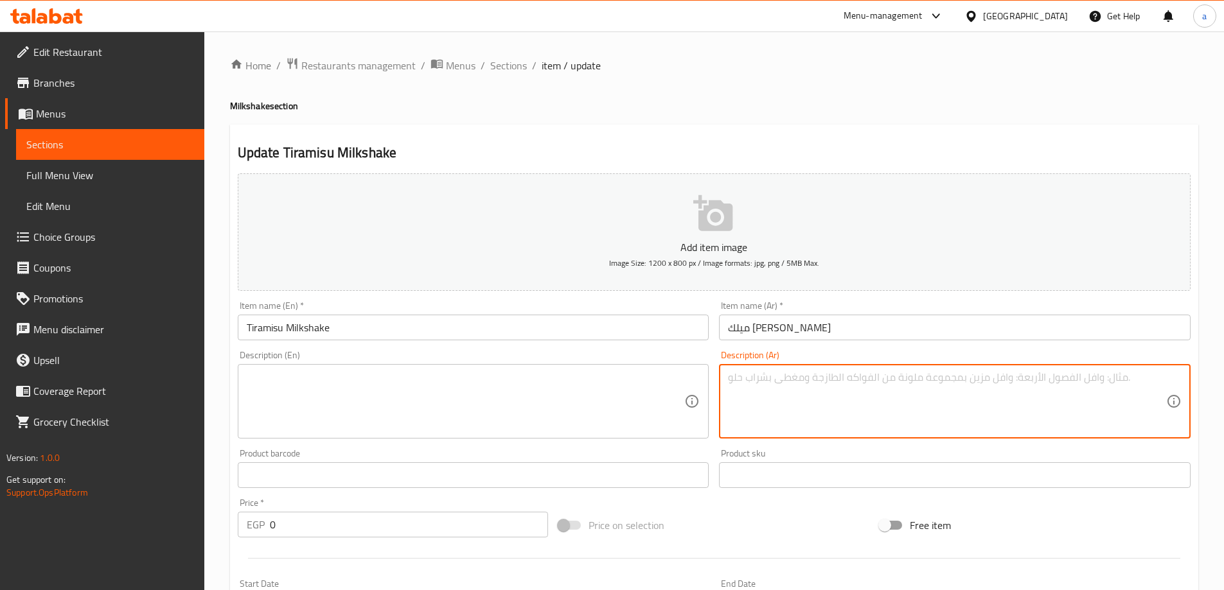
paste textarea "ميلك شيك مستوحى من الحلوى الإيطالية الشهيرة. قوام كريمي بنكهة القهوة والكاكاو."
type textarea "ميلك شيك مستوحى من الحلوى الإيطالية الشهيرة. قوام كريمي بنكهة القهوة والكاكاو."
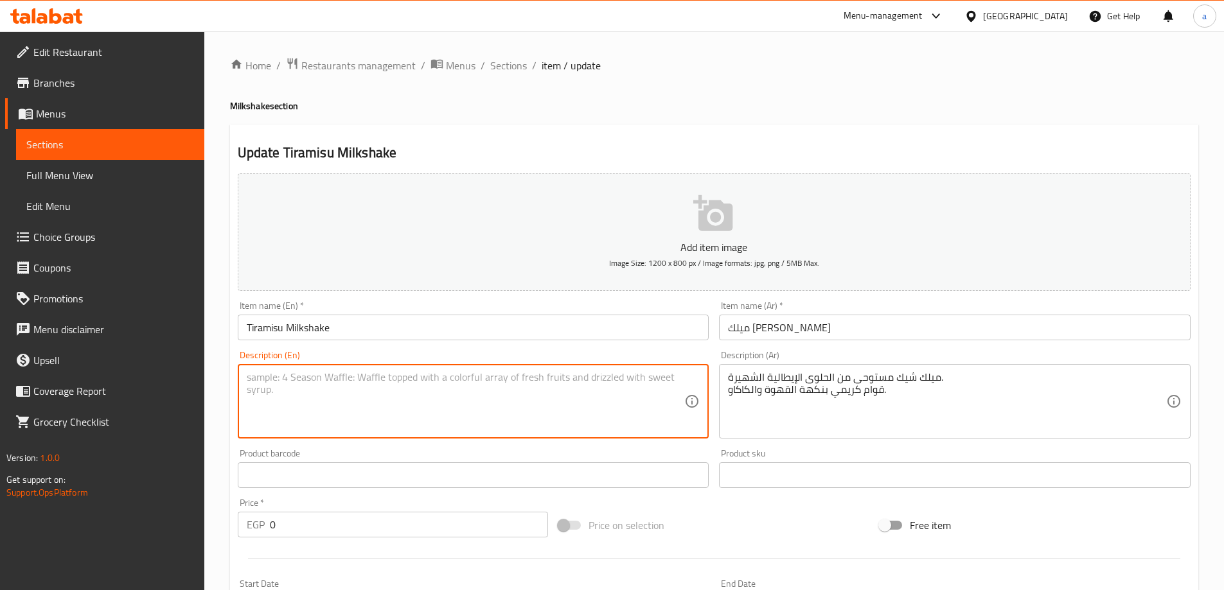
click at [562, 395] on textarea at bounding box center [466, 401] width 438 height 61
paste textarea "A milkshake inspired by the famous Italian dessert. A creamy texture with a cof…"
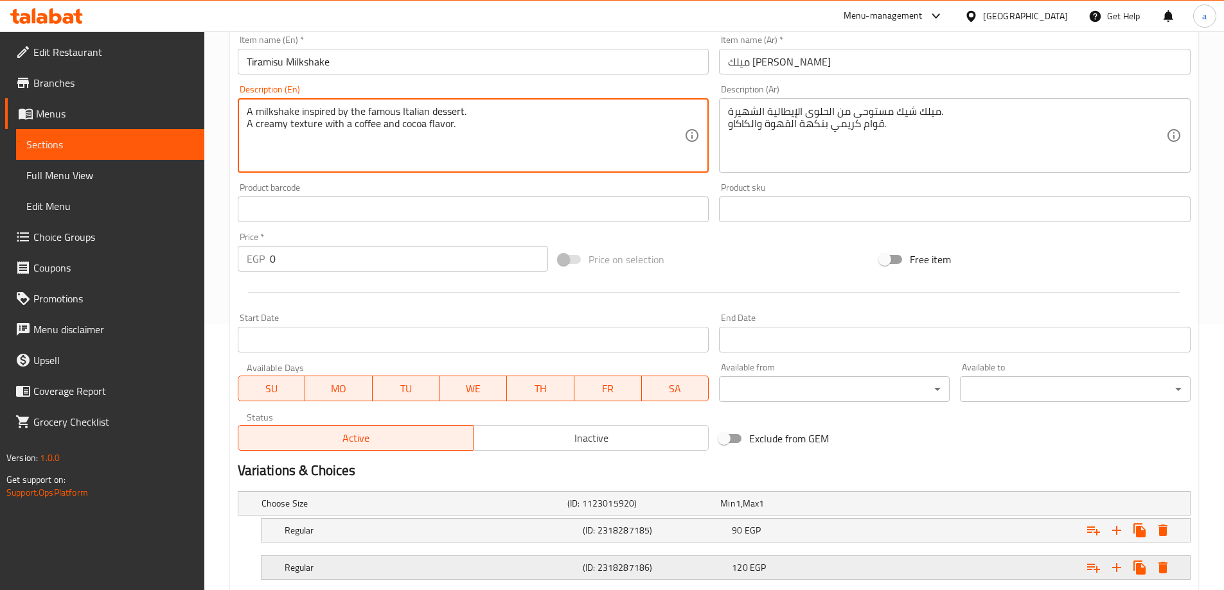
scroll to position [346, 0]
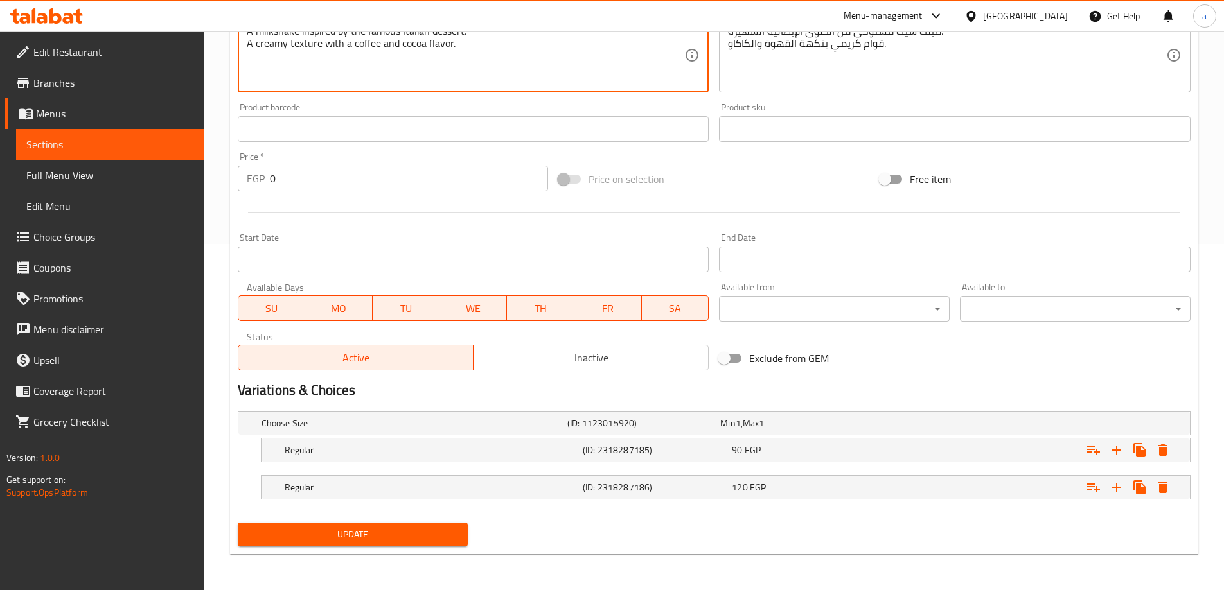
type textarea "A milkshake inspired by the famous Italian dessert. A creamy texture with a cof…"
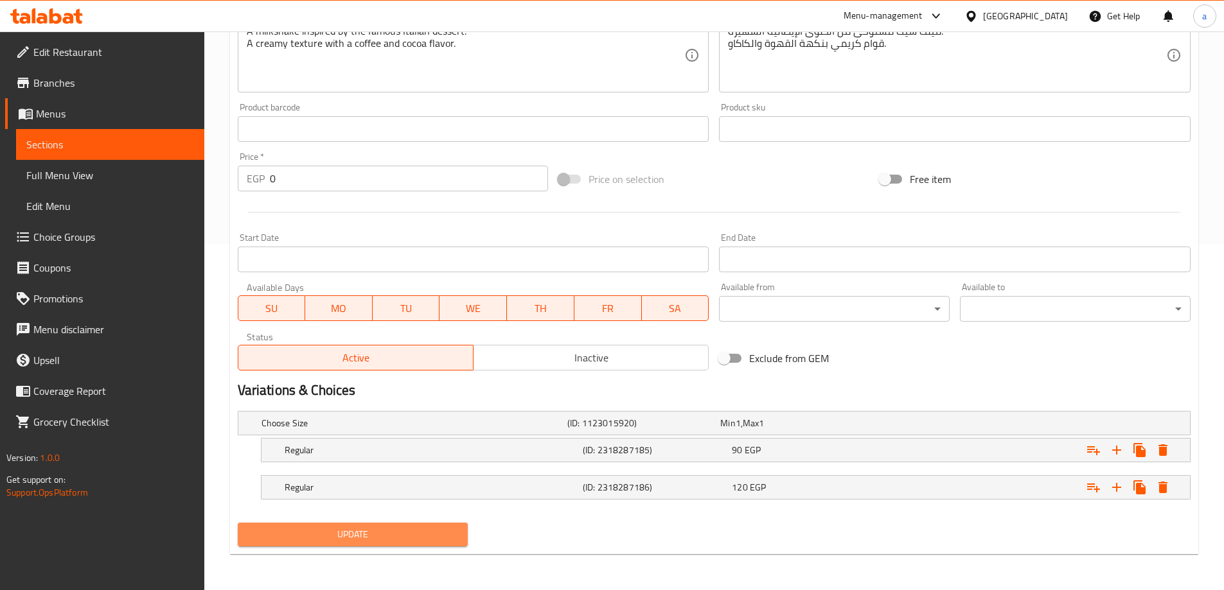
click at [375, 533] on span "Update" at bounding box center [353, 535] width 210 height 16
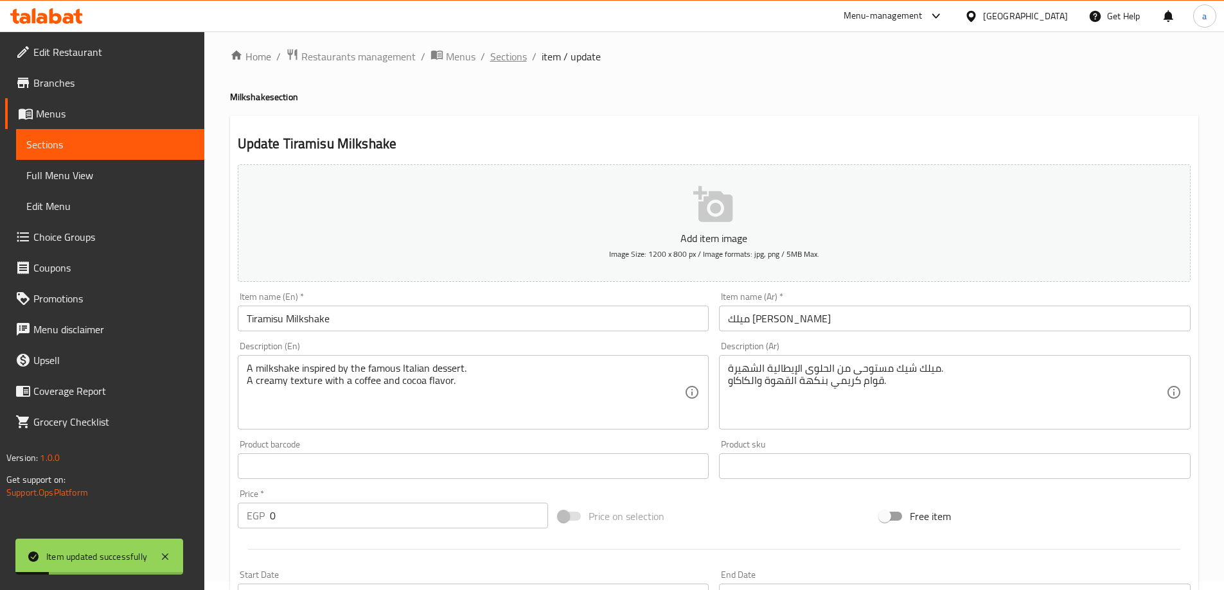
scroll to position [0, 0]
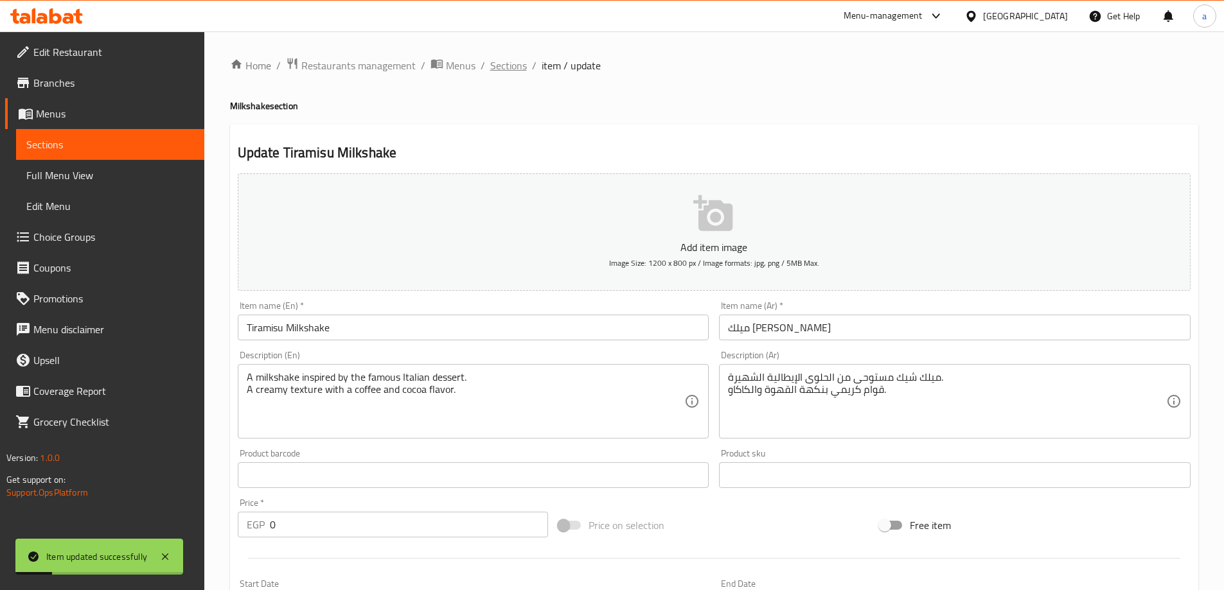
click at [504, 64] on span "Sections" at bounding box center [508, 65] width 37 height 15
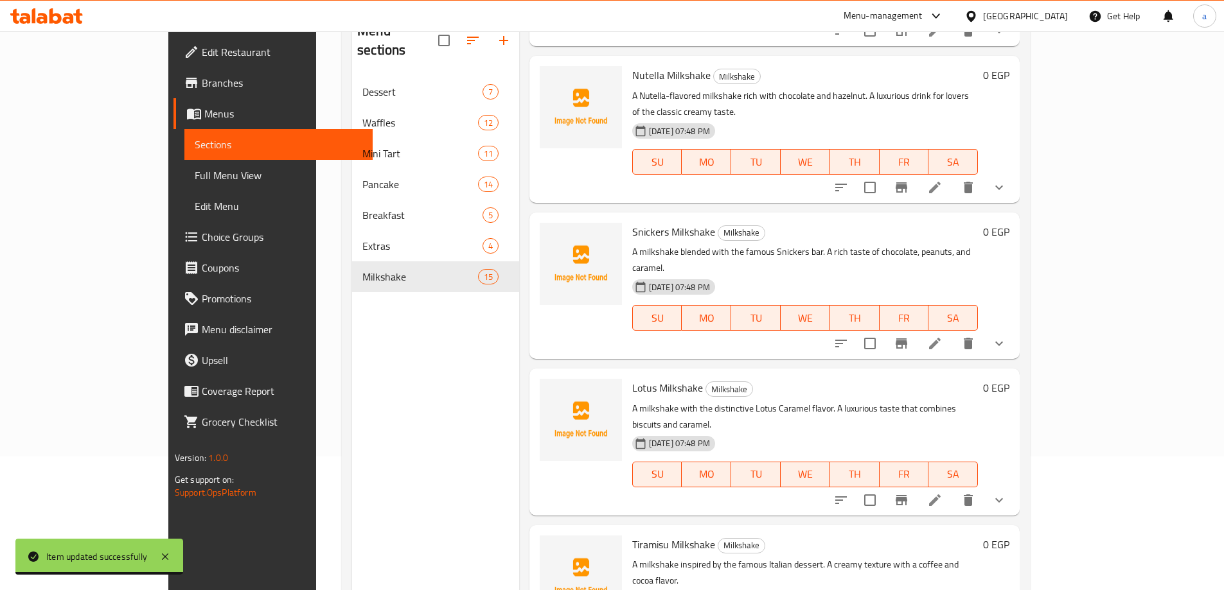
scroll to position [180, 0]
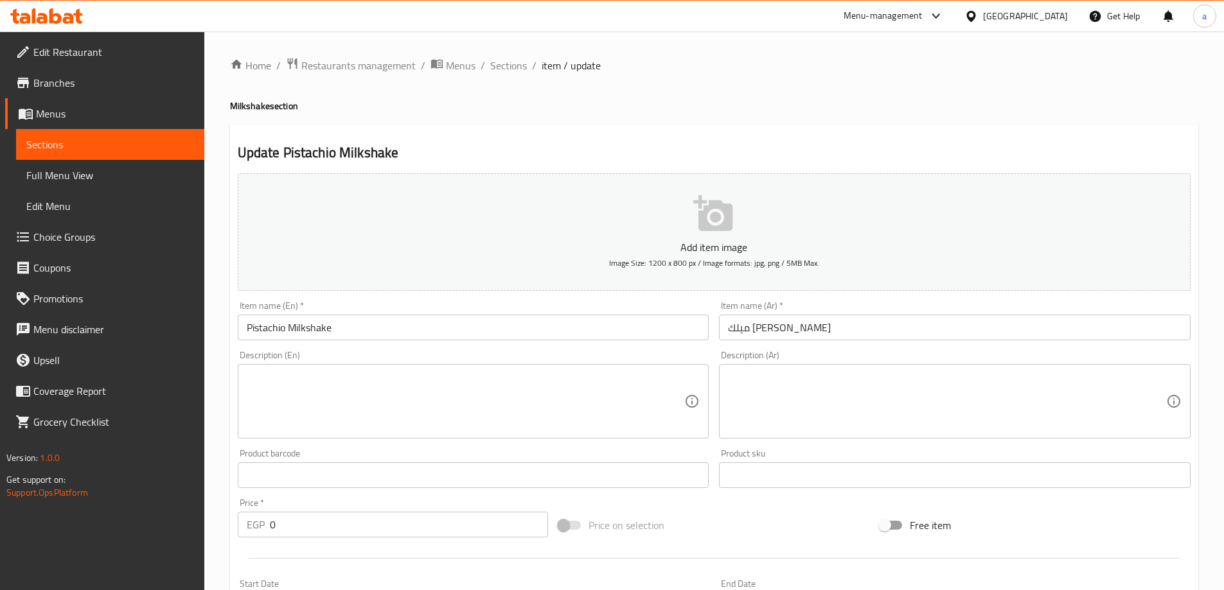
click at [844, 405] on textarea at bounding box center [947, 401] width 438 height 61
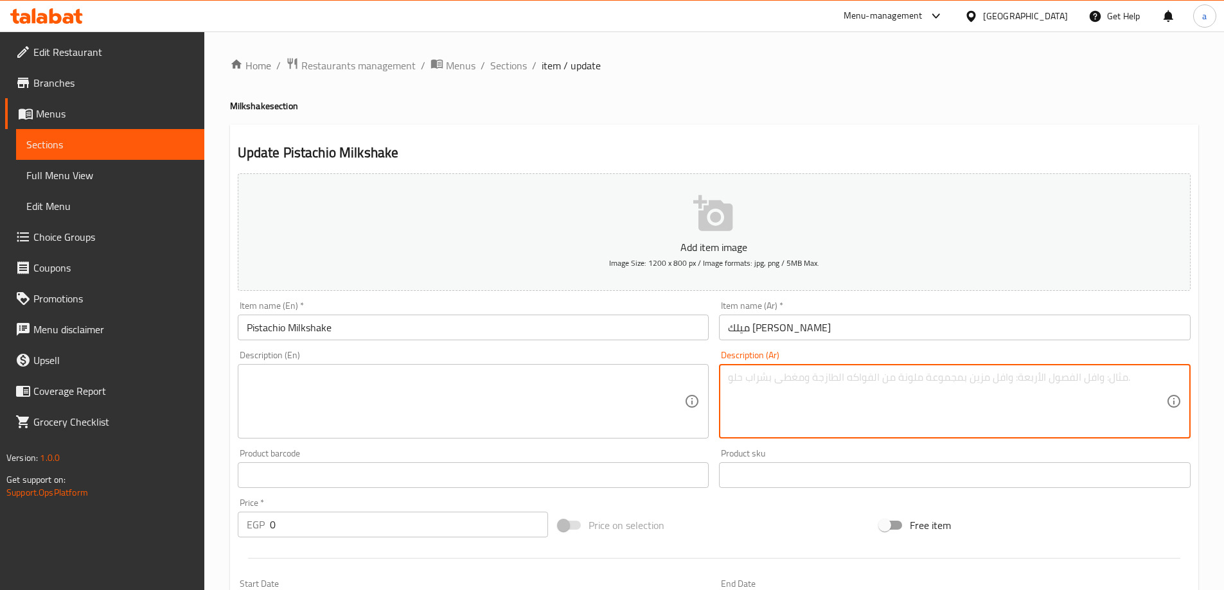
paste textarea "ميلك شيك غني بنكهة الفستق الفاخرة. مشروب ناعم ولذيذ لمحبي المكسرات"
type textarea "ميلك شيك غني بنكهة الفستق الفاخرة. مشروب ناعم ولذيذ لمحبي المكسرات"
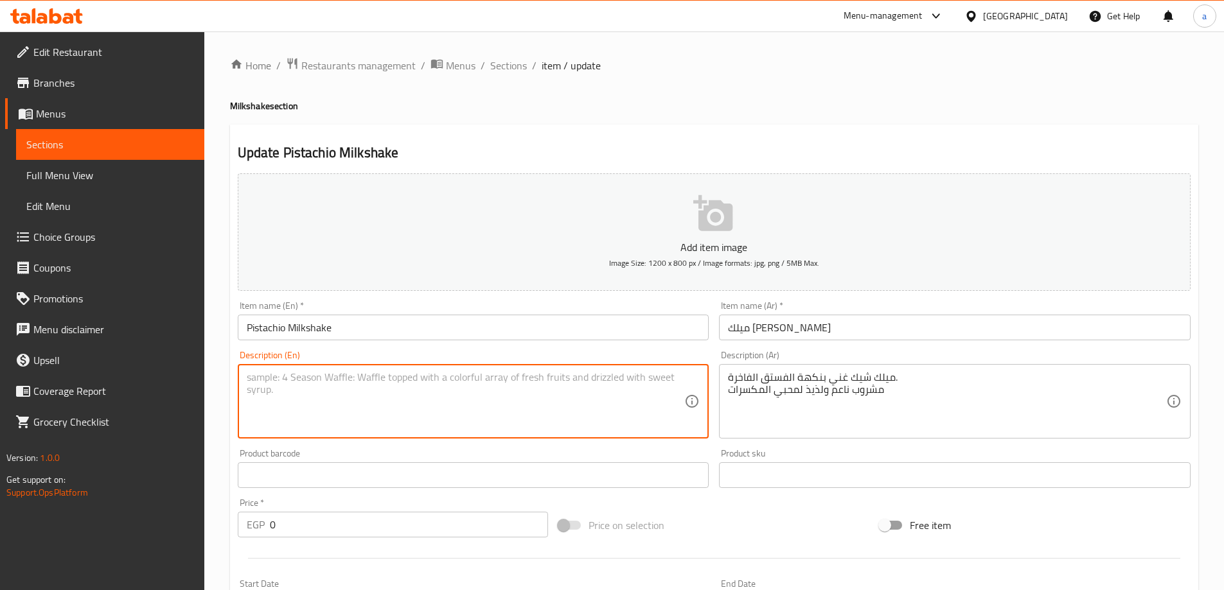
click at [535, 379] on textarea at bounding box center [466, 401] width 438 height 61
paste textarea "A rich milkshake with a luxurious pistachio flavor. A smooth and delicious drin…"
click at [289, 392] on textarea "A rich milkshake with a luxurious pistachio flavor. A smooth and delicious drin…" at bounding box center [466, 401] width 438 height 61
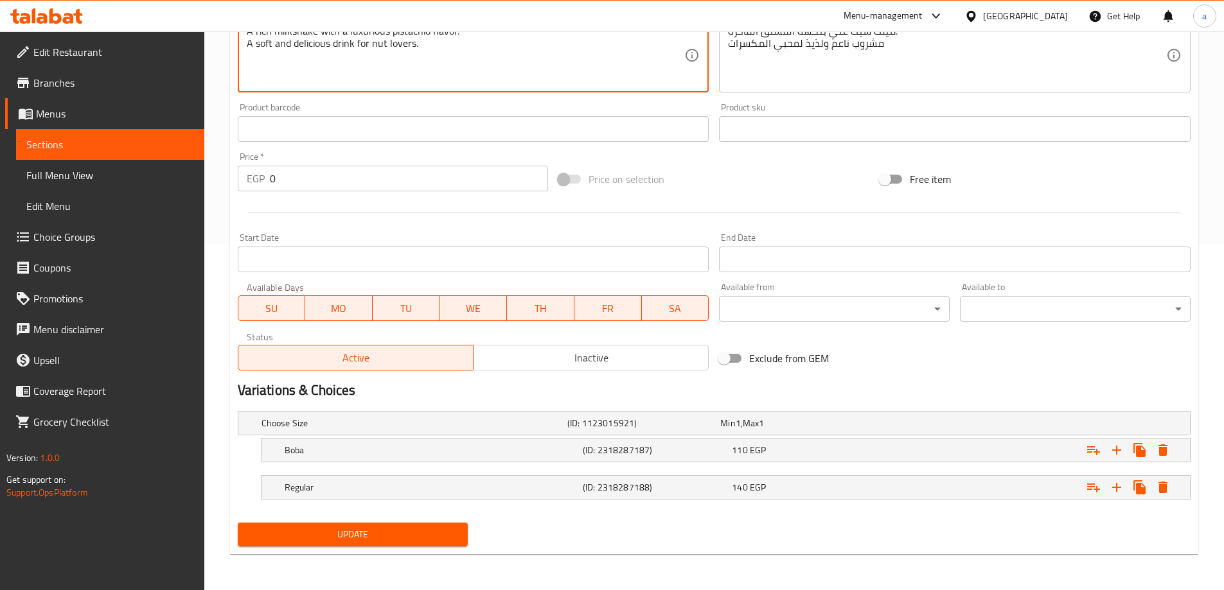
type textarea "A rich milkshake with a luxurious pistachio flavor. A soft and delicious drink …"
click at [382, 538] on span "Update" at bounding box center [353, 535] width 210 height 16
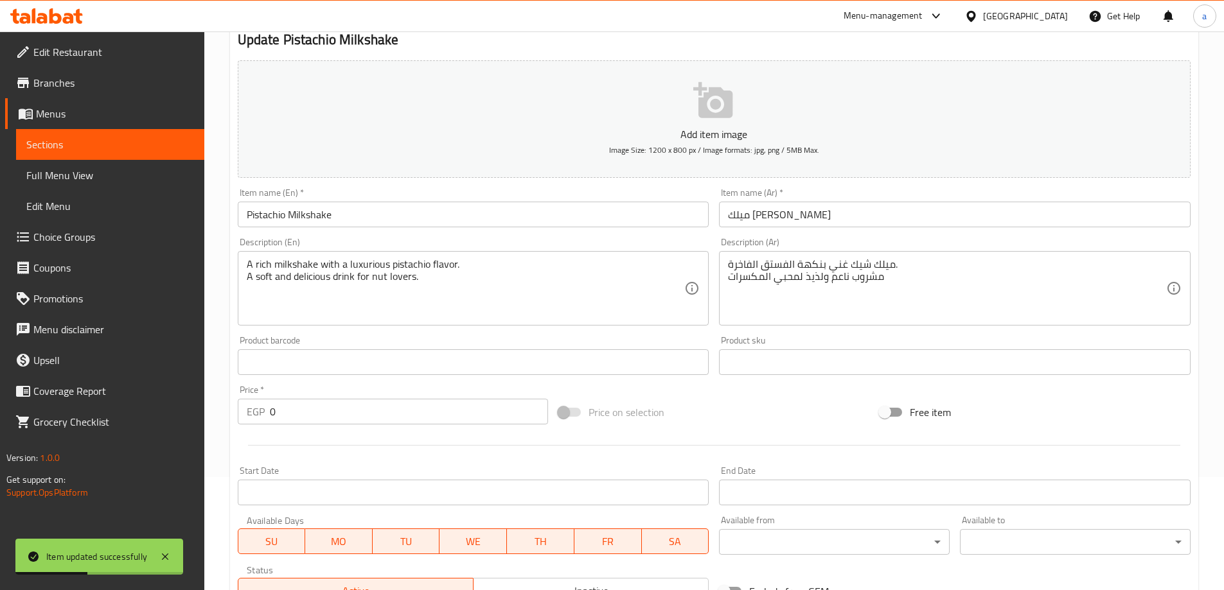
scroll to position [0, 0]
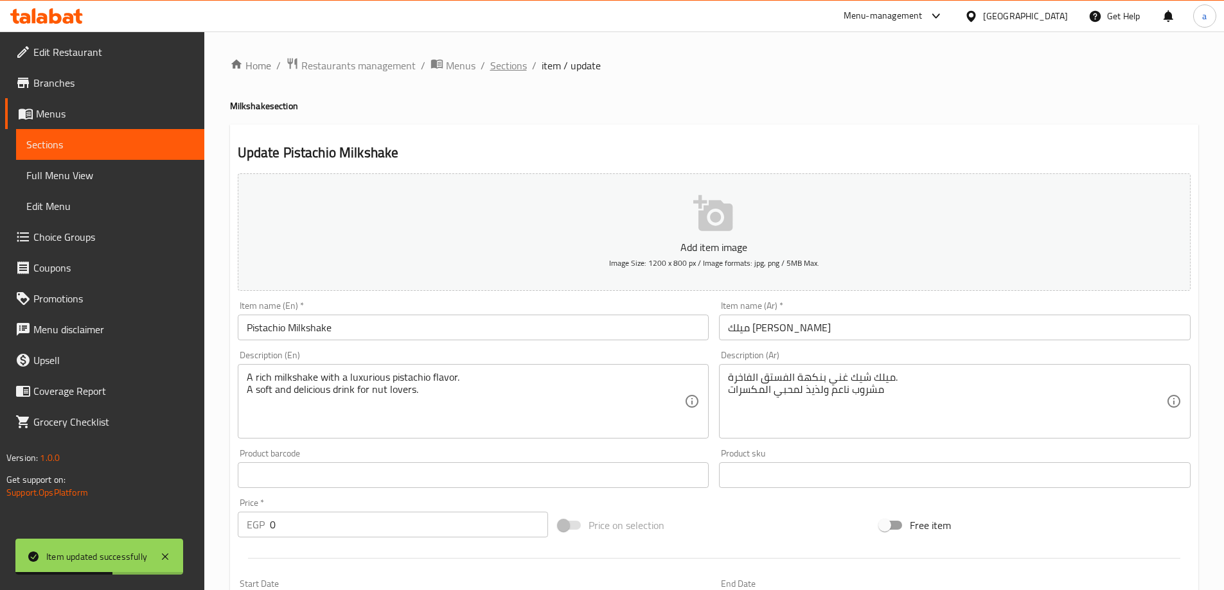
click at [507, 70] on span "Sections" at bounding box center [508, 65] width 37 height 15
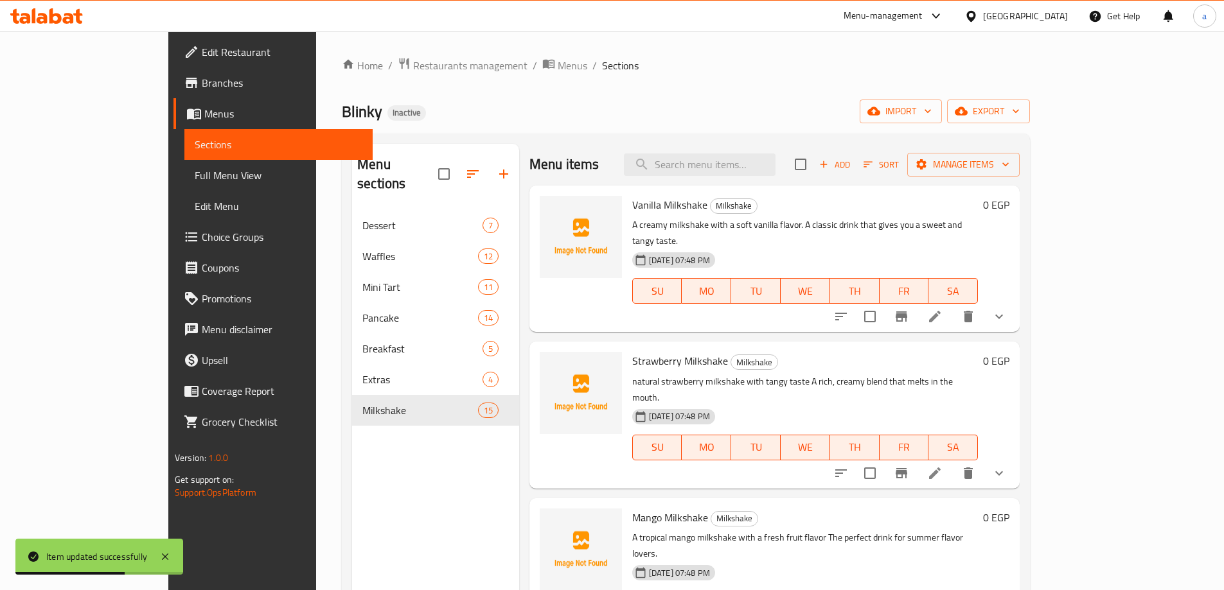
click at [195, 175] on span "Full Menu View" at bounding box center [279, 175] width 168 height 15
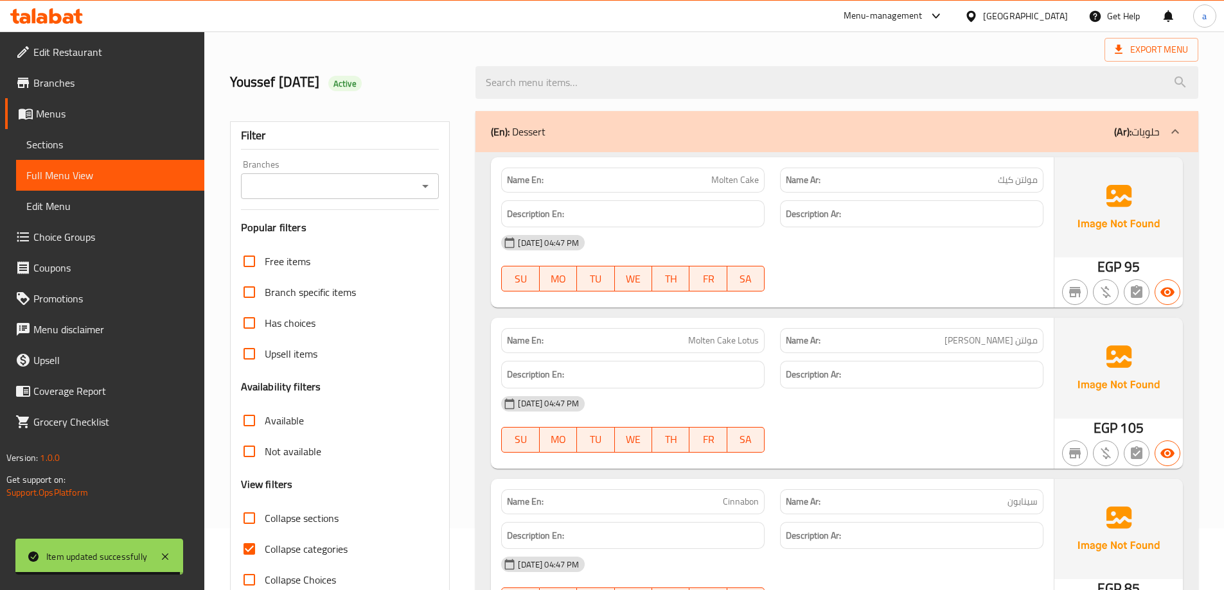
scroll to position [193, 0]
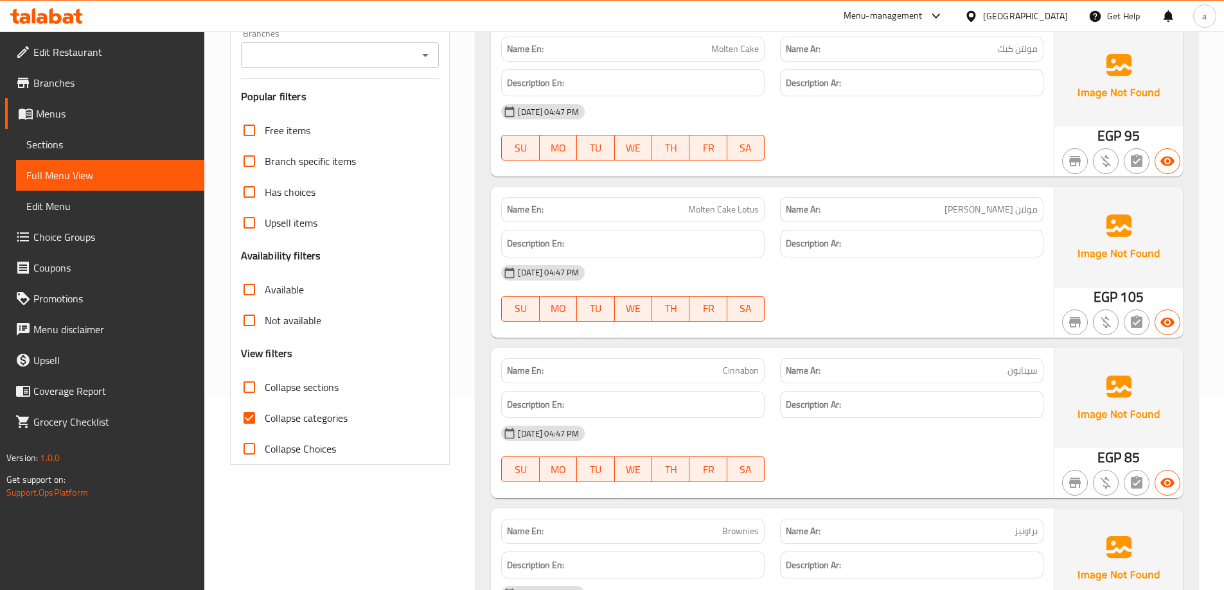
click at [244, 415] on input "Collapse categories" at bounding box center [249, 418] width 31 height 31
checkbox input "false"
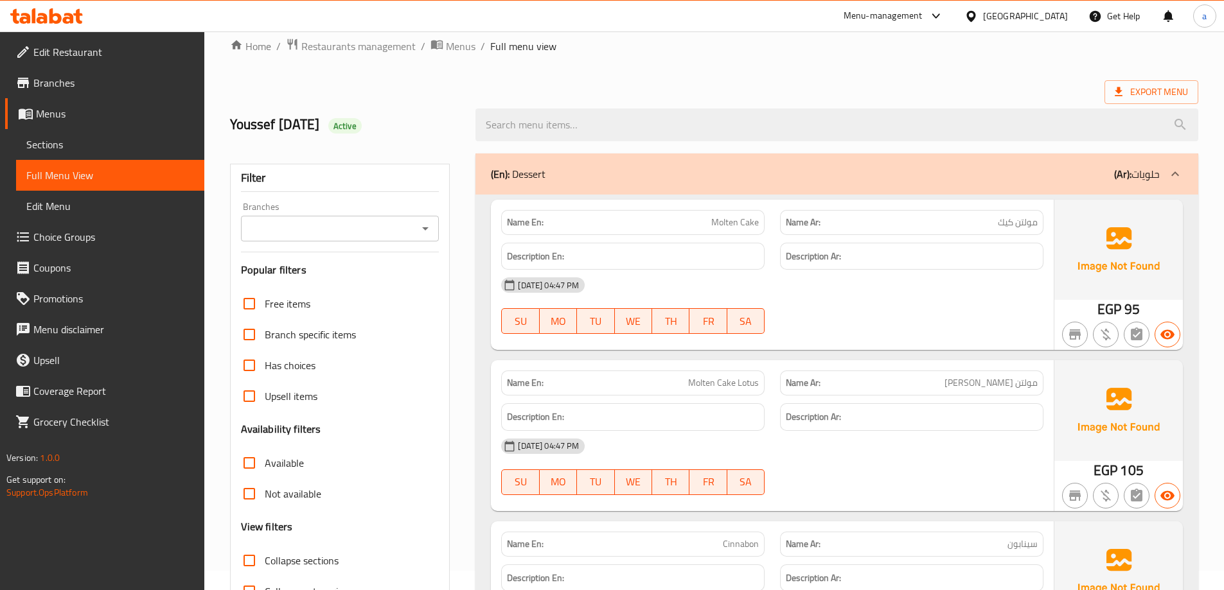
scroll to position [0, 0]
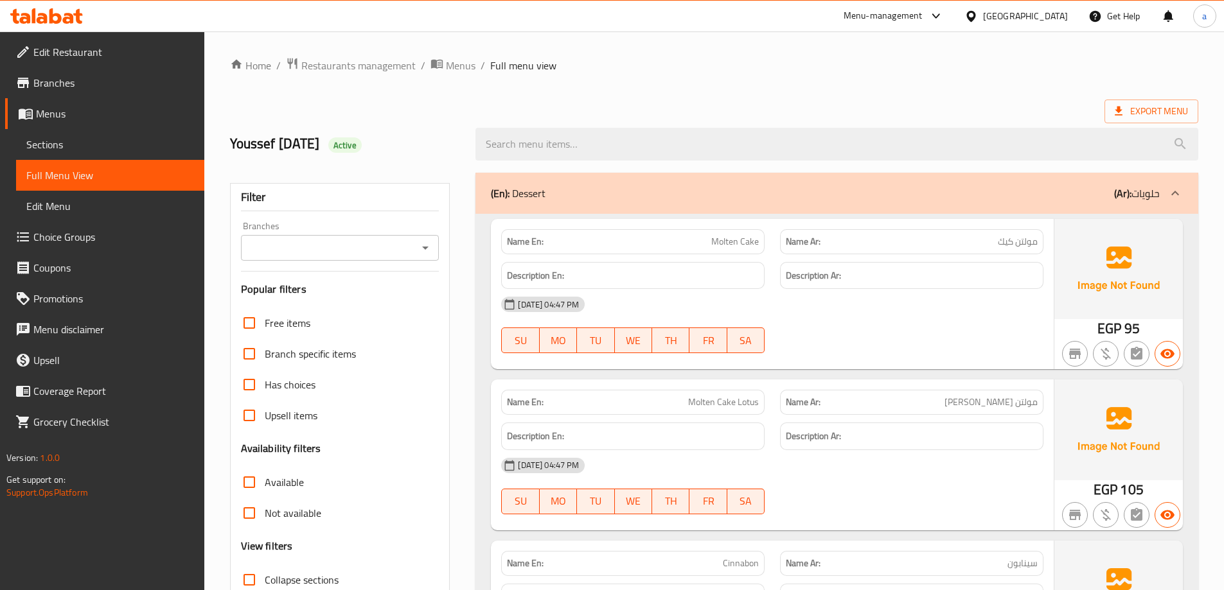
click at [1168, 193] on icon at bounding box center [1174, 193] width 15 height 15
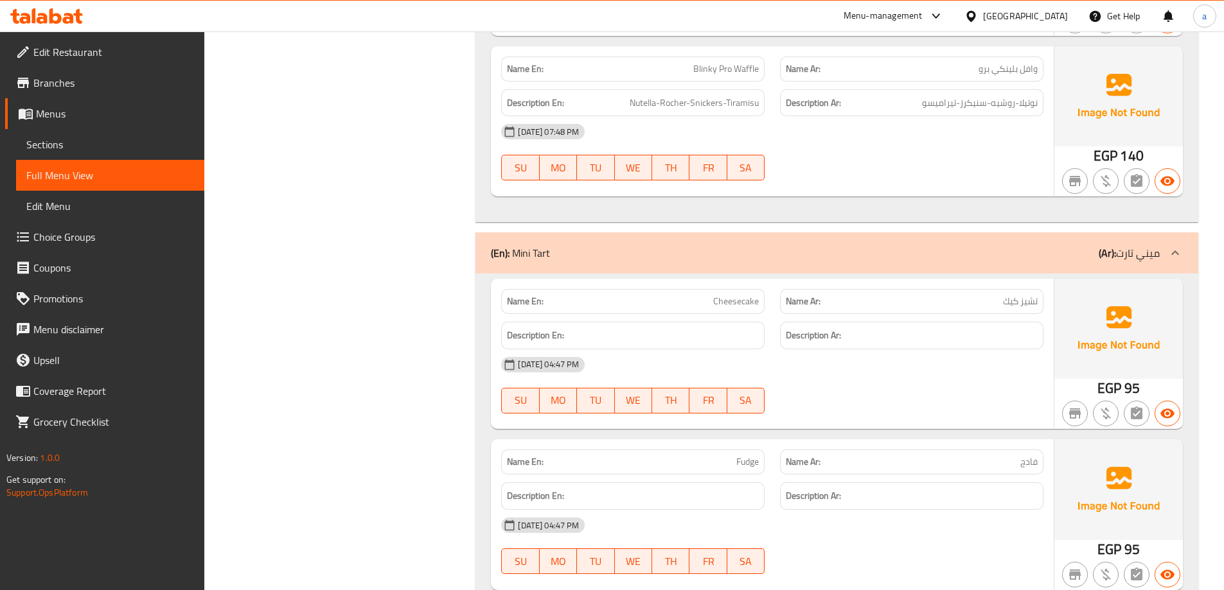
scroll to position [3726, 0]
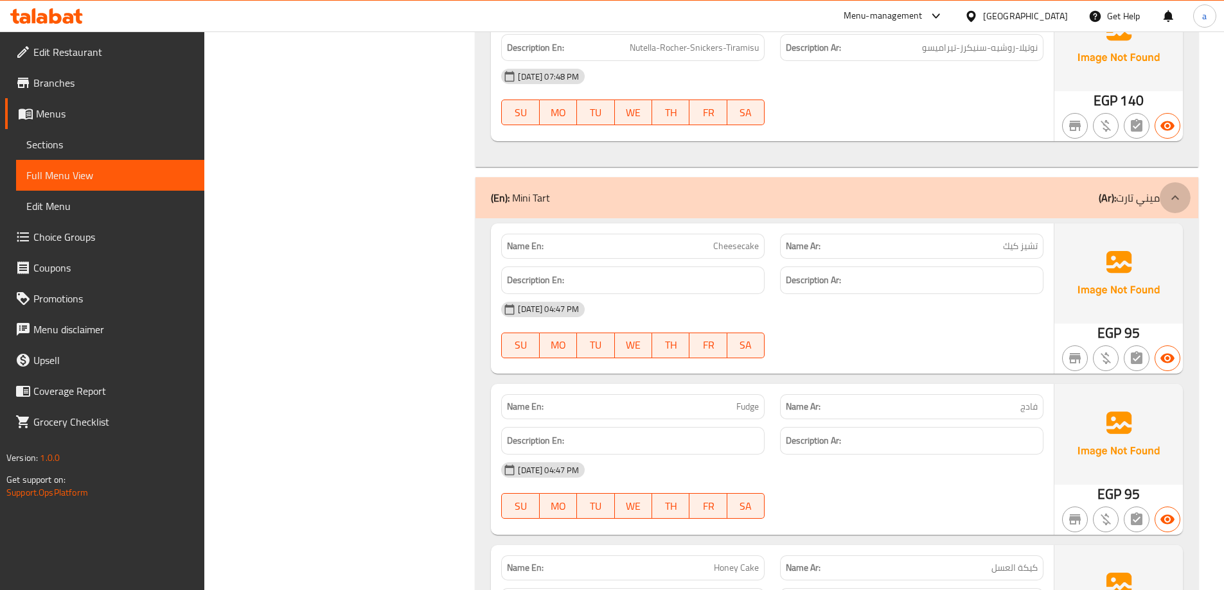
click at [1178, 197] on icon at bounding box center [1174, 197] width 15 height 15
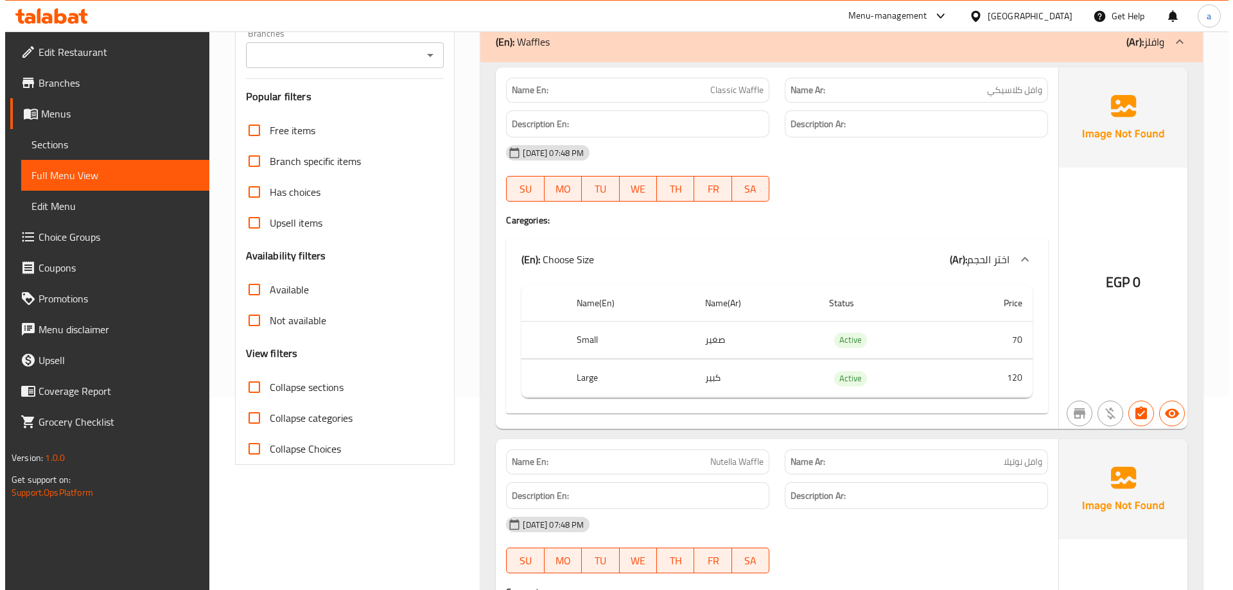
scroll to position [0, 0]
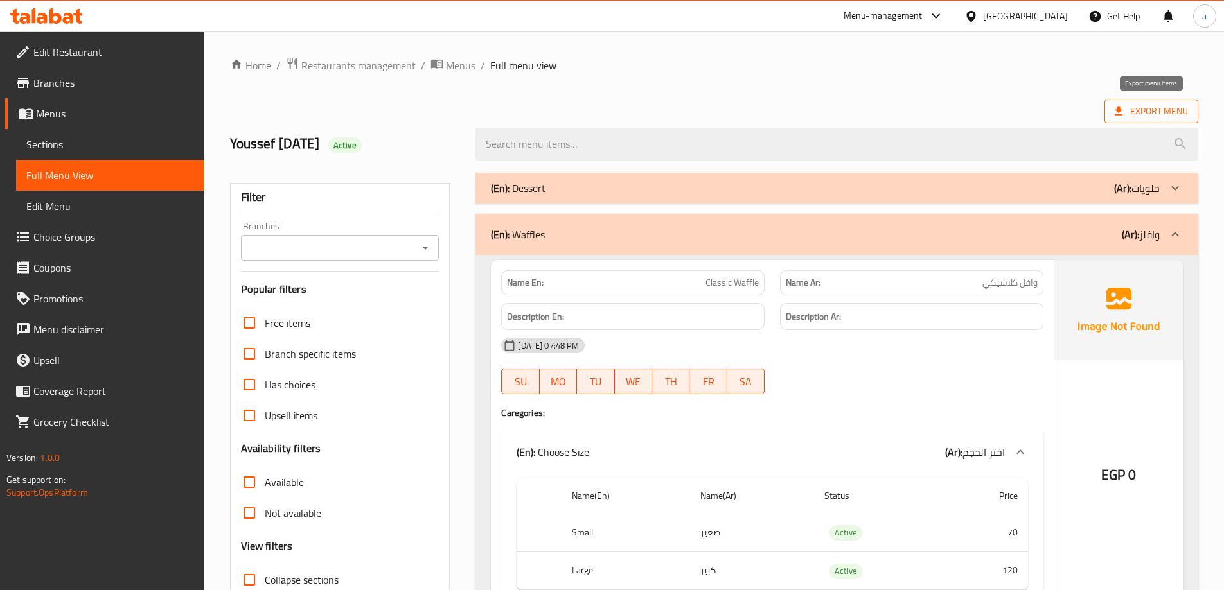
click at [1150, 109] on span "Export Menu" at bounding box center [1151, 111] width 73 height 16
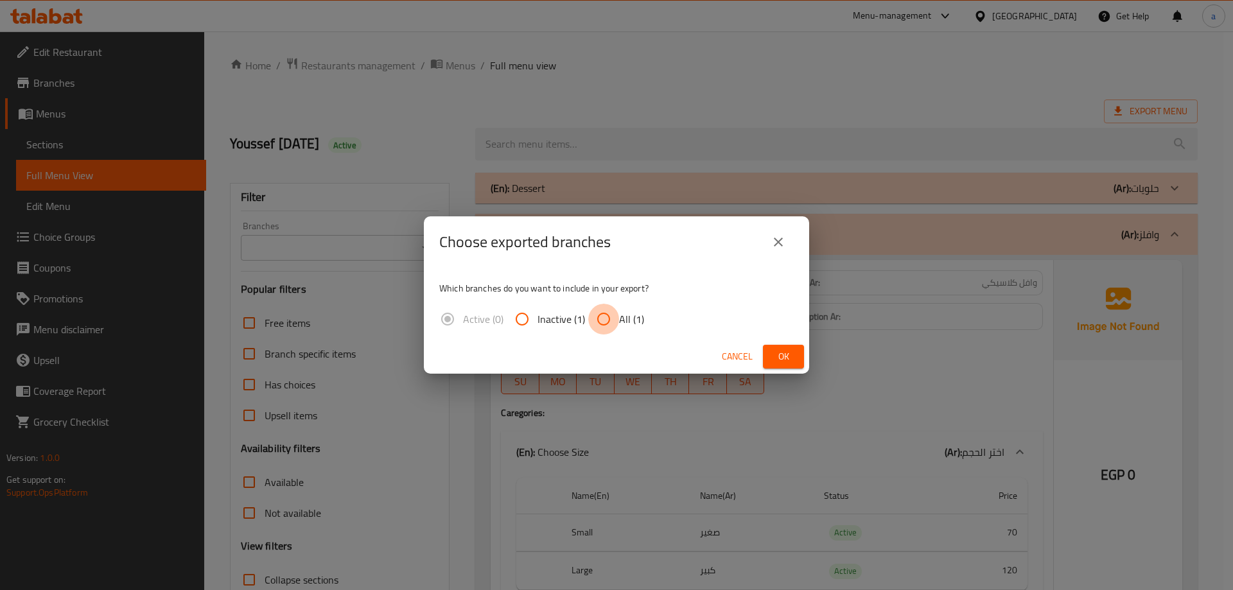
click at [601, 323] on input "All (1)" at bounding box center [603, 319] width 31 height 31
radio input "true"
click at [770, 349] on button "Ok" at bounding box center [783, 357] width 41 height 24
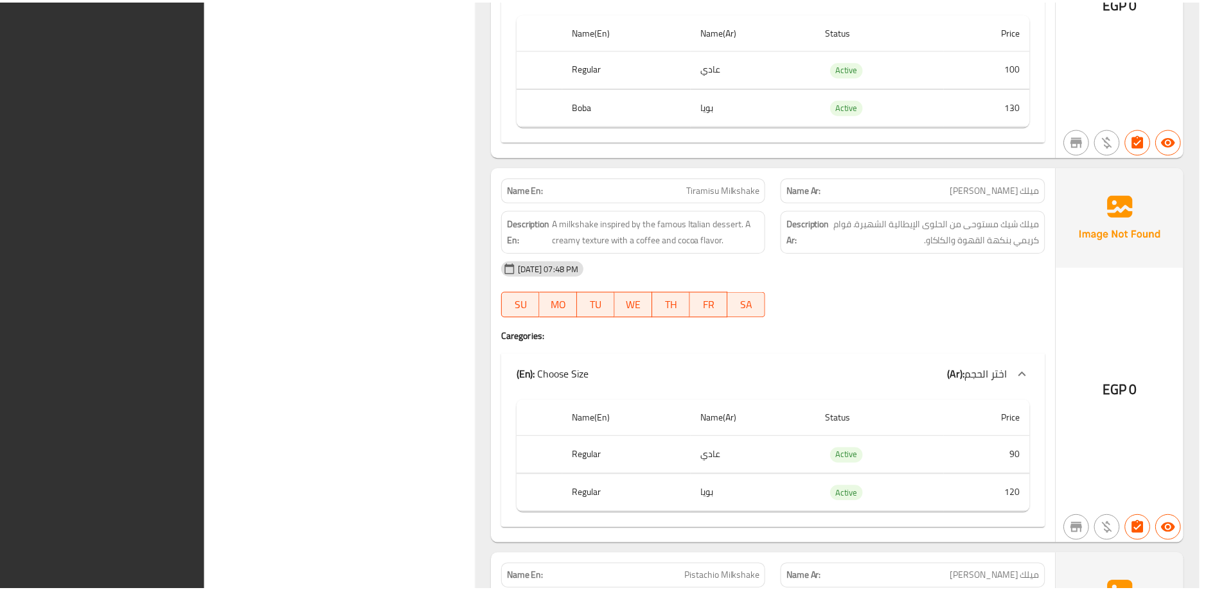
scroll to position [16983, 0]
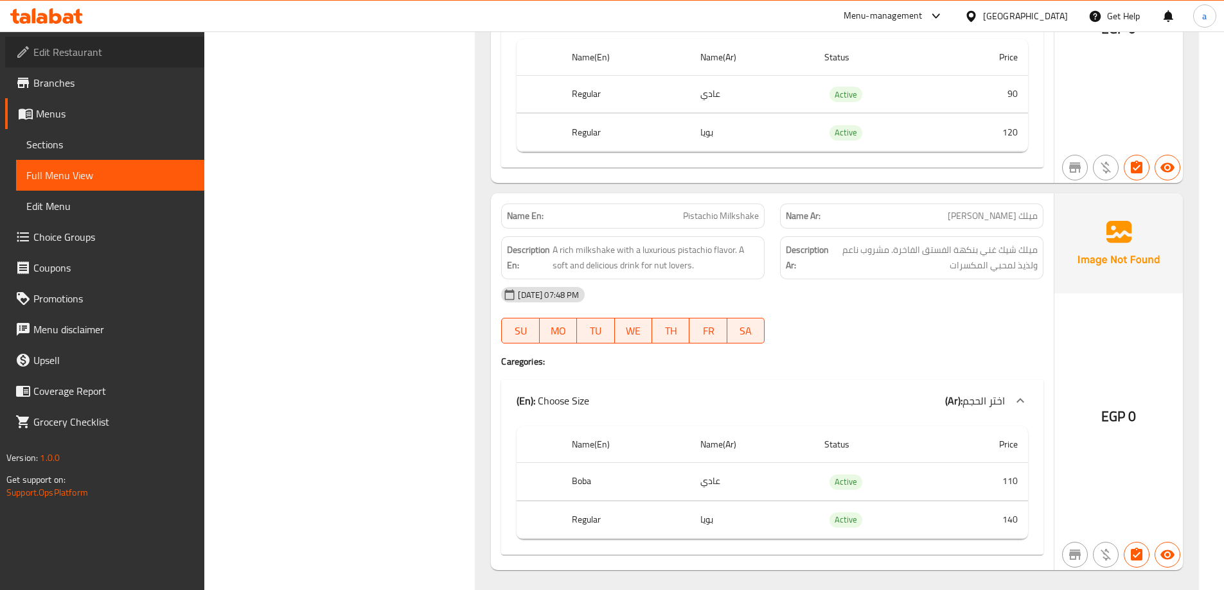
click at [133, 44] on link "Edit Restaurant" at bounding box center [104, 52] width 199 height 31
